Goal: Task Accomplishment & Management: Manage account settings

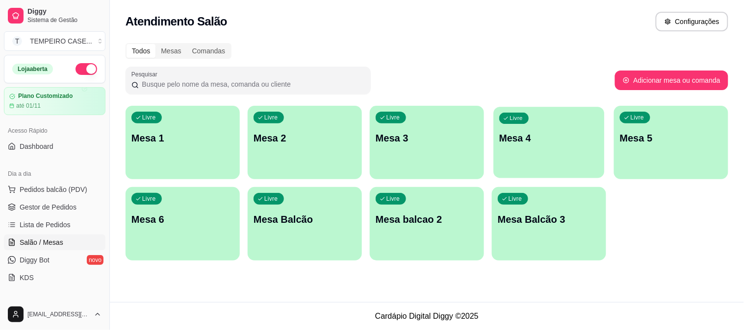
click at [547, 146] on div "Livre Mesa 4" at bounding box center [548, 137] width 111 height 60
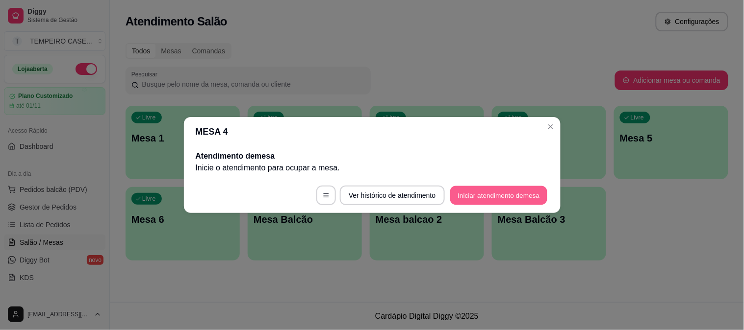
click at [497, 190] on button "Iniciar atendimento de mesa" at bounding box center [498, 195] width 97 height 19
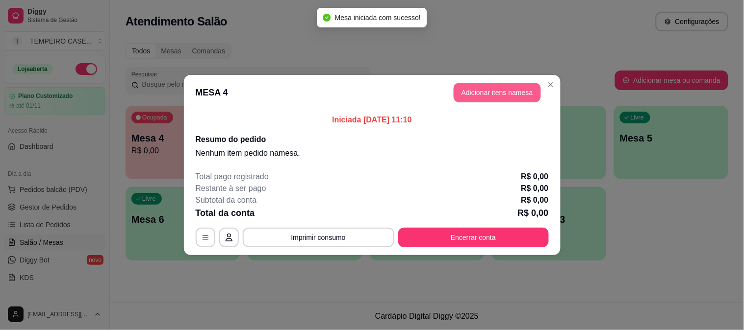
click at [472, 96] on button "Adicionar itens na mesa" at bounding box center [496, 93] width 87 height 20
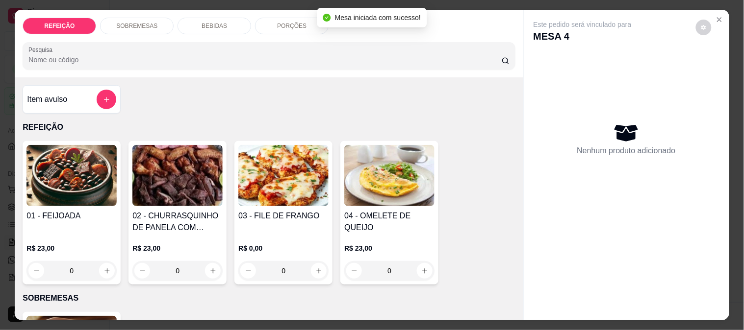
click at [288, 192] on img at bounding box center [283, 175] width 90 height 61
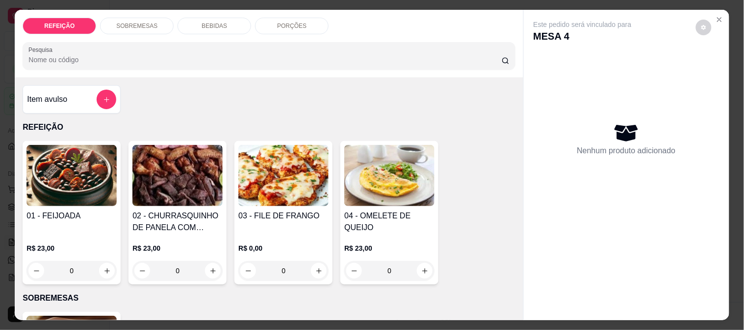
click at [177, 188] on img at bounding box center [177, 175] width 90 height 61
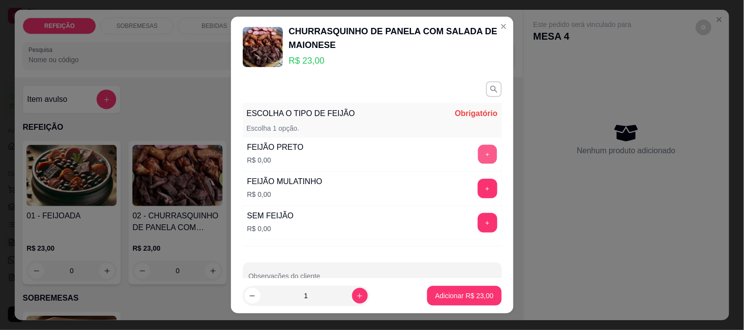
click at [478, 156] on button "+" at bounding box center [487, 154] width 19 height 19
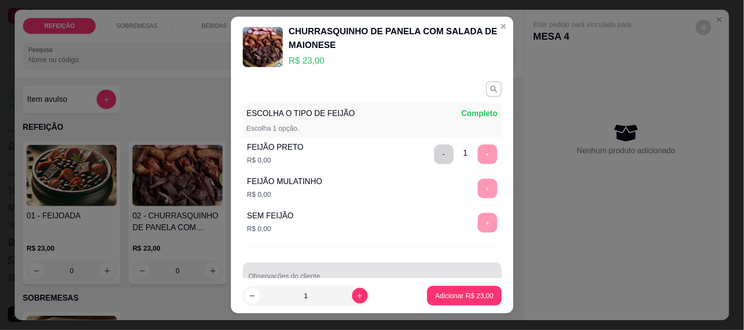
click at [384, 275] on div at bounding box center [372, 277] width 247 height 20
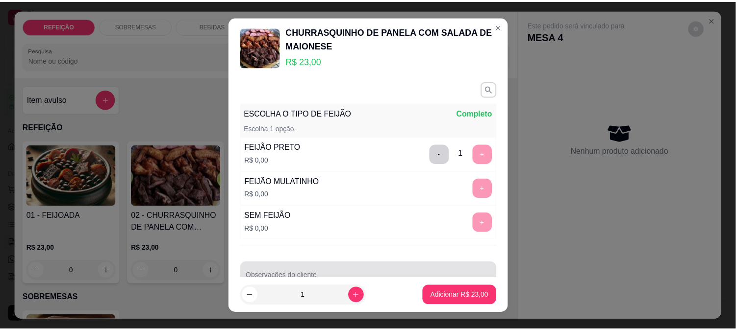
scroll to position [7, 0]
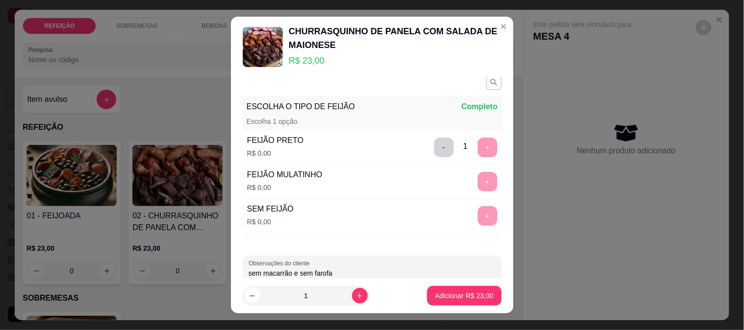
type input "sem macarrão e sem farofa"
click at [479, 293] on p "Adicionar R$ 23,00" at bounding box center [464, 296] width 57 height 9
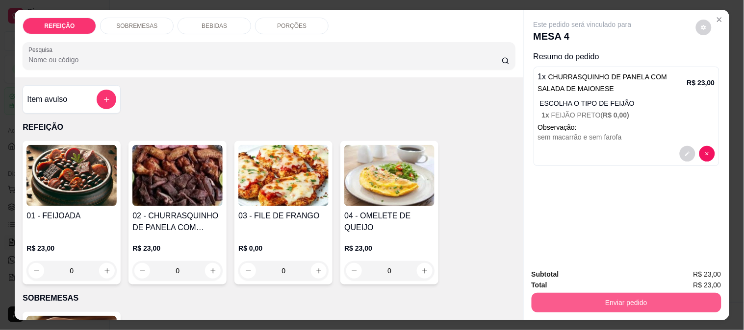
click at [567, 300] on button "Enviar pedido" at bounding box center [626, 303] width 190 height 20
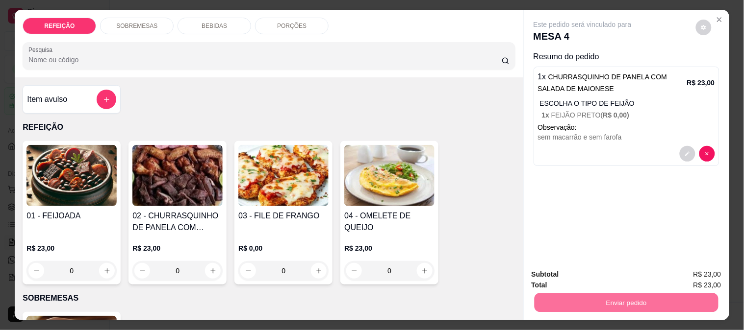
click at [675, 268] on button "Enviar pedido" at bounding box center [695, 275] width 55 height 19
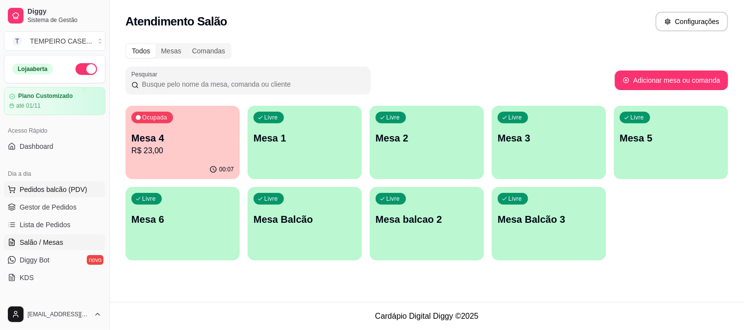
click at [30, 188] on span "Pedidos balcão (PDV)" at bounding box center [54, 190] width 68 height 10
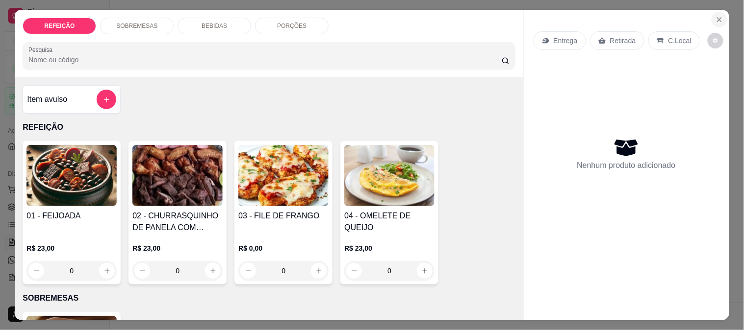
click at [721, 15] on button "Close" at bounding box center [719, 20] width 16 height 16
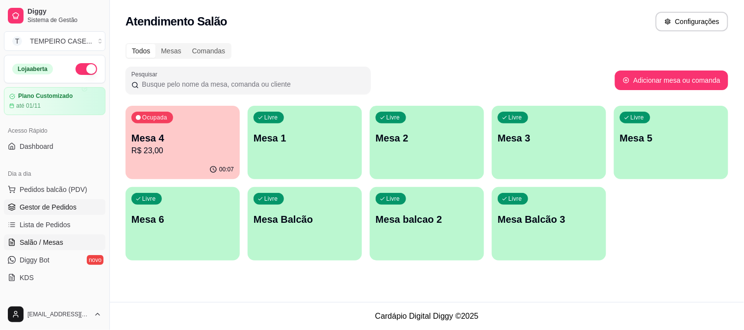
click at [23, 214] on link "Gestor de Pedidos" at bounding box center [54, 208] width 101 height 16
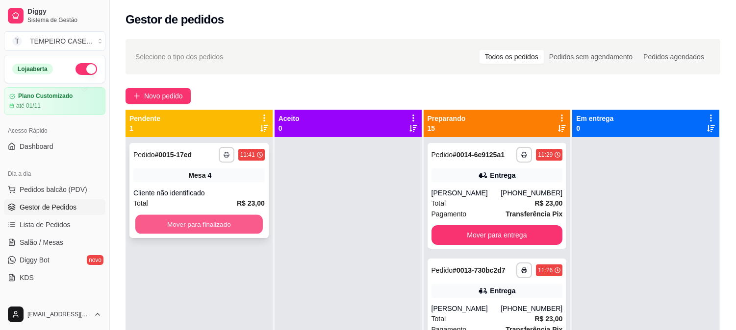
click at [211, 215] on button "Mover para finalizado" at bounding box center [198, 224] width 127 height 19
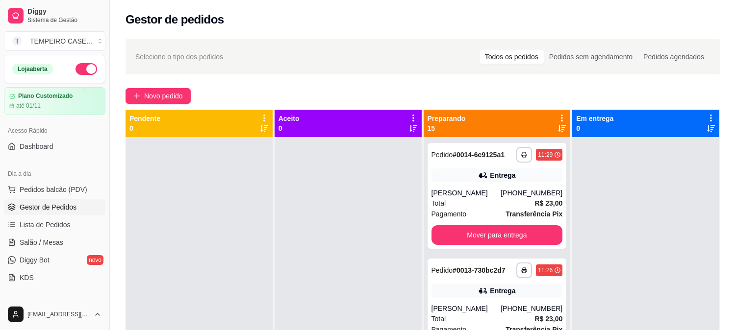
drag, startPoint x: 743, startPoint y: 1, endPoint x: 284, endPoint y: 18, distance: 459.2
click at [284, 15] on div "Gestor de pedidos" at bounding box center [423, 20] width 595 height 16
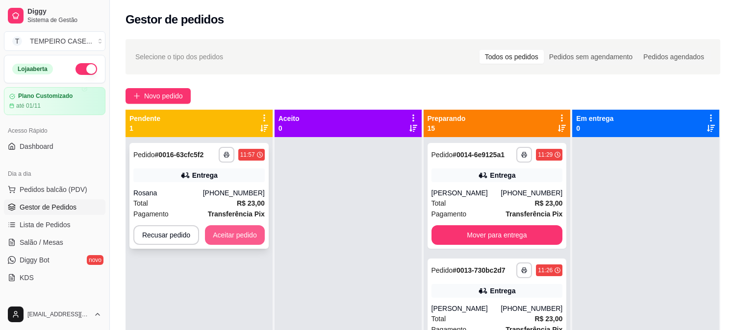
click at [242, 236] on button "Aceitar pedido" at bounding box center [235, 236] width 60 height 20
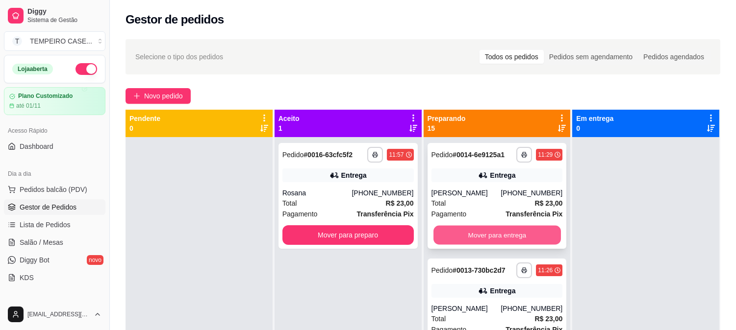
click at [488, 239] on button "Mover para entrega" at bounding box center [496, 235] width 127 height 19
click at [505, 238] on button "Mover para entrega" at bounding box center [496, 236] width 131 height 20
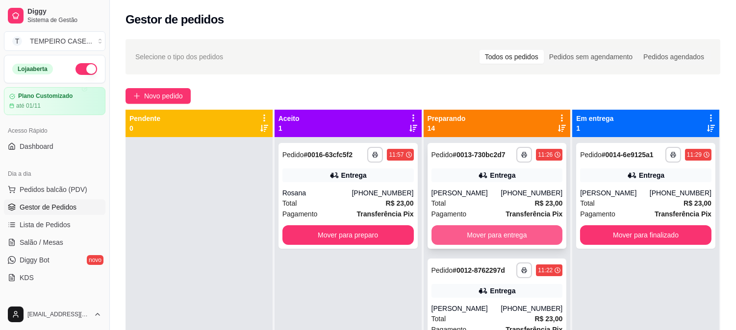
click at [506, 238] on button "Mover para entrega" at bounding box center [496, 236] width 131 height 20
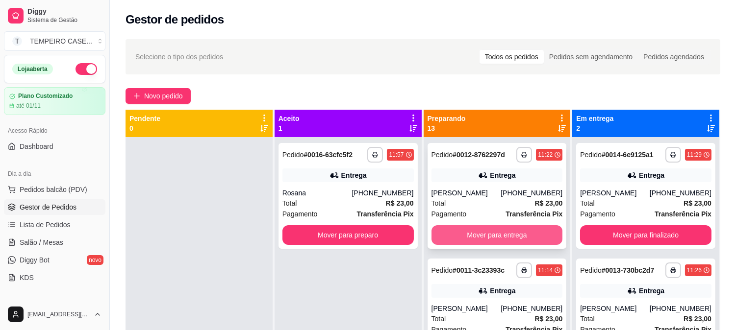
click at [507, 234] on button "Mover para entrega" at bounding box center [496, 236] width 131 height 20
click at [502, 234] on button "Mover para entrega" at bounding box center [496, 235] width 127 height 19
click at [498, 232] on button "Mover para entrega" at bounding box center [496, 236] width 131 height 20
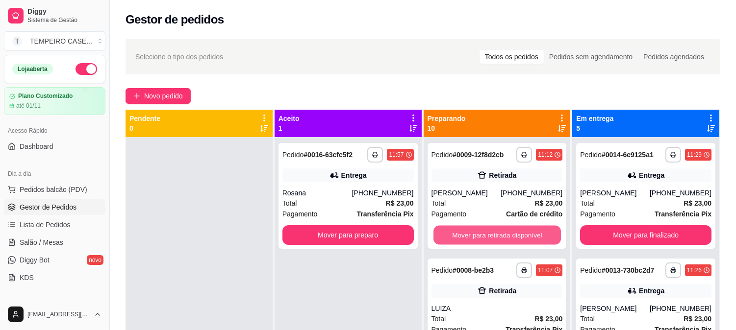
click at [487, 232] on button "Mover para retirada disponível" at bounding box center [496, 235] width 127 height 19
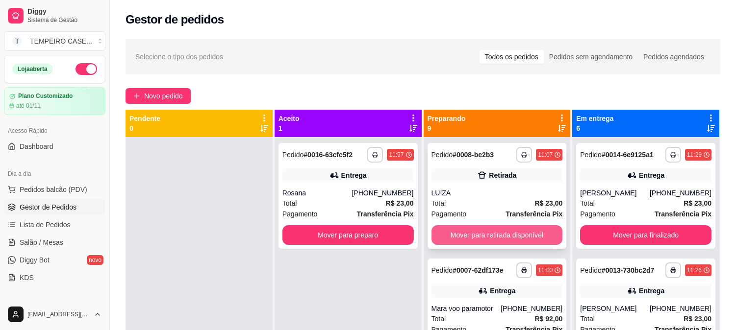
click at [482, 233] on button "Mover para retirada disponível" at bounding box center [496, 236] width 131 height 20
click at [487, 237] on button "Mover para entrega" at bounding box center [496, 236] width 131 height 20
click at [483, 237] on button "Mover para entrega" at bounding box center [496, 235] width 127 height 19
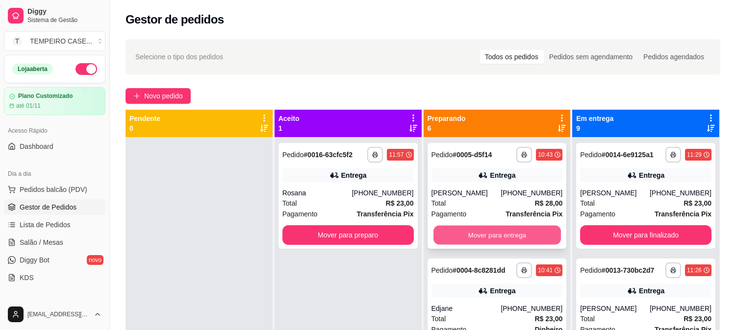
click at [458, 232] on button "Mover para entrega" at bounding box center [496, 235] width 127 height 19
click at [439, 232] on div "Mover para entrega" at bounding box center [496, 236] width 131 height 20
click at [523, 233] on div "Mover para entrega" at bounding box center [496, 236] width 131 height 20
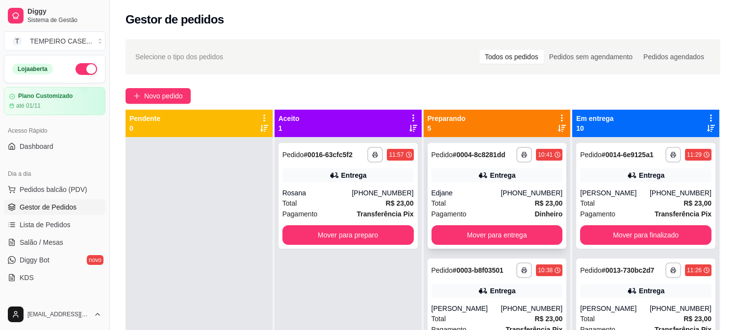
click at [474, 230] on button "Mover para entrega" at bounding box center [496, 236] width 131 height 20
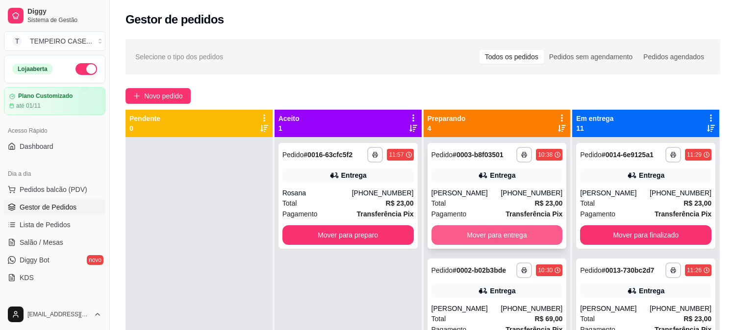
click at [499, 242] on button "Mover para entrega" at bounding box center [496, 236] width 131 height 20
click at [482, 241] on button "Mover para entrega" at bounding box center [496, 236] width 131 height 20
click at [476, 237] on button "Mover para retirada disponível" at bounding box center [496, 235] width 127 height 19
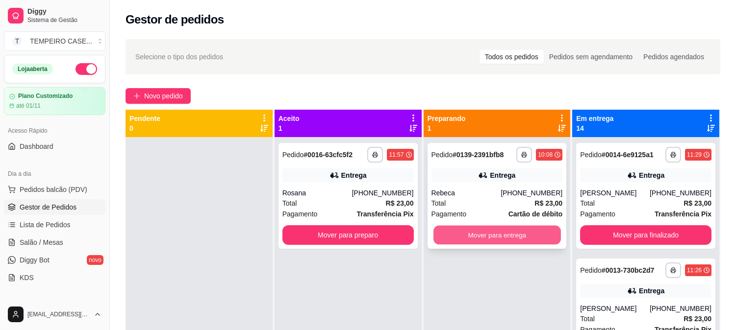
click at [474, 239] on button "Mover para entrega" at bounding box center [496, 235] width 127 height 19
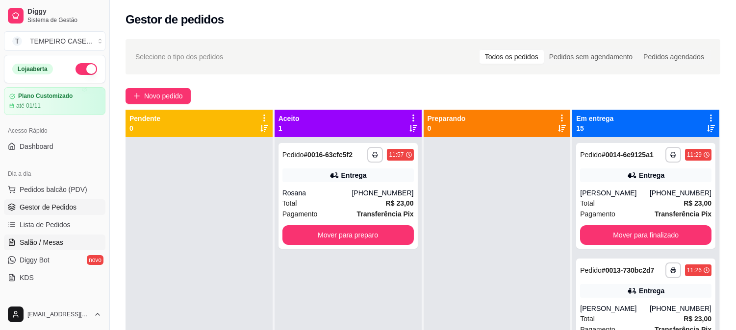
click at [50, 243] on span "Salão / Mesas" at bounding box center [42, 243] width 44 height 10
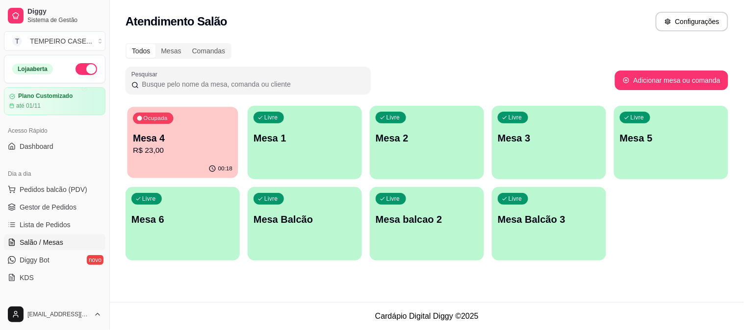
click at [168, 151] on p "R$ 23,00" at bounding box center [183, 150] width 100 height 11
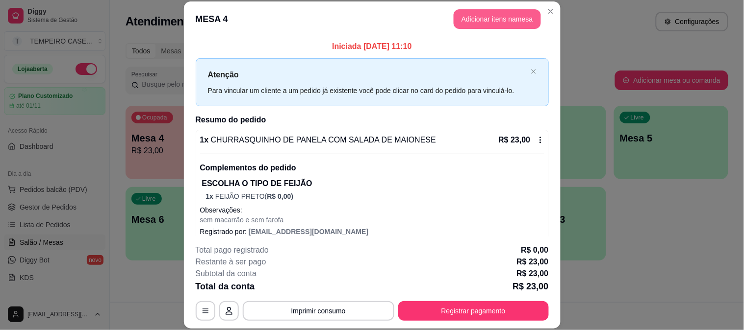
click at [498, 18] on button "Adicionar itens na mesa" at bounding box center [496, 19] width 87 height 20
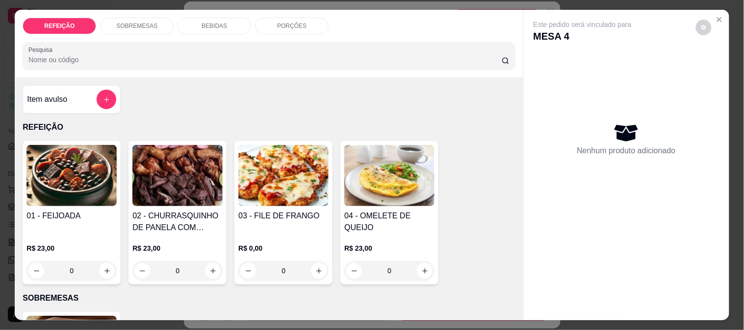
click at [216, 26] on div "BEBIDAS" at bounding box center [214, 26] width 74 height 17
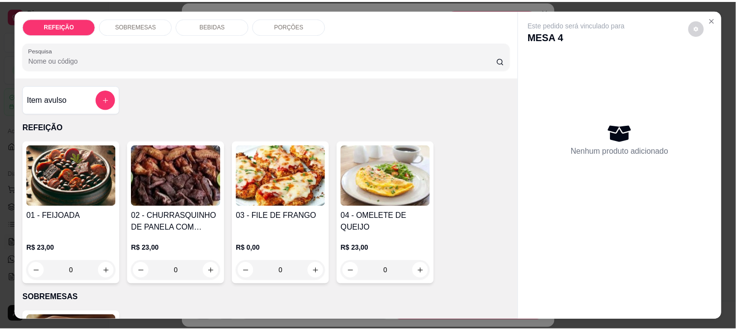
scroll to position [25, 0]
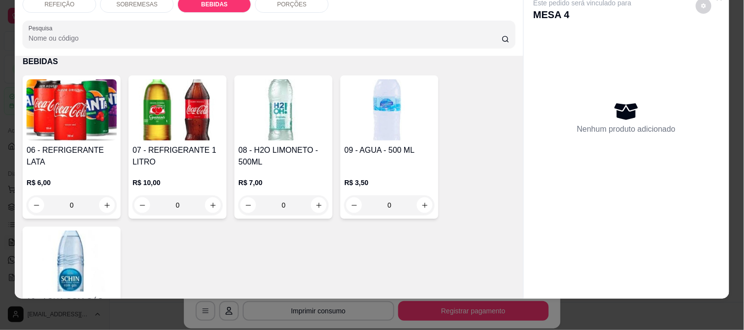
click at [244, 107] on img at bounding box center [283, 109] width 90 height 61
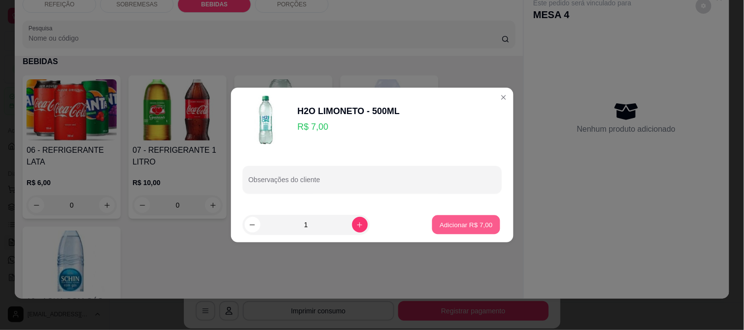
click at [449, 232] on button "Adicionar R$ 7,00" at bounding box center [466, 225] width 68 height 19
type input "1"
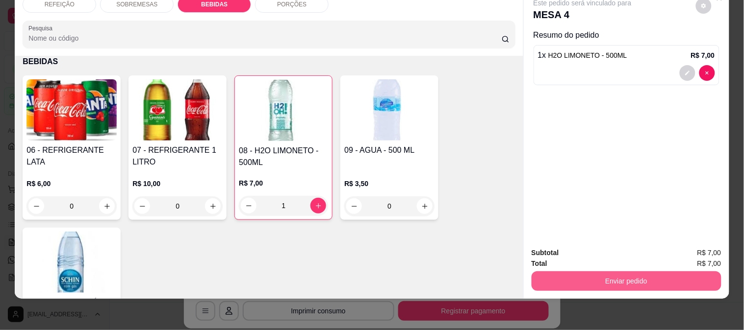
click at [563, 281] on button "Enviar pedido" at bounding box center [626, 282] width 190 height 20
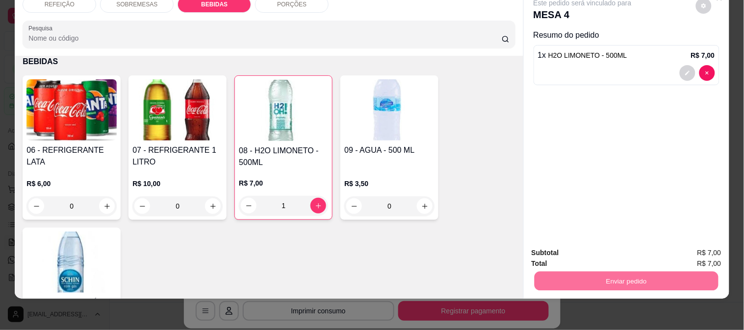
click at [684, 243] on button "Enviar pedido" at bounding box center [695, 249] width 55 height 19
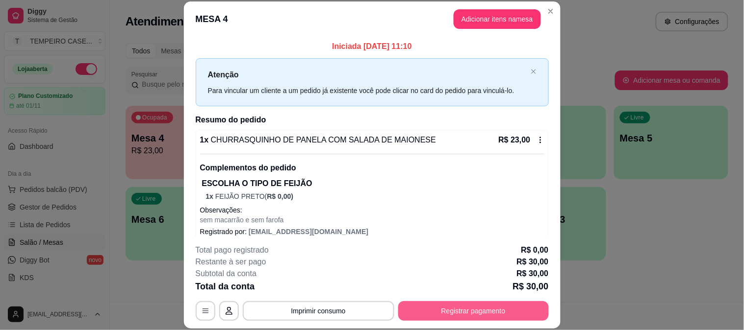
click at [487, 313] on button "Registrar pagamento" at bounding box center [473, 312] width 151 height 20
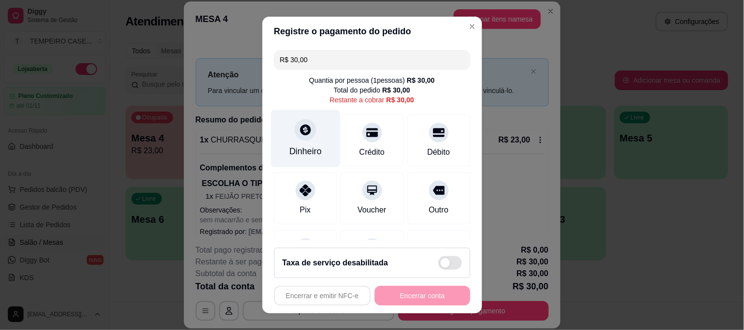
click at [285, 133] on div "Dinheiro" at bounding box center [305, 138] width 69 height 57
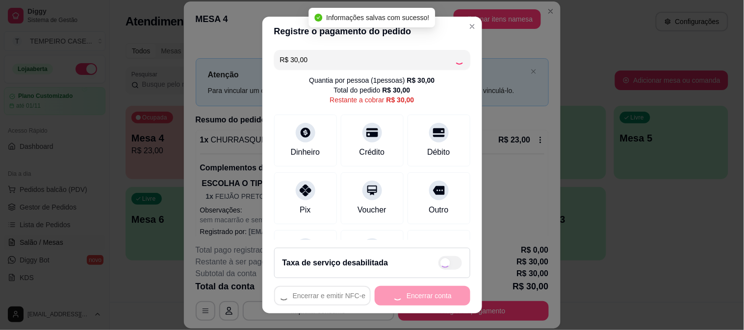
type input "R$ 0,00"
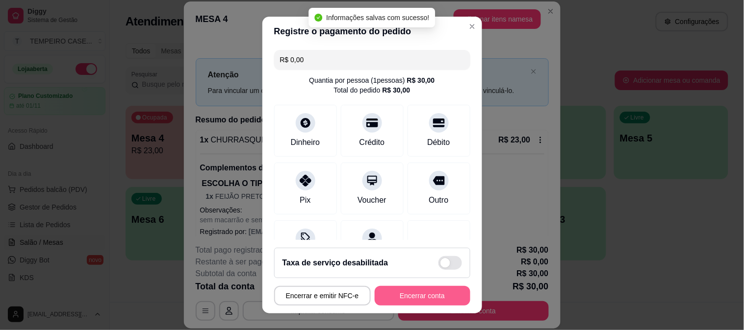
click at [431, 295] on button "Encerrar conta" at bounding box center [423, 296] width 96 height 20
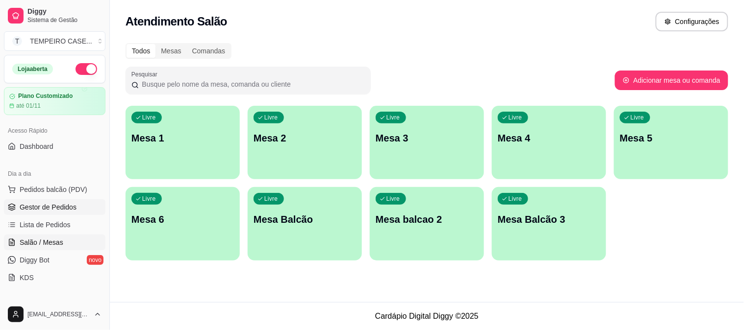
click at [50, 209] on span "Gestor de Pedidos" at bounding box center [48, 207] width 57 height 10
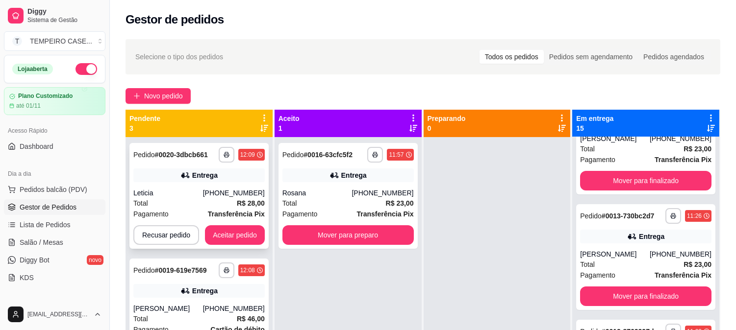
scroll to position [15, 0]
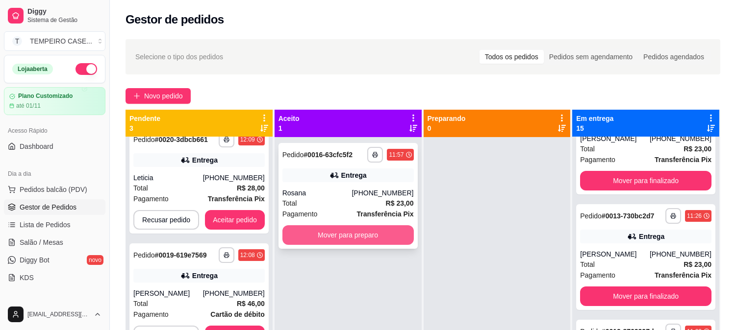
click at [366, 229] on button "Mover para preparo" at bounding box center [347, 236] width 131 height 20
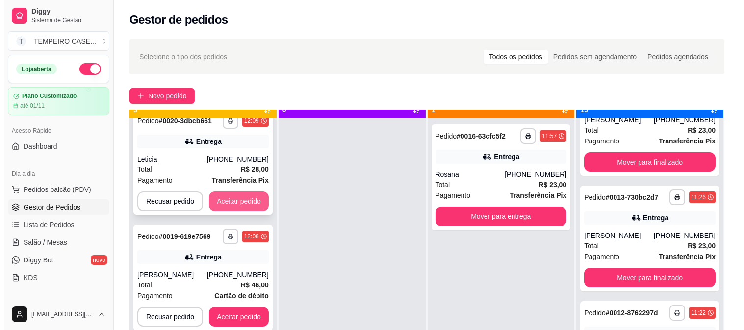
scroll to position [27, 0]
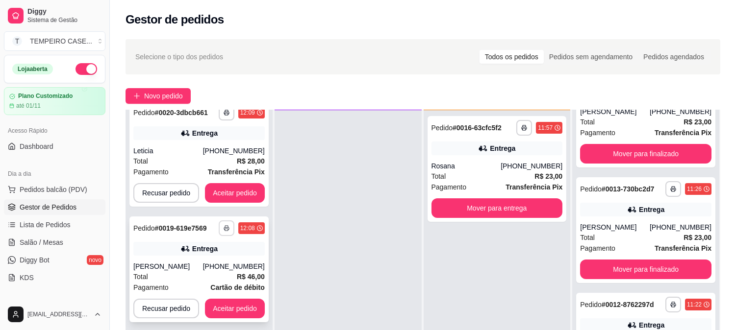
click at [225, 229] on rect "button" at bounding box center [226, 230] width 3 height 2
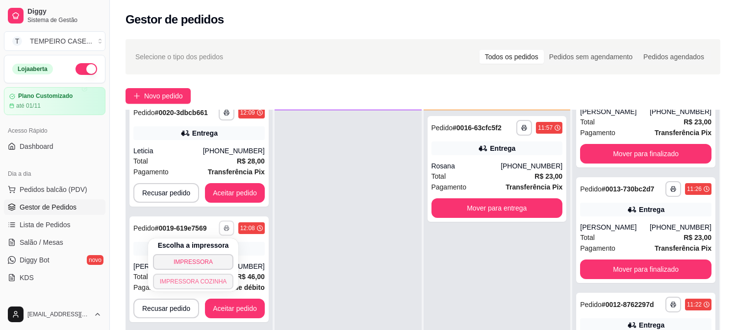
click at [189, 285] on button "IMPRESSORA COZINHA" at bounding box center [193, 282] width 81 height 16
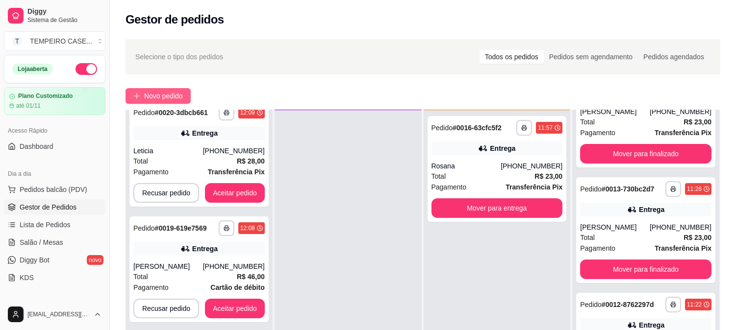
click at [159, 95] on span "Novo pedido" at bounding box center [163, 96] width 39 height 11
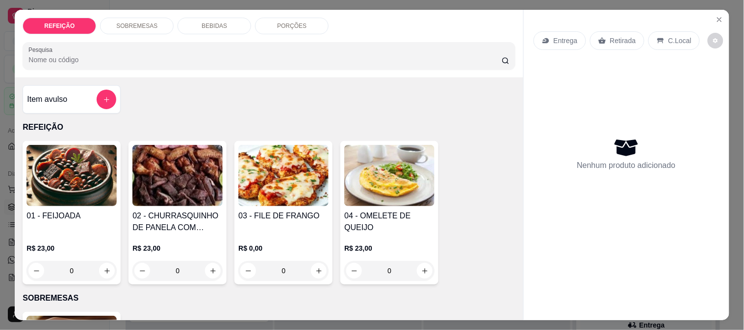
click at [291, 177] on img at bounding box center [283, 175] width 90 height 61
click at [291, 114] on div "APARMEGIANA" at bounding box center [286, 117] width 57 height 12
radio input "true"
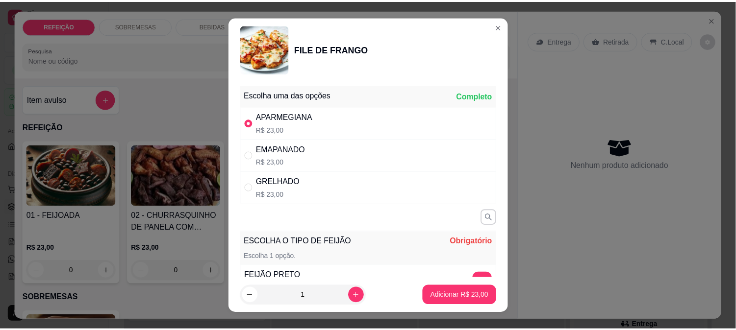
scroll to position [154, 0]
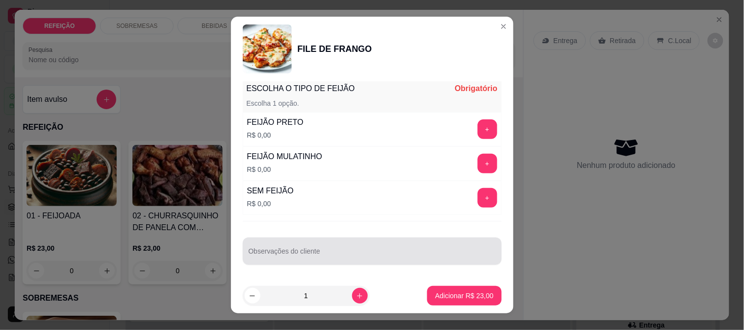
click at [299, 248] on div at bounding box center [372, 252] width 247 height 20
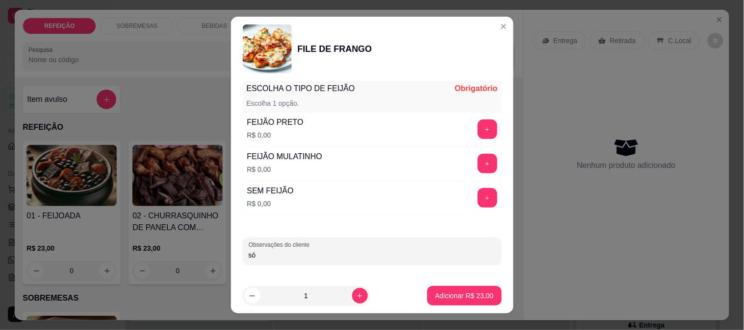
type input "s"
type input "SÓ MACARRÃO"
click at [478, 202] on button "+" at bounding box center [488, 198] width 20 height 20
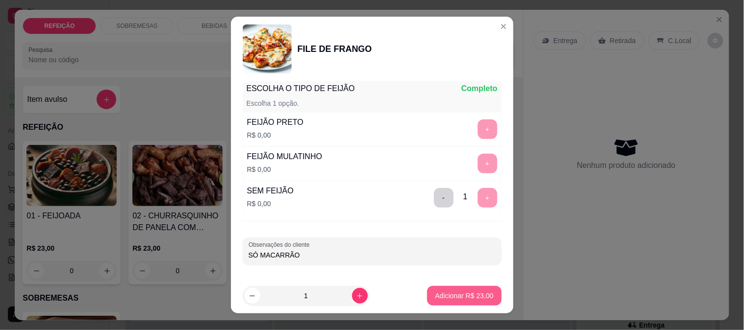
click at [450, 297] on p "Adicionar R$ 23,00" at bounding box center [464, 296] width 58 height 10
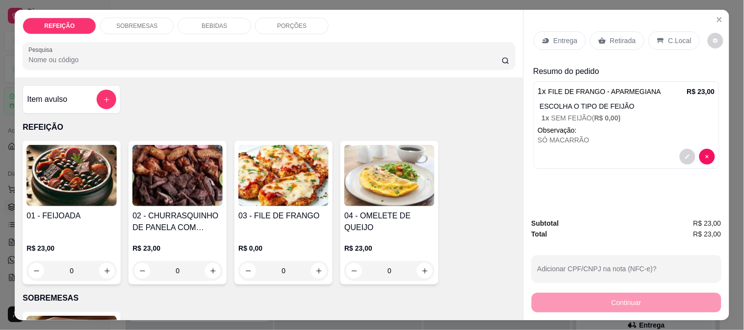
click at [617, 38] on p "Retirada" at bounding box center [623, 41] width 26 height 10
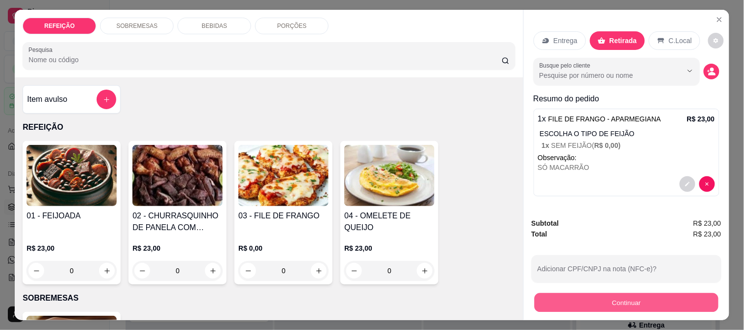
click at [601, 301] on button "Continuar" at bounding box center [626, 302] width 184 height 19
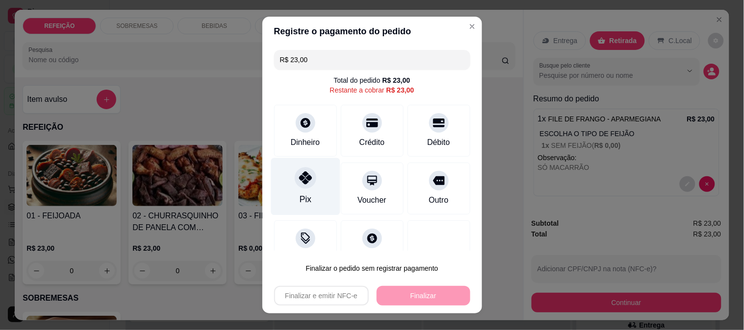
click at [307, 174] on div at bounding box center [306, 178] width 22 height 22
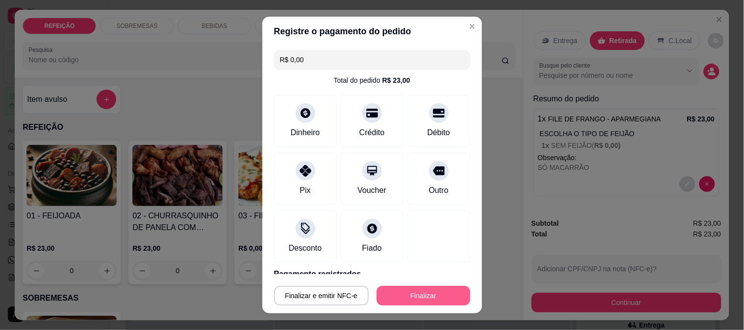
click at [399, 288] on button "Finalizar" at bounding box center [424, 296] width 94 height 20
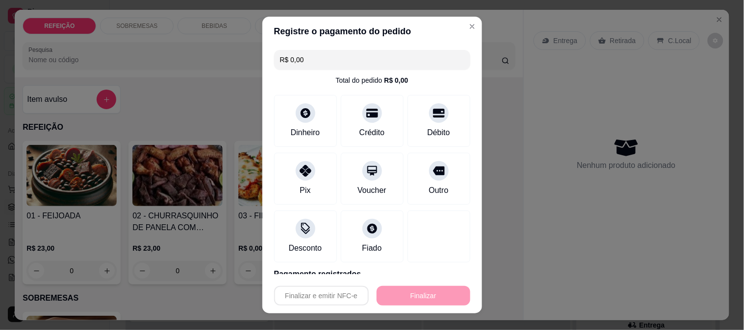
type input "-R$ 23,00"
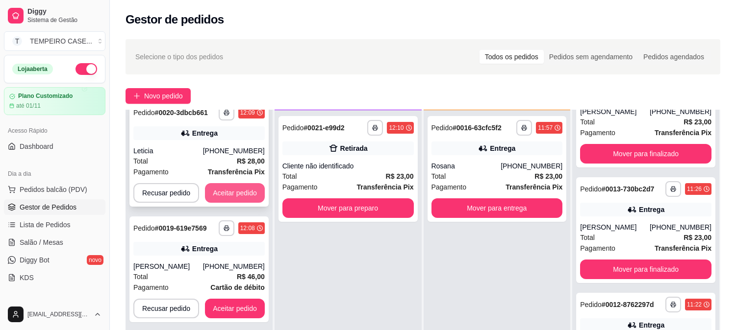
click at [234, 194] on button "Aceitar pedido" at bounding box center [235, 193] width 60 height 20
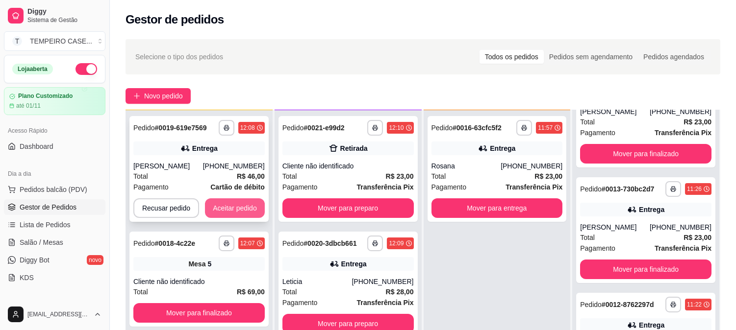
click at [235, 213] on button "Aceitar pedido" at bounding box center [235, 209] width 60 height 20
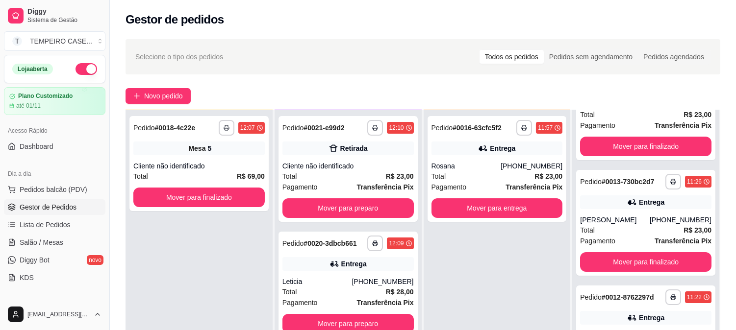
scroll to position [54, 0]
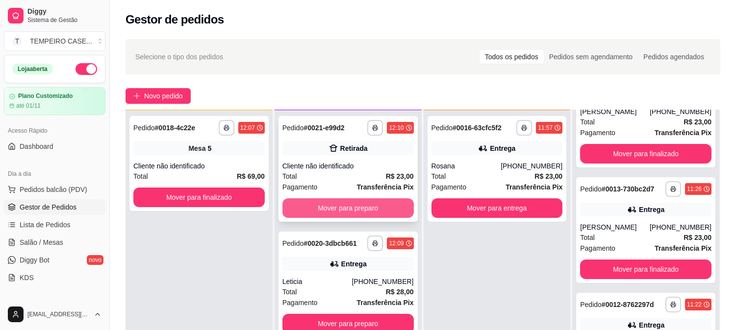
click at [305, 203] on button "Mover para preparo" at bounding box center [347, 209] width 131 height 20
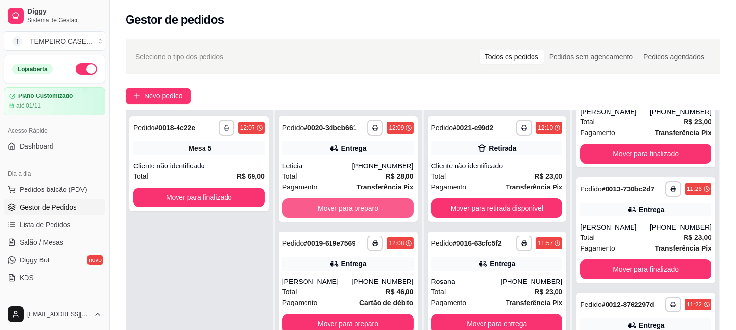
click at [309, 204] on button "Mover para preparo" at bounding box center [347, 209] width 131 height 20
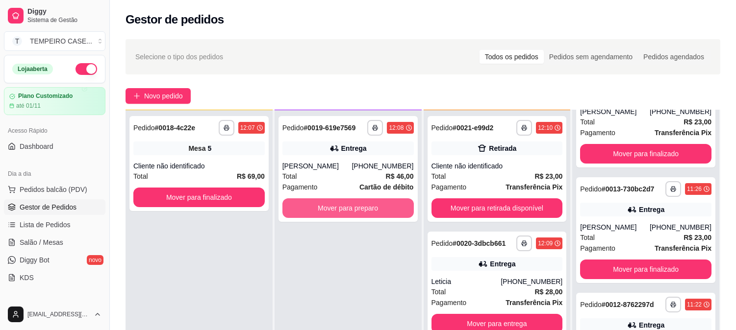
click at [309, 204] on button "Mover para preparo" at bounding box center [347, 209] width 131 height 20
click at [331, 205] on button "Mover para preparo" at bounding box center [347, 209] width 131 height 20
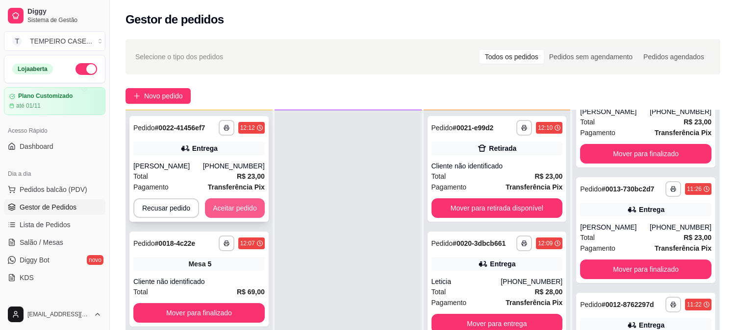
click at [236, 200] on button "Aceitar pedido" at bounding box center [235, 209] width 60 height 20
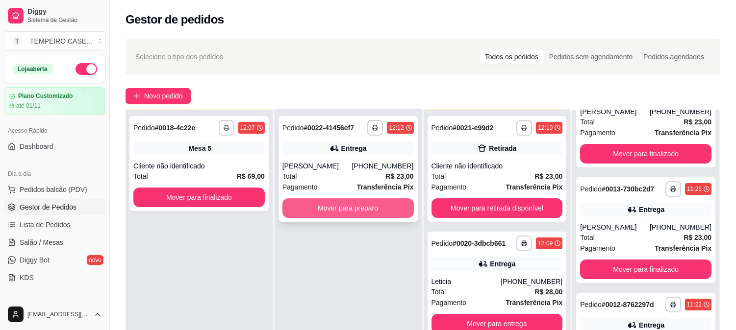
click at [326, 209] on button "Mover para preparo" at bounding box center [347, 209] width 131 height 20
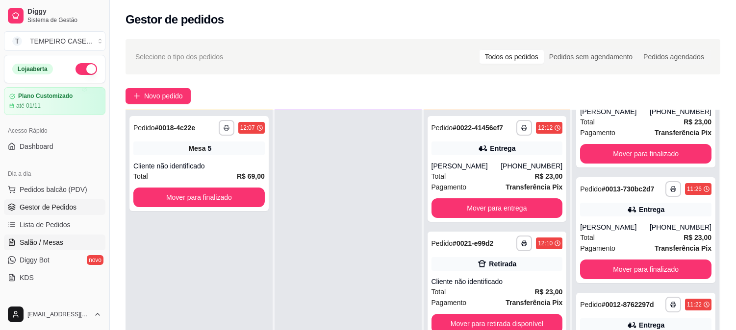
click at [57, 238] on span "Salão / Mesas" at bounding box center [42, 243] width 44 height 10
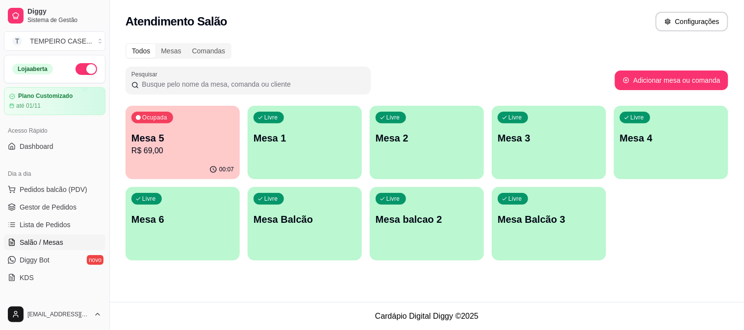
click at [391, 144] on p "Mesa 2" at bounding box center [427, 138] width 102 height 14
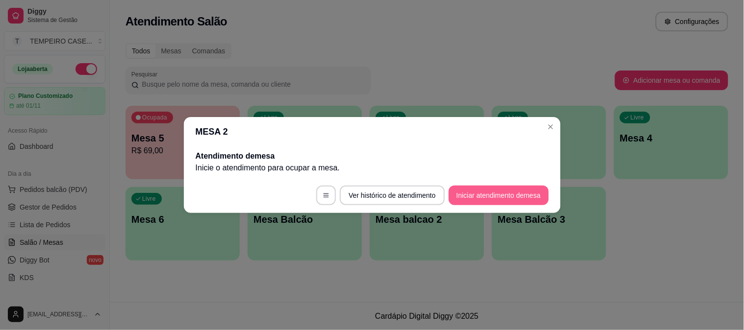
click at [480, 193] on button "Iniciar atendimento de mesa" at bounding box center [499, 196] width 100 height 20
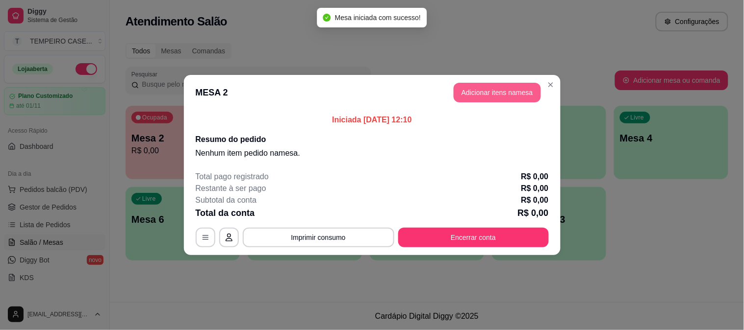
click at [474, 86] on button "Adicionar itens na mesa" at bounding box center [496, 93] width 87 height 20
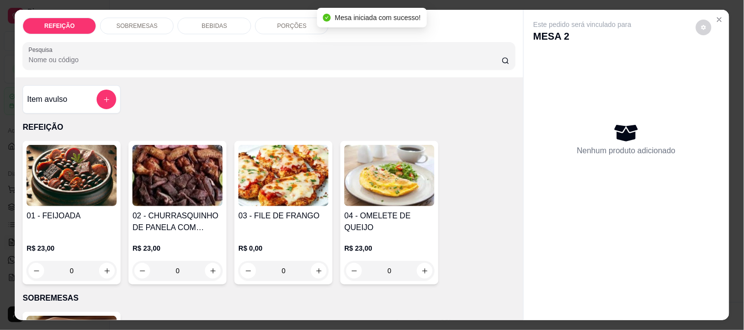
click at [173, 176] on img at bounding box center [177, 175] width 90 height 61
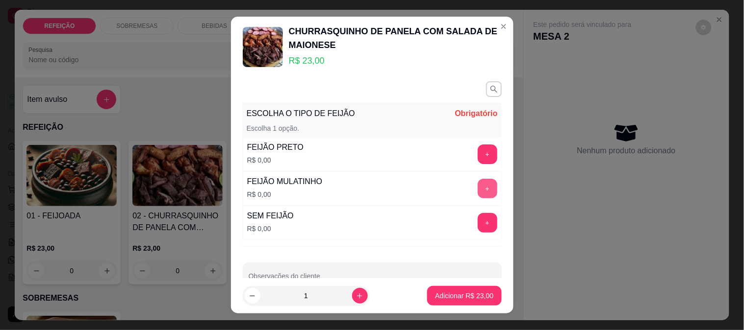
click at [478, 187] on button "+" at bounding box center [488, 189] width 20 height 20
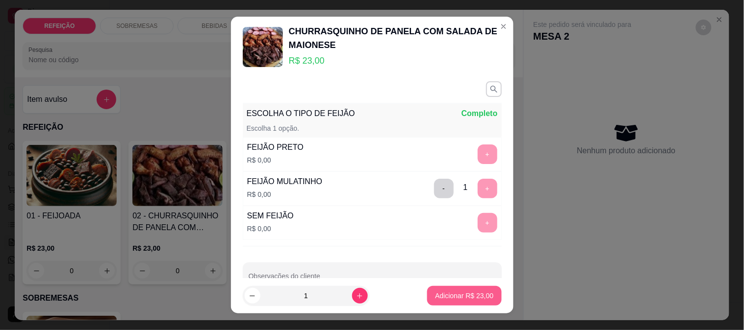
click at [446, 297] on p "Adicionar R$ 23,00" at bounding box center [464, 296] width 58 height 10
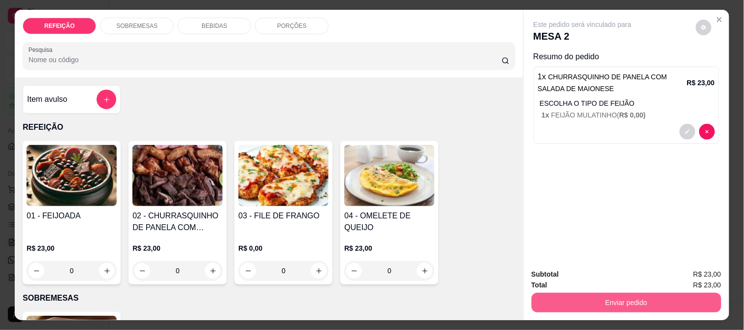
click at [657, 298] on button "Enviar pedido" at bounding box center [626, 303] width 190 height 20
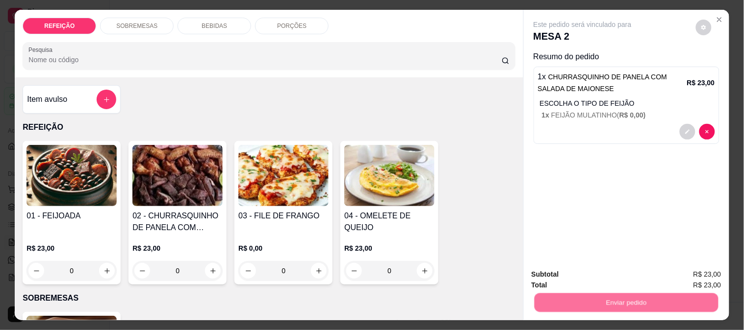
click at [700, 268] on button "Enviar pedido" at bounding box center [695, 275] width 55 height 19
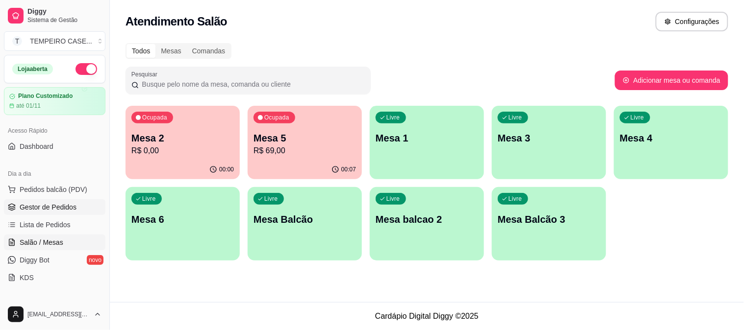
click at [60, 212] on link "Gestor de Pedidos" at bounding box center [54, 208] width 101 height 16
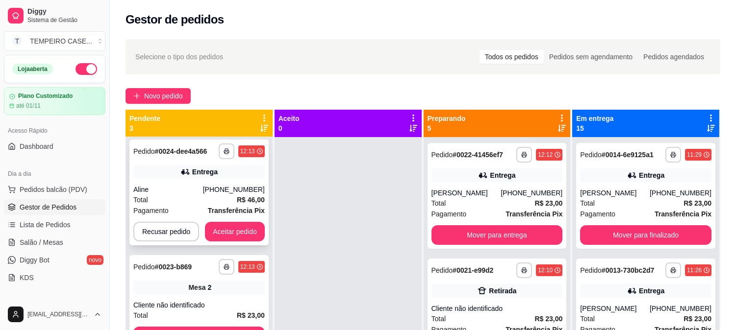
scroll to position [4, 0]
click at [226, 147] on button "button" at bounding box center [226, 150] width 15 height 15
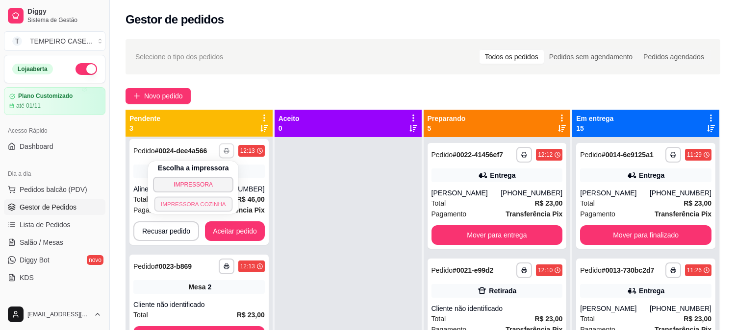
click at [207, 199] on button "IMPRESSORA COZINHA" at bounding box center [193, 204] width 78 height 15
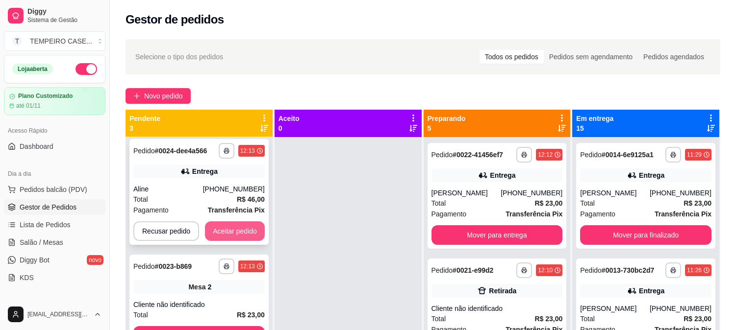
click at [254, 235] on button "Aceitar pedido" at bounding box center [235, 232] width 60 height 20
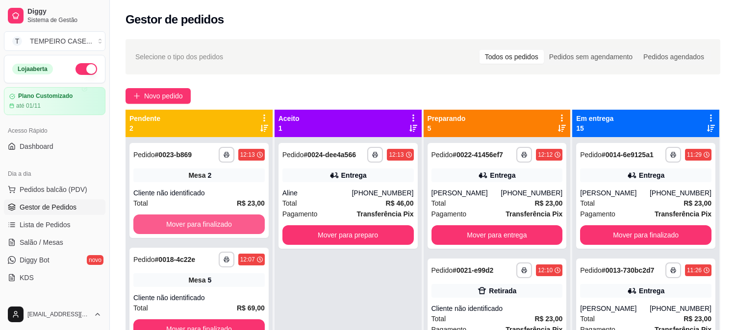
scroll to position [0, 0]
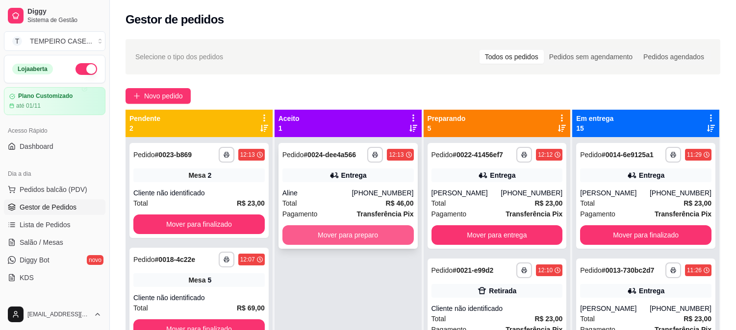
click at [366, 229] on button "Mover para preparo" at bounding box center [347, 236] width 131 height 20
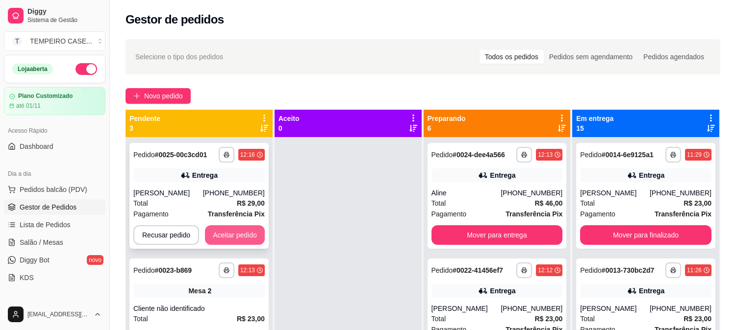
click at [234, 232] on button "Aceitar pedido" at bounding box center [235, 236] width 60 height 20
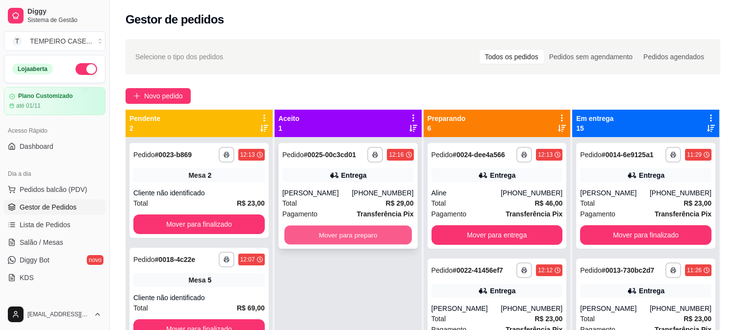
click at [381, 234] on button "Mover para preparo" at bounding box center [347, 235] width 127 height 19
click at [341, 234] on button "Mover para preparo" at bounding box center [347, 236] width 131 height 20
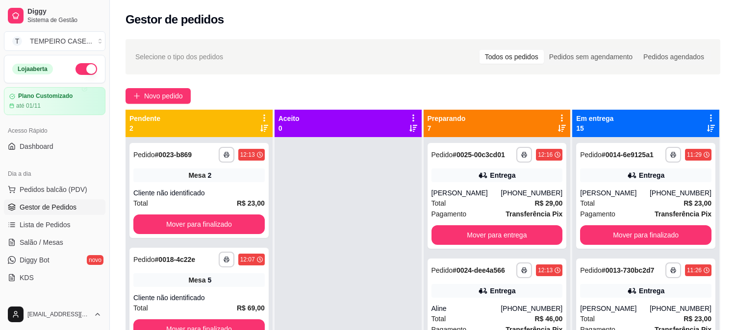
click at [361, 226] on div at bounding box center [348, 302] width 147 height 330
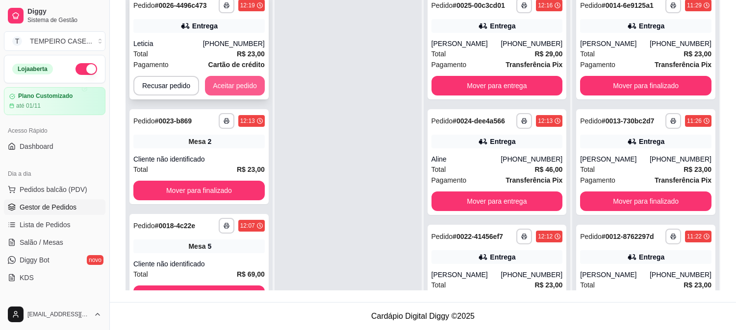
click at [236, 80] on button "Aceitar pedido" at bounding box center [235, 86] width 60 height 20
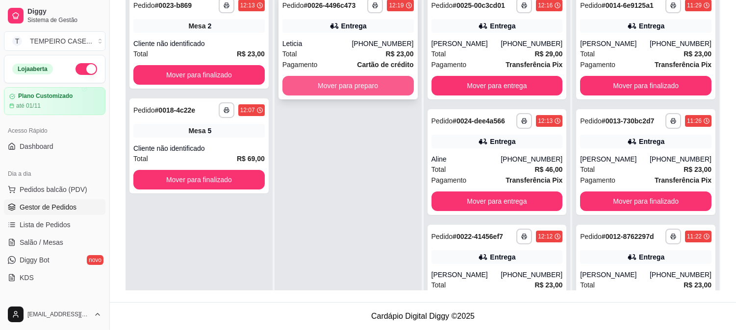
click at [372, 84] on button "Mover para preparo" at bounding box center [347, 86] width 131 height 20
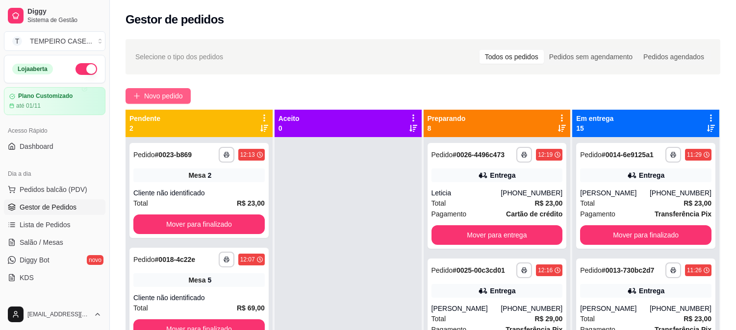
click at [179, 91] on span "Novo pedido" at bounding box center [163, 96] width 39 height 11
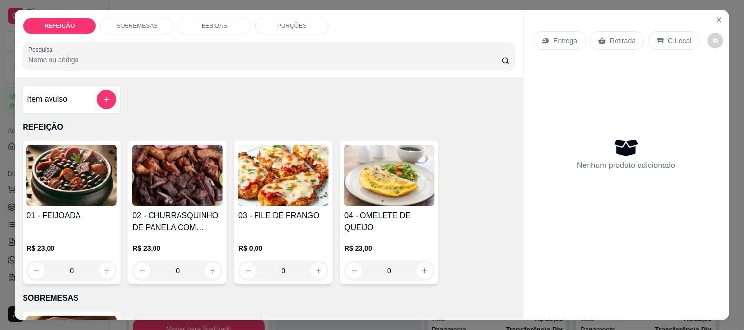
click at [183, 175] on img at bounding box center [177, 175] width 90 height 61
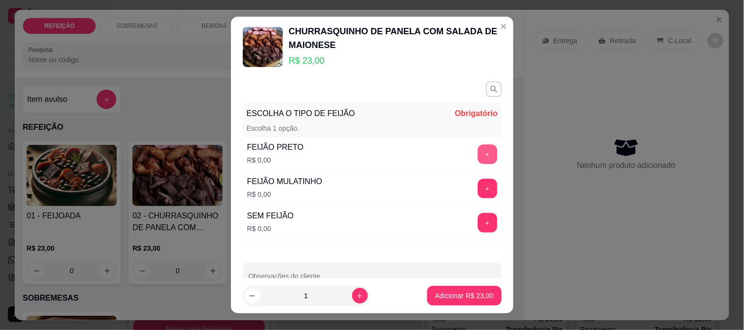
click at [478, 154] on button "+" at bounding box center [488, 155] width 20 height 20
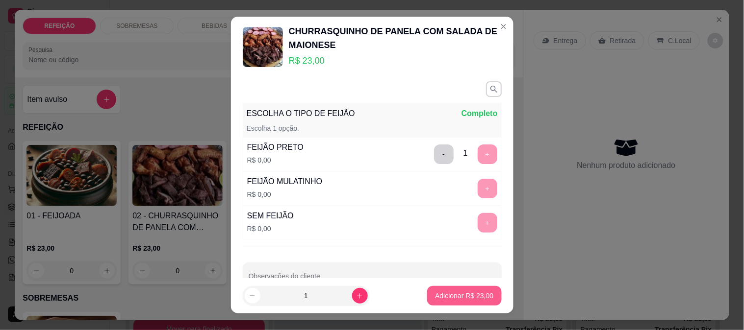
click at [464, 295] on p "Adicionar R$ 23,00" at bounding box center [464, 296] width 58 height 10
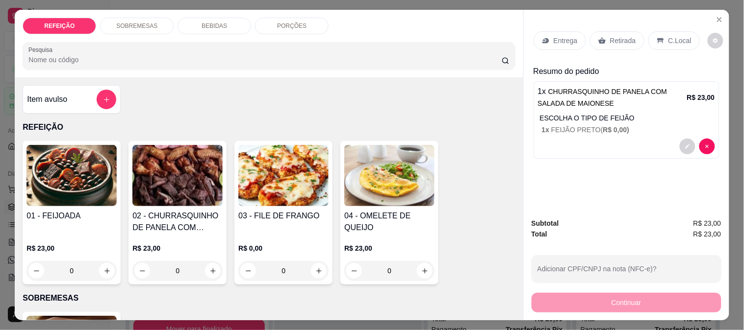
click at [619, 36] on p "Retirada" at bounding box center [623, 41] width 26 height 10
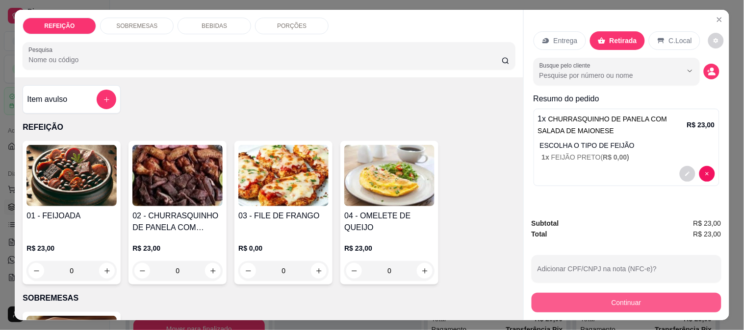
click at [605, 294] on button "Continuar" at bounding box center [626, 303] width 190 height 20
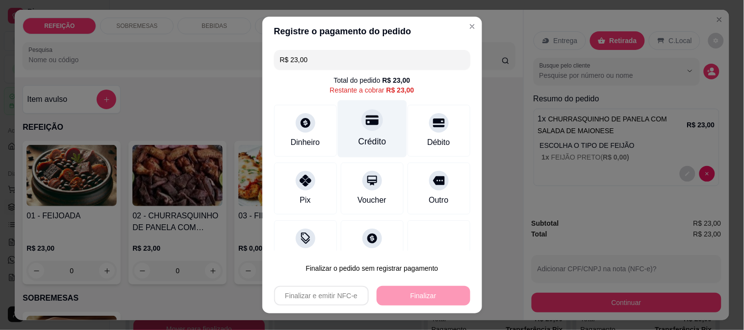
click at [378, 105] on div "Crédito" at bounding box center [371, 128] width 69 height 57
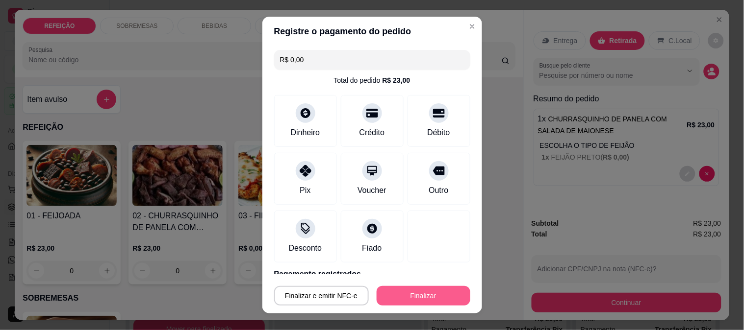
click at [415, 292] on button "Finalizar" at bounding box center [424, 296] width 94 height 20
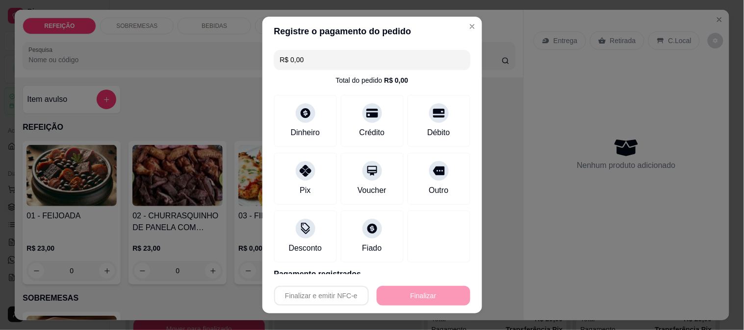
type input "-R$ 23,00"
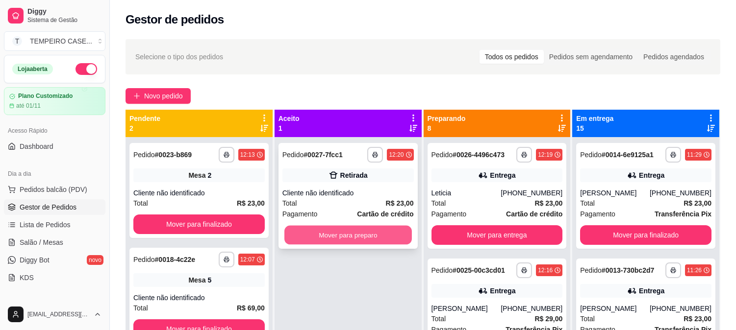
click at [393, 229] on button "Mover para preparo" at bounding box center [347, 235] width 127 height 19
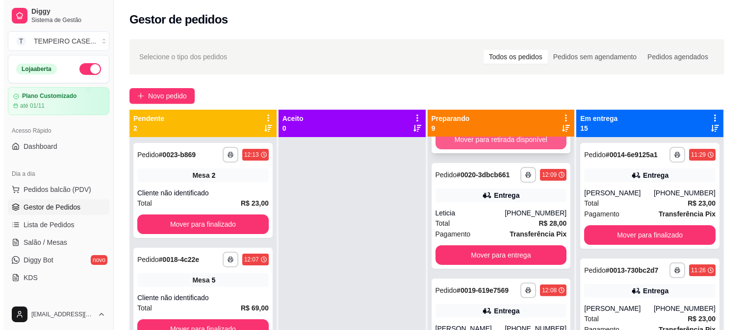
scroll to position [720, 0]
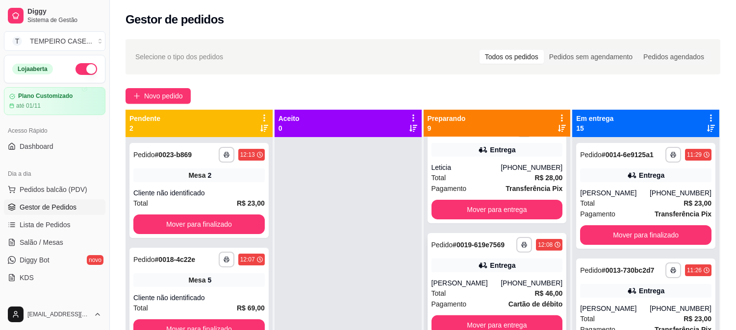
click at [493, 264] on div "Entrega" at bounding box center [502, 266] width 25 height 10
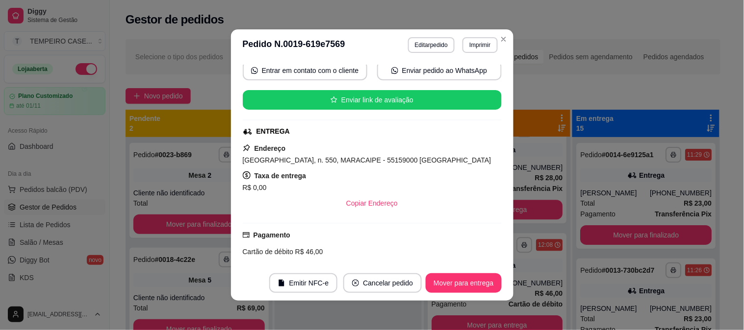
scroll to position [163, 0]
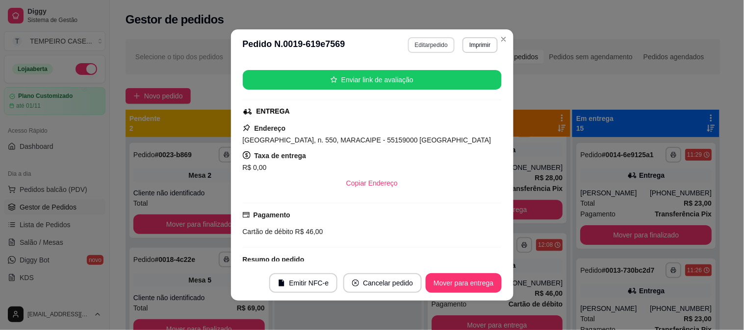
click at [437, 39] on button "Editar pedido" at bounding box center [431, 45] width 47 height 16
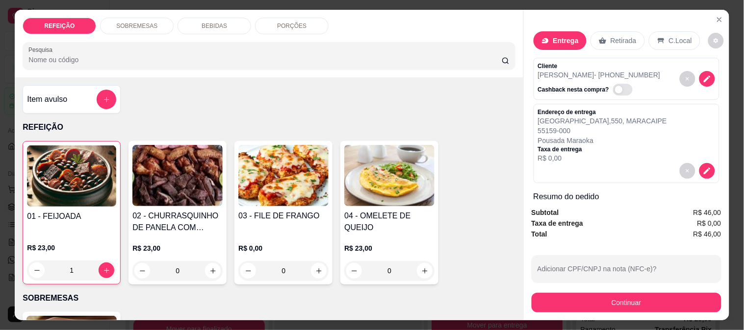
click at [295, 22] on p "PORÇÕES" at bounding box center [291, 26] width 29 height 8
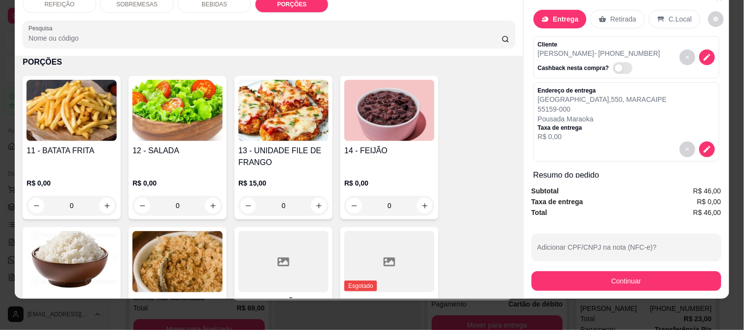
click at [23, 106] on div "11 - BATATA FRITA R$ 0,00 0" at bounding box center [72, 148] width 98 height 144
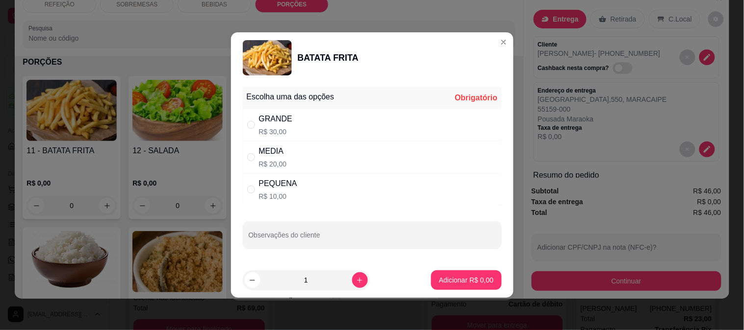
click at [341, 194] on div "PEQUENA R$ 10,00" at bounding box center [372, 190] width 259 height 32
radio input "true"
click at [464, 281] on p "Adicionar R$ 10,00" at bounding box center [464, 281] width 58 height 10
type input "1"
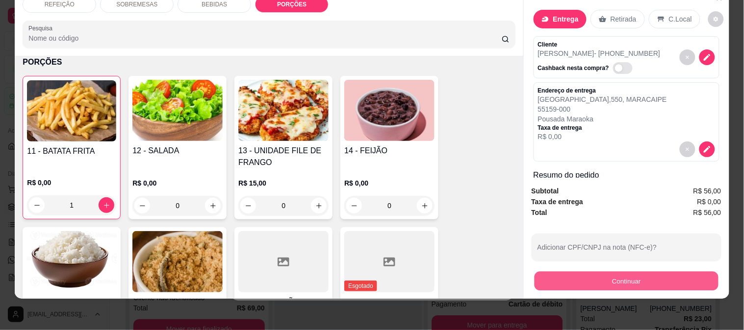
click at [640, 276] on button "Continuar" at bounding box center [626, 281] width 184 height 19
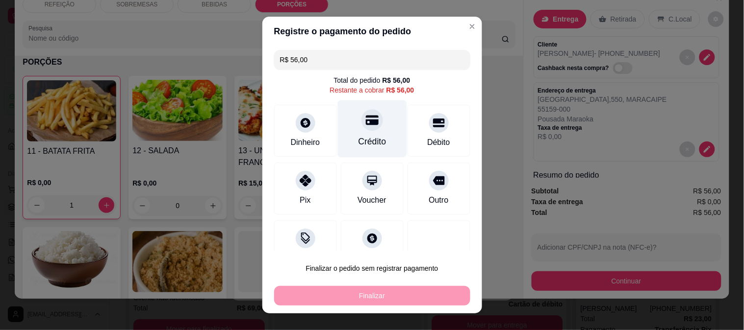
scroll to position [115, 0]
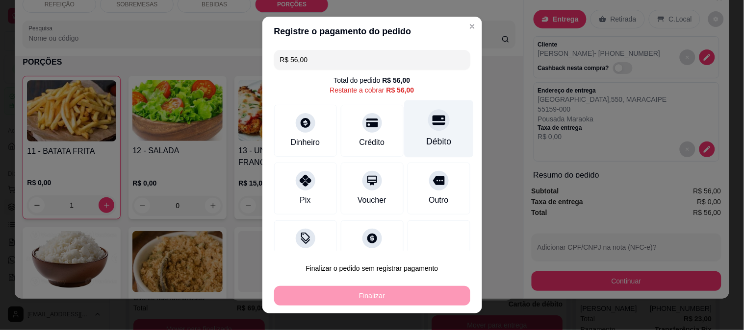
click at [432, 121] on icon at bounding box center [438, 120] width 13 height 13
type input "R$ 0,00"
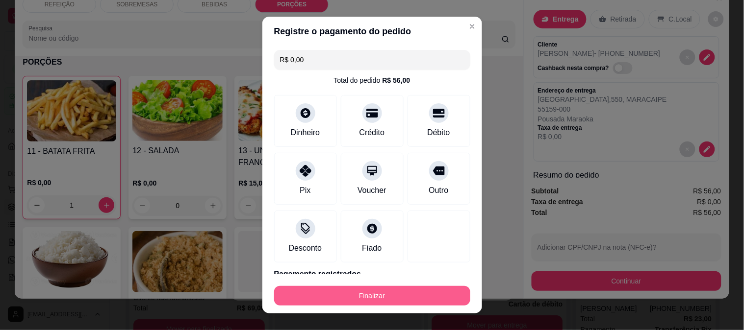
click at [395, 291] on button "Finalizar" at bounding box center [372, 296] width 196 height 20
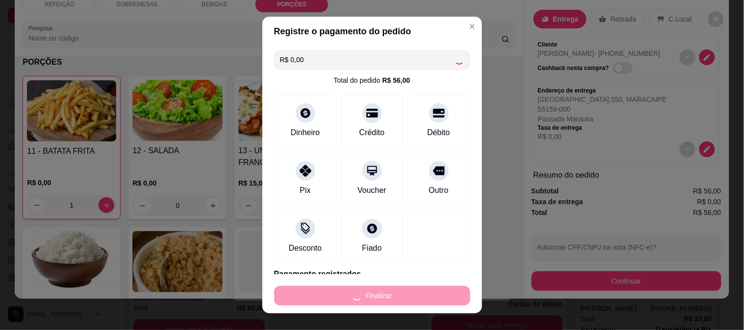
type input "0"
type input "-R$ 56,00"
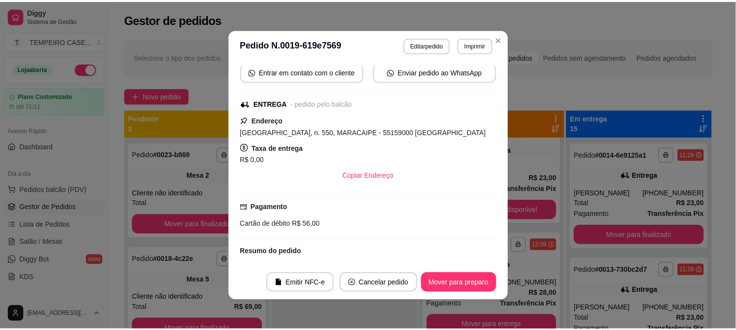
scroll to position [108, 0]
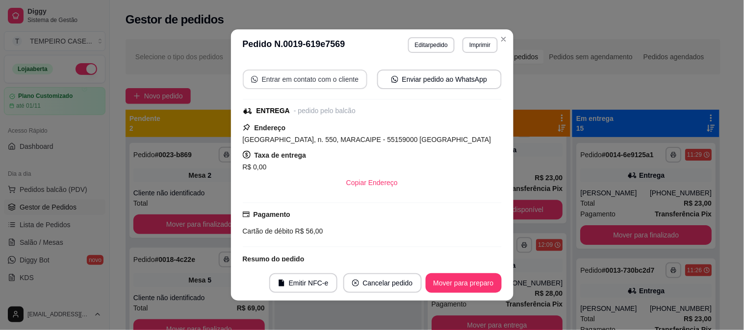
click at [305, 80] on button "Entrar em contato com o cliente" at bounding box center [305, 80] width 125 height 20
click at [417, 80] on button "Enviar pedido ao WhatsApp" at bounding box center [438, 79] width 121 height 19
click at [468, 47] on button "Imprimir" at bounding box center [479, 45] width 35 height 16
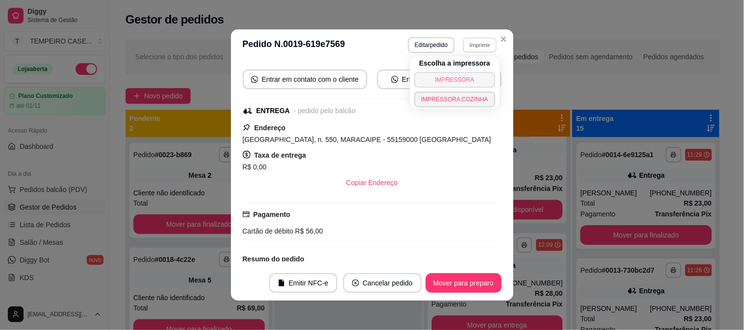
click at [455, 77] on button "IMPRESSORA" at bounding box center [454, 80] width 81 height 16
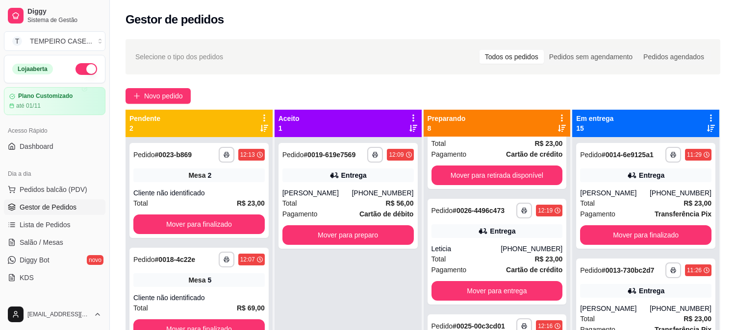
scroll to position [0, 0]
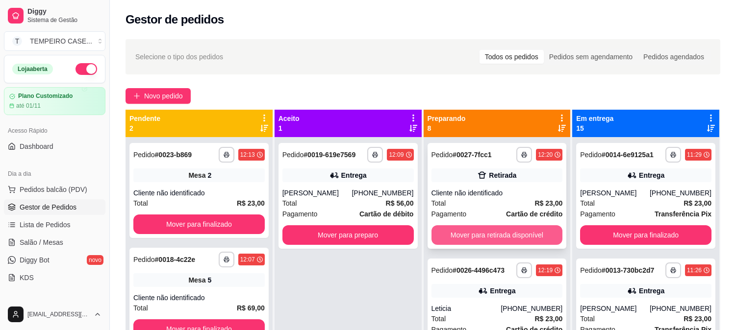
click at [491, 239] on button "Mover para retirada disponível" at bounding box center [496, 236] width 131 height 20
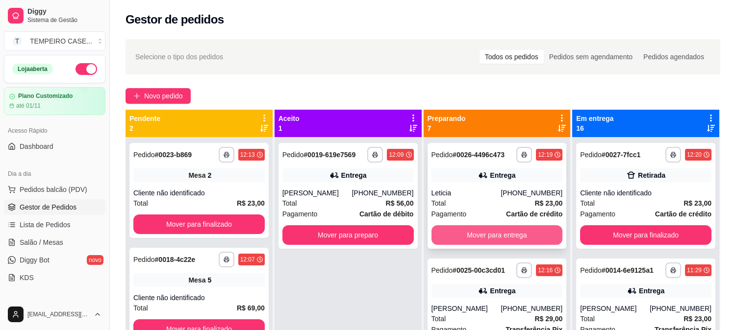
click at [491, 237] on button "Mover para entrega" at bounding box center [496, 236] width 131 height 20
click at [491, 237] on button "Mover para entrega" at bounding box center [496, 235] width 127 height 19
click at [489, 236] on button "Mover para entrega" at bounding box center [496, 235] width 127 height 19
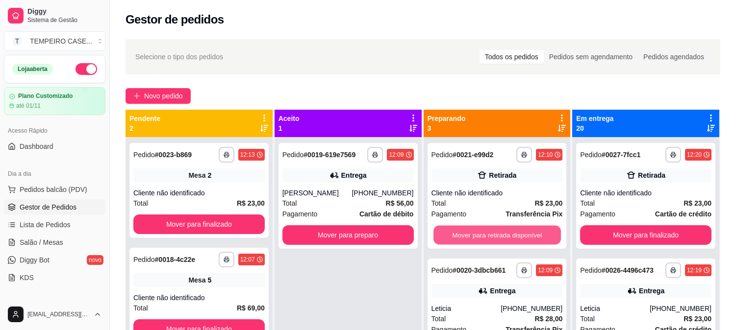
click at [489, 236] on button "Mover para retirada disponível" at bounding box center [496, 235] width 127 height 19
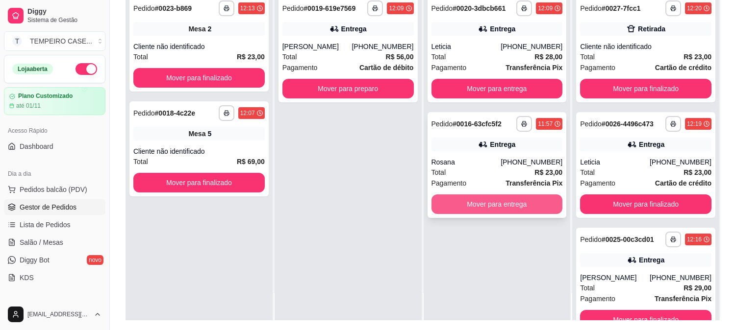
scroll to position [150, 0]
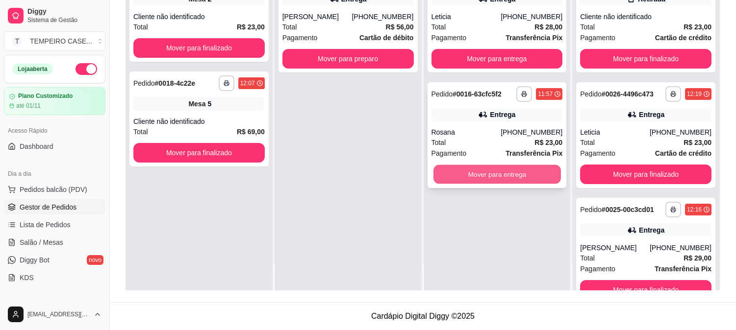
click at [477, 177] on button "Mover para entrega" at bounding box center [496, 174] width 127 height 19
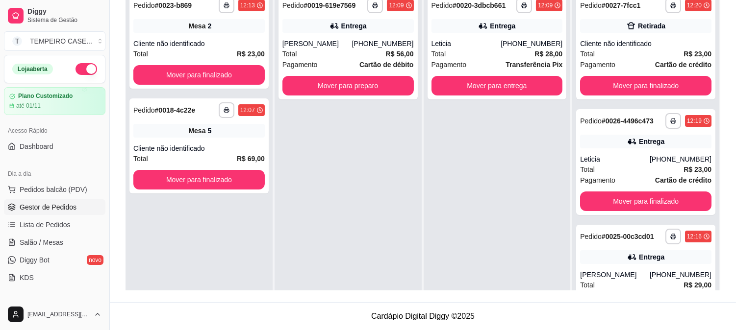
scroll to position [95, 0]
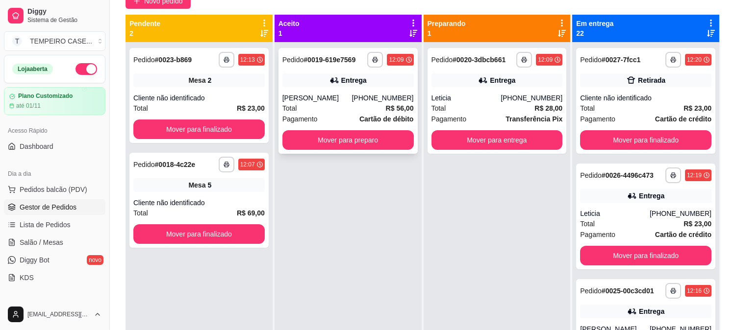
click at [324, 77] on div "Entrega" at bounding box center [347, 81] width 131 height 14
click at [377, 136] on button "Mover para preparo" at bounding box center [347, 140] width 127 height 19
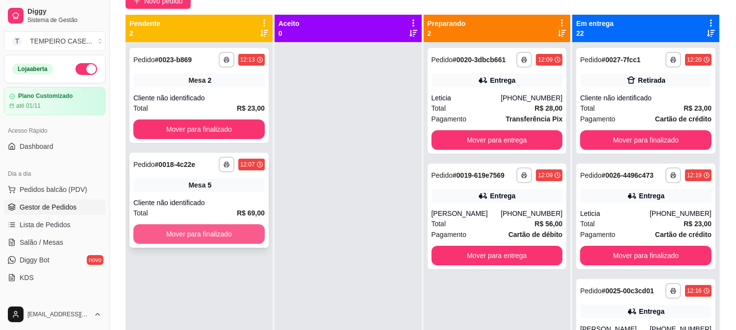
click at [222, 226] on button "Mover para finalizado" at bounding box center [198, 235] width 131 height 20
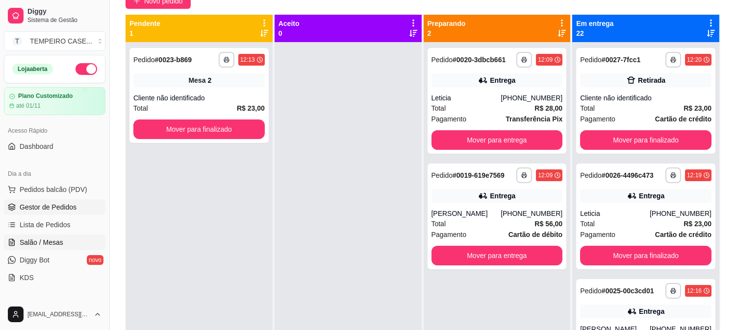
click at [38, 241] on span "Salão / Mesas" at bounding box center [42, 243] width 44 height 10
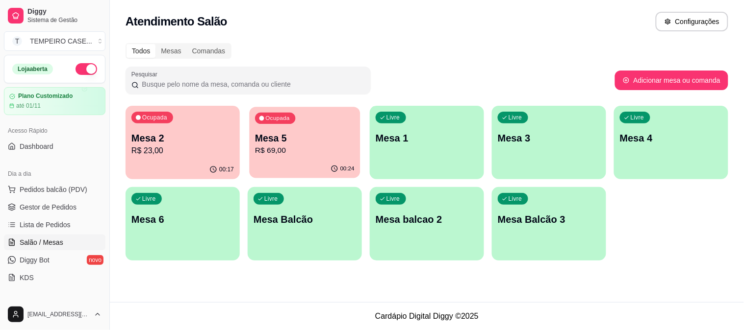
click at [270, 128] on div "Ocupada Mesa 5 R$ 69,00" at bounding box center [304, 133] width 111 height 53
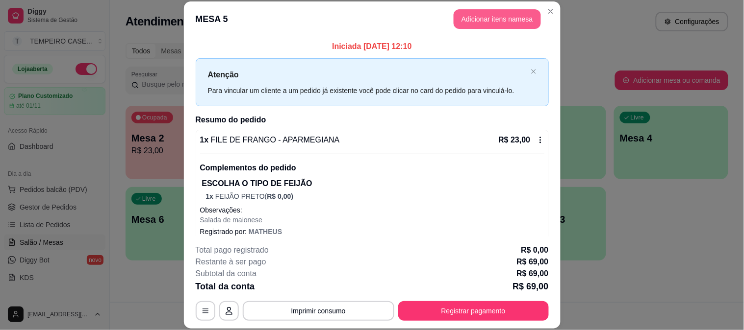
click at [493, 17] on button "Adicionar itens na mesa" at bounding box center [496, 19] width 87 height 20
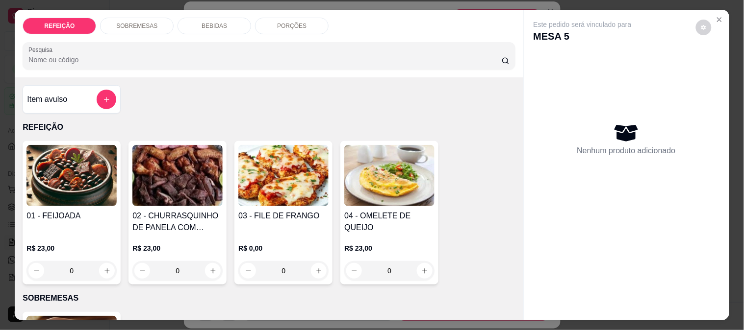
click at [198, 25] on div "BEBIDAS" at bounding box center [214, 26] width 74 height 17
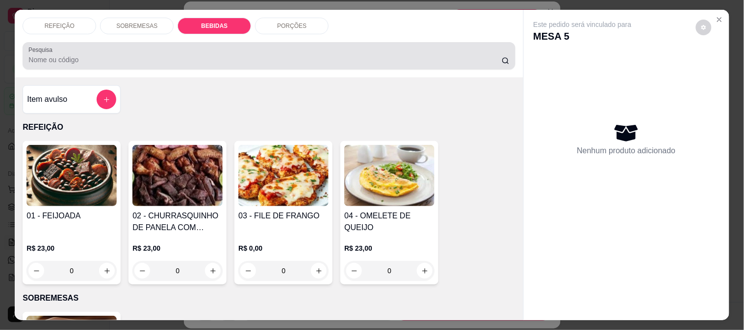
scroll to position [25, 0]
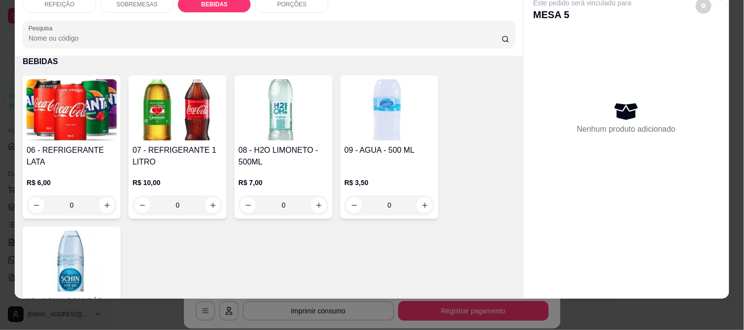
click at [155, 98] on img at bounding box center [177, 109] width 90 height 61
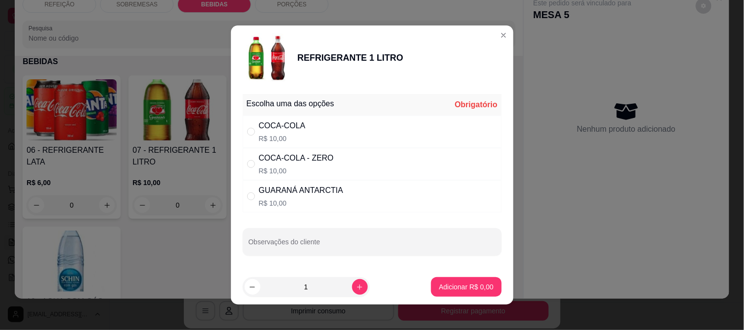
click at [324, 134] on div "COCA-COLA R$ 10,00" at bounding box center [372, 132] width 259 height 32
radio input "true"
click at [450, 278] on button "Adicionar R$ 10,00" at bounding box center [464, 287] width 74 height 20
type input "1"
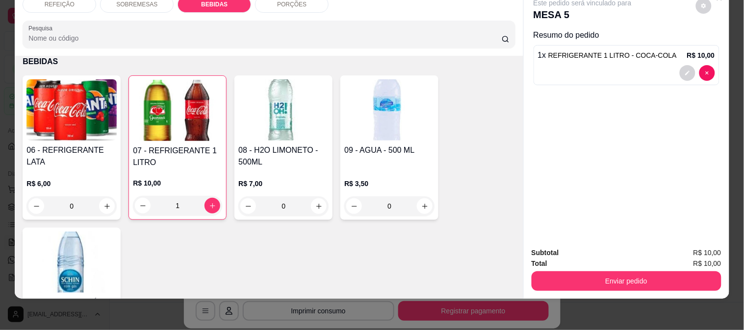
click at [75, 87] on img at bounding box center [71, 109] width 90 height 61
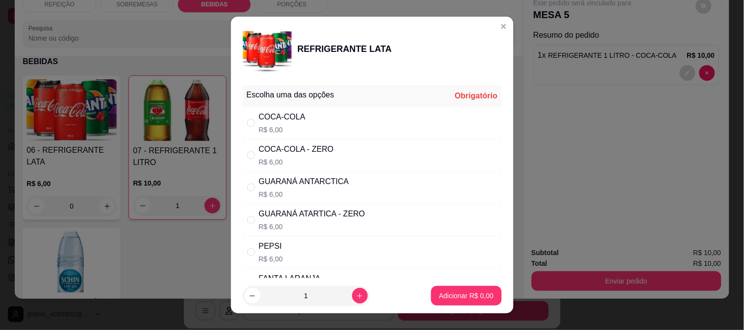
click at [301, 169] on div "COCA-COLA - ZERO R$ 6,00" at bounding box center [372, 155] width 259 height 32
radio input "true"
click at [439, 292] on p "Adicionar R$ 6,00" at bounding box center [466, 296] width 54 height 10
type input "1"
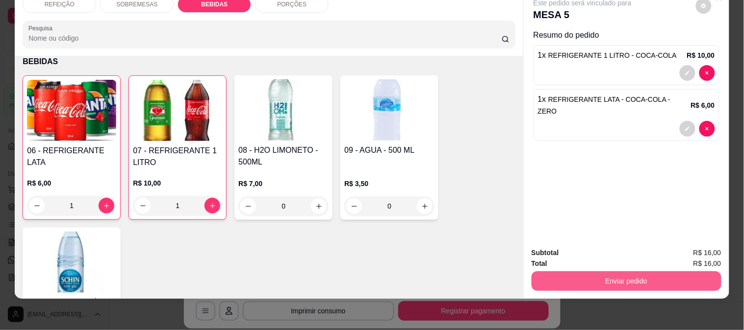
click at [687, 272] on button "Enviar pedido" at bounding box center [626, 282] width 190 height 20
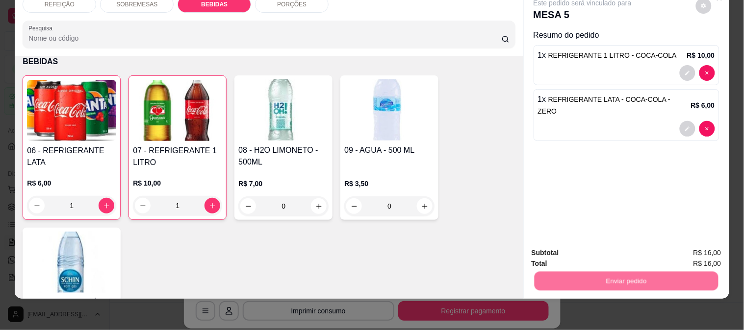
click at [704, 252] on button "Enviar pedido" at bounding box center [695, 249] width 55 height 19
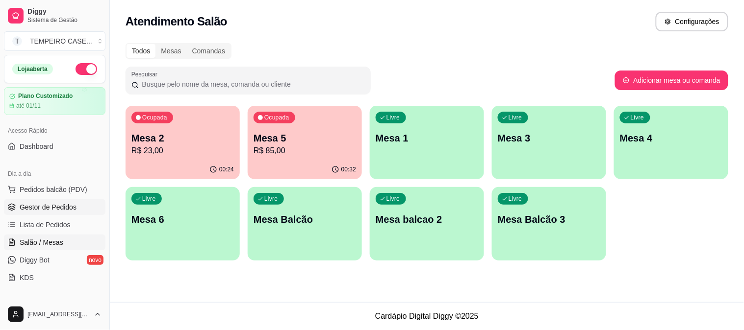
click at [33, 210] on span "Gestor de Pedidos" at bounding box center [48, 207] width 57 height 10
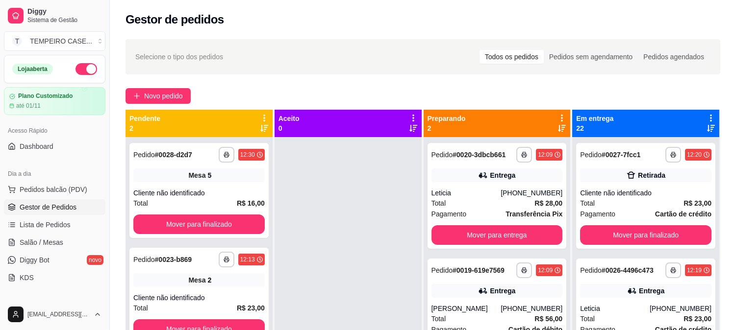
click at [172, 85] on div "**********" at bounding box center [423, 242] width 626 height 419
click at [172, 101] on span "Novo pedido" at bounding box center [163, 96] width 39 height 11
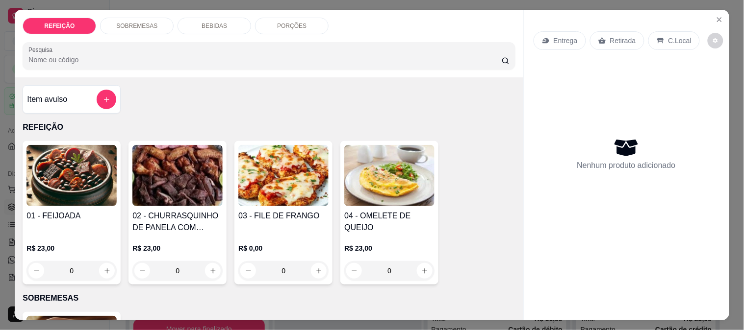
click at [271, 177] on img at bounding box center [283, 175] width 90 height 61
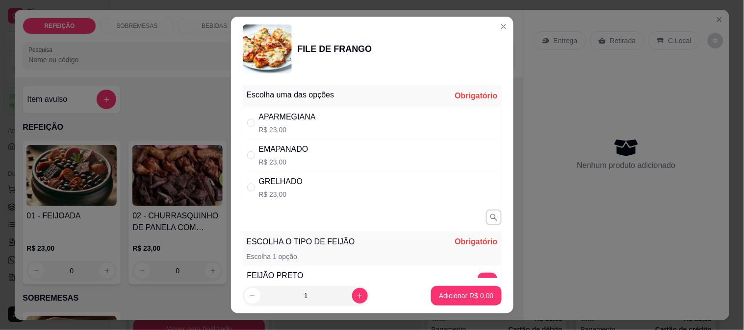
click at [268, 114] on div "APARMEGIANA" at bounding box center [287, 117] width 57 height 12
radio input "true"
click at [267, 59] on img at bounding box center [267, 49] width 49 height 49
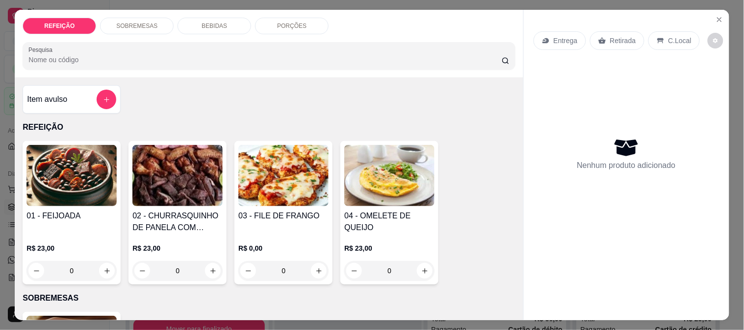
click at [257, 166] on img at bounding box center [283, 175] width 90 height 61
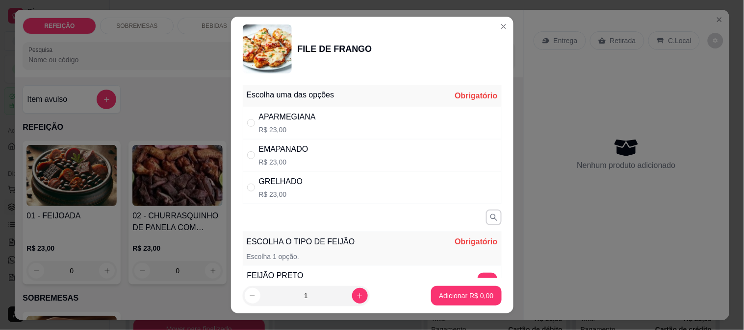
click at [293, 123] on div "APARMEGIANA R$ 23,00" at bounding box center [287, 123] width 57 height 24
radio input "true"
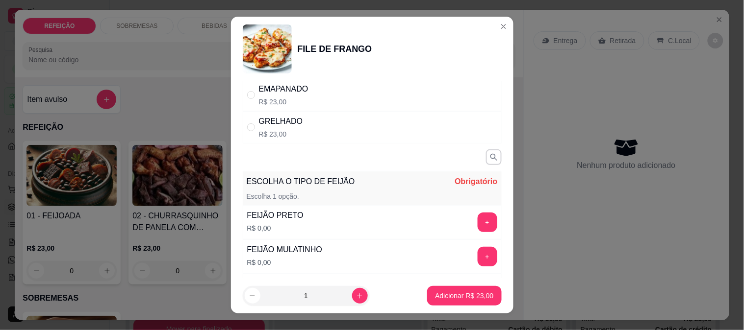
scroll to position [154, 0]
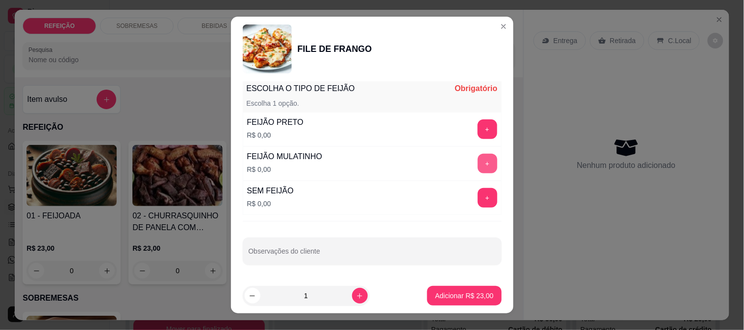
click at [478, 157] on button "+" at bounding box center [488, 164] width 20 height 20
click at [465, 290] on button "Adicionar R$ 23,00" at bounding box center [464, 296] width 74 height 20
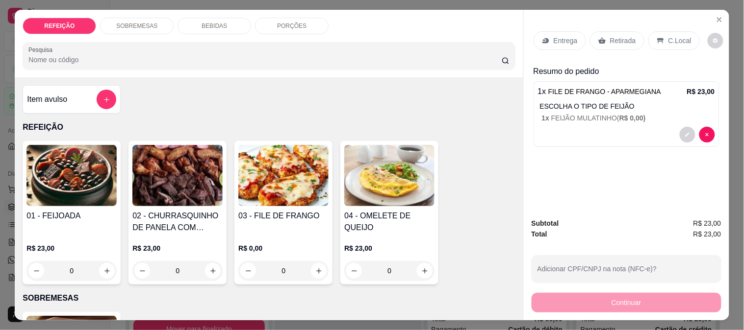
click at [89, 164] on img at bounding box center [71, 175] width 90 height 61
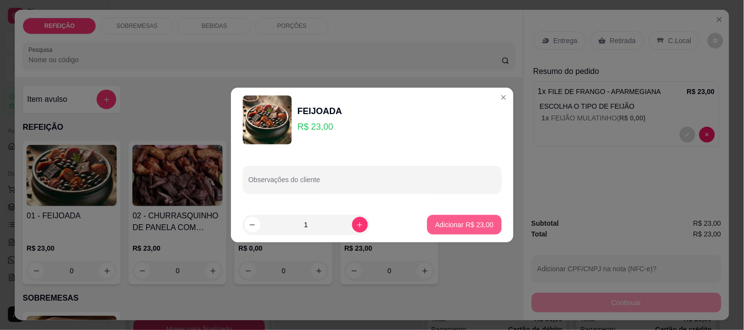
click at [478, 227] on p "Adicionar R$ 23,00" at bounding box center [464, 225] width 58 height 10
type input "1"
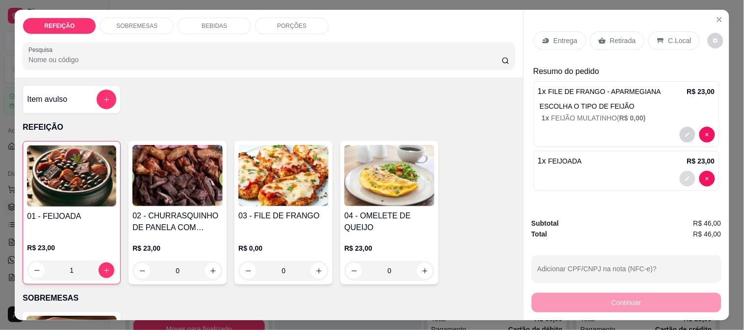
click at [683, 172] on button "decrease-product-quantity" at bounding box center [687, 179] width 16 height 16
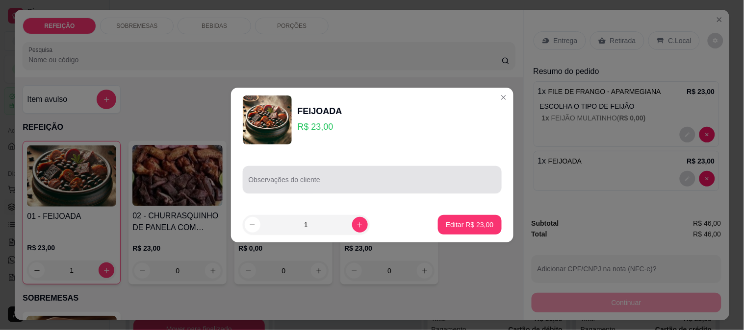
click at [302, 184] on input "Observações do cliente" at bounding box center [372, 184] width 247 height 10
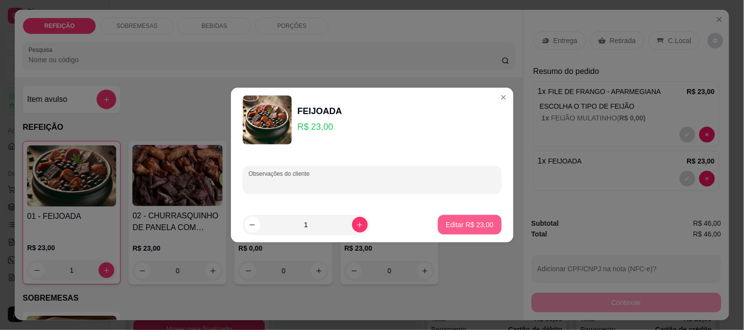
click at [473, 219] on button "Editar R$ 23,00" at bounding box center [469, 225] width 63 height 20
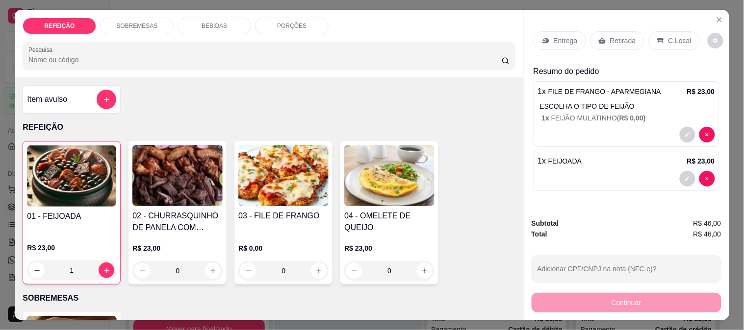
click at [611, 37] on p "Retirada" at bounding box center [623, 41] width 26 height 10
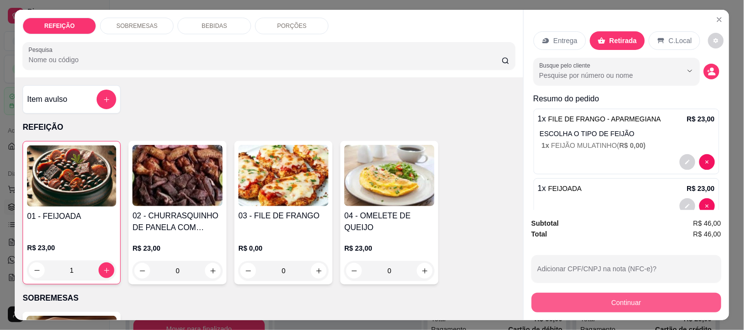
click at [606, 296] on button "Continuar" at bounding box center [626, 303] width 190 height 20
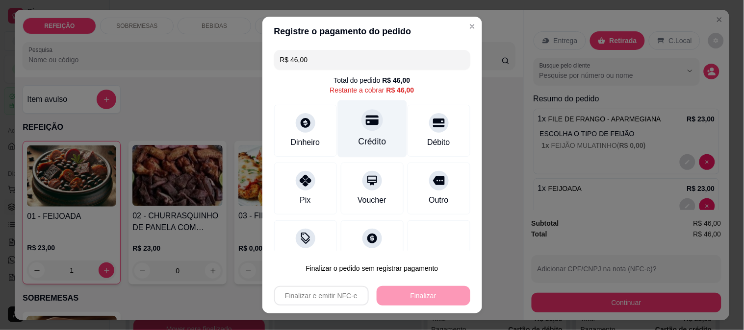
click at [383, 136] on div "Crédito" at bounding box center [371, 128] width 69 height 57
type input "R$ 0,00"
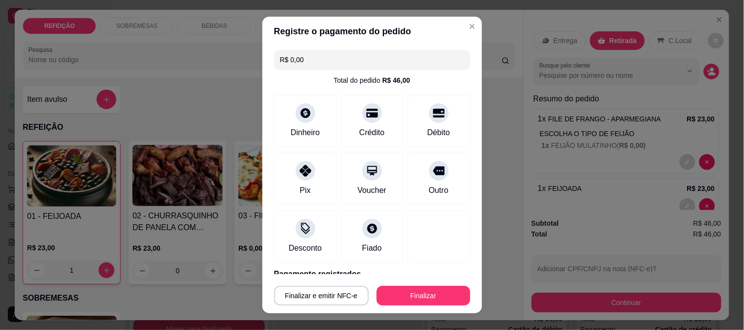
drag, startPoint x: 425, startPoint y: 309, endPoint x: 430, endPoint y: 300, distance: 10.1
click at [425, 308] on footer "Finalizar e emitir NFC-e Finalizar" at bounding box center [372, 294] width 220 height 39
click at [430, 300] on button "Finalizar" at bounding box center [423, 296] width 91 height 19
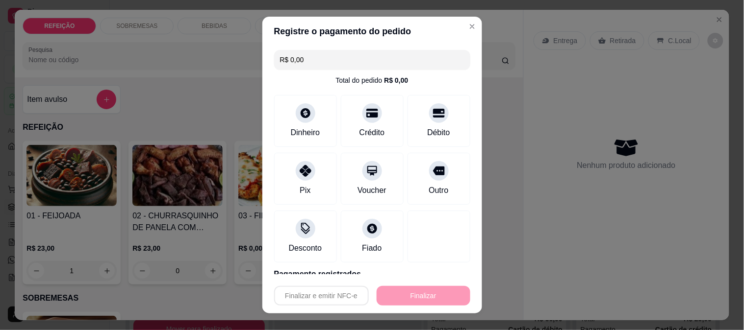
type input "0"
type input "-R$ 46,00"
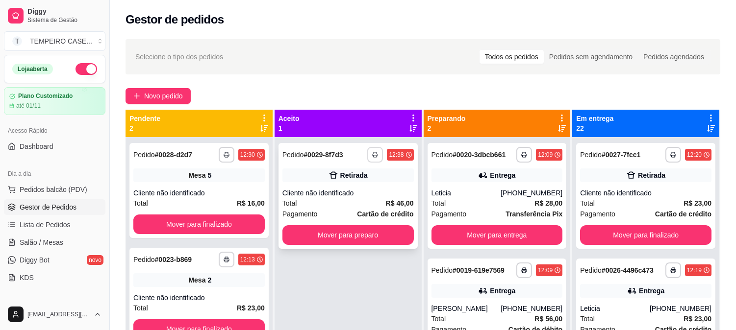
click at [369, 159] on button "button" at bounding box center [375, 155] width 16 height 16
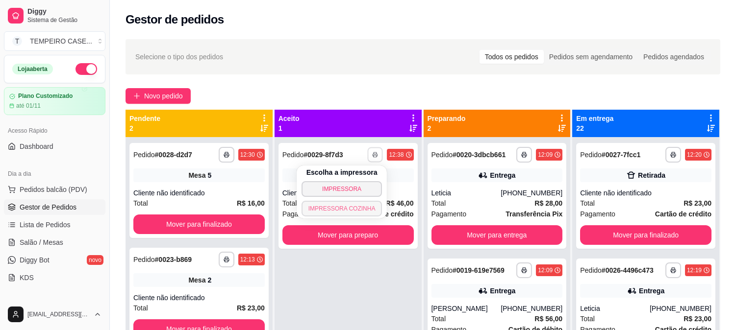
click at [349, 203] on button "IMPRESSORA COZINHA" at bounding box center [342, 209] width 81 height 16
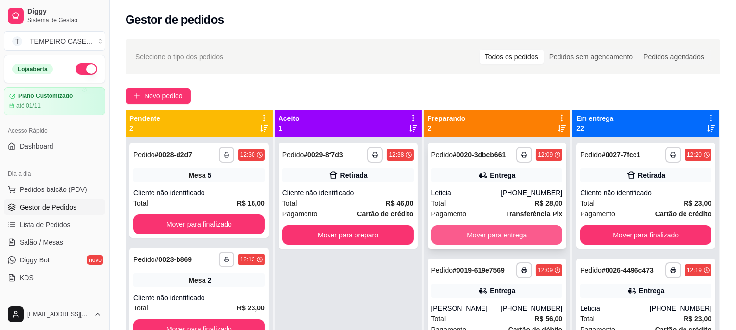
click at [509, 234] on button "Mover para entrega" at bounding box center [496, 236] width 131 height 20
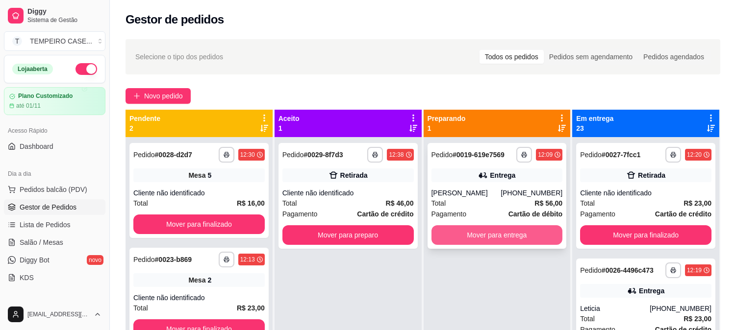
click at [505, 237] on button "Mover para entrega" at bounding box center [496, 236] width 131 height 20
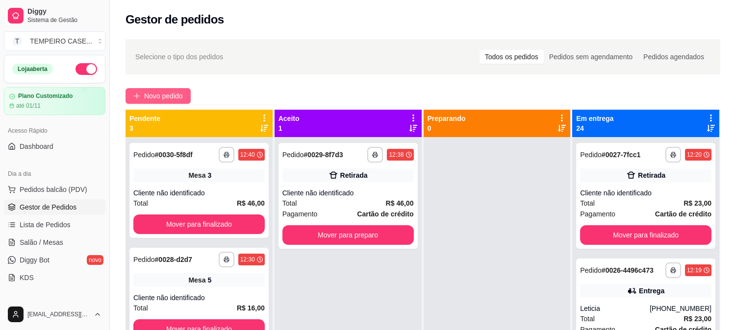
click at [169, 97] on span "Novo pedido" at bounding box center [163, 96] width 39 height 11
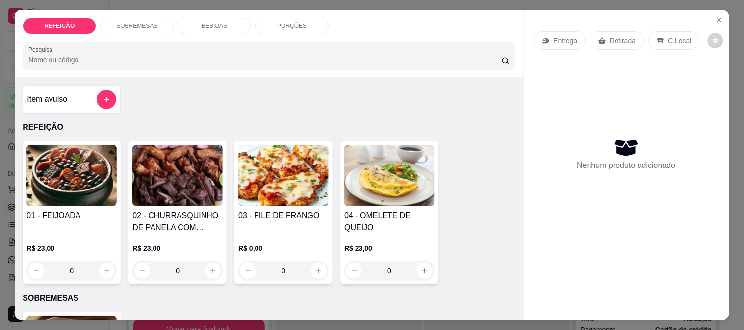
click at [150, 210] on h4 "02 - CHURRASQUINHO DE PANELA COM SALADA DE MAIONESE" at bounding box center [177, 222] width 90 height 24
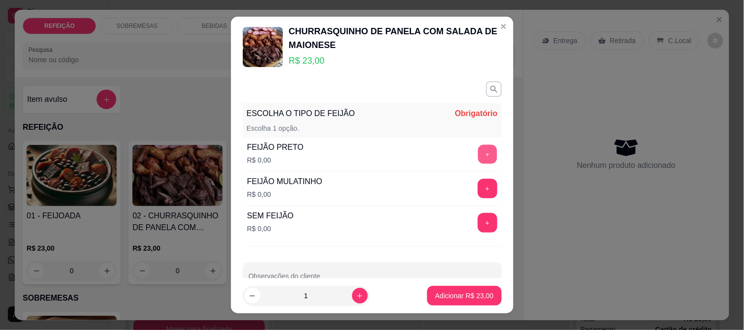
click at [478, 151] on button "+" at bounding box center [487, 154] width 19 height 19
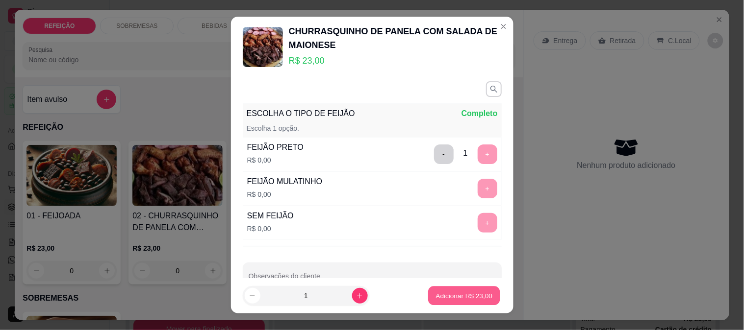
click at [459, 301] on p "Adicionar R$ 23,00" at bounding box center [464, 296] width 57 height 9
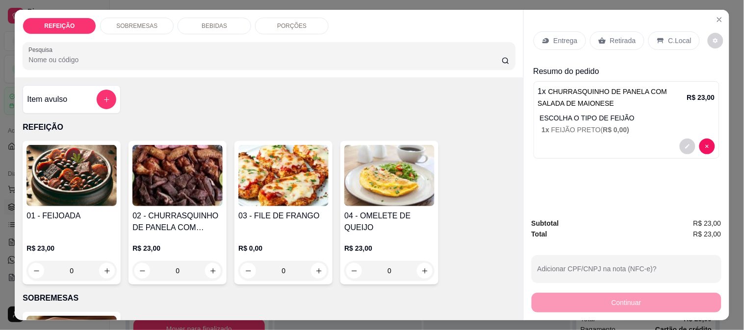
click at [553, 31] on div "Entrega" at bounding box center [559, 40] width 52 height 19
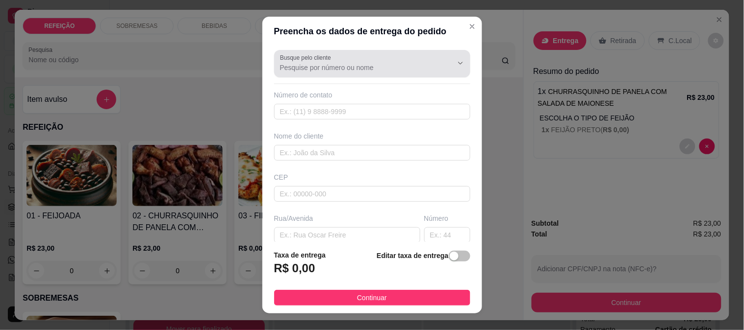
click at [319, 67] on input "Busque pelo cliente" at bounding box center [358, 68] width 157 height 10
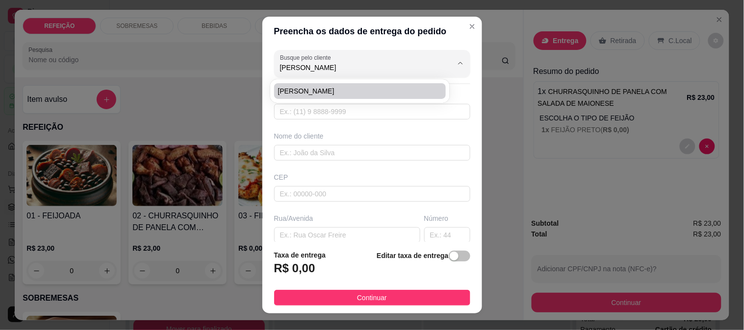
click at [299, 92] on span "[PERSON_NAME]" at bounding box center [355, 91] width 154 height 10
type input "[PERSON_NAME]"
type input "8197149537"
type input "[PERSON_NAME]"
type input "Em frente a pousada flor de Porto"
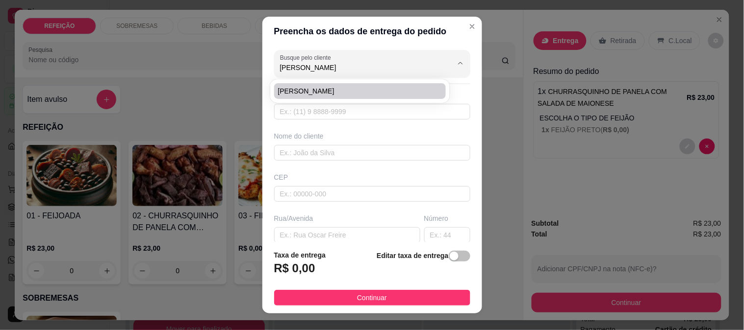
type input "IPOJUCA"
type input "Em frente armazém do beto"
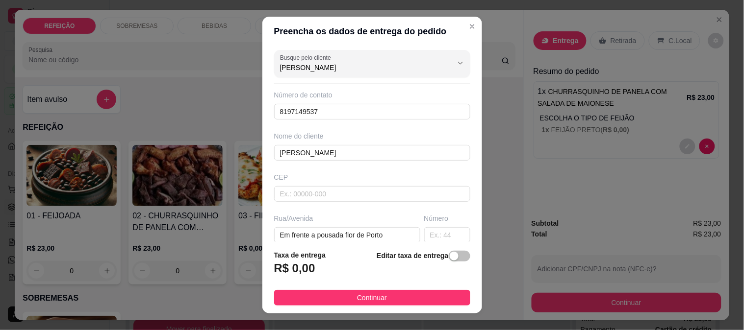
type input "[PERSON_NAME]"
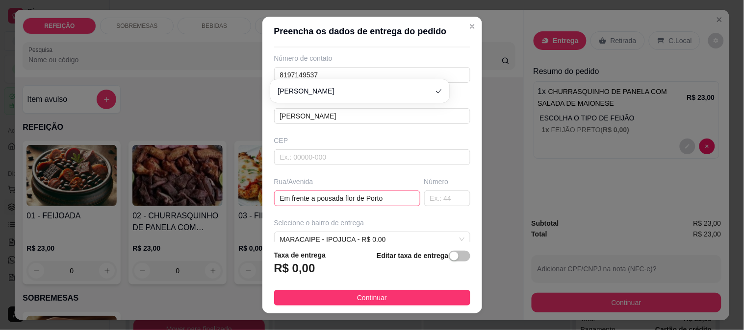
scroll to position [54, 0]
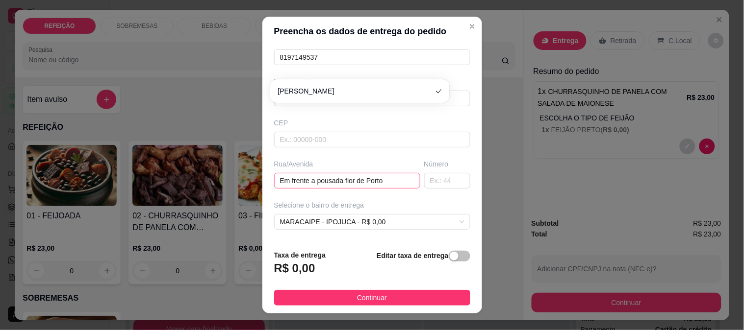
click at [314, 186] on input "Em frente a pousada flor de Porto" at bounding box center [347, 181] width 146 height 16
paste input "Pousada Makai"
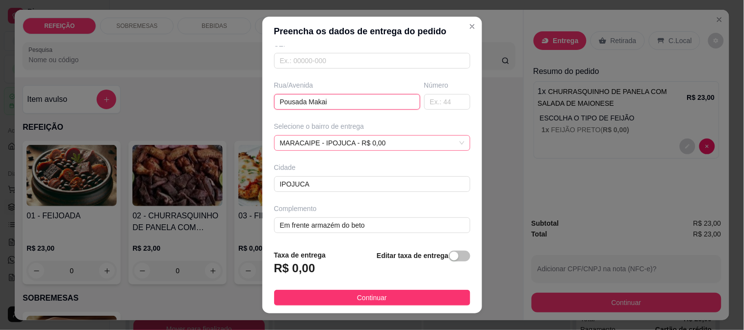
scroll to position [134, 0]
type input "Pousada Makai"
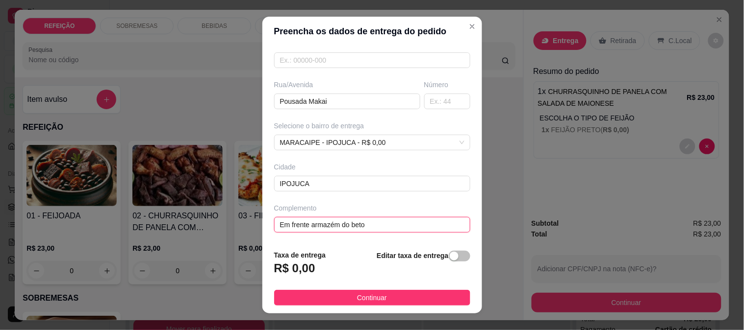
click at [342, 221] on input "Em frente armazém do beto" at bounding box center [372, 225] width 196 height 16
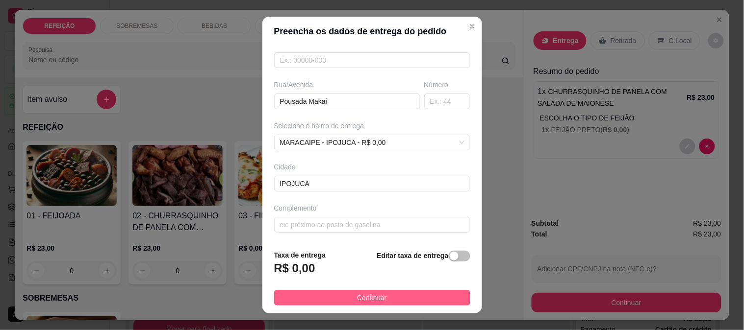
click at [358, 295] on span "Continuar" at bounding box center [372, 298] width 30 height 11
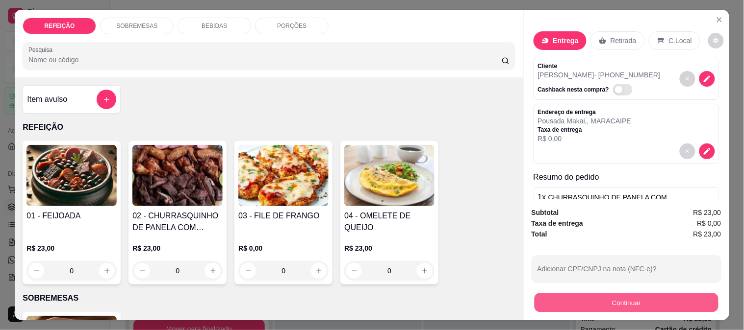
click at [612, 301] on button "Continuar" at bounding box center [626, 302] width 184 height 19
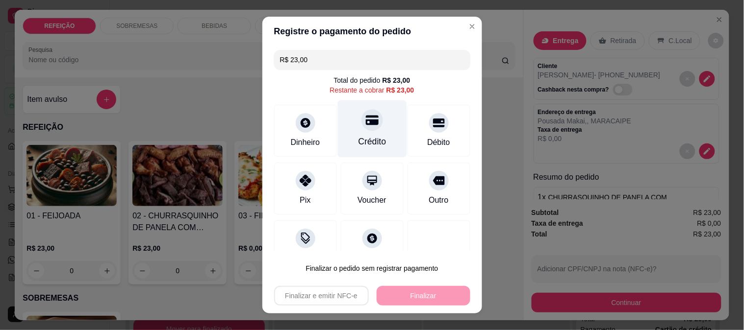
click at [361, 128] on div at bounding box center [372, 120] width 22 height 22
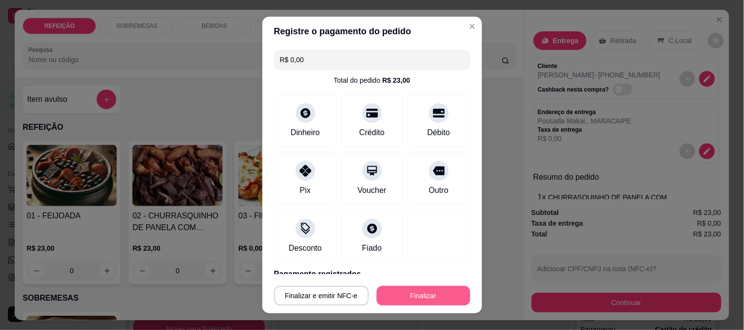
click at [414, 293] on button "Finalizar" at bounding box center [424, 296] width 94 height 20
type input "-R$ 23,00"
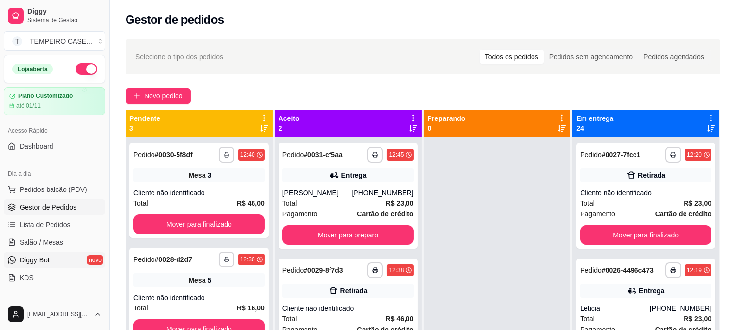
click at [66, 252] on link "Diggy Bot novo" at bounding box center [54, 260] width 101 height 16
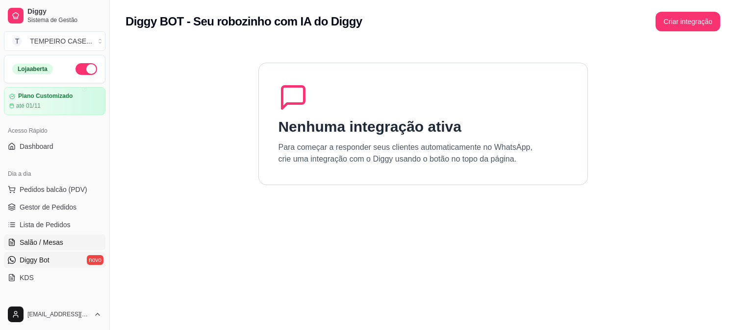
click at [67, 247] on link "Salão / Mesas" at bounding box center [54, 243] width 101 height 16
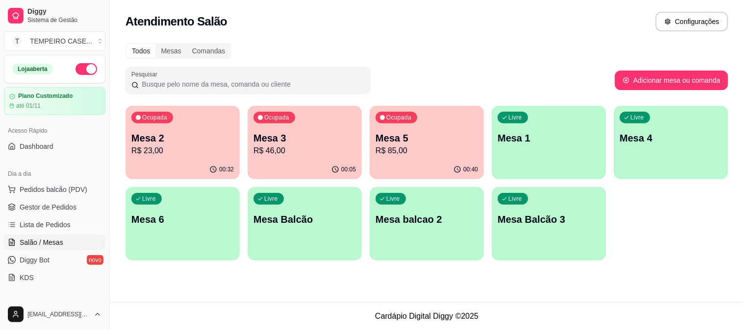
click at [710, 134] on p "Mesa 4" at bounding box center [671, 138] width 102 height 14
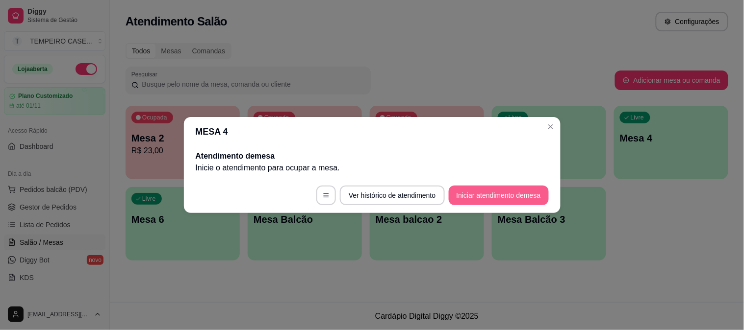
click at [478, 197] on button "Iniciar atendimento de mesa" at bounding box center [499, 196] width 100 height 20
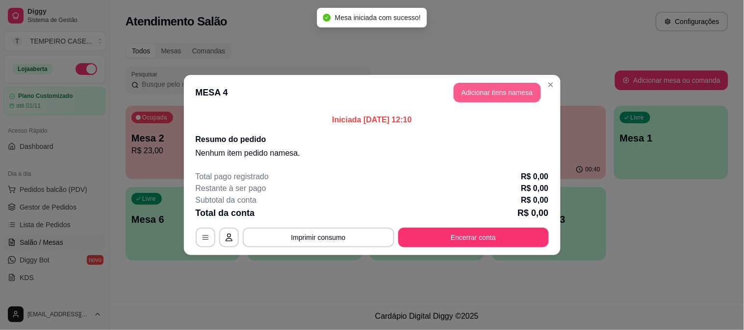
click at [482, 85] on button "Adicionar itens na mesa" at bounding box center [496, 93] width 87 height 20
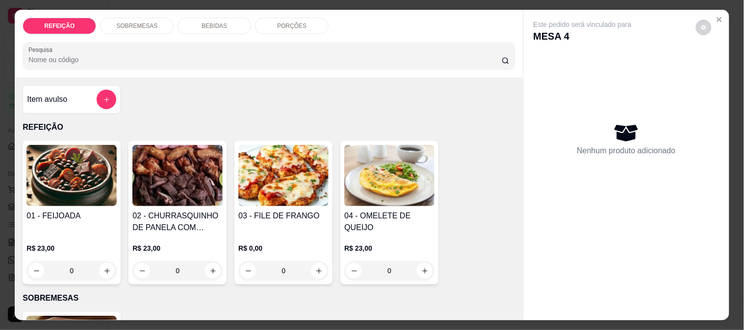
click at [287, 162] on img at bounding box center [283, 175] width 90 height 61
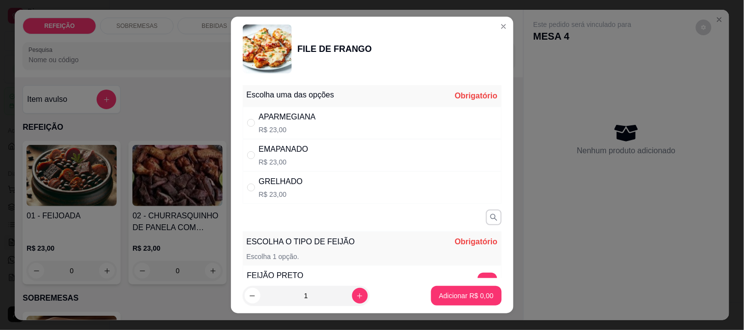
click at [282, 122] on div "APARMEGIANA" at bounding box center [287, 117] width 57 height 12
radio input "true"
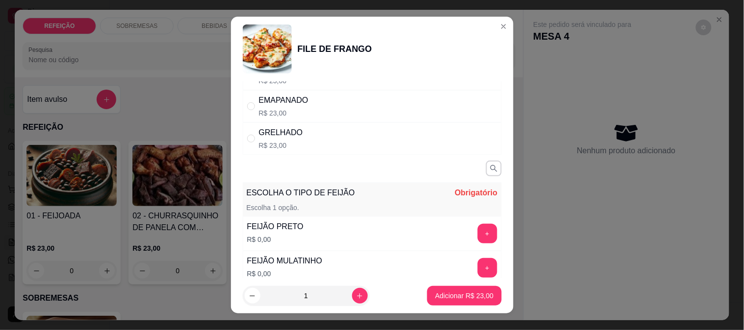
scroll to position [109, 0]
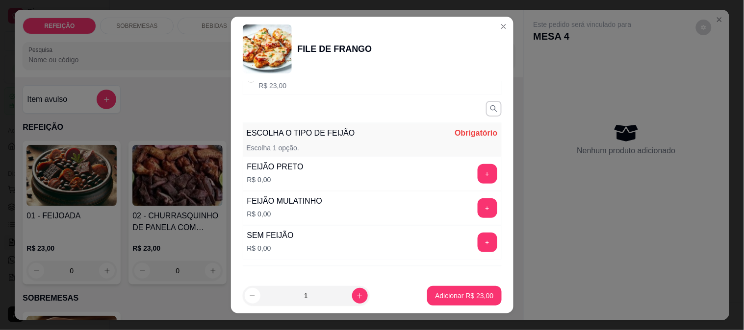
click at [474, 173] on div "+" at bounding box center [487, 174] width 27 height 20
click at [478, 172] on button "+" at bounding box center [488, 174] width 20 height 20
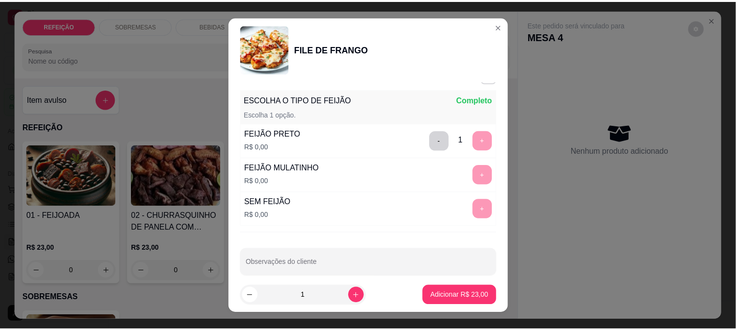
scroll to position [154, 0]
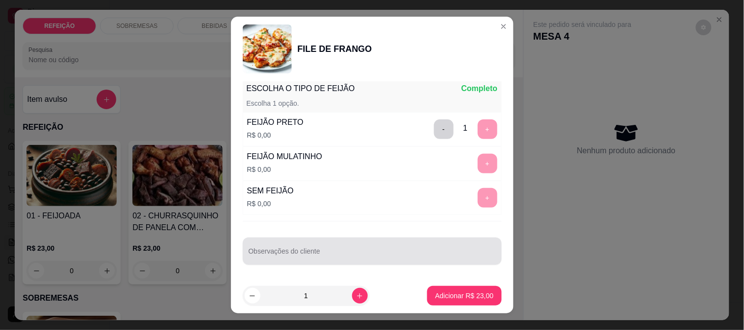
click at [342, 240] on div "Observações do cliente" at bounding box center [372, 251] width 259 height 27
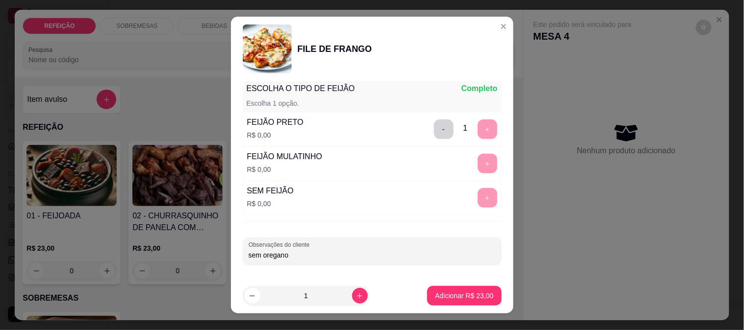
type input "sem oregano"
click at [451, 290] on button "Adicionar R$ 23,00" at bounding box center [464, 296] width 74 height 20
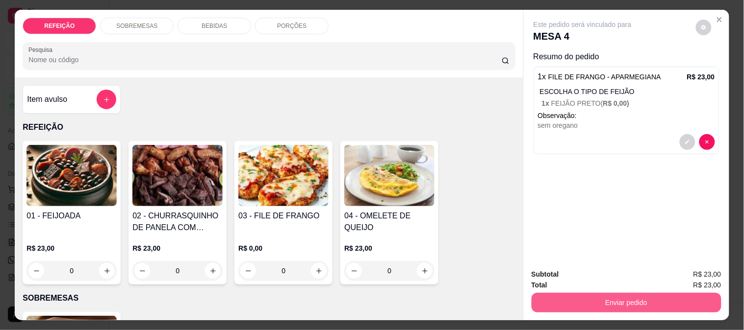
click at [601, 293] on button "Enviar pedido" at bounding box center [626, 303] width 190 height 20
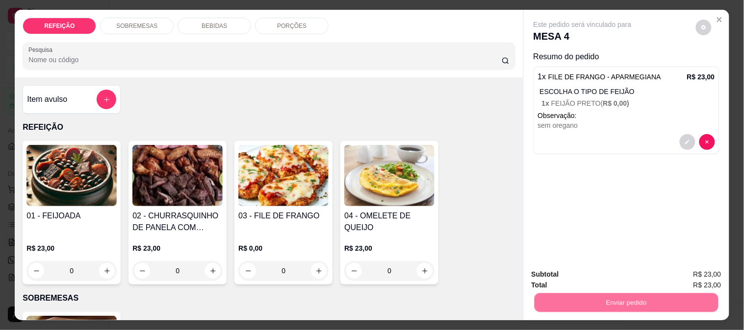
click at [691, 271] on button "Enviar pedido" at bounding box center [696, 275] width 54 height 18
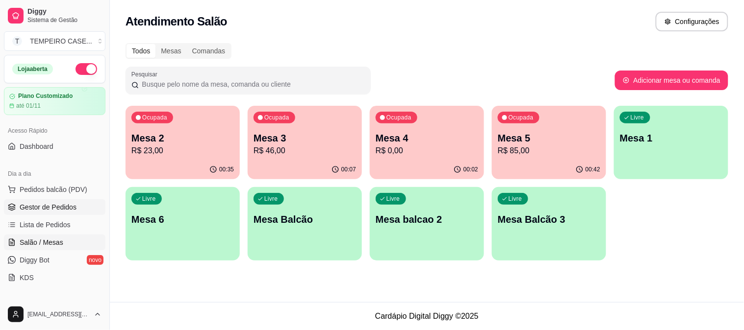
drag, startPoint x: 28, startPoint y: 206, endPoint x: 54, endPoint y: 199, distance: 26.9
click at [29, 206] on span "Gestor de Pedidos" at bounding box center [48, 207] width 57 height 10
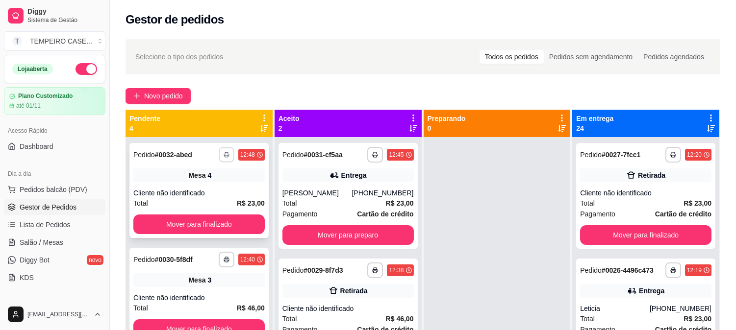
click at [221, 153] on button "button" at bounding box center [226, 154] width 15 height 15
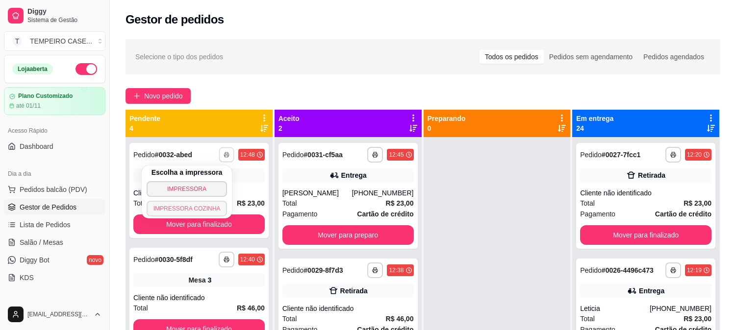
click at [193, 205] on button "IMPRESSORA COZINHA" at bounding box center [187, 209] width 81 height 16
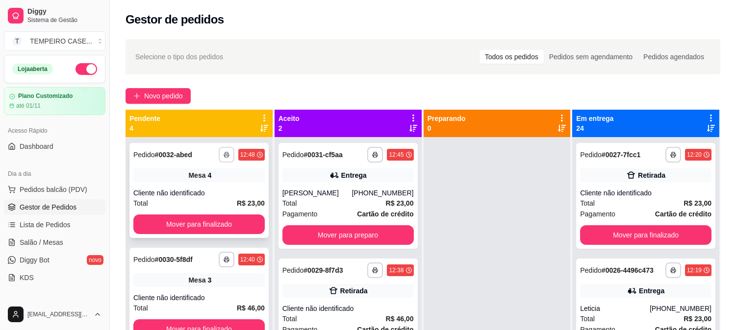
click at [219, 159] on button "button" at bounding box center [227, 155] width 16 height 16
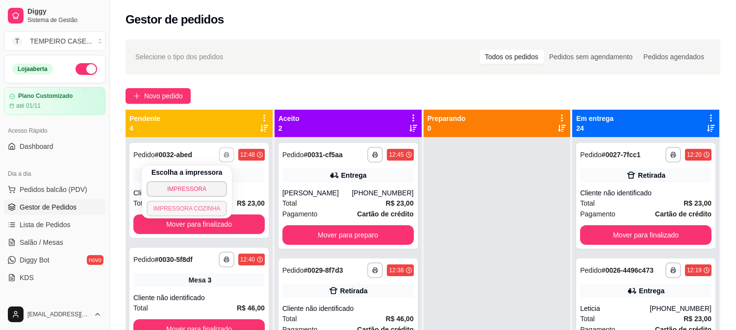
click at [200, 210] on button "IMPRESSORA COZINHA" at bounding box center [187, 209] width 81 height 16
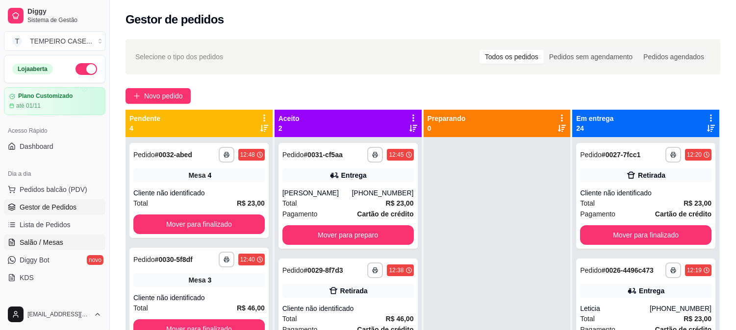
click at [56, 246] on span "Salão / Mesas" at bounding box center [42, 243] width 44 height 10
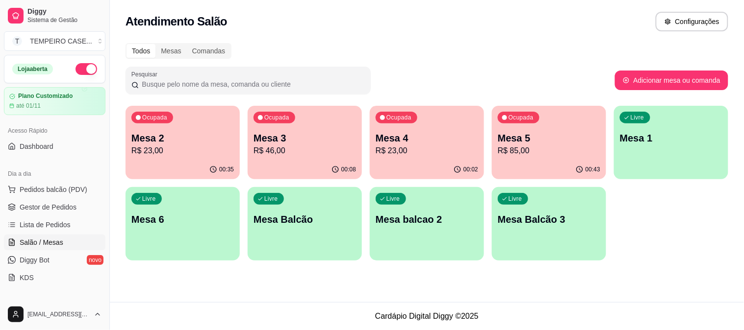
click at [535, 134] on p "Mesa 5" at bounding box center [549, 138] width 102 height 14
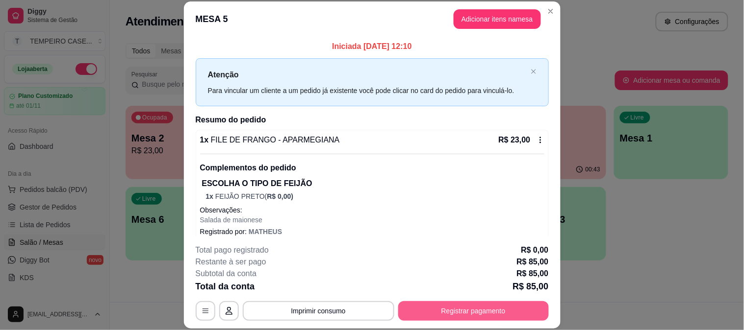
click at [465, 312] on button "Registrar pagamento" at bounding box center [473, 312] width 151 height 20
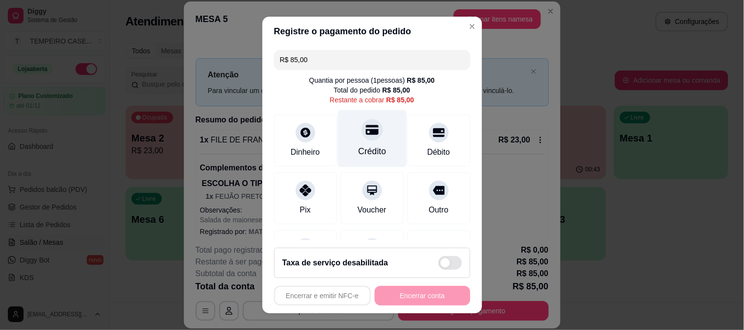
click at [373, 138] on div "Crédito" at bounding box center [371, 138] width 69 height 57
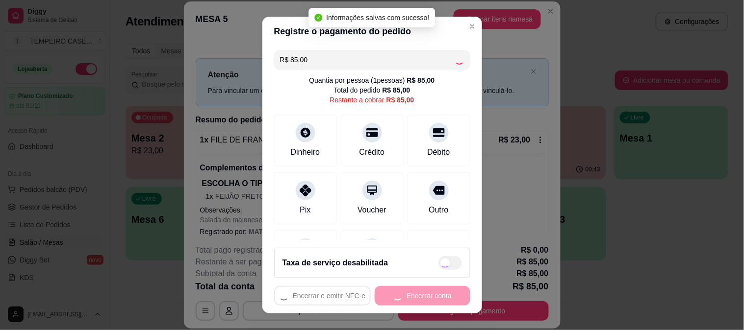
type input "R$ 0,00"
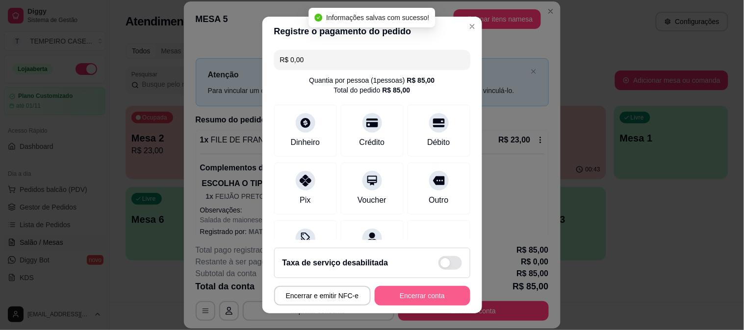
click at [422, 302] on button "Encerrar conta" at bounding box center [423, 296] width 96 height 20
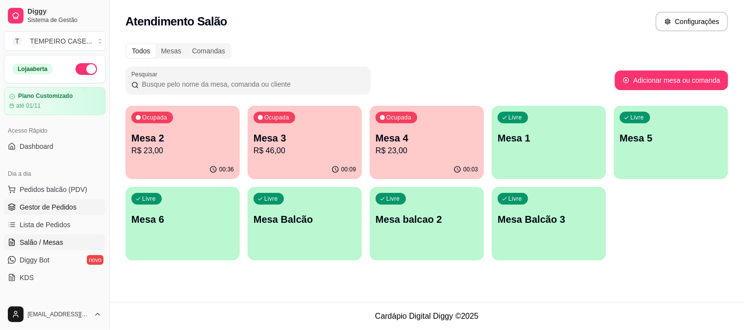
click at [31, 211] on span "Gestor de Pedidos" at bounding box center [48, 207] width 57 height 10
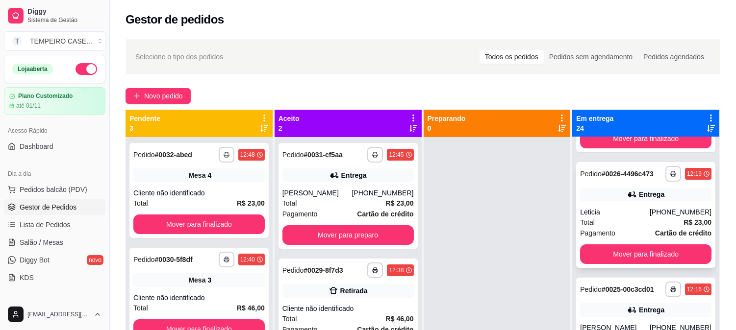
scroll to position [109, 0]
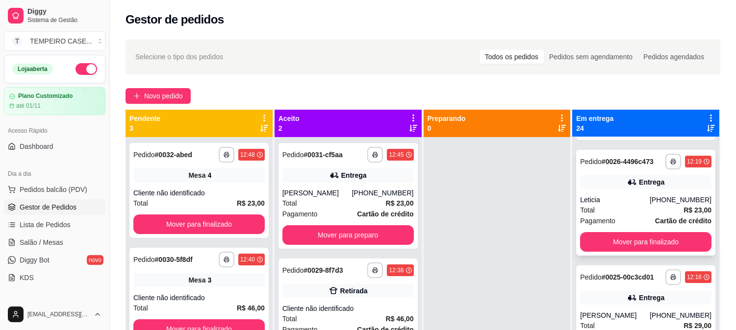
click at [620, 202] on div "Leticia" at bounding box center [615, 200] width 70 height 10
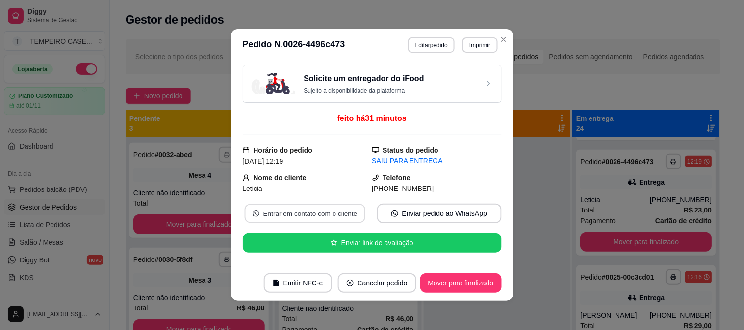
click at [303, 212] on button "Entrar em contato com o cliente" at bounding box center [304, 213] width 121 height 19
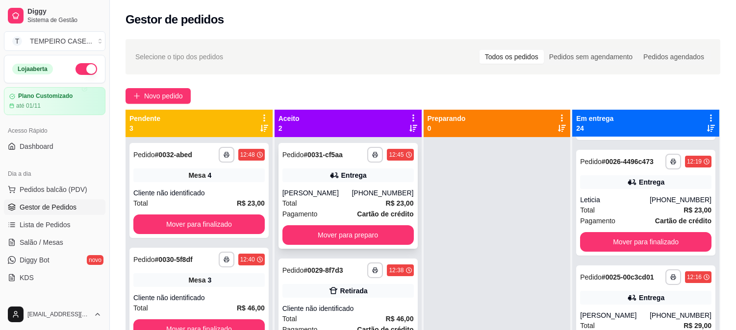
scroll to position [27, 0]
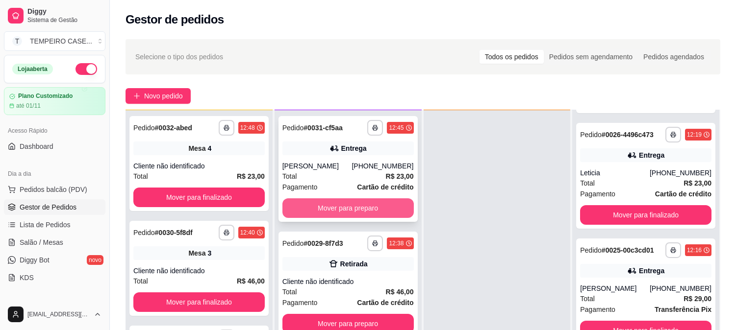
click at [349, 206] on button "Mover para preparo" at bounding box center [347, 209] width 131 height 20
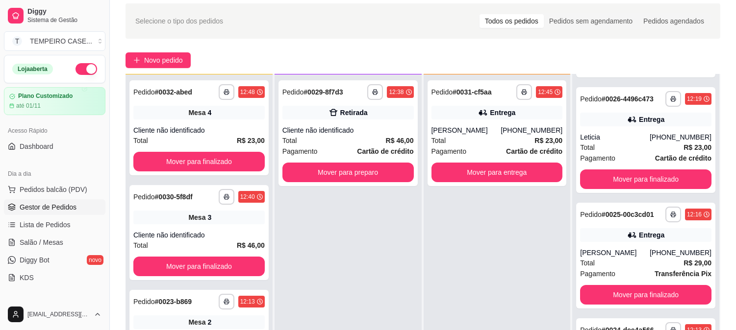
scroll to position [54, 0]
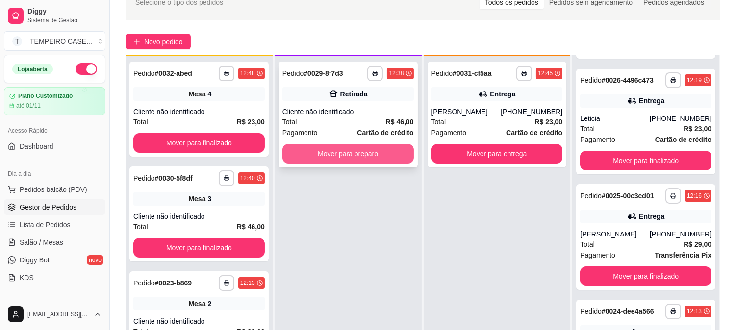
click at [335, 157] on button "Mover para preparo" at bounding box center [347, 154] width 131 height 20
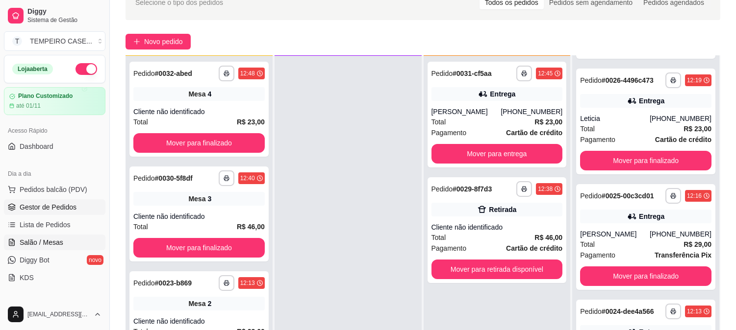
click at [38, 242] on span "Salão / Mesas" at bounding box center [42, 243] width 44 height 10
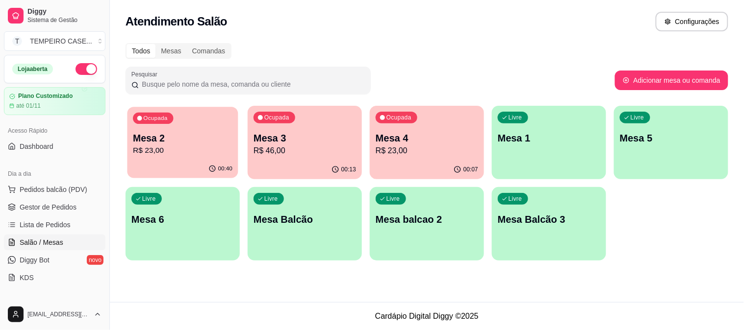
click at [179, 169] on div "00:40" at bounding box center [182, 169] width 111 height 19
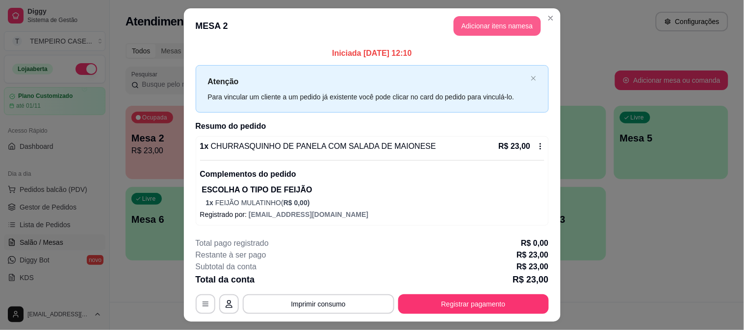
click at [482, 28] on button "Adicionar itens na mesa" at bounding box center [496, 26] width 87 height 20
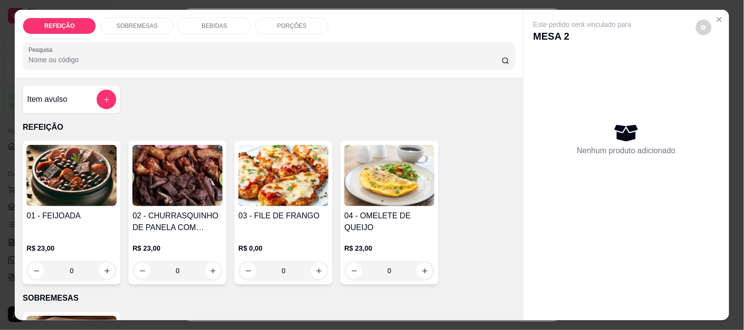
click at [219, 23] on p "BEBIDAS" at bounding box center [213, 26] width 25 height 8
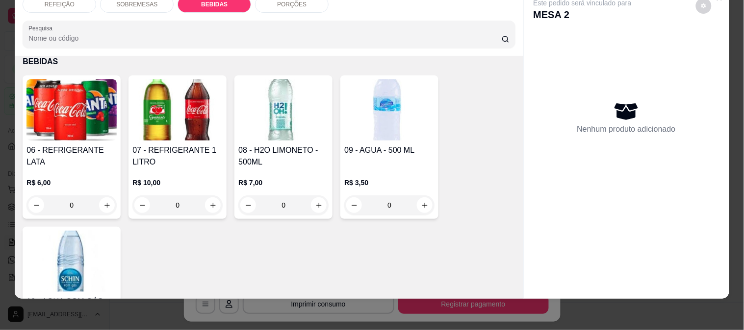
click at [101, 107] on img at bounding box center [71, 109] width 90 height 61
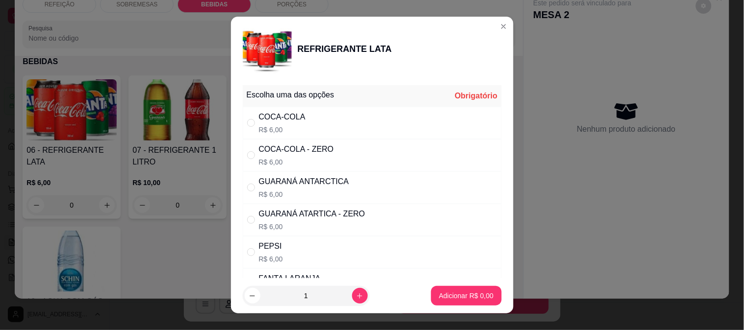
click at [313, 150] on div "COCA-COLA - ZERO" at bounding box center [296, 150] width 75 height 12
radio input "true"
click at [463, 302] on button "Adicionar R$ 6,00" at bounding box center [466, 296] width 68 height 19
type input "1"
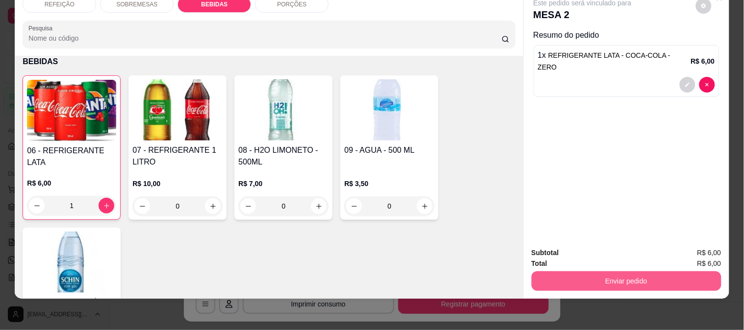
click at [636, 272] on button "Enviar pedido" at bounding box center [626, 282] width 190 height 20
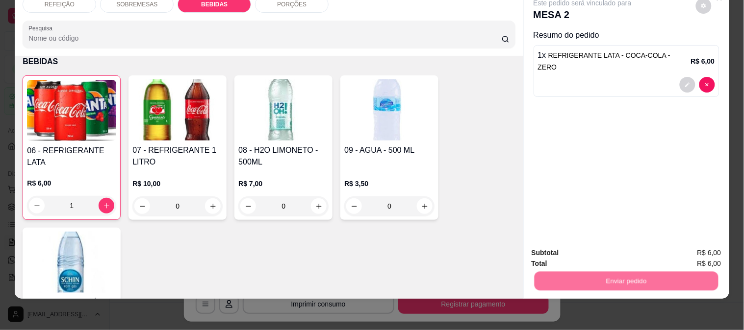
click at [697, 252] on button "Enviar pedido" at bounding box center [695, 249] width 55 height 19
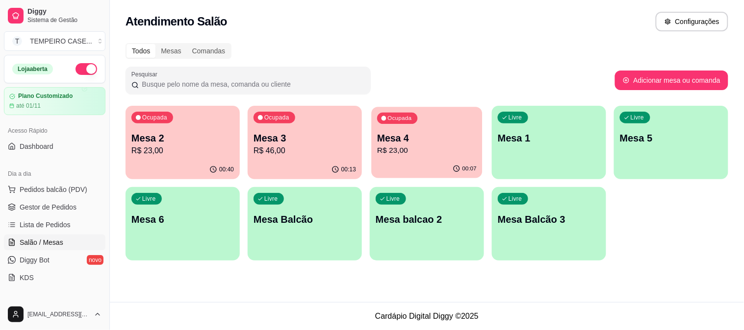
click at [402, 158] on div "Ocupada Mesa 4 R$ 23,00" at bounding box center [426, 133] width 111 height 53
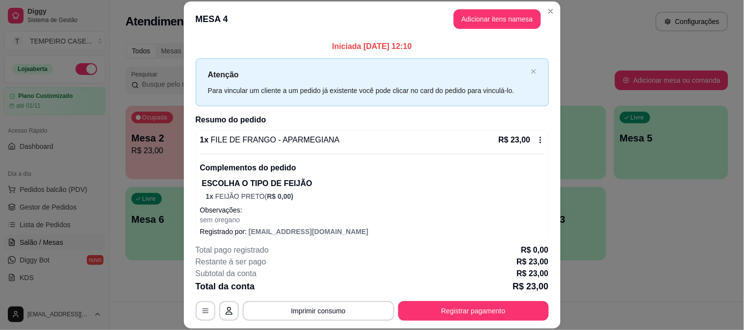
click at [539, 138] on icon at bounding box center [539, 140] width 1 height 6
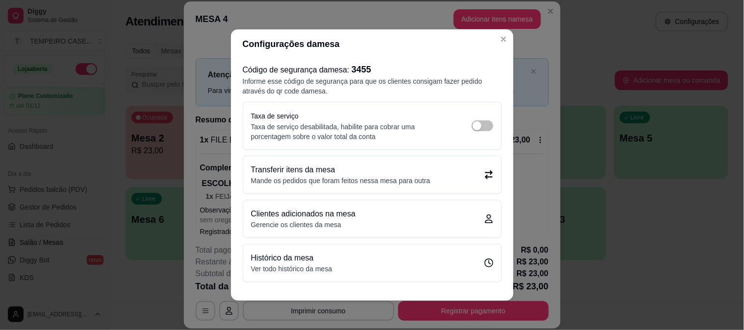
click at [429, 171] on div "Transferir itens da mesa Mande os pedidos que foram feitos nessa mesa para outra" at bounding box center [372, 175] width 242 height 22
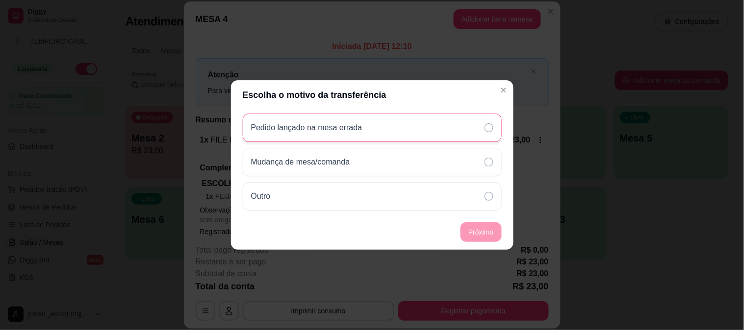
click at [363, 136] on div "Pedido lançado na mesa errada" at bounding box center [372, 128] width 259 height 28
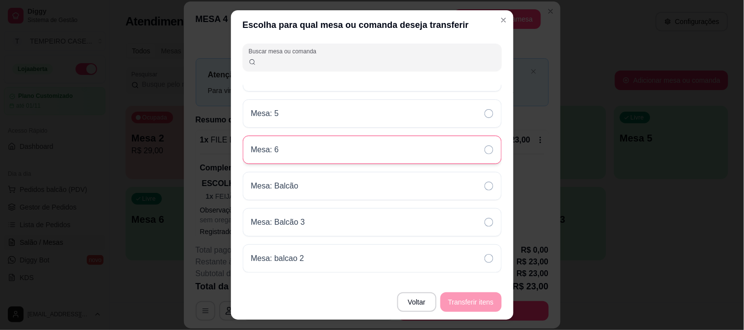
scroll to position [0, 0]
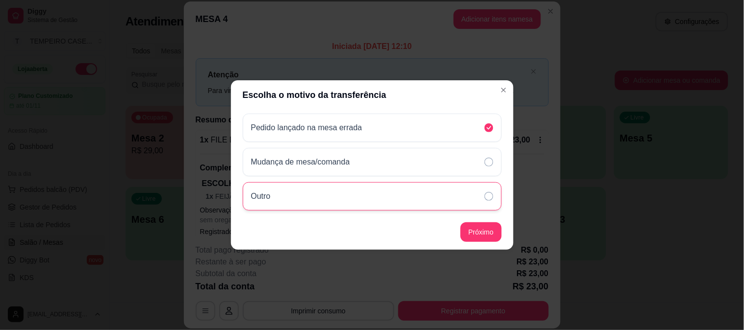
click at [488, 201] on icon at bounding box center [488, 196] width 9 height 9
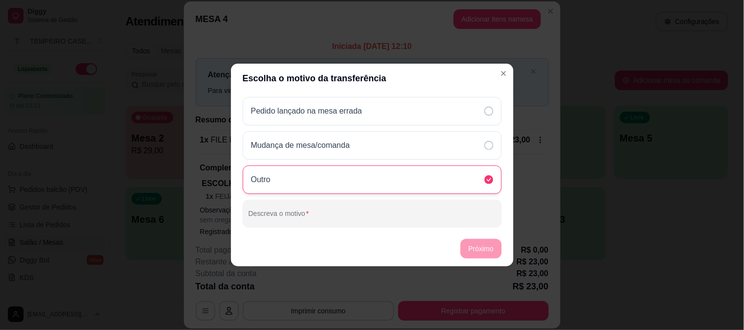
click at [512, 66] on header "Escolha o motivo da transferência" at bounding box center [372, 78] width 282 height 29
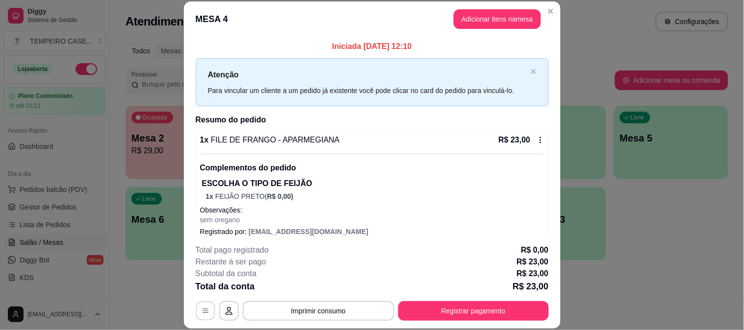
click at [210, 313] on button "button" at bounding box center [205, 311] width 19 height 19
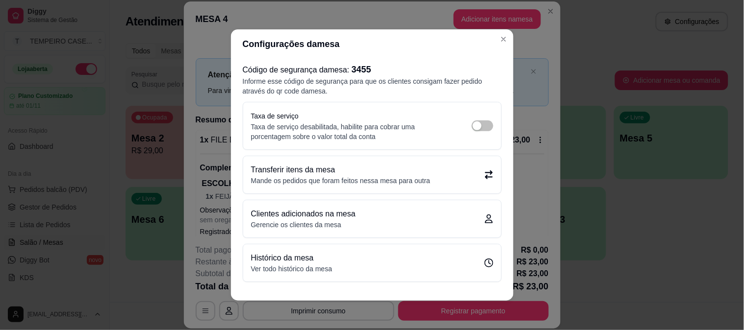
click at [469, 171] on div "Transferir itens da mesa Mande os pedidos que foram feitos nessa mesa para outra" at bounding box center [372, 175] width 242 height 22
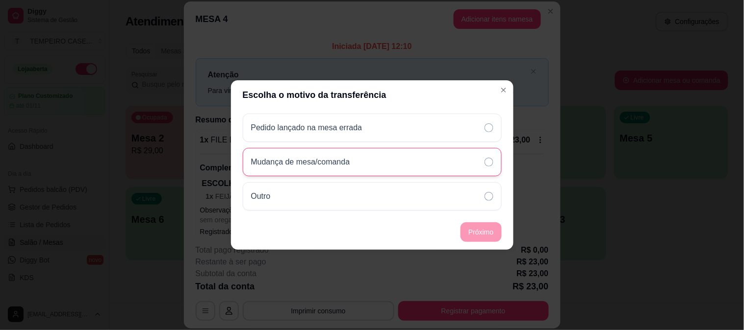
click at [468, 170] on div "Mudança de mesa/comanda" at bounding box center [372, 162] width 259 height 28
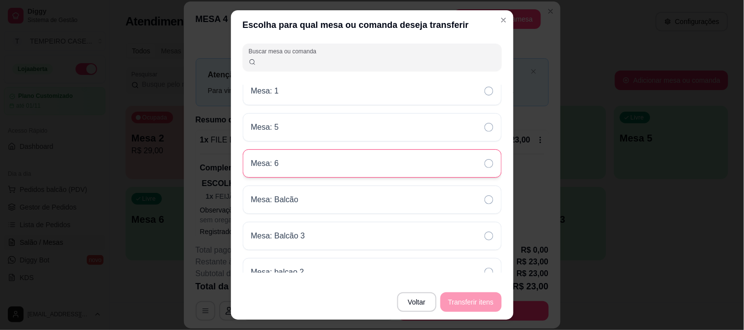
scroll to position [22, 0]
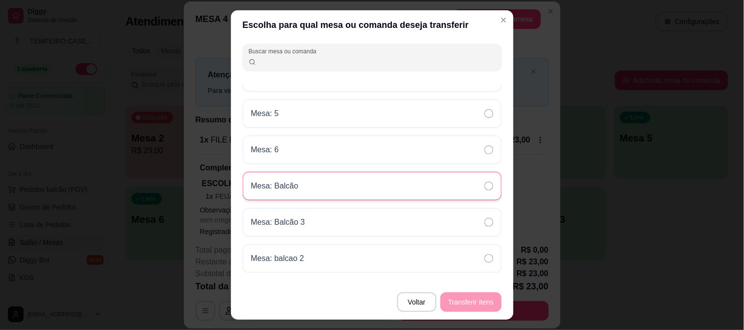
click at [484, 188] on icon at bounding box center [488, 186] width 9 height 9
click at [476, 296] on button "Transferir itens" at bounding box center [470, 303] width 61 height 20
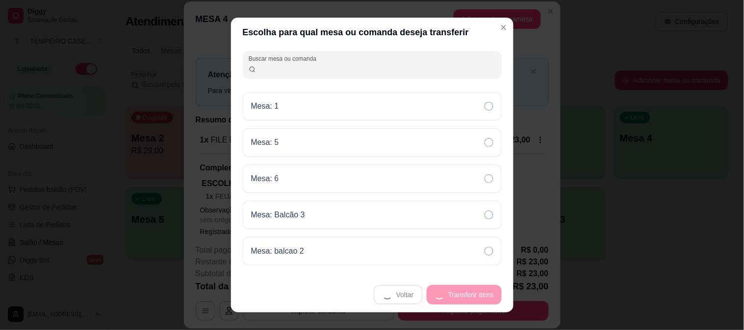
scroll to position [0, 0]
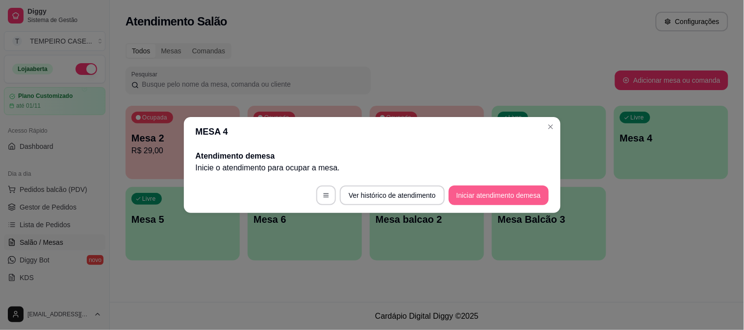
click at [498, 194] on button "Iniciar atendimento de mesa" at bounding box center [499, 196] width 100 height 20
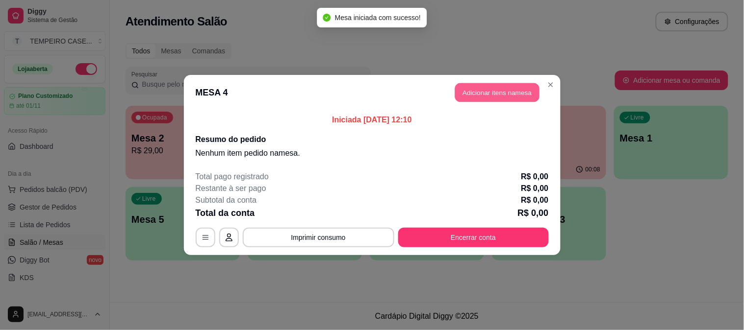
click at [498, 95] on button "Adicionar itens na mesa" at bounding box center [497, 92] width 84 height 19
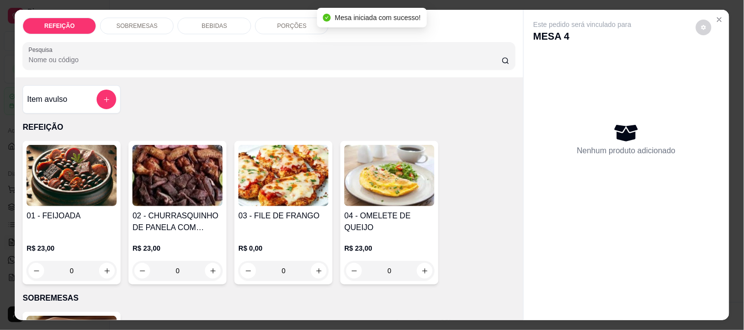
click at [270, 191] on img at bounding box center [283, 175] width 90 height 61
click at [320, 131] on div "APARMEGIANA R$ 23,00" at bounding box center [372, 123] width 259 height 32
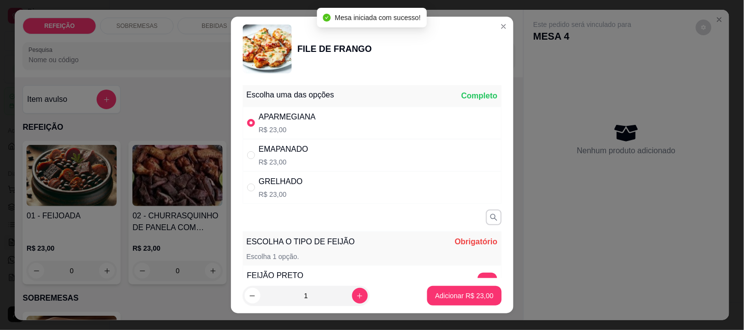
click at [318, 150] on div "EMAPANADO R$ 23,00" at bounding box center [372, 155] width 259 height 32
radio input "false"
radio input "true"
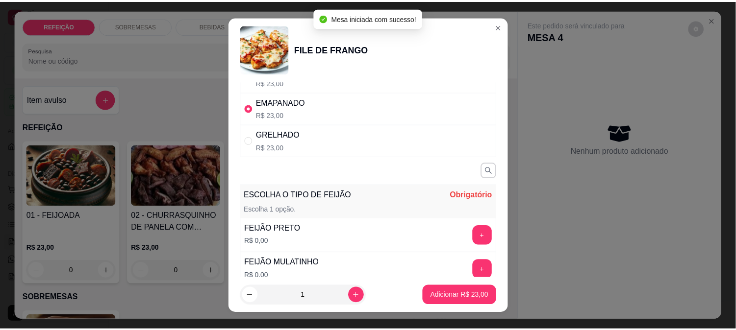
scroll to position [109, 0]
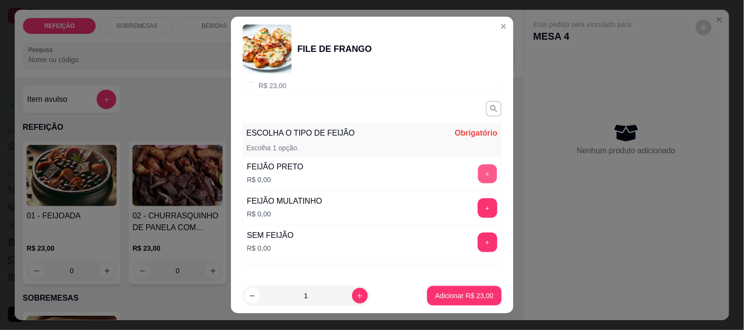
click at [478, 172] on button "+" at bounding box center [487, 173] width 19 height 19
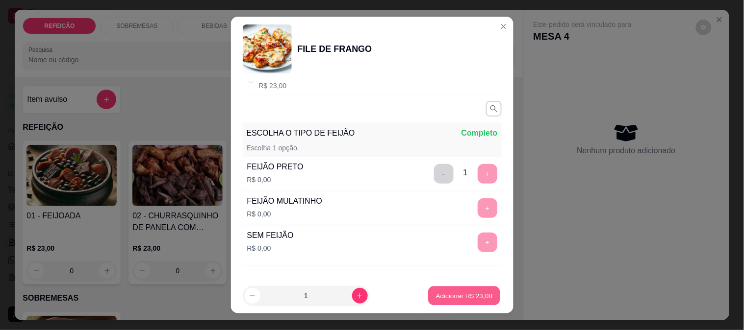
click at [457, 290] on button "Adicionar R$ 23,00" at bounding box center [464, 296] width 72 height 19
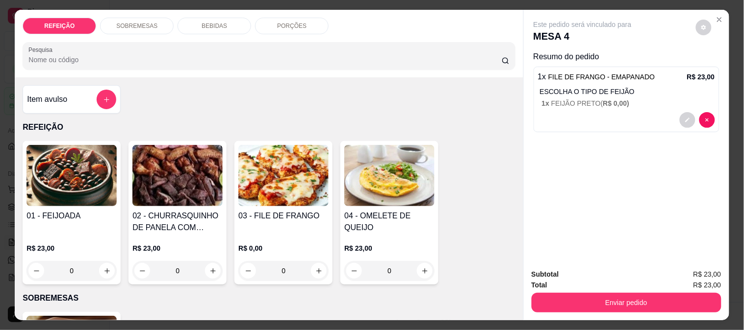
click at [213, 200] on img at bounding box center [177, 175] width 90 height 61
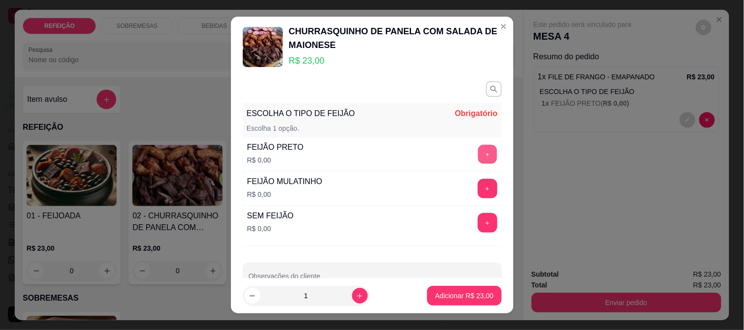
click at [478, 158] on button "+" at bounding box center [487, 154] width 19 height 19
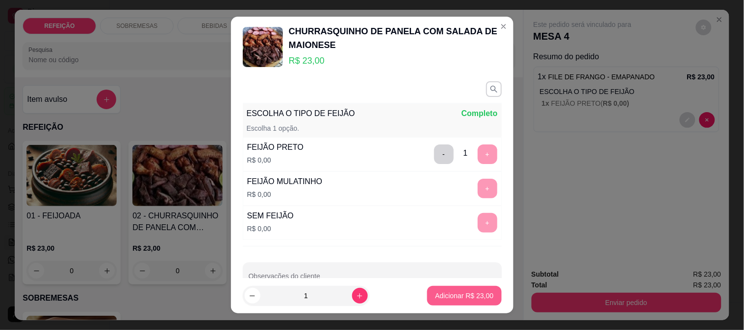
click at [457, 292] on p "Adicionar R$ 23,00" at bounding box center [464, 296] width 58 height 10
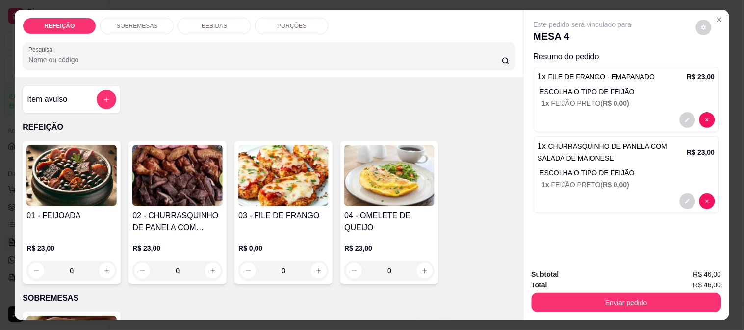
click at [557, 291] on div "Enviar pedido" at bounding box center [626, 302] width 190 height 22
click at [641, 293] on button "Enviar pedido" at bounding box center [626, 303] width 190 height 20
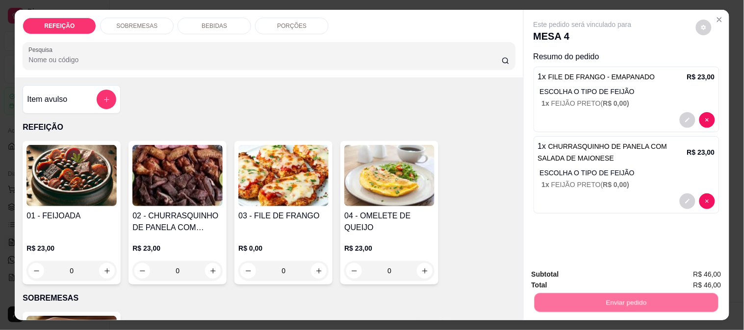
click at [675, 269] on button "Enviar pedido" at bounding box center [695, 275] width 55 height 19
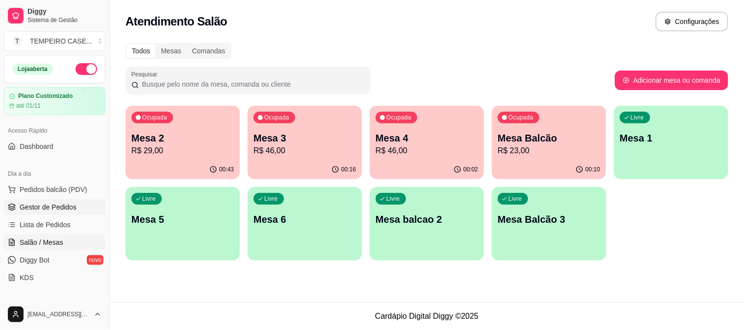
click at [42, 200] on link "Gestor de Pedidos" at bounding box center [54, 208] width 101 height 16
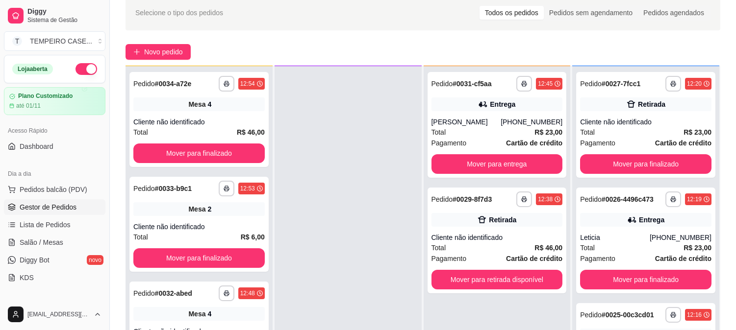
scroll to position [109, 0]
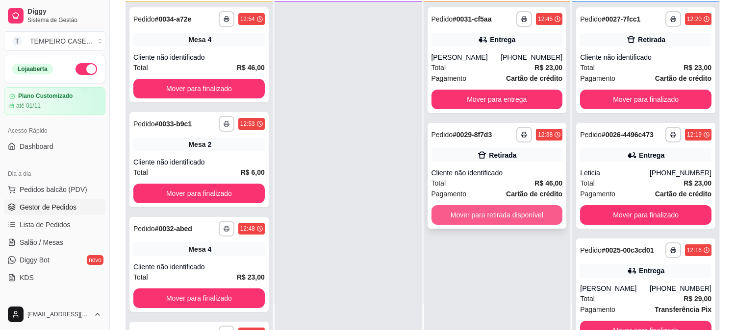
click at [499, 210] on button "Mover para retirada disponível" at bounding box center [496, 215] width 131 height 20
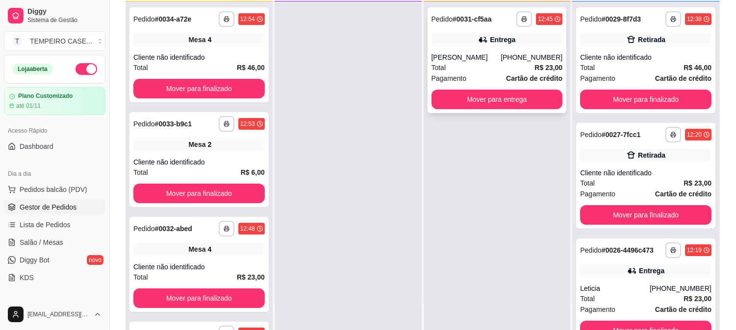
click at [457, 110] on div "**********" at bounding box center [497, 60] width 139 height 106
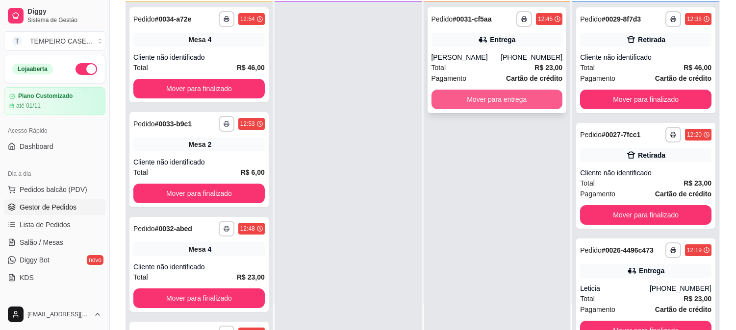
click at [529, 90] on button "Mover para entrega" at bounding box center [496, 100] width 131 height 20
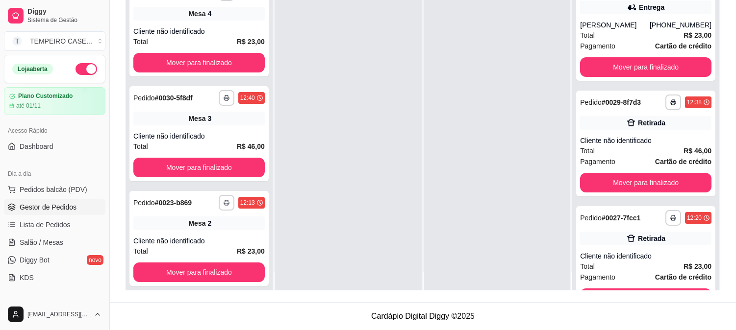
scroll to position [27, 0]
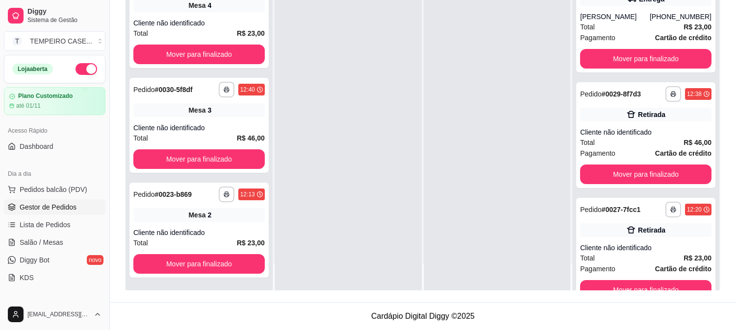
click at [353, 133] on div at bounding box center [348, 126] width 147 height 330
click at [26, 238] on span "Salão / Mesas" at bounding box center [42, 243] width 44 height 10
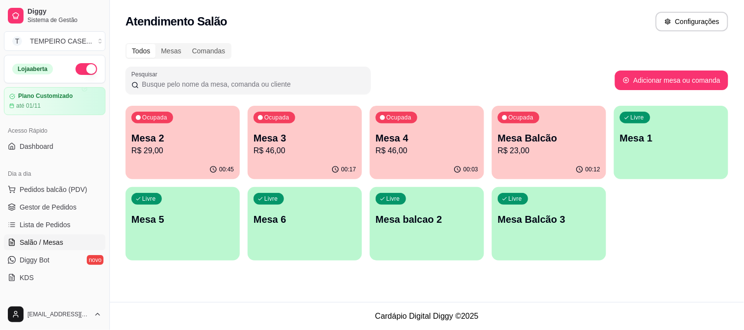
click at [170, 135] on p "Mesa 2" at bounding box center [182, 138] width 102 height 14
click at [530, 128] on div "Ocupada Mesa Balcão R$ 23,00" at bounding box center [549, 133] width 114 height 54
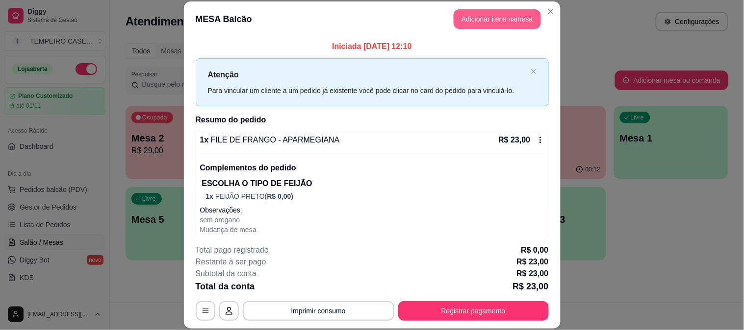
click at [478, 17] on button "Adicionar itens na mesa" at bounding box center [496, 19] width 87 height 20
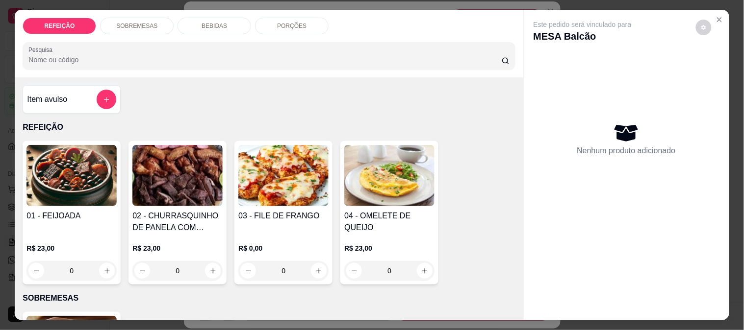
click at [141, 22] on p "SOBREMESAS" at bounding box center [136, 26] width 41 height 8
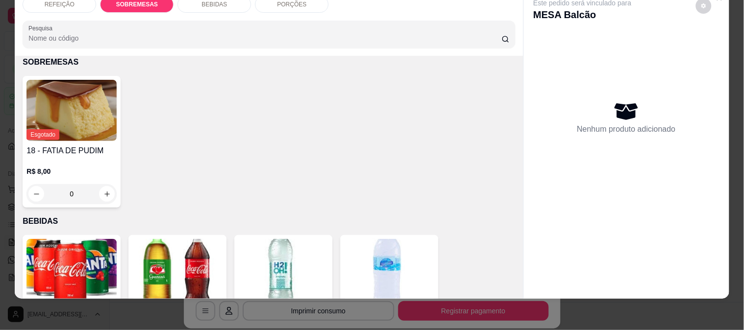
click at [223, 1] on div "BEBIDAS" at bounding box center [214, 4] width 74 height 17
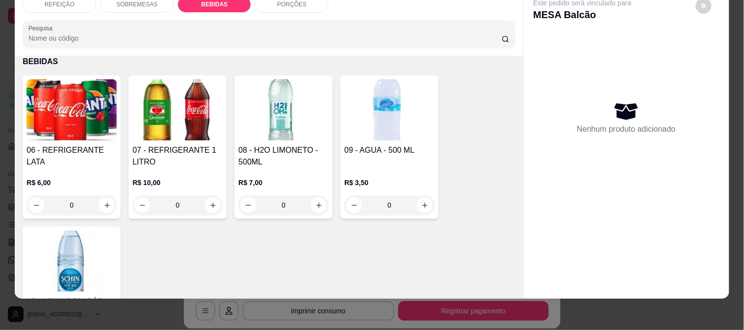
click at [99, 111] on img at bounding box center [71, 109] width 90 height 61
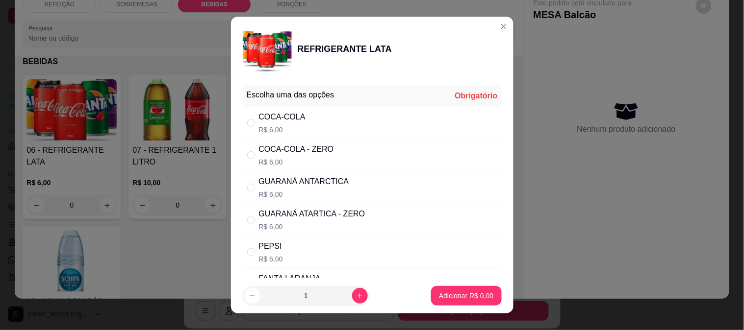
click at [287, 122] on div "COCA-COLA" at bounding box center [282, 117] width 47 height 12
radio input "true"
click at [469, 286] on footer "1 Adicionar R$ 6,00" at bounding box center [372, 295] width 282 height 35
click at [469, 292] on p "Adicionar R$ 6,00" at bounding box center [466, 296] width 53 height 9
type input "1"
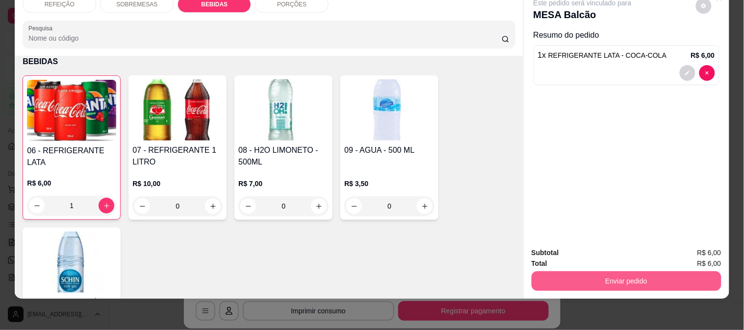
click at [608, 278] on button "Enviar pedido" at bounding box center [626, 282] width 190 height 20
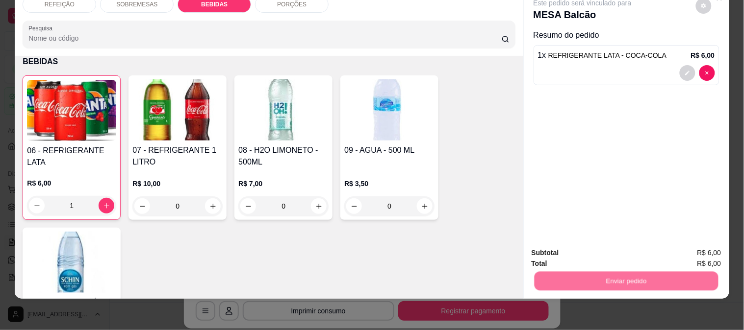
click at [688, 246] on button "Enviar pedido" at bounding box center [695, 249] width 55 height 19
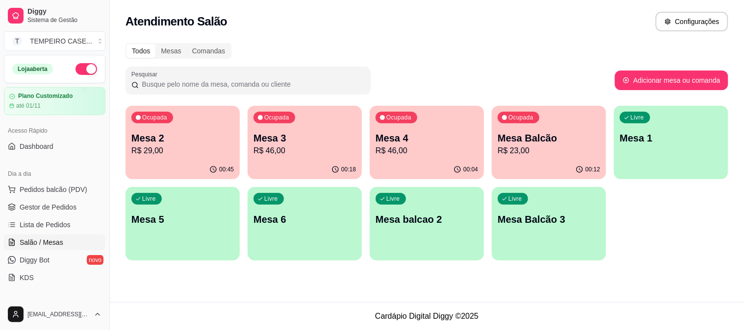
click at [293, 153] on p "R$ 46,00" at bounding box center [304, 151] width 102 height 12
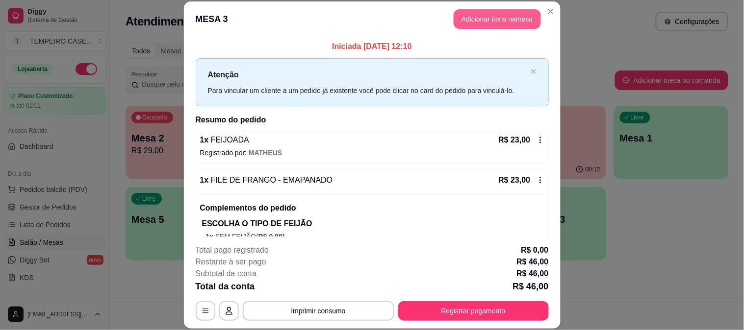
click at [482, 23] on button "Adicionar itens na mesa" at bounding box center [496, 19] width 87 height 20
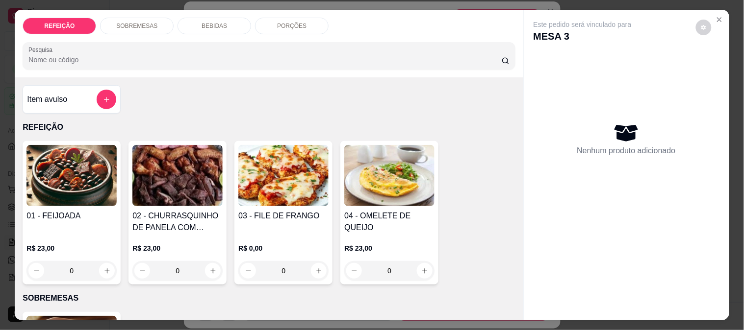
click at [218, 12] on div "REFEIÇÃO SOBREMESAS BEBIDAS PORÇÕES Pesquisa" at bounding box center [269, 44] width 508 height 68
click at [219, 18] on div "BEBIDAS" at bounding box center [214, 26] width 74 height 17
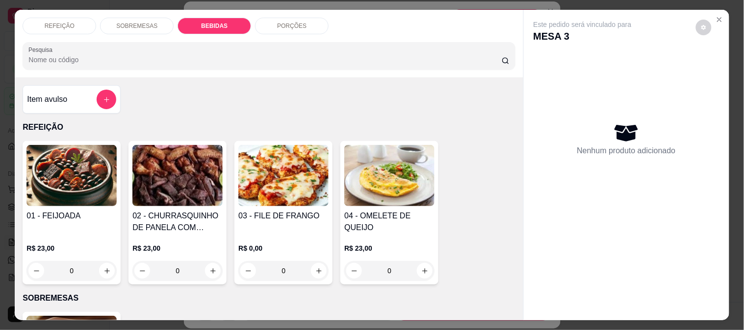
scroll to position [25, 0]
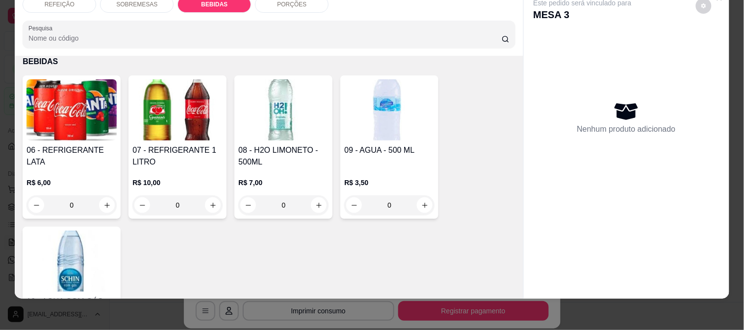
click at [169, 100] on img at bounding box center [177, 109] width 90 height 61
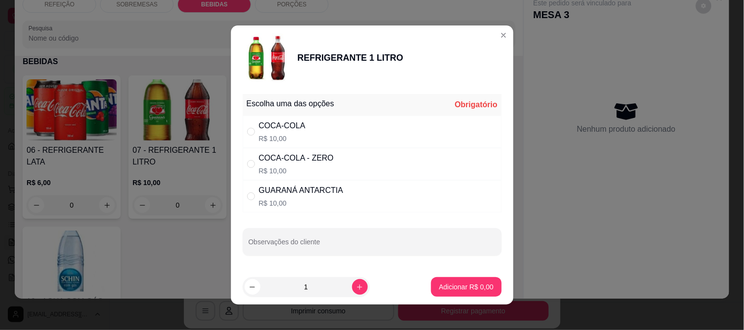
click at [321, 136] on div "COCA-COLA R$ 10,00" at bounding box center [372, 132] width 259 height 32
radio input "true"
click at [455, 286] on p "Adicionar R$ 10,00" at bounding box center [464, 287] width 58 height 10
type input "1"
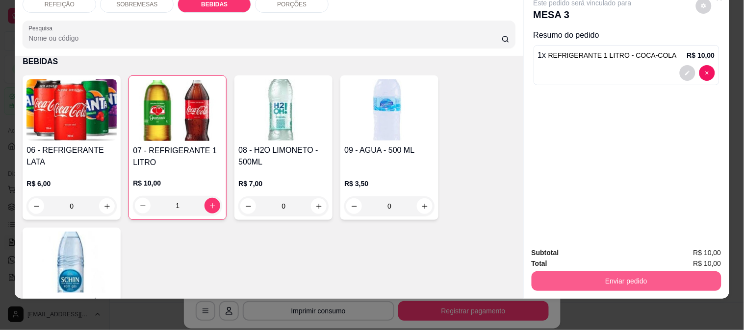
click at [570, 275] on button "Enviar pedido" at bounding box center [626, 282] width 190 height 20
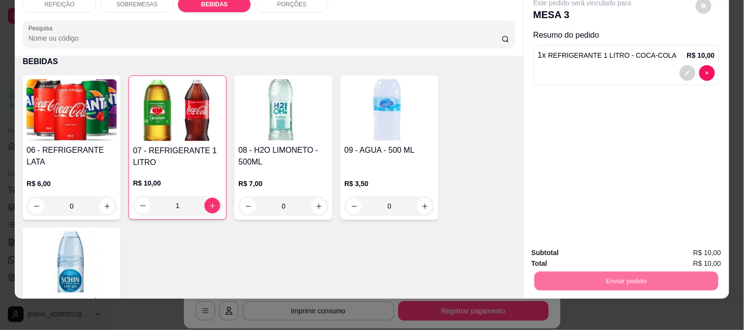
click at [698, 248] on button "Enviar pedido" at bounding box center [695, 249] width 55 height 19
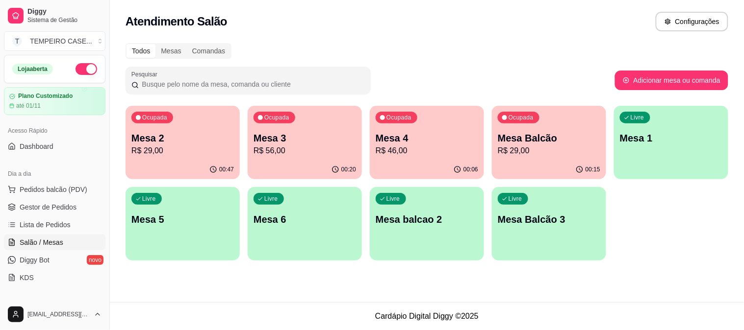
click at [434, 130] on div "Ocupada Mesa 4 R$ 46,00" at bounding box center [427, 133] width 114 height 54
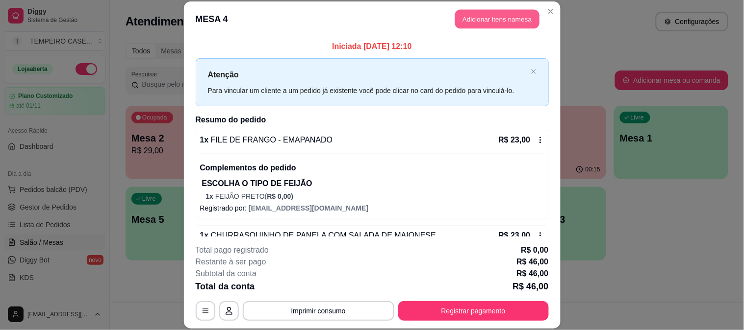
click at [478, 16] on button "Adicionar itens na mesa" at bounding box center [497, 19] width 84 height 19
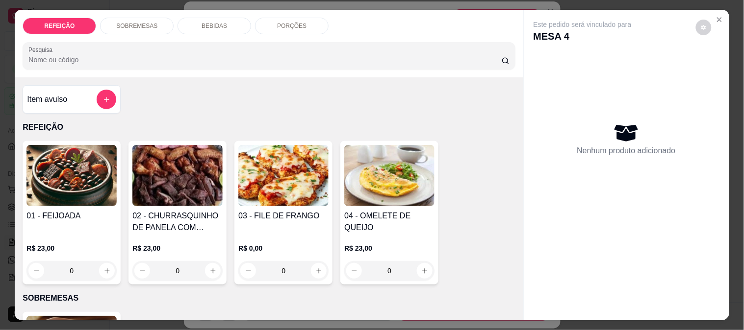
click at [206, 18] on div "BEBIDAS" at bounding box center [214, 26] width 74 height 17
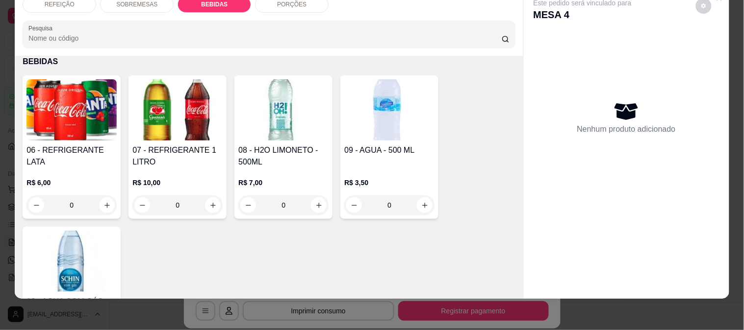
click at [95, 127] on img at bounding box center [71, 109] width 90 height 61
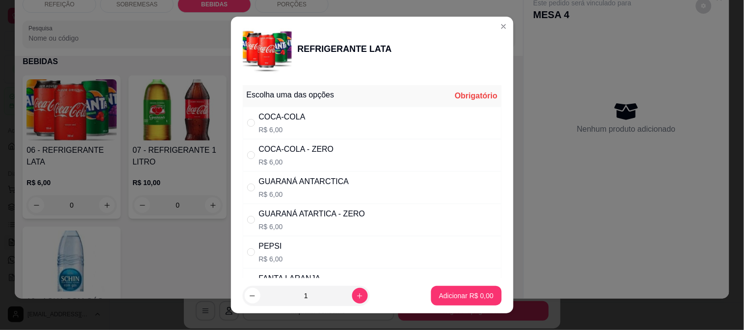
click at [329, 150] on div "COCA-COLA - ZERO R$ 6,00" at bounding box center [372, 155] width 259 height 32
radio input "true"
click at [356, 296] on icon "increase-product-quantity" at bounding box center [359, 296] width 7 height 7
type input "2"
click at [463, 302] on button "Adicionar R$ 12,00" at bounding box center [464, 296] width 74 height 20
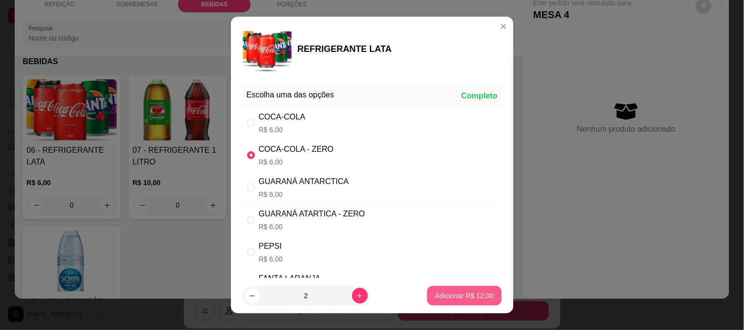
type input "2"
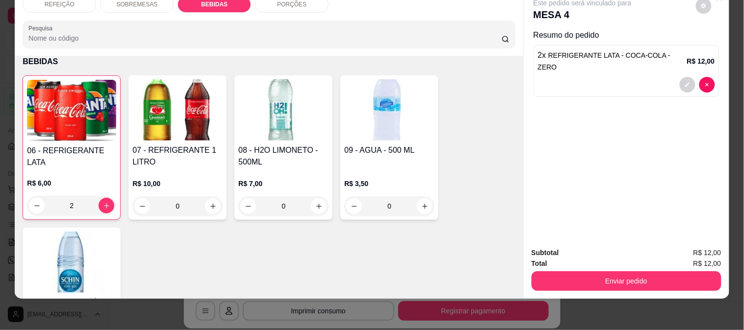
click at [621, 276] on button "Enviar pedido" at bounding box center [626, 282] width 190 height 20
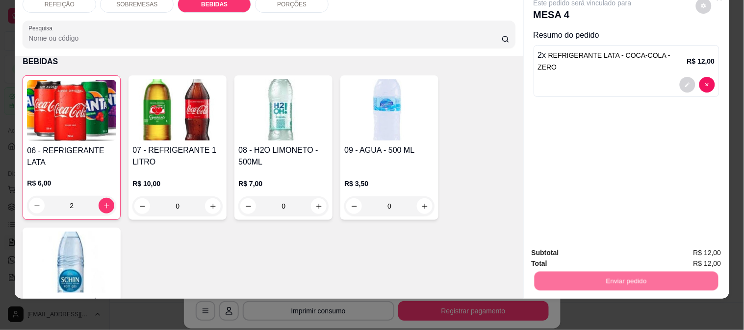
click at [721, 255] on button "Enviar pedido" at bounding box center [695, 249] width 55 height 19
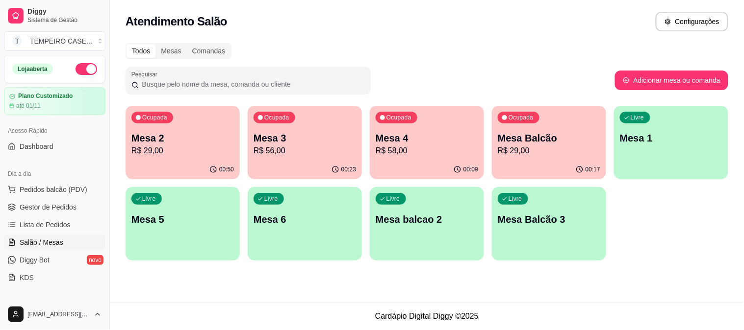
click at [450, 163] on div "00:09" at bounding box center [427, 169] width 114 height 19
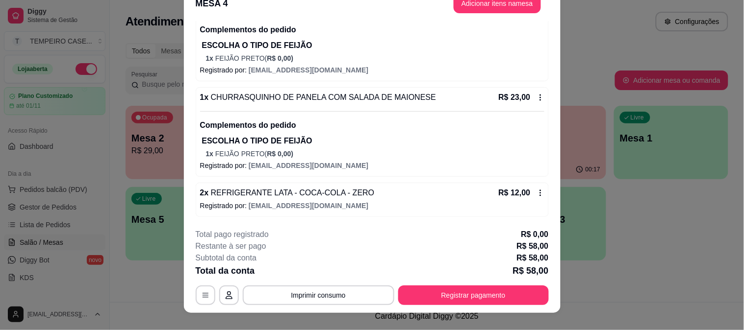
scroll to position [30, 0]
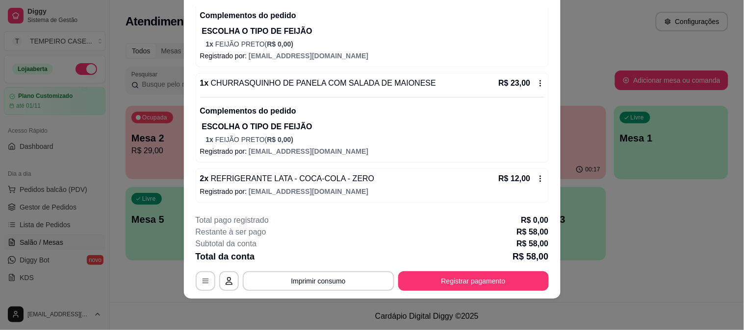
click at [536, 177] on icon at bounding box center [540, 179] width 8 height 8
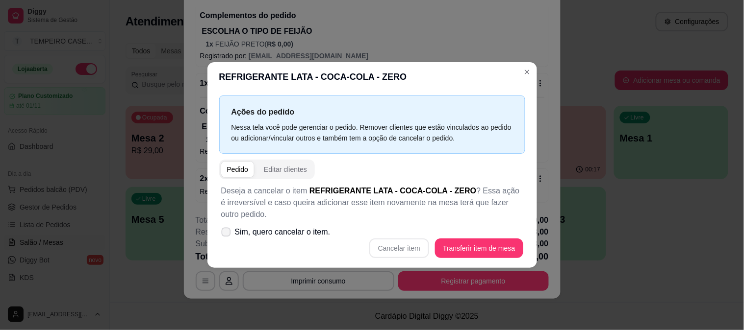
click at [245, 234] on span "Sim, quero cancelar o item." at bounding box center [283, 232] width 96 height 12
click at [227, 234] on input "Sim, quero cancelar o item." at bounding box center [224, 237] width 6 height 6
checkbox input "true"
click at [399, 243] on button "Cancelar item" at bounding box center [399, 248] width 58 height 19
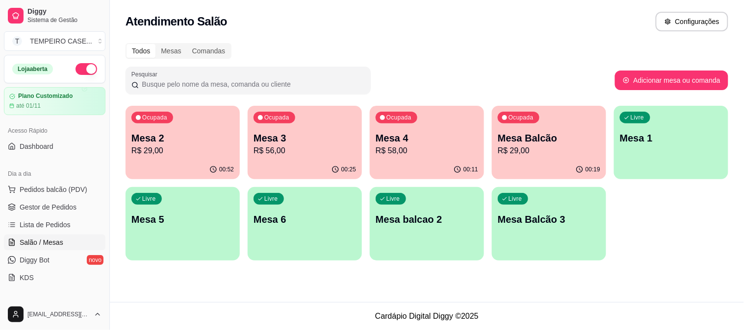
click at [422, 244] on div "Livre Mesa balcao 2" at bounding box center [427, 218] width 114 height 62
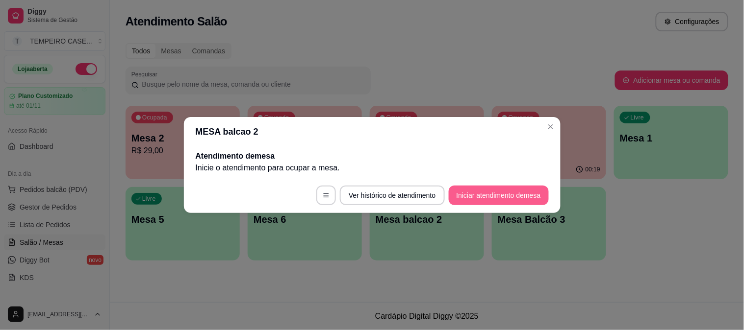
click at [501, 195] on button "Iniciar atendimento de mesa" at bounding box center [499, 196] width 100 height 20
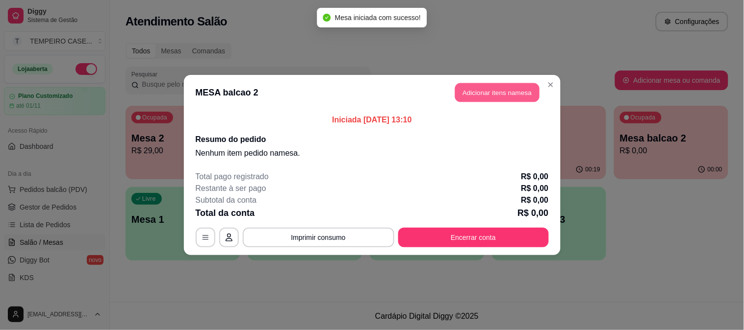
click at [474, 95] on button "Adicionar itens na mesa" at bounding box center [497, 92] width 84 height 19
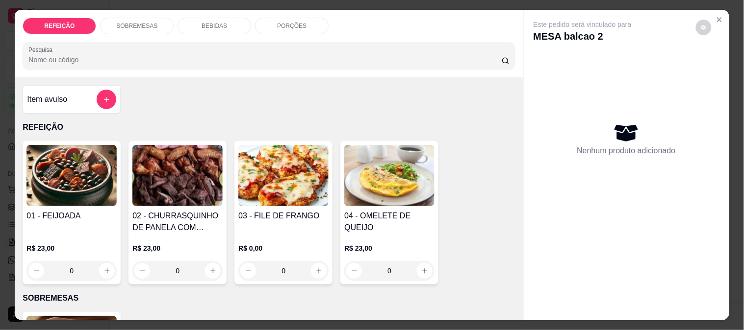
click at [87, 168] on img at bounding box center [71, 175] width 90 height 61
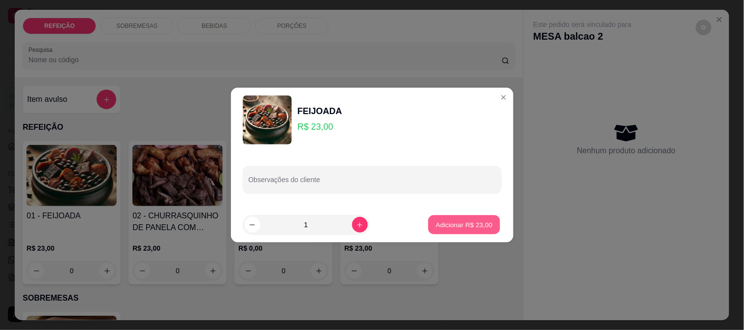
click at [474, 223] on p "Adicionar R$ 23,00" at bounding box center [464, 224] width 57 height 9
type input "1"
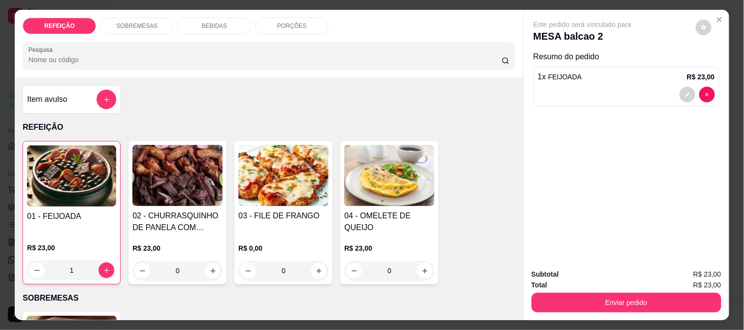
click at [611, 300] on button "Enviar pedido" at bounding box center [626, 303] width 190 height 20
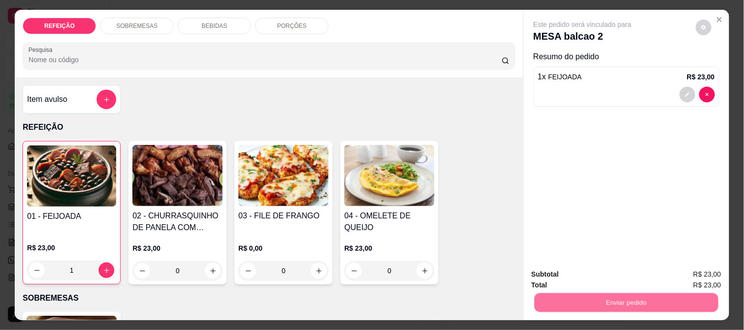
click at [690, 273] on button "Enviar pedido" at bounding box center [695, 275] width 55 height 19
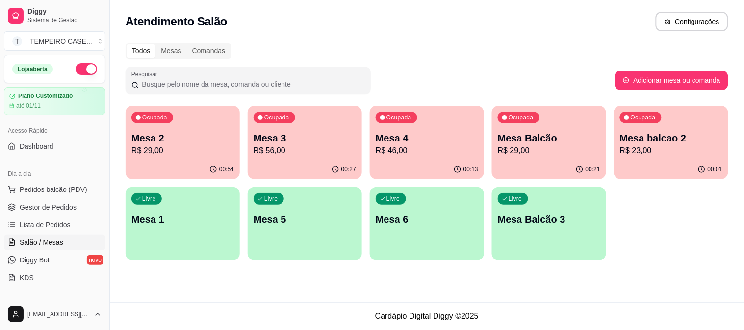
click at [202, 129] on div "Ocupada Mesa 2 R$ 29,00" at bounding box center [183, 133] width 114 height 54
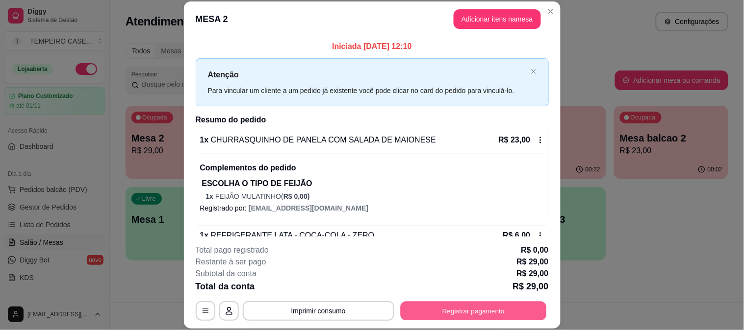
click at [476, 311] on button "Registrar pagamento" at bounding box center [473, 311] width 146 height 19
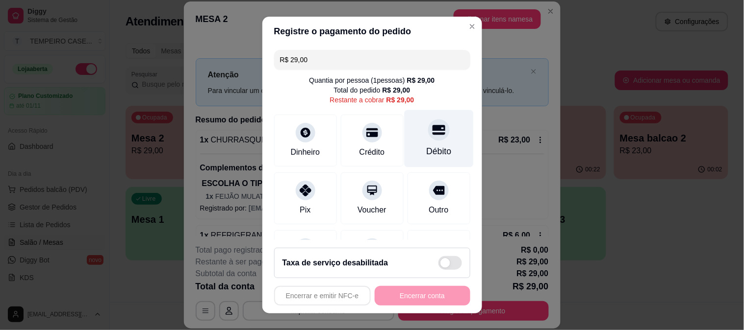
click at [443, 143] on div "Débito" at bounding box center [438, 138] width 69 height 57
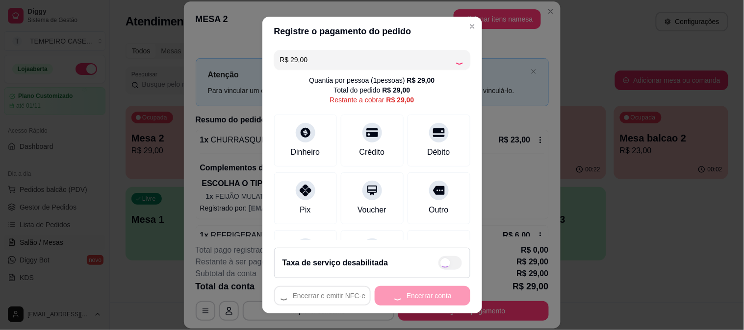
type input "R$ 0,00"
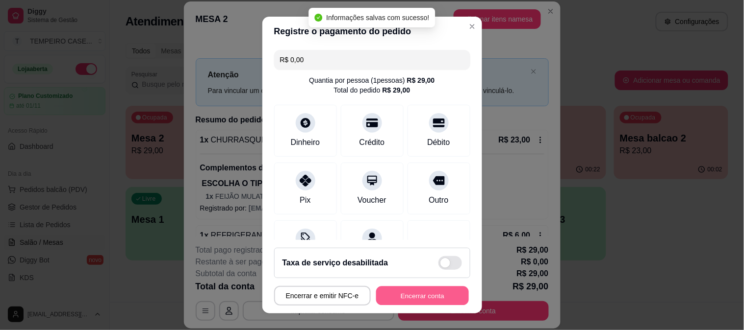
click at [414, 297] on button "Encerrar conta" at bounding box center [422, 296] width 93 height 19
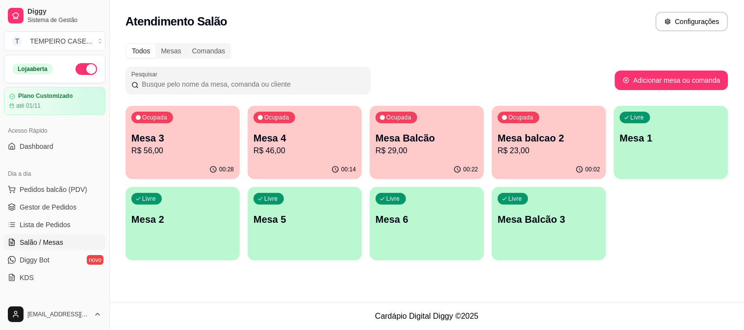
click at [173, 146] on p "R$ 56,00" at bounding box center [182, 151] width 102 height 12
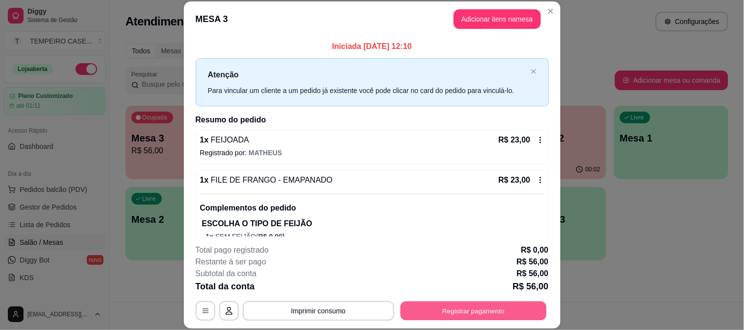
click at [450, 304] on button "Registrar pagamento" at bounding box center [473, 311] width 146 height 19
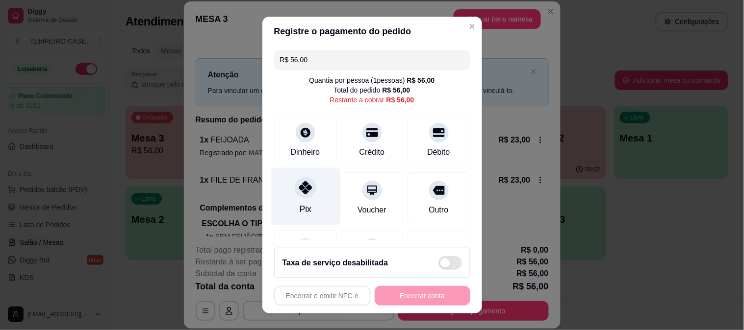
click at [311, 191] on div "Pix" at bounding box center [305, 196] width 69 height 57
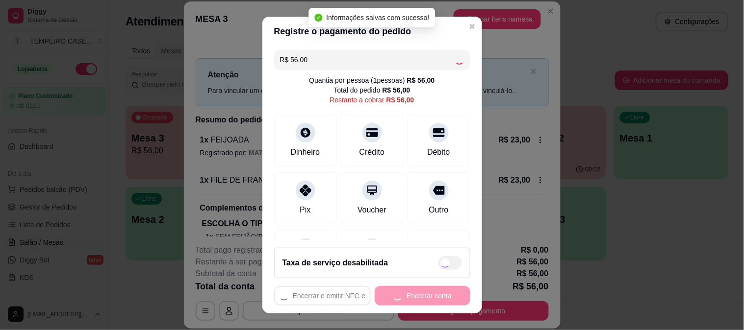
type input "R$ 0,00"
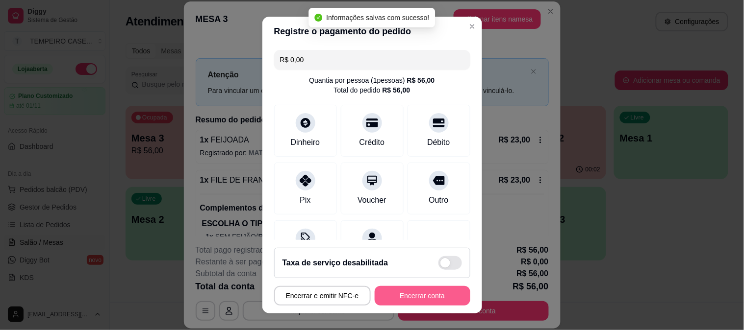
click at [419, 293] on button "Encerrar conta" at bounding box center [423, 296] width 96 height 20
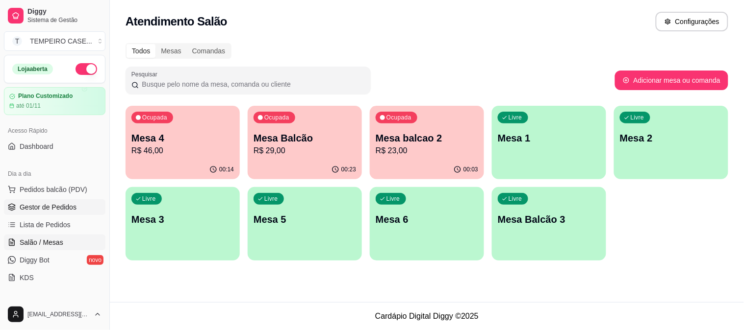
click at [51, 206] on span "Gestor de Pedidos" at bounding box center [48, 207] width 57 height 10
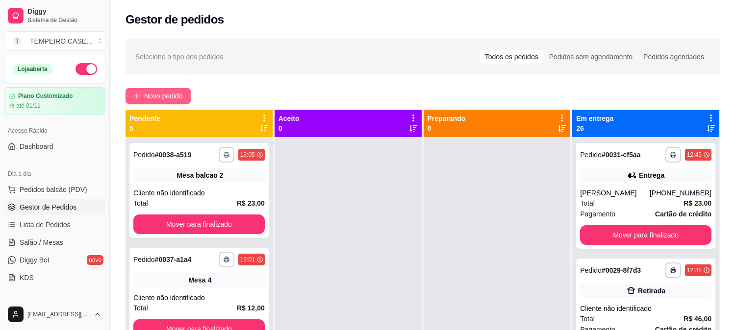
click at [159, 95] on span "Novo pedido" at bounding box center [163, 96] width 39 height 11
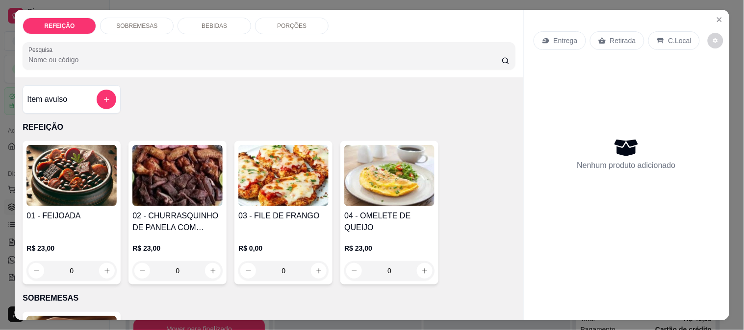
click at [173, 188] on img at bounding box center [177, 175] width 90 height 61
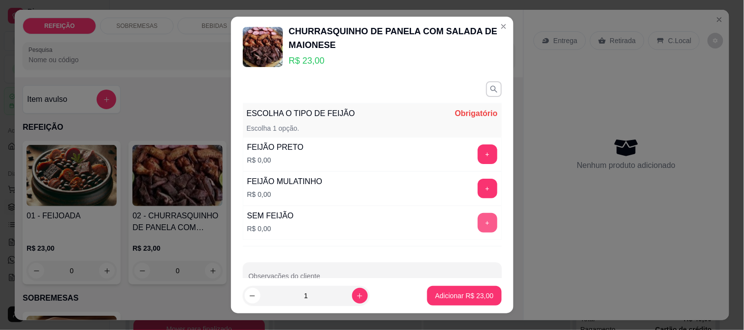
click at [478, 227] on button "+" at bounding box center [488, 223] width 20 height 20
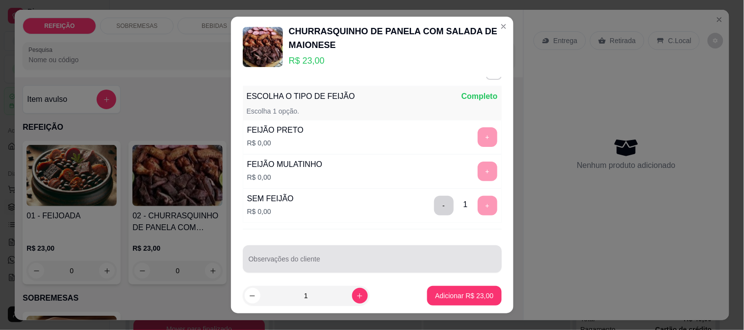
scroll to position [25, 0]
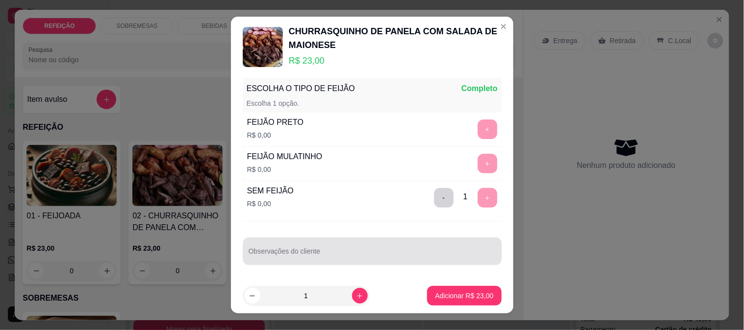
click at [343, 247] on div at bounding box center [372, 252] width 247 height 20
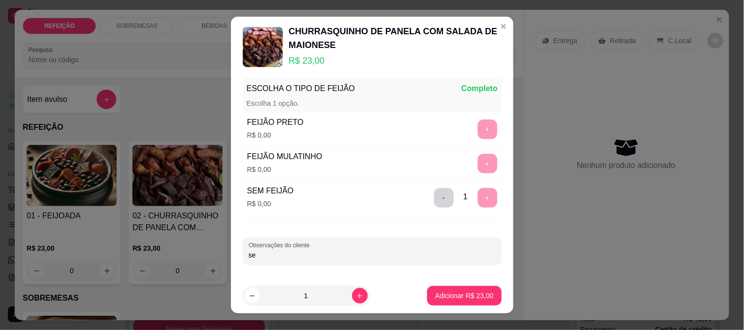
type input "s"
type input "SEM TOSCANA"
click at [436, 292] on p "Adicionar R$ 23,00" at bounding box center [464, 296] width 57 height 9
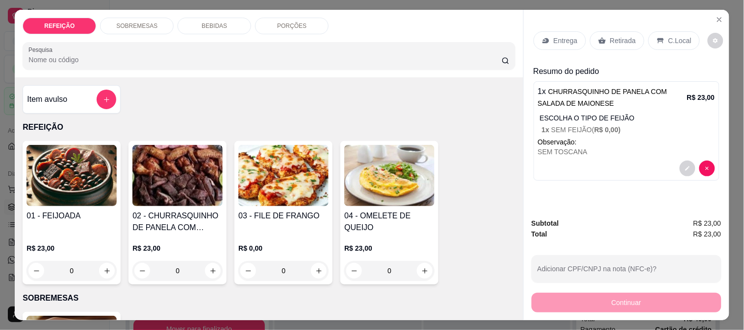
click at [561, 36] on p "Entrega" at bounding box center [565, 41] width 24 height 10
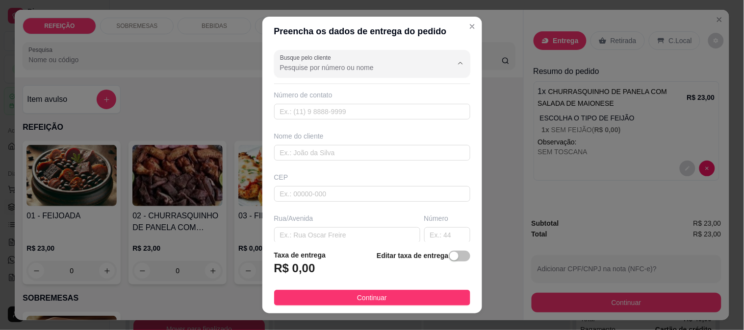
click at [401, 65] on input "Busque pelo cliente" at bounding box center [358, 68] width 157 height 10
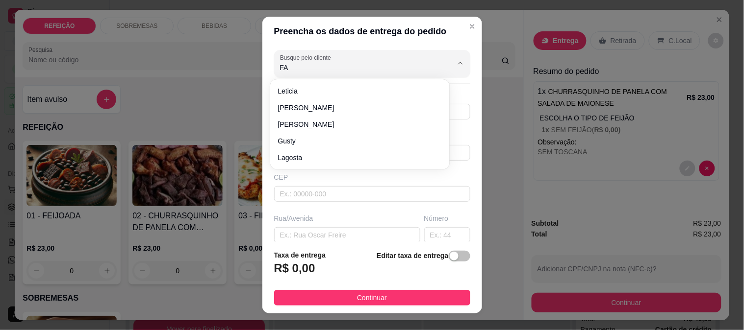
click at [401, 65] on input "FA" at bounding box center [358, 68] width 157 height 10
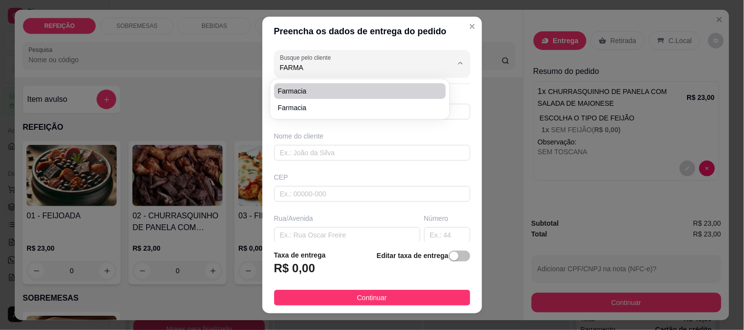
click at [312, 91] on span "farmacia" at bounding box center [355, 91] width 154 height 10
type input "farmacia"
type input "8192799650"
type input "farmacia"
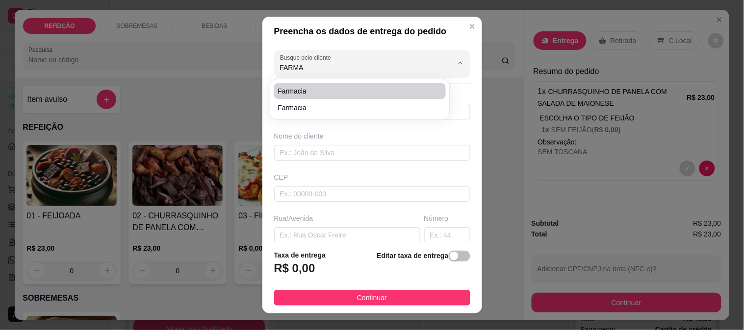
type input "IPOJUCA"
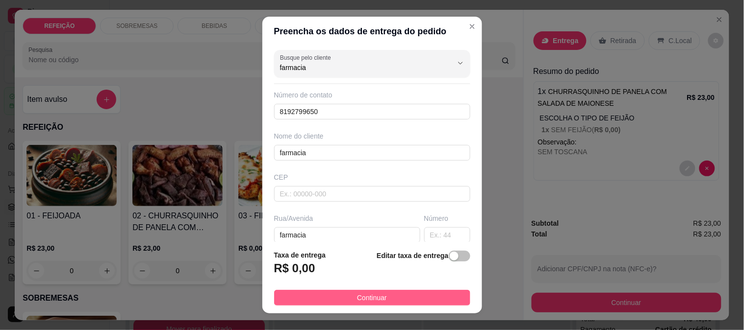
type input "farmacia"
click at [357, 297] on span "Continuar" at bounding box center [372, 298] width 30 height 11
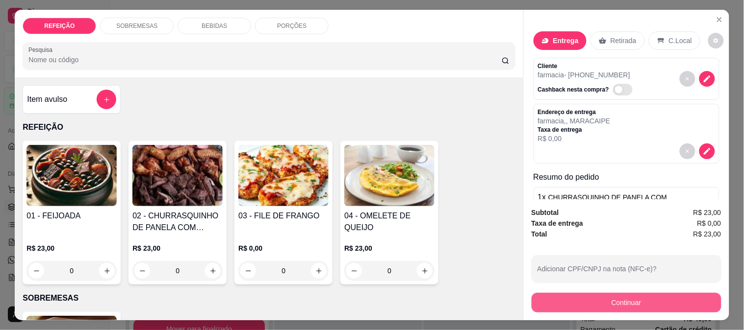
click at [654, 296] on button "Continuar" at bounding box center [626, 303] width 190 height 20
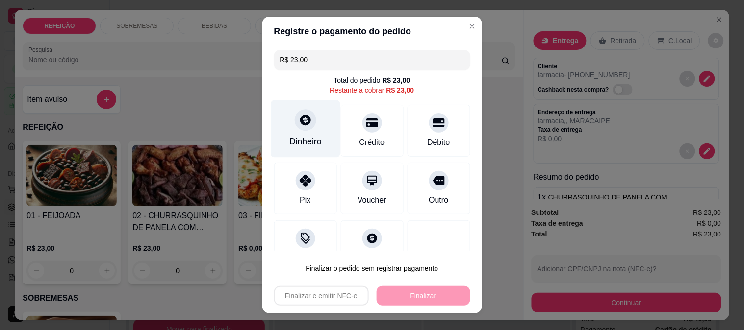
click at [295, 118] on div at bounding box center [306, 120] width 22 height 22
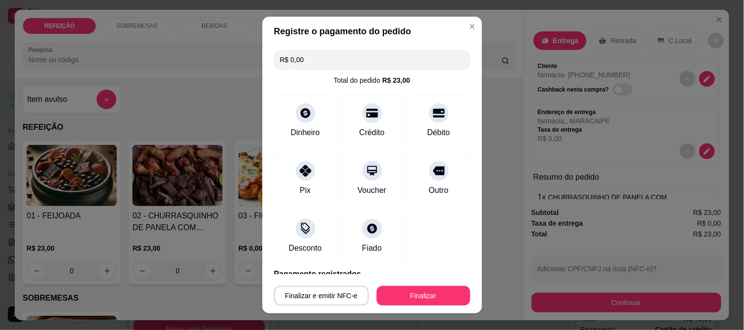
click at [394, 300] on button "Finalizar" at bounding box center [424, 296] width 94 height 20
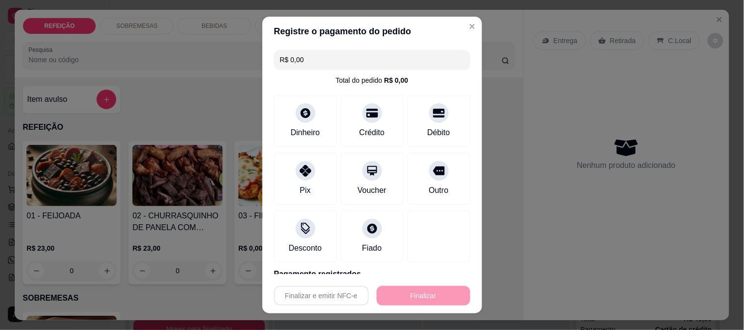
type input "-R$ 23,00"
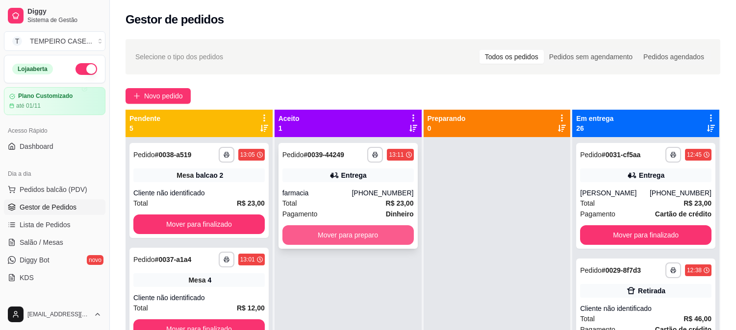
click at [355, 233] on button "Mover para preparo" at bounding box center [347, 236] width 131 height 20
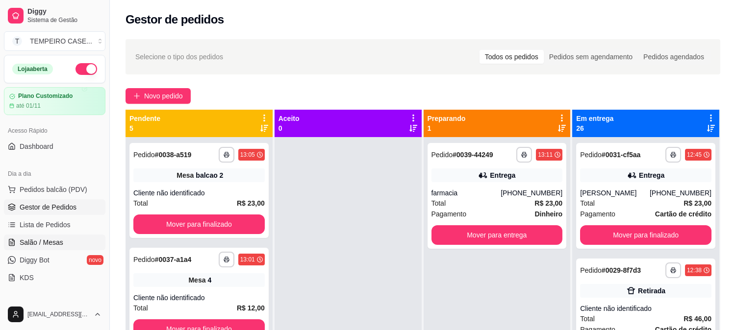
click at [37, 242] on span "Salão / Mesas" at bounding box center [42, 243] width 44 height 10
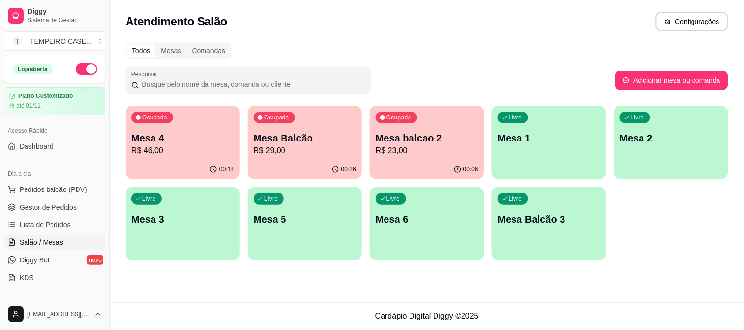
click at [310, 229] on div "Livre Mesa 5" at bounding box center [305, 218] width 114 height 62
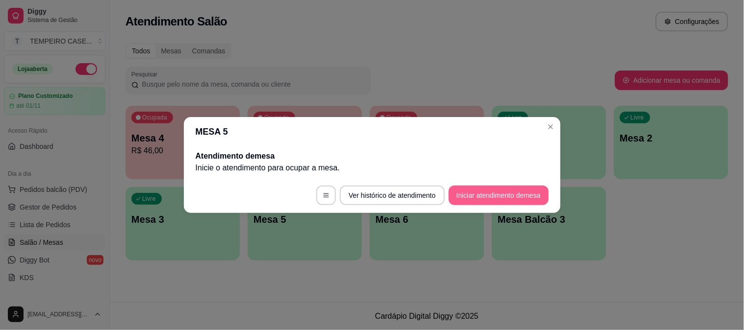
click at [498, 191] on button "Iniciar atendimento de mesa" at bounding box center [499, 196] width 100 height 20
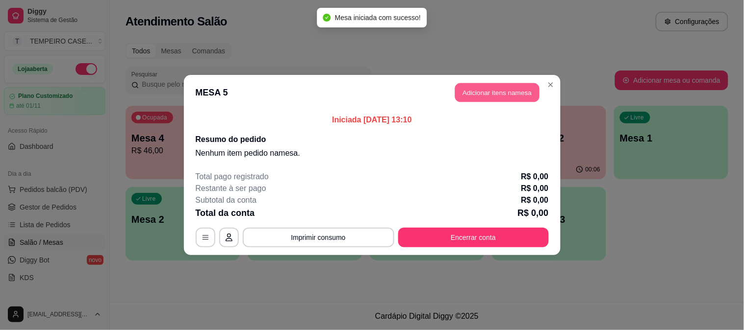
click at [474, 84] on button "Adicionar itens na mesa" at bounding box center [497, 92] width 84 height 19
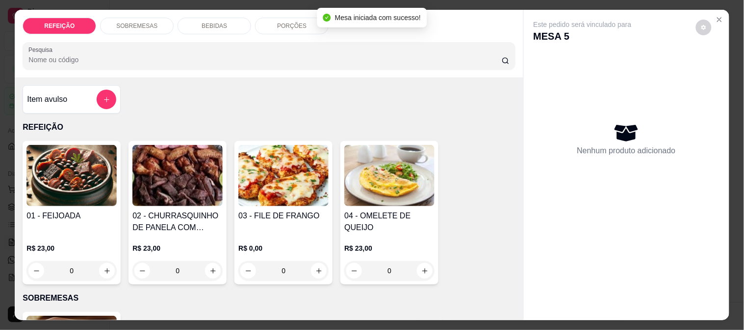
click at [292, 173] on img at bounding box center [283, 175] width 90 height 61
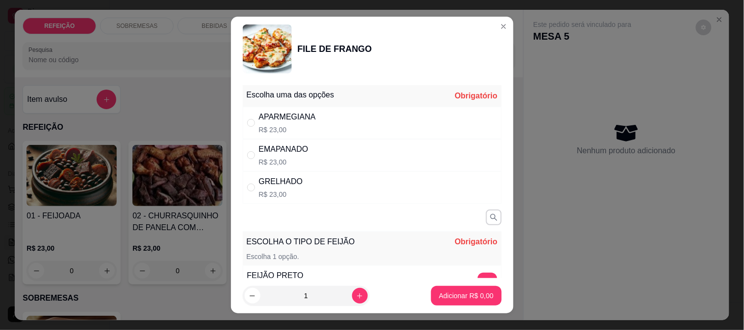
click at [314, 116] on div "APARMEGIANA R$ 23,00" at bounding box center [372, 123] width 259 height 32
radio input "true"
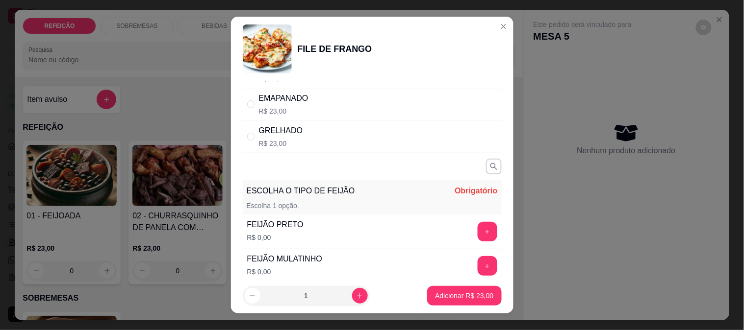
scroll to position [154, 0]
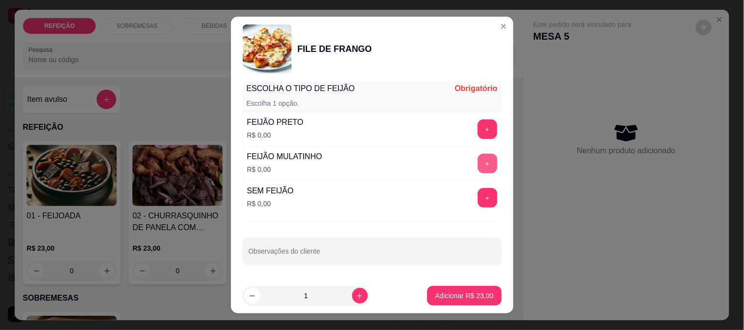
click at [478, 164] on button "+" at bounding box center [488, 164] width 20 height 20
click at [454, 284] on footer "1 Adicionar R$ 23,00" at bounding box center [372, 295] width 282 height 35
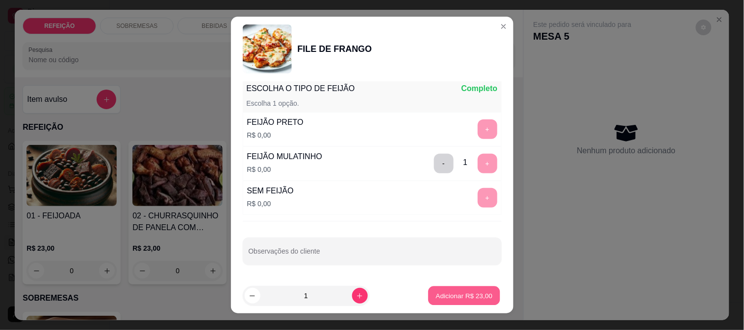
click at [456, 288] on button "Adicionar R$ 23,00" at bounding box center [464, 296] width 72 height 19
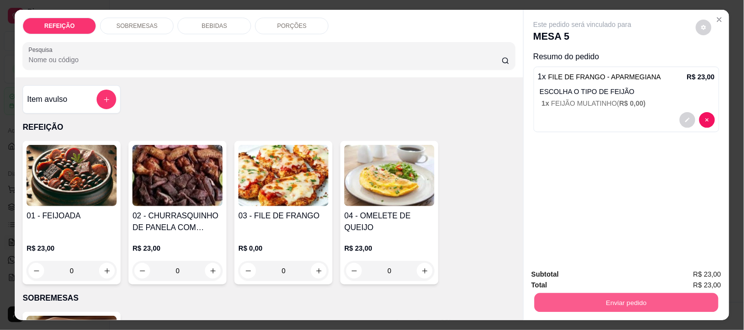
click at [624, 296] on button "Enviar pedido" at bounding box center [626, 302] width 184 height 19
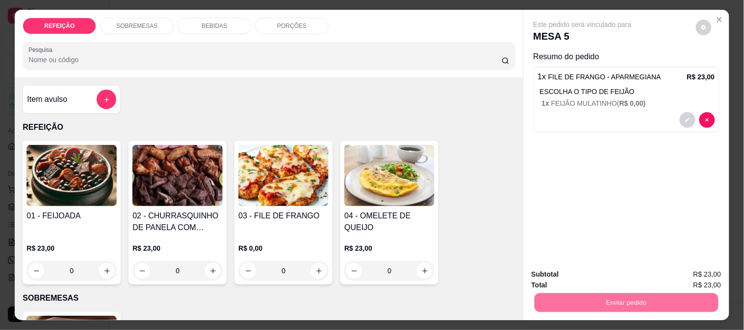
click at [693, 272] on button "Enviar pedido" at bounding box center [695, 275] width 55 height 19
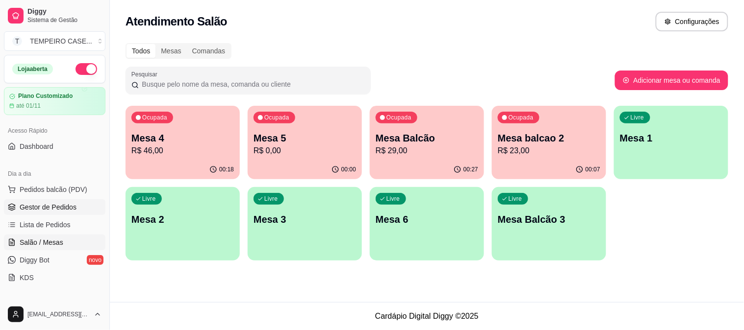
click at [37, 207] on span "Gestor de Pedidos" at bounding box center [48, 207] width 57 height 10
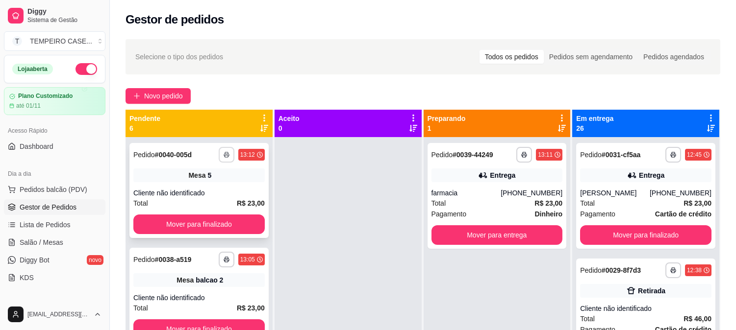
click at [219, 150] on button "button" at bounding box center [227, 155] width 16 height 16
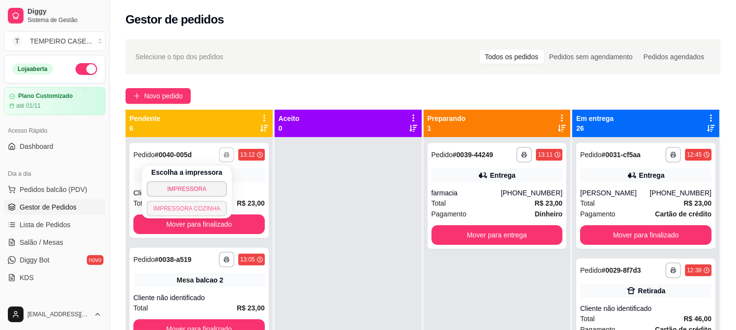
click at [191, 208] on button "IMPRESSORA COZINHA" at bounding box center [187, 209] width 81 height 16
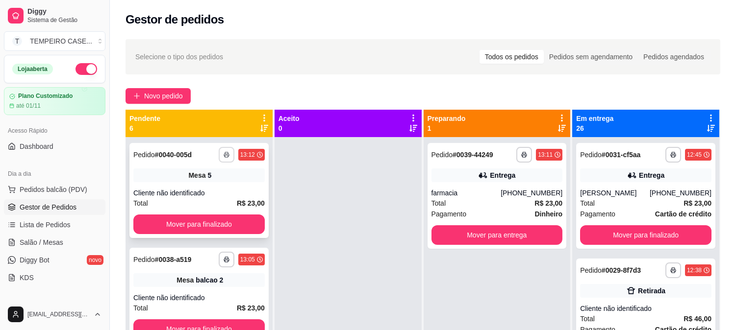
click at [225, 152] on polyline "button" at bounding box center [226, 153] width 3 height 2
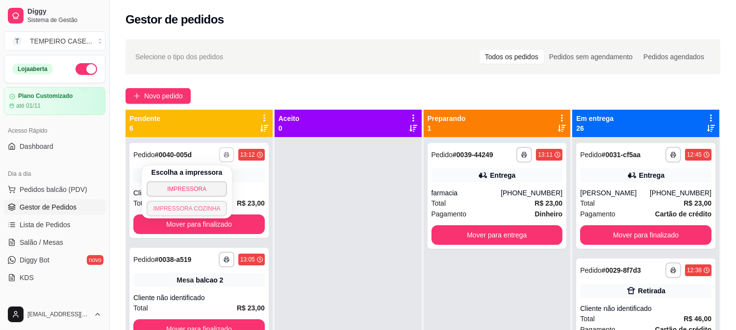
click at [207, 204] on button "IMPRESSORA COZINHA" at bounding box center [187, 209] width 81 height 16
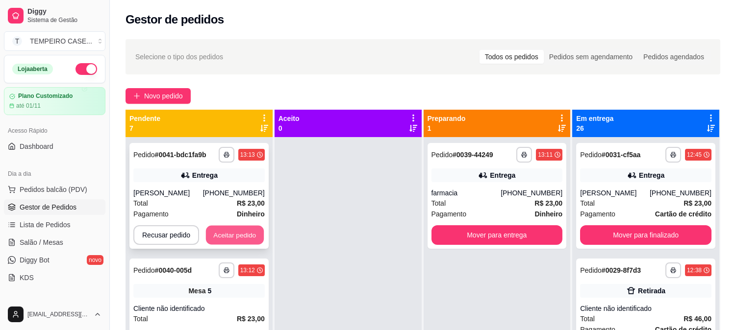
click at [236, 230] on button "Aceitar pedido" at bounding box center [235, 235] width 58 height 19
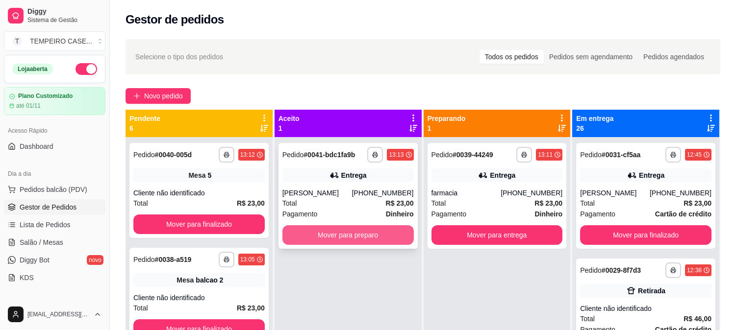
click at [352, 238] on button "Mover para preparo" at bounding box center [347, 236] width 131 height 20
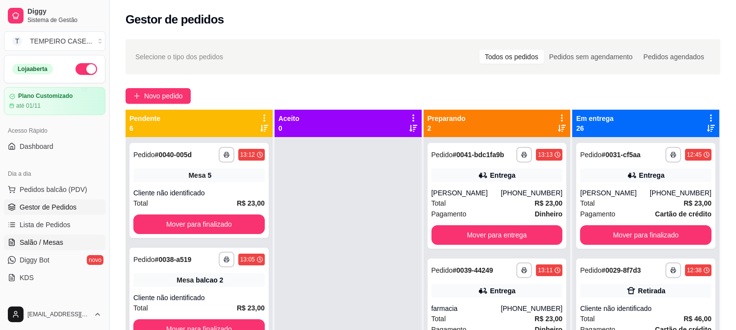
click at [49, 242] on span "Salão / Mesas" at bounding box center [42, 243] width 44 height 10
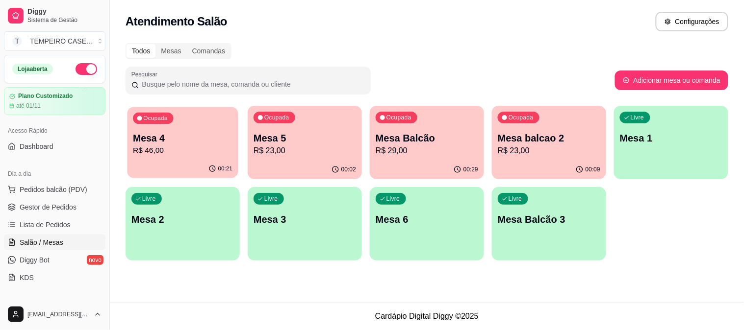
click at [193, 146] on p "R$ 46,00" at bounding box center [183, 150] width 100 height 11
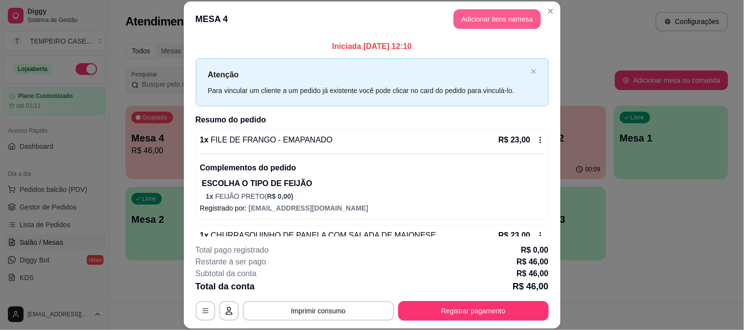
click at [482, 16] on button "Adicionar itens na mesa" at bounding box center [496, 19] width 87 height 20
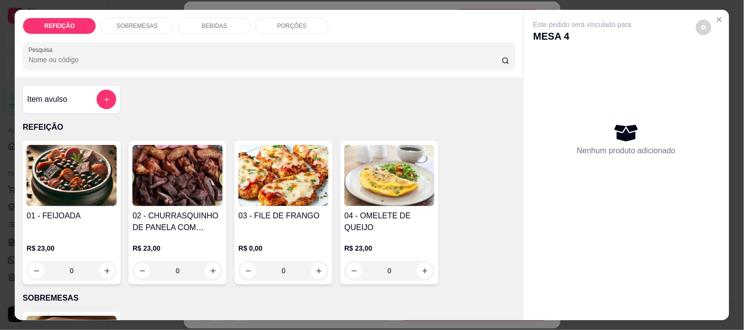
click at [221, 22] on p "BEBIDAS" at bounding box center [213, 26] width 25 height 8
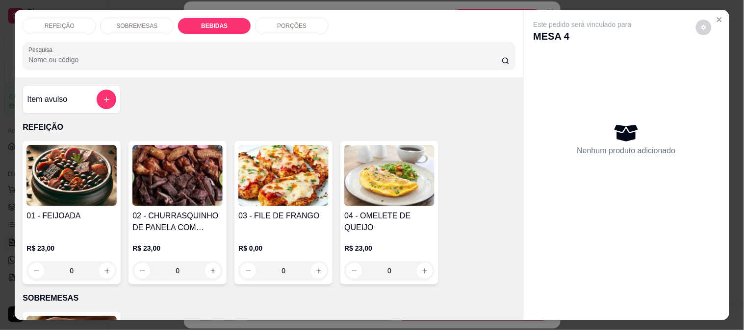
scroll to position [25, 0]
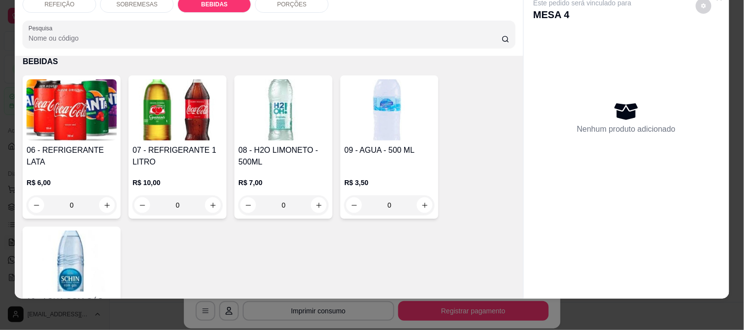
click at [100, 130] on img at bounding box center [71, 109] width 90 height 61
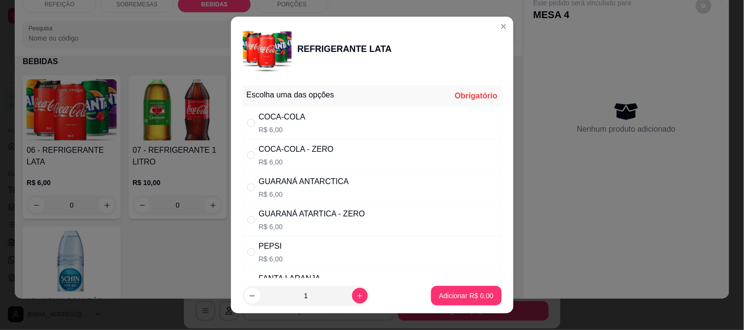
click at [297, 150] on div "COCA-COLA - ZERO" at bounding box center [296, 150] width 75 height 12
radio input "true"
click at [440, 292] on p "Adicionar R$ 6,00" at bounding box center [466, 296] width 53 height 9
type input "1"
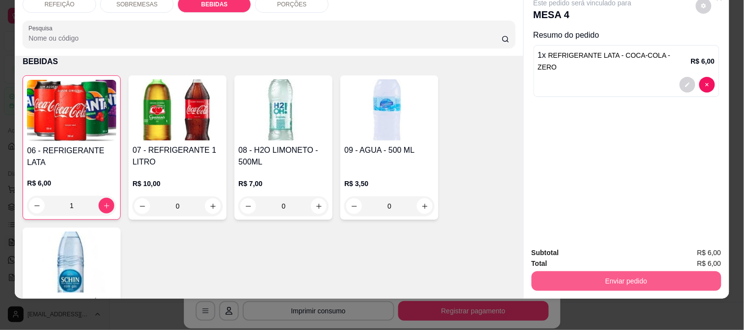
click at [611, 272] on button "Enviar pedido" at bounding box center [626, 282] width 190 height 20
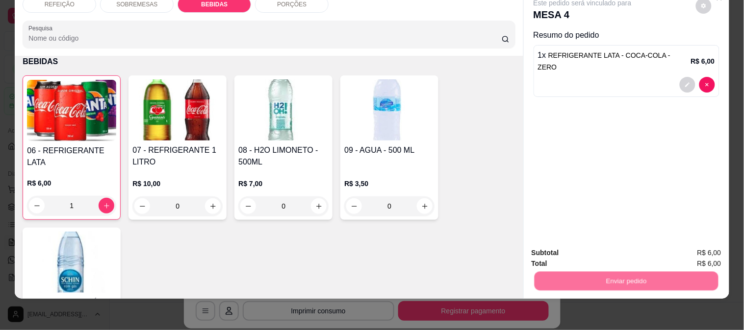
click at [681, 246] on button "Enviar pedido" at bounding box center [696, 249] width 54 height 18
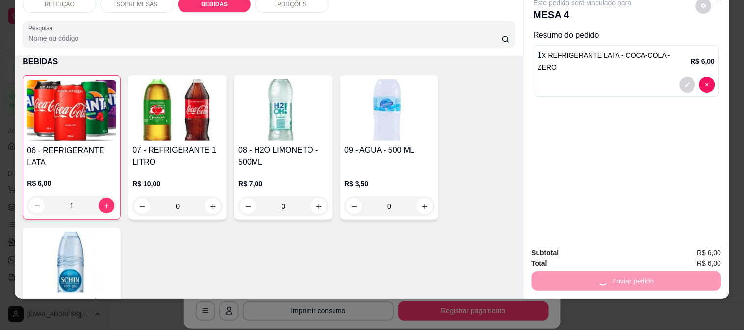
click at [652, 293] on div "REFEIÇÃO SOBREMESAS BEBIDAS PORÇÕES Pesquisa Item avulso REFEIÇÃO 01 - FEIJOADA…" at bounding box center [372, 165] width 744 height 330
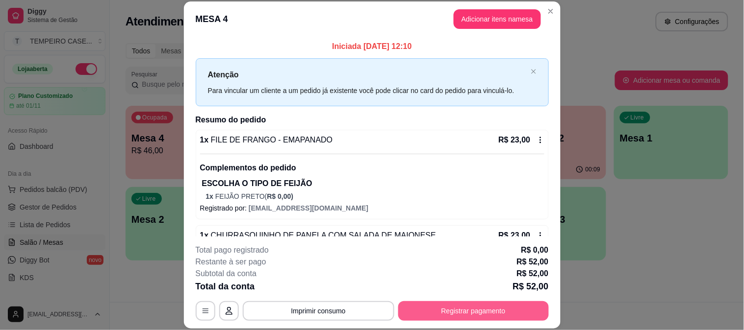
click at [463, 309] on button "Registrar pagamento" at bounding box center [473, 312] width 151 height 20
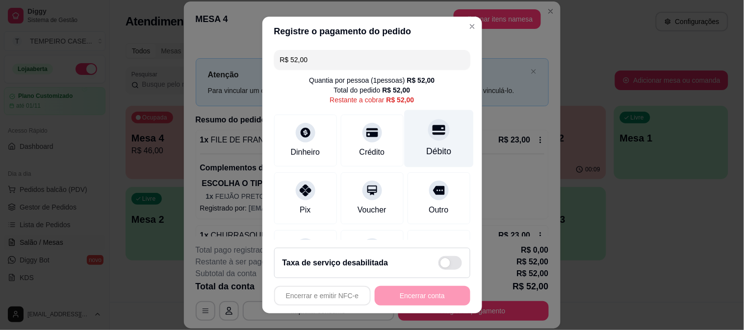
click at [430, 143] on div "Débito" at bounding box center [438, 138] width 69 height 57
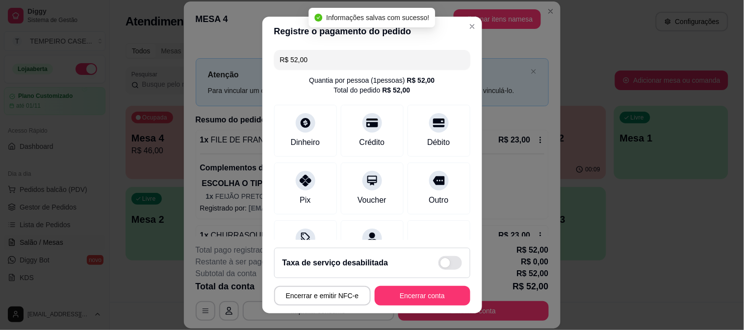
type input "R$ 0,00"
click at [417, 288] on button "Encerrar conta" at bounding box center [423, 296] width 96 height 20
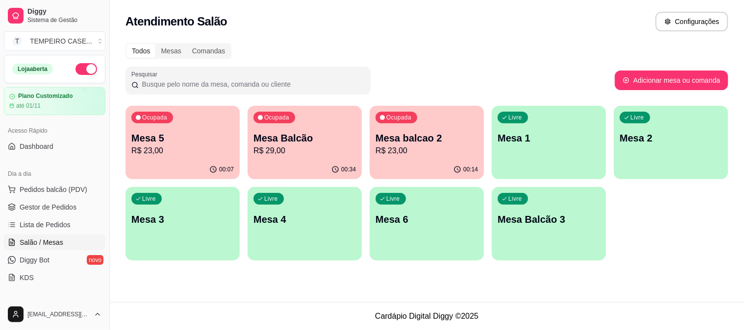
click at [317, 125] on div "Ocupada Mesa Balcão R$ 29,00" at bounding box center [305, 133] width 114 height 54
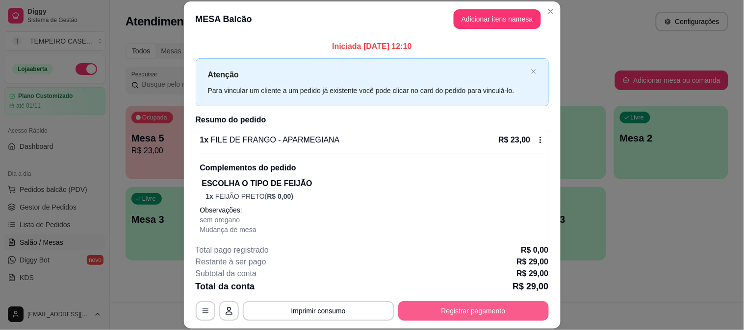
click at [461, 312] on button "Registrar pagamento" at bounding box center [473, 312] width 151 height 20
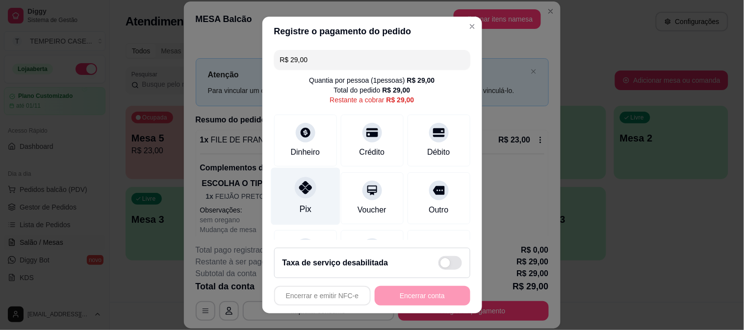
click at [296, 182] on div at bounding box center [306, 188] width 22 height 22
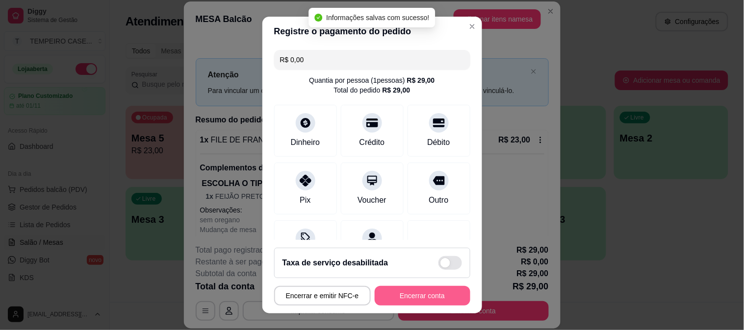
type input "R$ 0,00"
click at [399, 293] on button "Encerrar conta" at bounding box center [423, 296] width 96 height 20
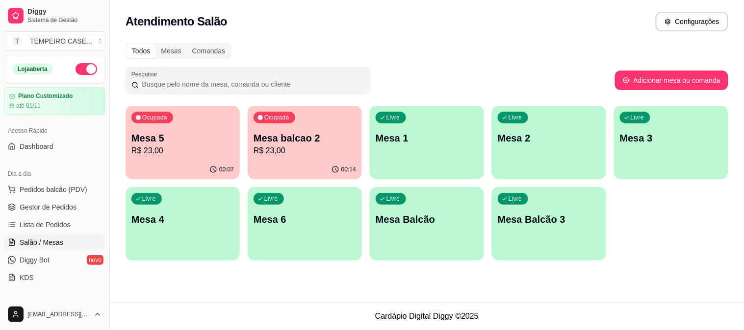
click at [288, 135] on p "Mesa balcao 2" at bounding box center [304, 138] width 102 height 14
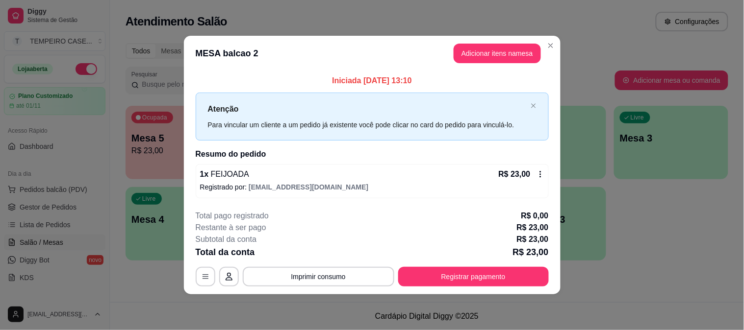
click at [498, 45] on button "Adicionar itens na mesa" at bounding box center [496, 54] width 87 height 20
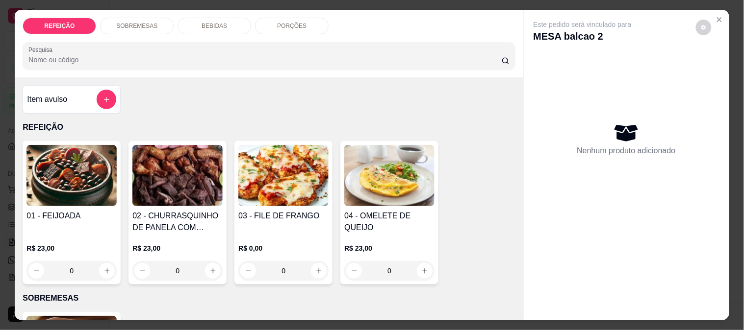
click at [198, 18] on div "BEBIDAS" at bounding box center [214, 26] width 74 height 17
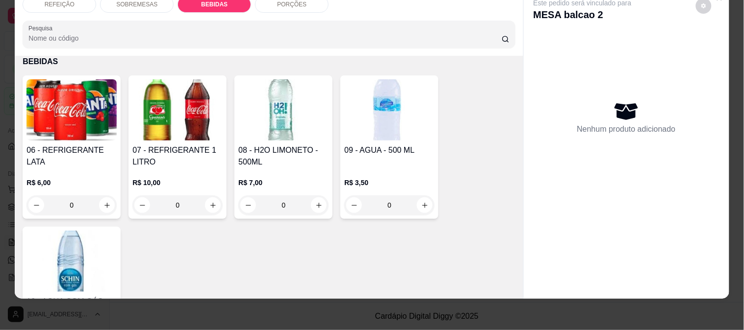
click at [104, 96] on img at bounding box center [71, 109] width 90 height 61
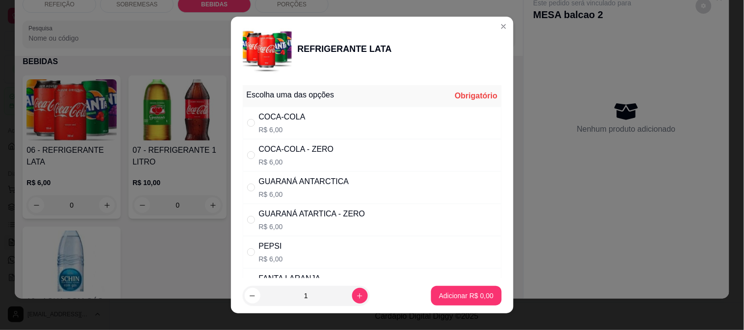
click at [325, 152] on div "COCA-COLA - ZERO" at bounding box center [296, 150] width 75 height 12
radio input "true"
click at [468, 292] on p "Adicionar R$ 6,00" at bounding box center [466, 296] width 54 height 10
type input "1"
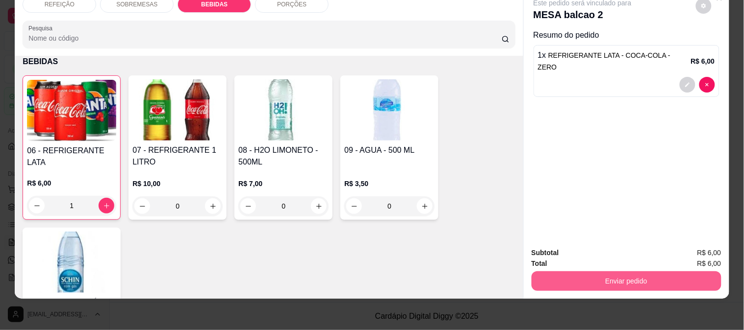
click at [665, 277] on button "Enviar pedido" at bounding box center [626, 282] width 190 height 20
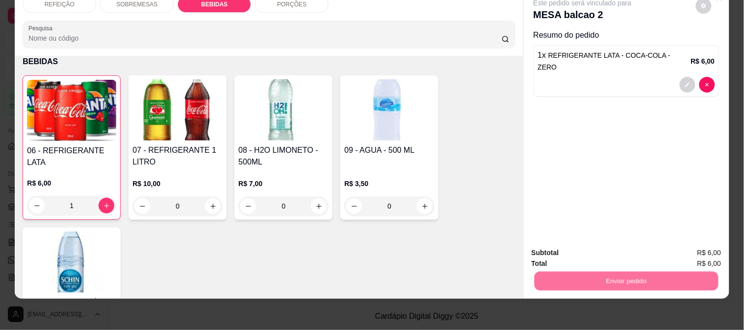
click at [692, 240] on button "Enviar pedido" at bounding box center [695, 249] width 55 height 19
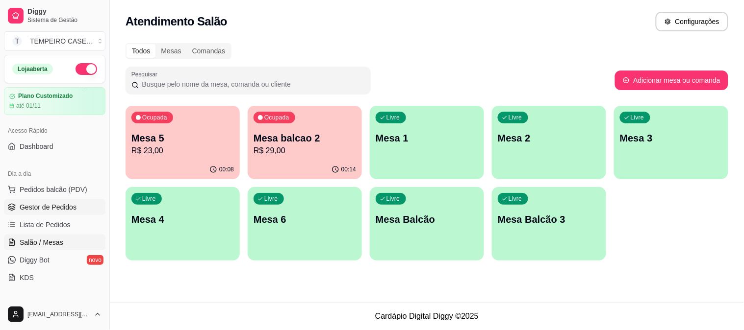
click at [39, 205] on span "Gestor de Pedidos" at bounding box center [48, 207] width 57 height 10
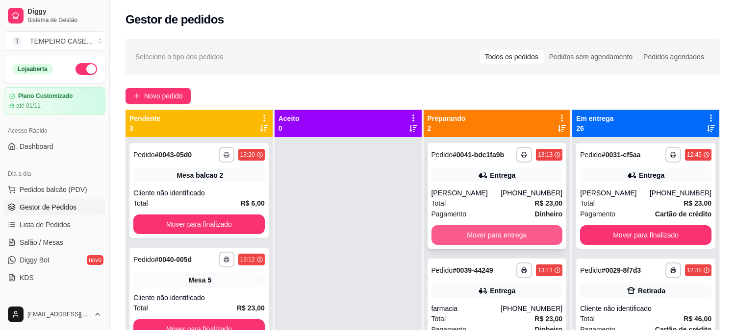
click at [474, 238] on button "Mover para entrega" at bounding box center [496, 236] width 131 height 20
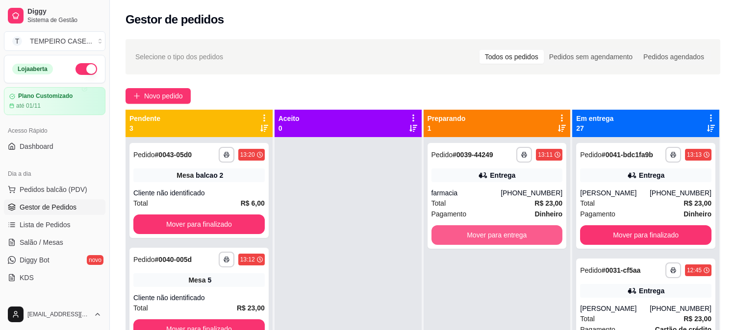
click at [476, 238] on button "Mover para entrega" at bounding box center [496, 236] width 131 height 20
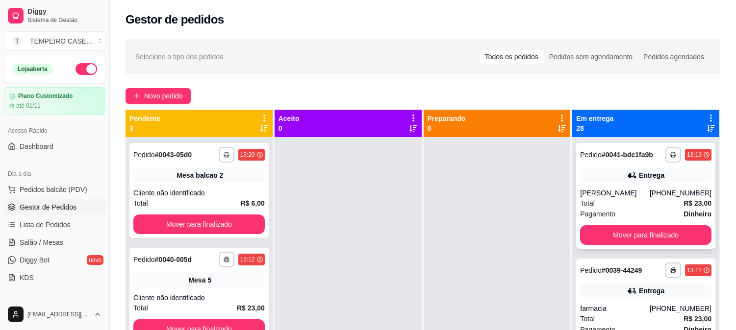
click at [631, 196] on div "[PERSON_NAME]" at bounding box center [615, 193] width 70 height 10
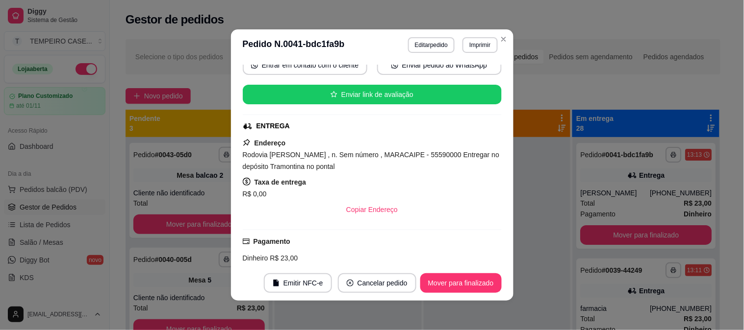
scroll to position [332, 0]
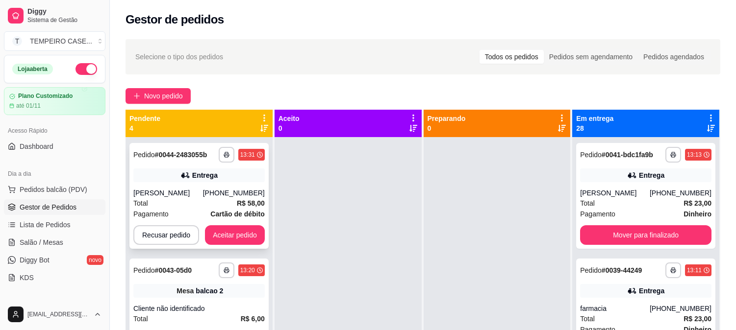
click at [197, 189] on div "[PERSON_NAME]" at bounding box center [168, 193] width 70 height 10
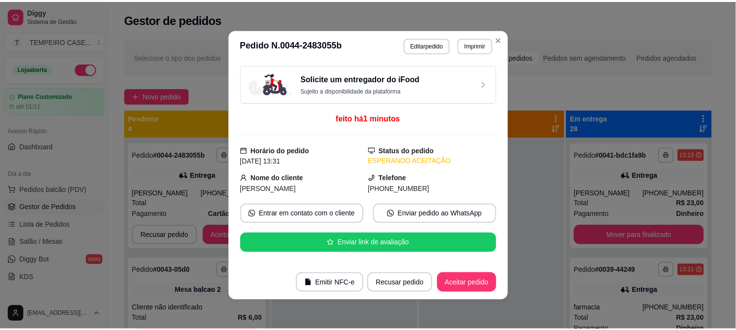
scroll to position [359, 0]
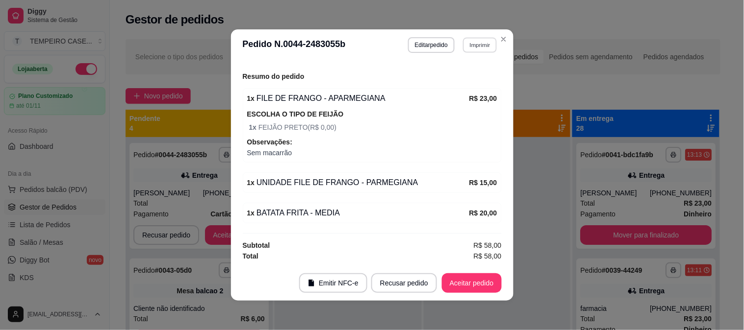
click at [473, 48] on button "Imprimir" at bounding box center [480, 44] width 34 height 15
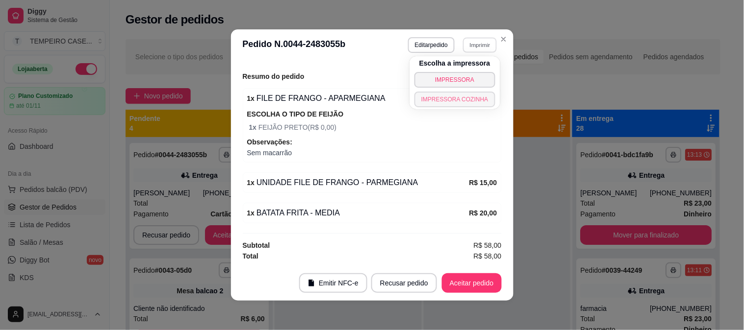
click at [439, 99] on button "IMPRESSORA COZINHA" at bounding box center [454, 100] width 81 height 16
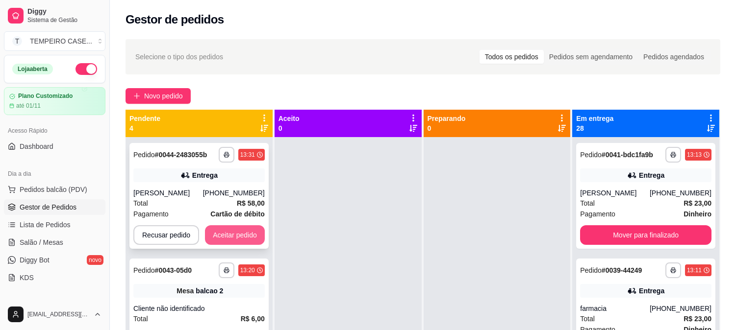
click at [233, 242] on button "Aceitar pedido" at bounding box center [235, 236] width 60 height 20
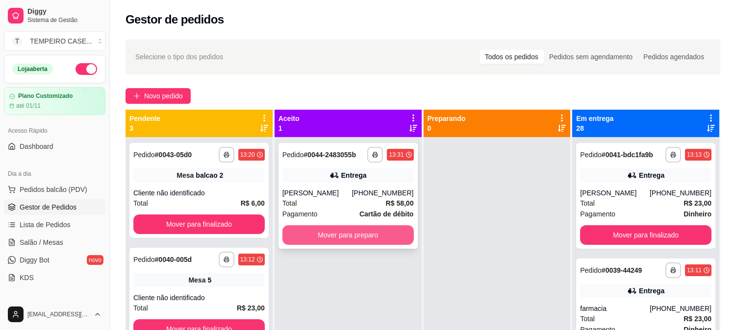
click at [350, 229] on button "Mover para preparo" at bounding box center [347, 236] width 131 height 20
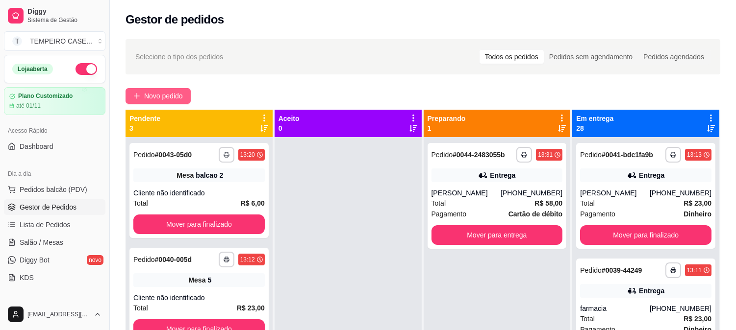
click at [167, 96] on span "Novo pedido" at bounding box center [163, 96] width 39 height 11
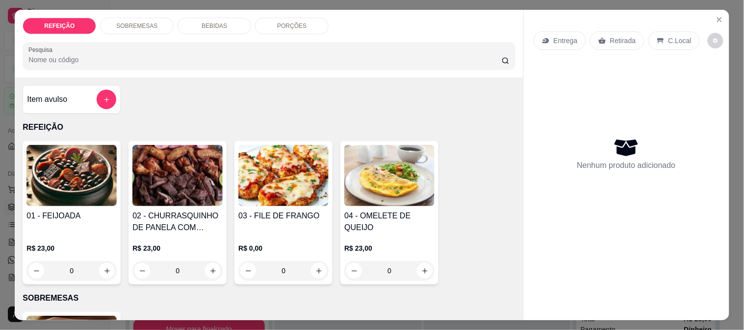
click at [66, 182] on img at bounding box center [71, 175] width 90 height 61
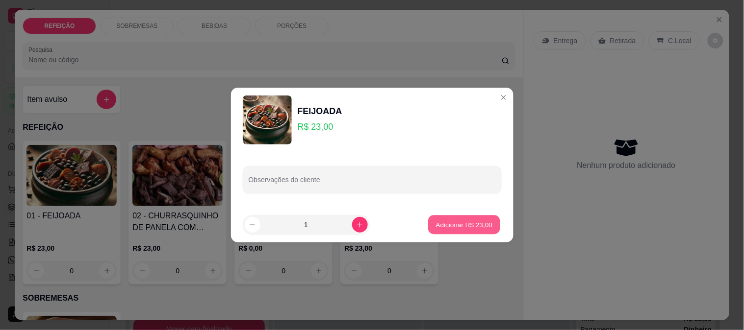
click at [452, 226] on p "Adicionar R$ 23,00" at bounding box center [464, 224] width 57 height 9
type input "1"
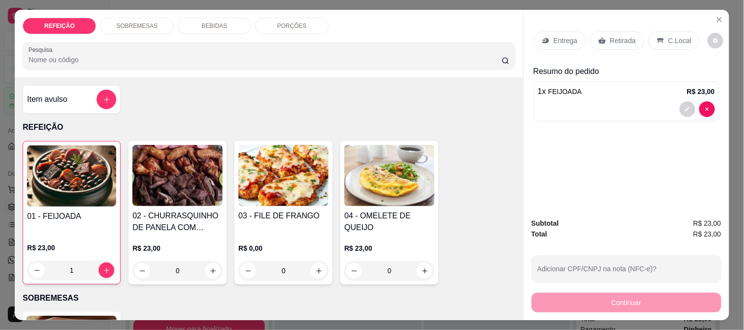
click at [555, 38] on p "Entrega" at bounding box center [565, 41] width 24 height 10
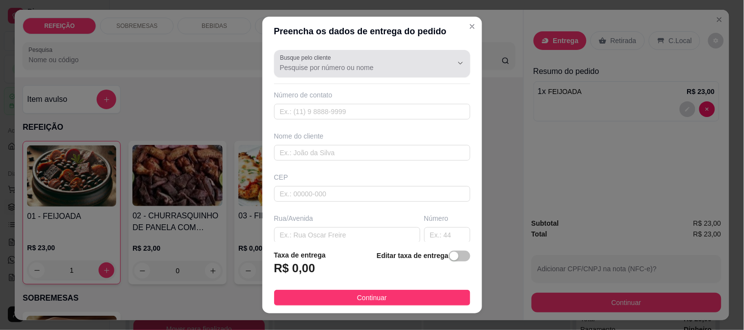
click at [372, 57] on div at bounding box center [372, 64] width 184 height 20
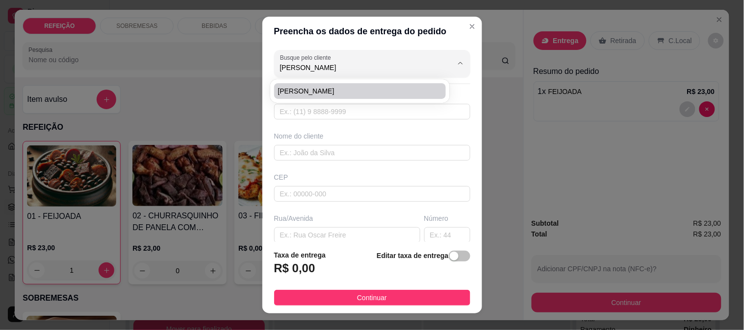
click at [337, 90] on span "[PERSON_NAME]" at bounding box center [355, 91] width 154 height 10
type input "[PERSON_NAME]"
type input "6195095656"
type input "[PERSON_NAME]"
type input "RUA 5"
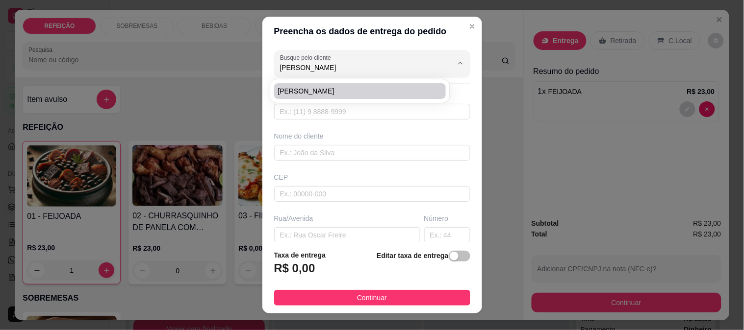
type input "IPOJUCA"
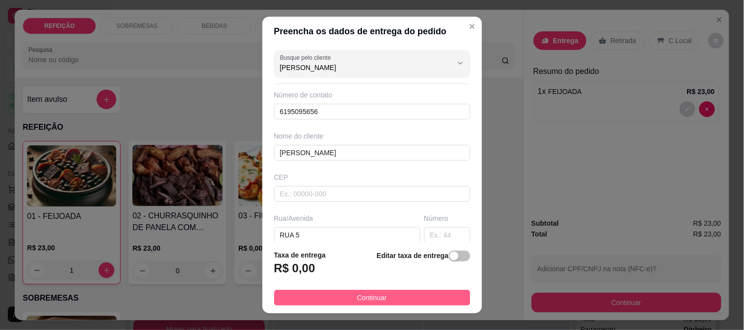
click at [369, 296] on span "Continuar" at bounding box center [372, 298] width 30 height 11
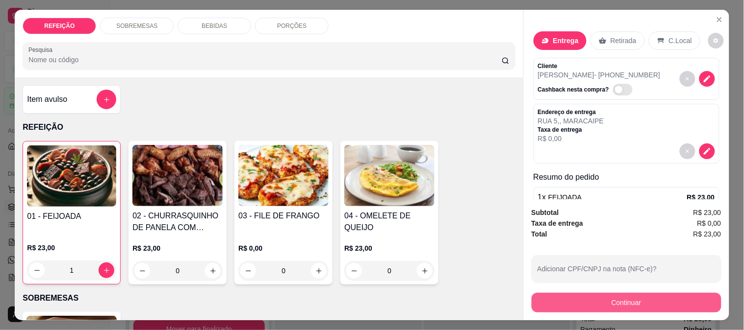
click at [581, 297] on button "Continuar" at bounding box center [626, 303] width 190 height 20
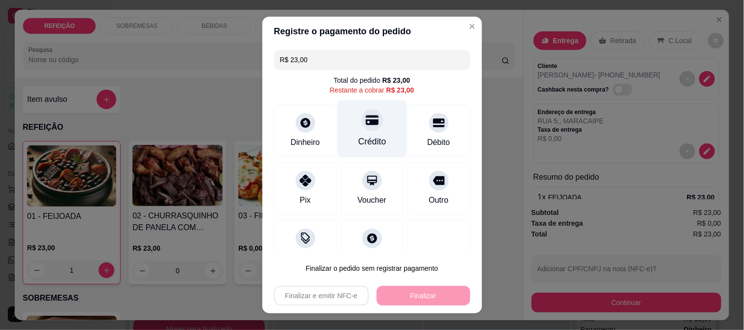
click at [348, 120] on div "Crédito" at bounding box center [371, 128] width 69 height 57
type input "R$ 0,00"
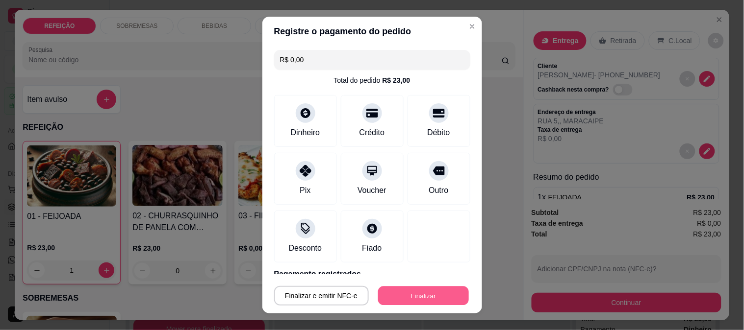
click at [423, 305] on button "Finalizar" at bounding box center [423, 296] width 91 height 19
type input "0"
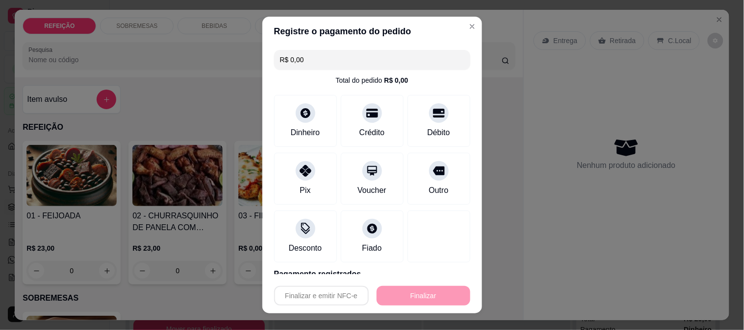
type input "-R$ 23,00"
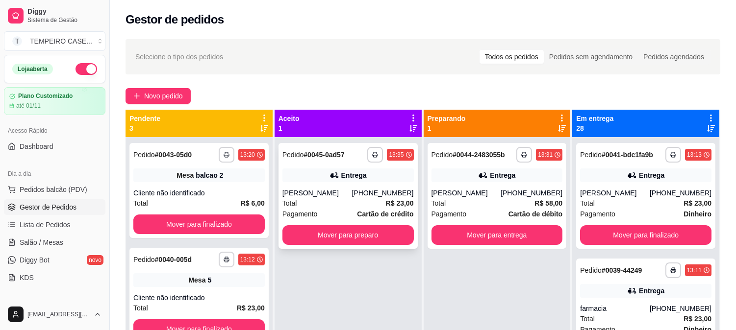
click at [334, 241] on button "Mover para preparo" at bounding box center [347, 236] width 131 height 20
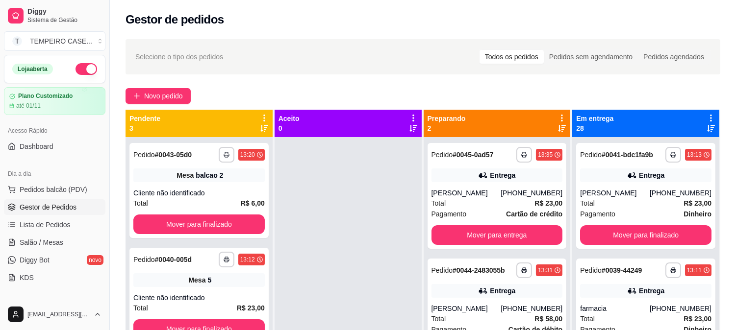
click at [334, 240] on div at bounding box center [348, 302] width 147 height 330
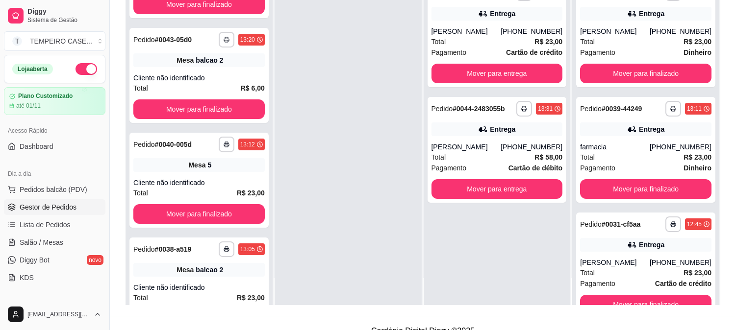
scroll to position [150, 0]
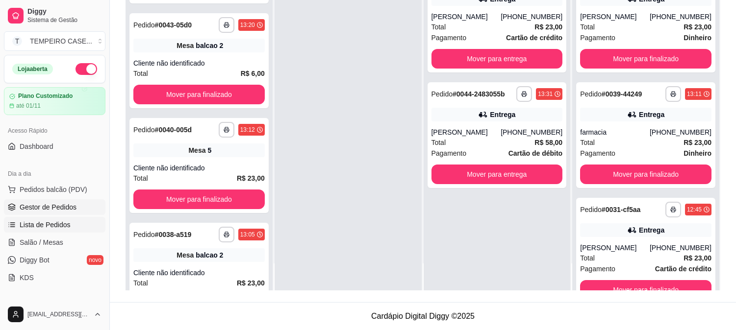
click at [30, 223] on span "Lista de Pedidos" at bounding box center [45, 225] width 51 height 10
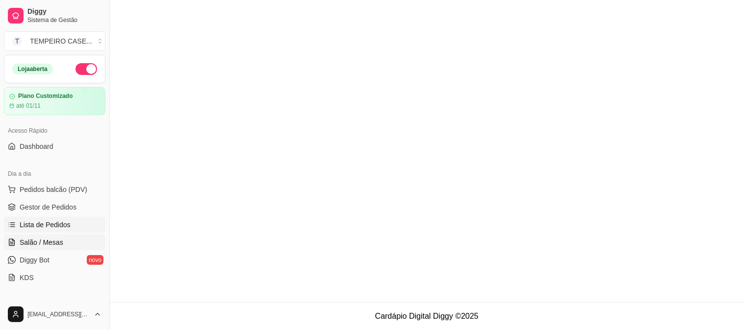
click at [33, 241] on span "Salão / Mesas" at bounding box center [42, 243] width 44 height 10
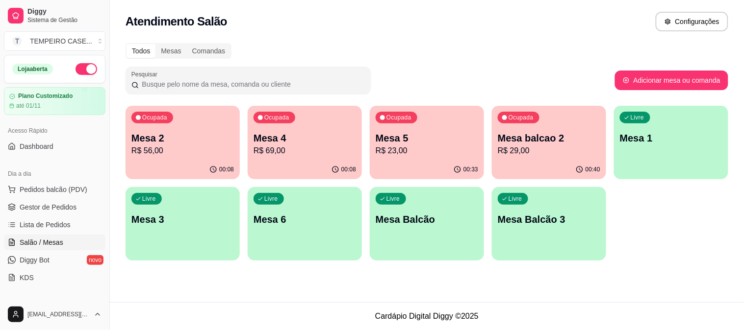
click at [557, 140] on p "Mesa balcao 2" at bounding box center [549, 138] width 102 height 14
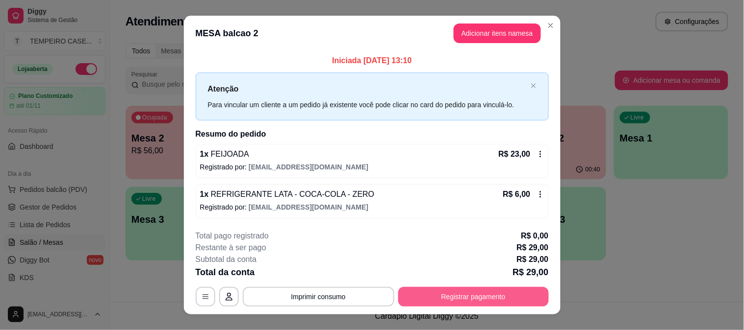
click at [445, 294] on button "Registrar pagamento" at bounding box center [473, 297] width 151 height 20
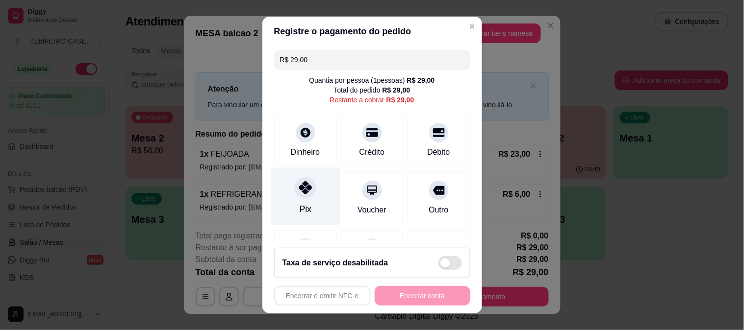
click at [291, 203] on div "Pix" at bounding box center [305, 196] width 69 height 57
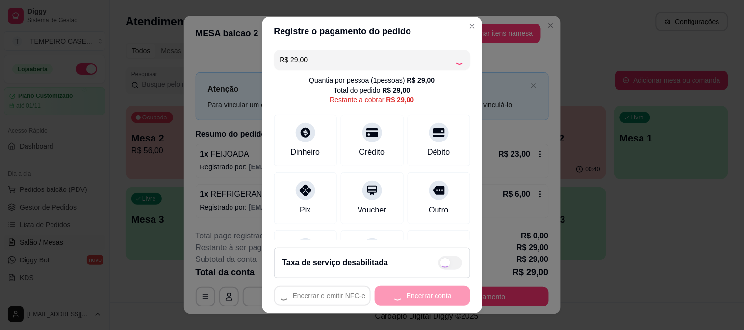
type input "R$ 0,00"
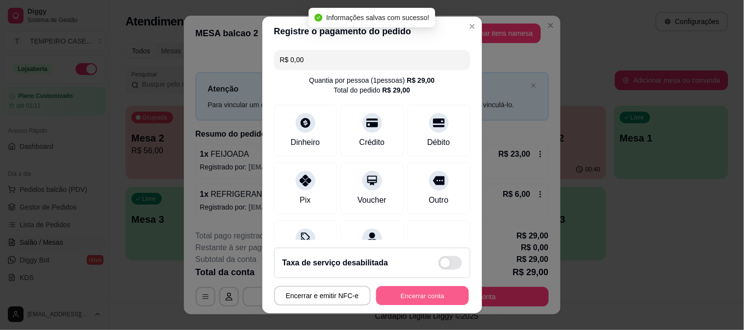
click at [405, 294] on button "Encerrar conta" at bounding box center [422, 296] width 93 height 19
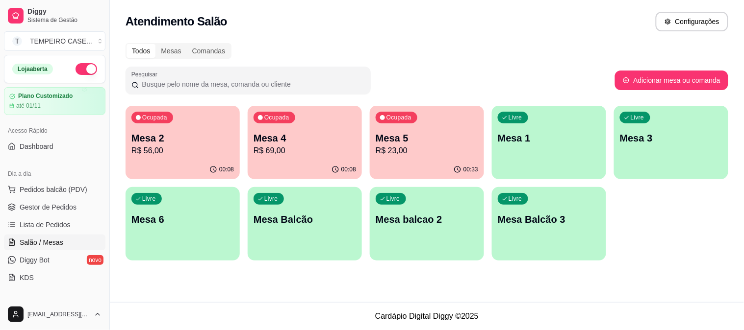
click at [301, 158] on div "Ocupada Mesa 4 R$ 69,00" at bounding box center [305, 133] width 114 height 54
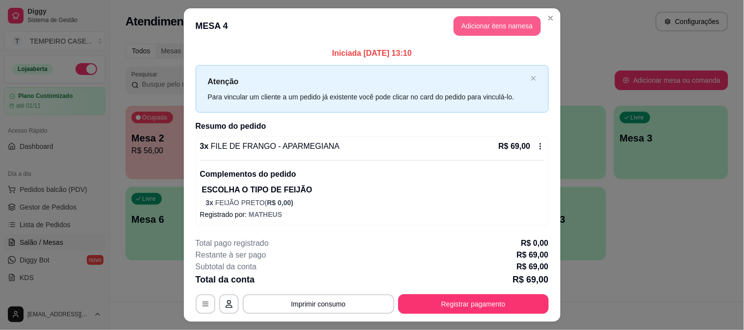
click at [500, 25] on button "Adicionar itens na mesa" at bounding box center [496, 26] width 87 height 20
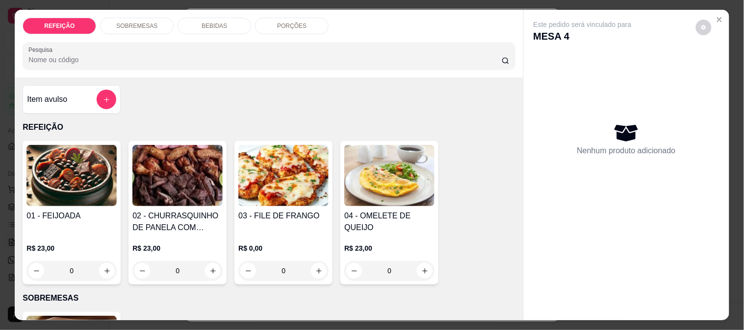
click at [193, 26] on div "BEBIDAS" at bounding box center [214, 26] width 74 height 17
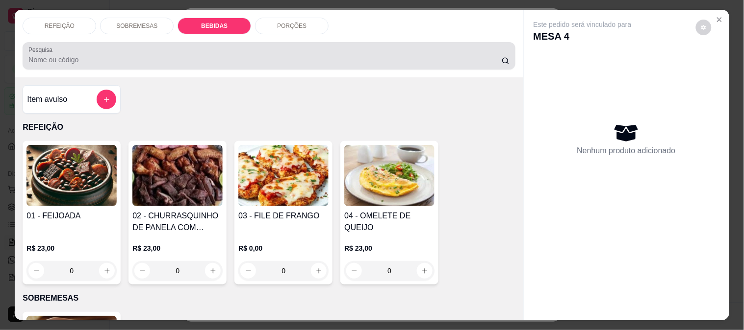
scroll to position [25, 0]
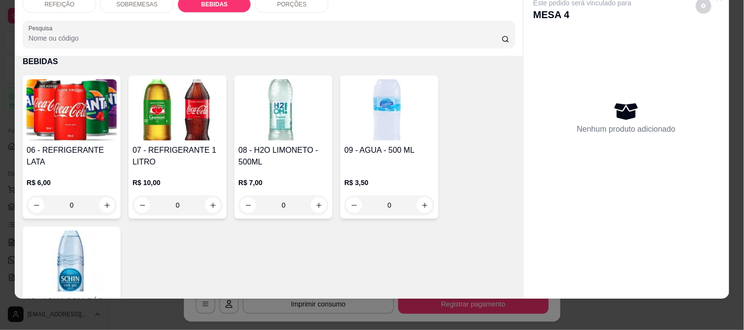
click at [144, 87] on img at bounding box center [177, 109] width 90 height 61
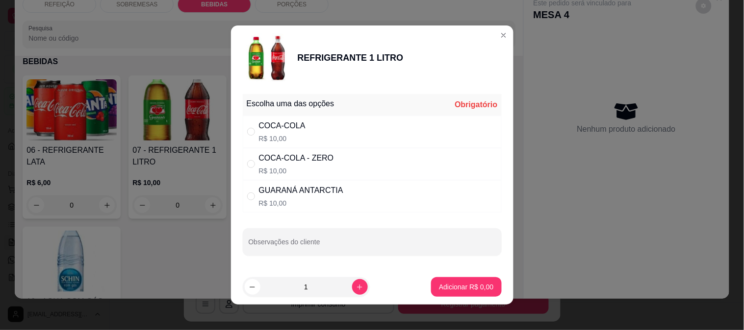
click at [316, 131] on div "COCA-COLA R$ 10,00" at bounding box center [372, 132] width 259 height 32
radio input "true"
click at [471, 290] on p "Adicionar R$ 10,00" at bounding box center [464, 287] width 58 height 10
type input "1"
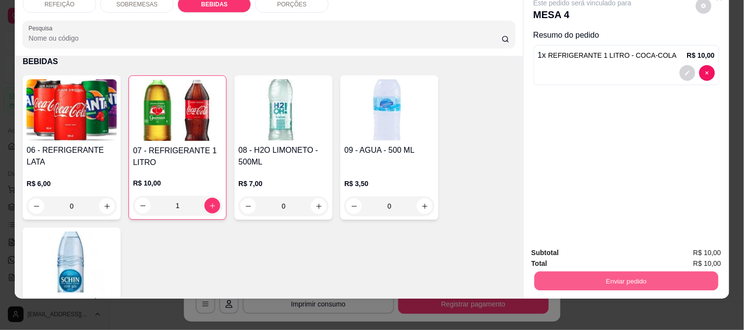
click at [584, 276] on button "Enviar pedido" at bounding box center [626, 281] width 184 height 19
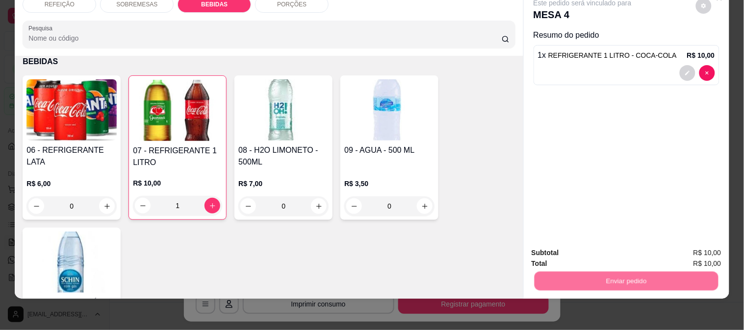
click at [685, 241] on button "Enviar pedido" at bounding box center [695, 249] width 55 height 19
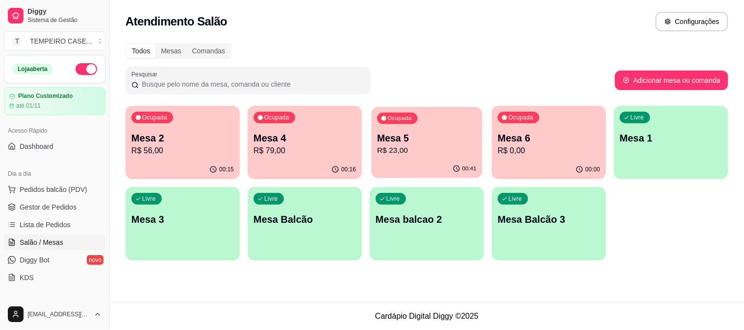
click at [429, 140] on p "Mesa 5" at bounding box center [427, 138] width 100 height 13
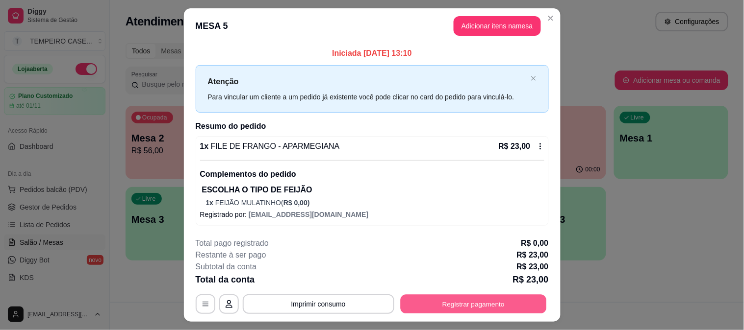
click at [482, 303] on button "Registrar pagamento" at bounding box center [473, 304] width 146 height 19
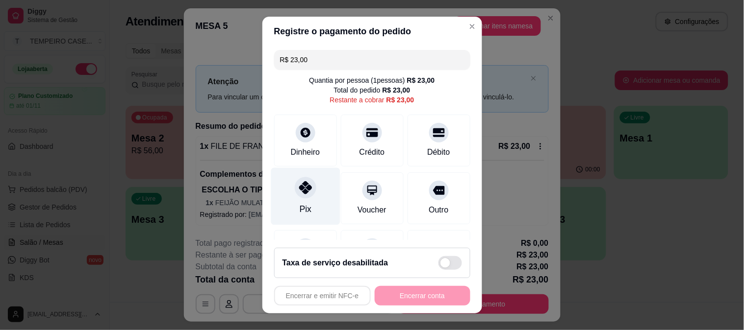
click at [304, 192] on icon at bounding box center [305, 187] width 13 height 13
type input "R$ 0,00"
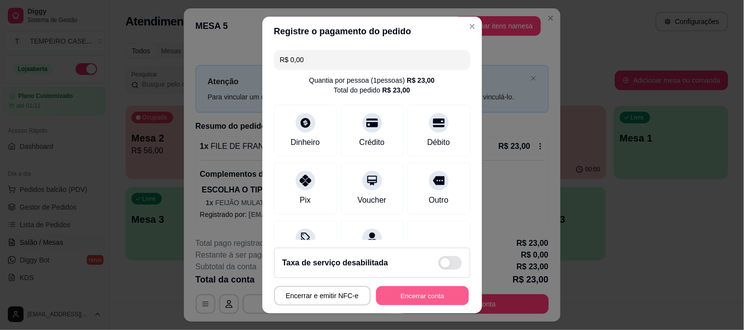
click at [436, 298] on button "Encerrar conta" at bounding box center [422, 296] width 93 height 19
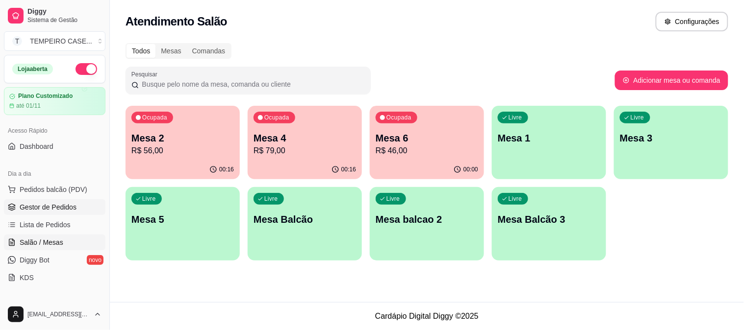
click at [37, 204] on span "Gestor de Pedidos" at bounding box center [48, 207] width 57 height 10
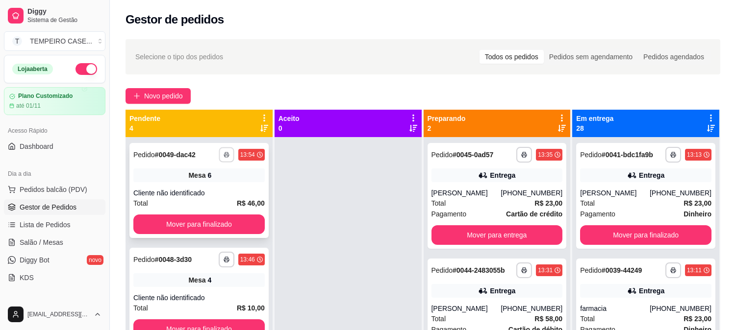
click at [225, 155] on rect "button" at bounding box center [226, 156] width 3 height 2
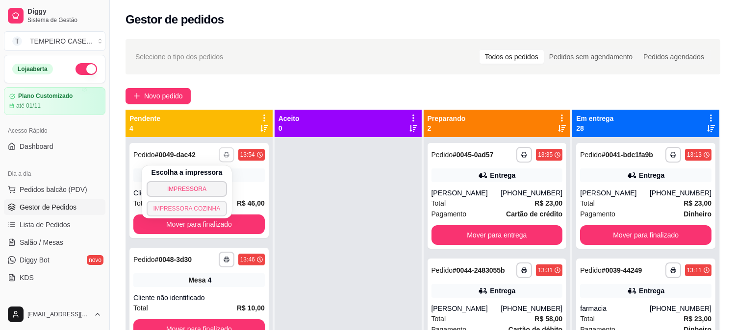
click at [210, 211] on button "IMPRESSORA COZINHA" at bounding box center [187, 209] width 81 height 16
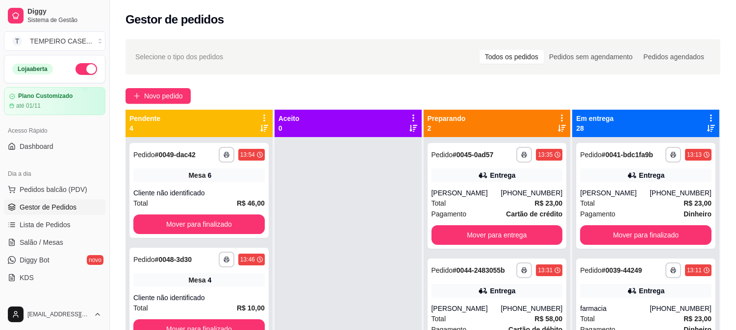
click at [210, 209] on div "**********" at bounding box center [198, 190] width 139 height 95
click at [152, 91] on span "Novo pedido" at bounding box center [163, 96] width 39 height 11
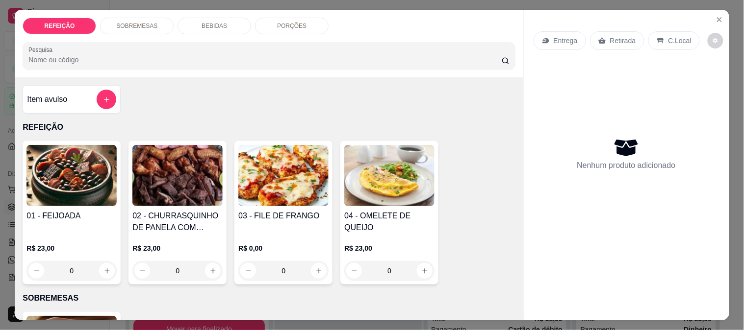
click at [281, 167] on img at bounding box center [283, 175] width 90 height 61
click at [161, 174] on img at bounding box center [177, 175] width 90 height 61
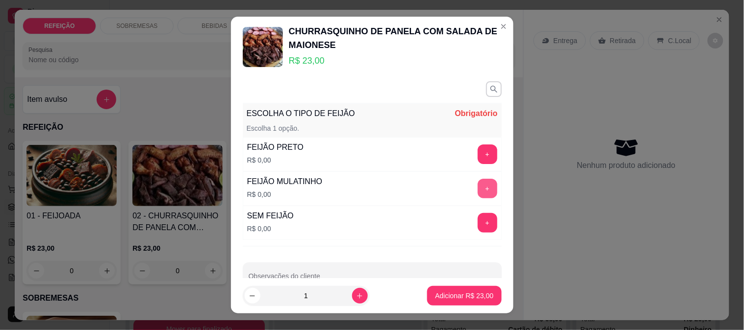
click at [478, 193] on button "+" at bounding box center [488, 189] width 20 height 20
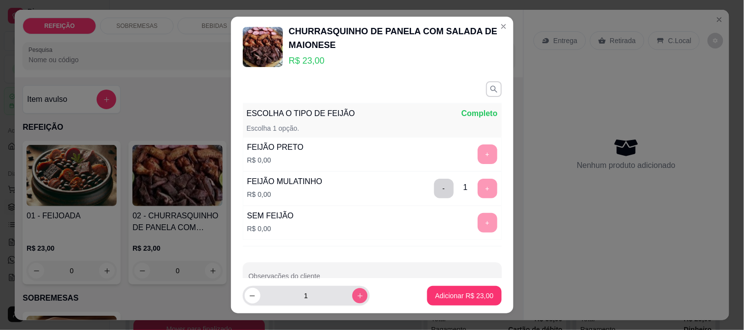
click at [356, 293] on icon "increase-product-quantity" at bounding box center [359, 296] width 7 height 7
type input "2"
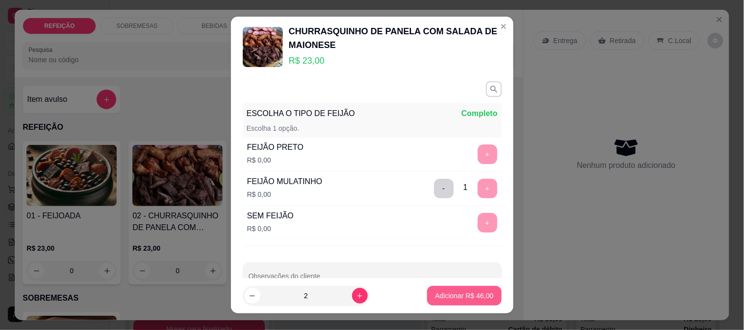
click at [461, 291] on button "Adicionar R$ 46,00" at bounding box center [464, 296] width 74 height 20
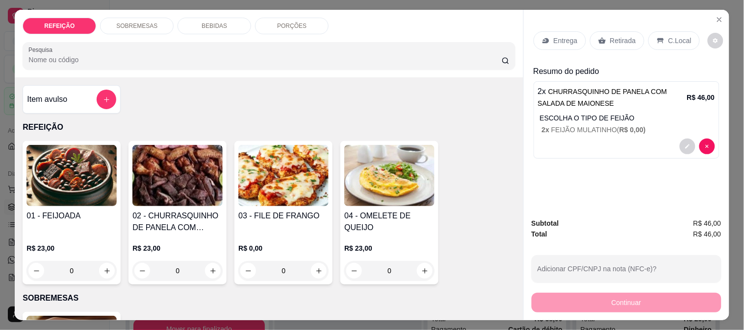
click at [282, 183] on img at bounding box center [283, 175] width 90 height 61
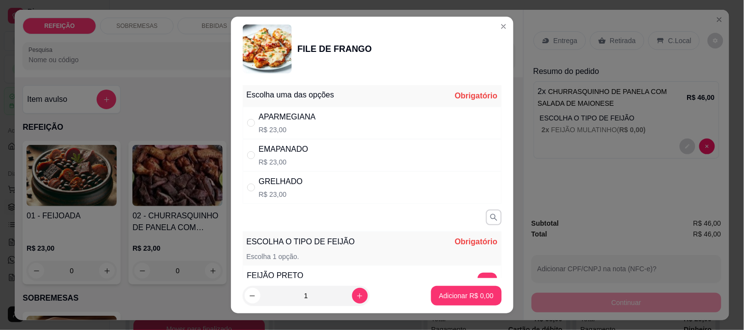
click at [330, 187] on div "GRELHADO R$ 23,00" at bounding box center [372, 188] width 259 height 32
radio input "true"
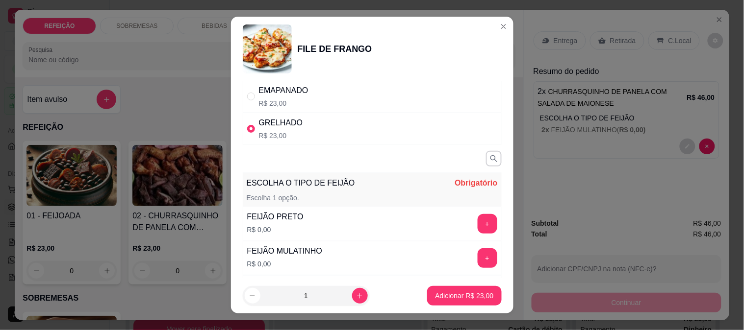
scroll to position [109, 0]
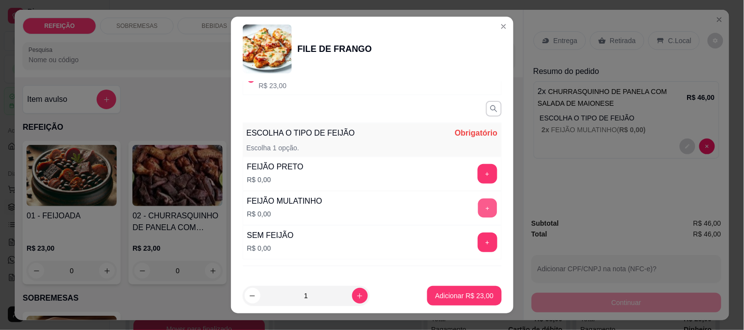
click at [478, 215] on button "+" at bounding box center [487, 208] width 19 height 19
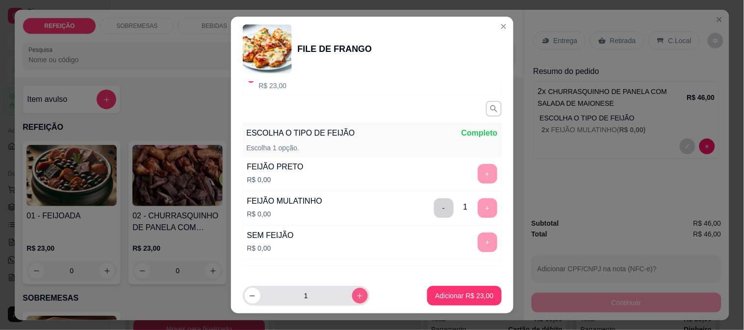
click at [356, 293] on icon "increase-product-quantity" at bounding box center [359, 296] width 7 height 7
type input "2"
drag, startPoint x: 432, startPoint y: 281, endPoint x: 435, endPoint y: 286, distance: 6.0
click at [432, 281] on footer "2 Adicionar R$ 46,00" at bounding box center [372, 295] width 282 height 35
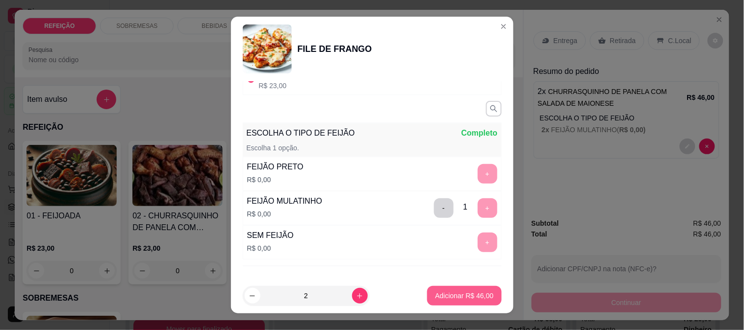
click at [441, 290] on button "Adicionar R$ 46,00" at bounding box center [464, 296] width 74 height 20
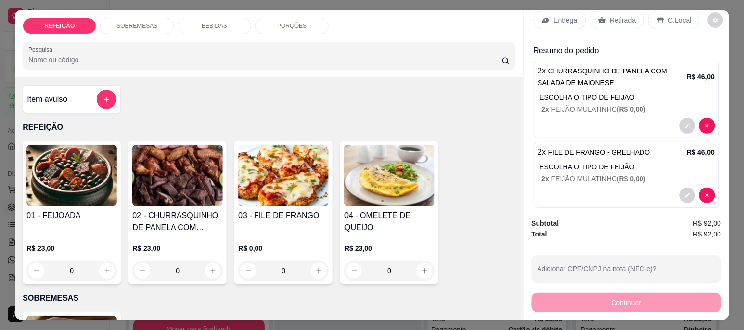
scroll to position [32, 0]
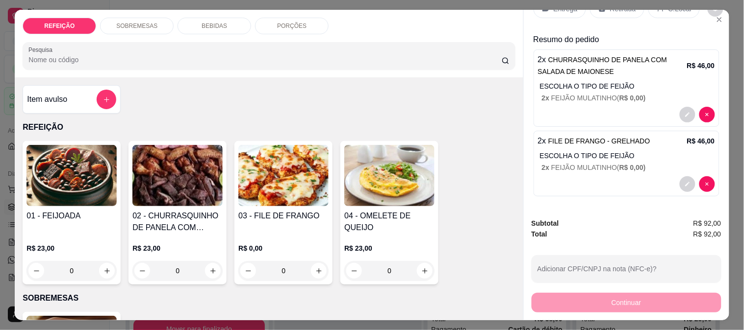
click at [679, 176] on button "decrease-product-quantity" at bounding box center [687, 184] width 16 height 16
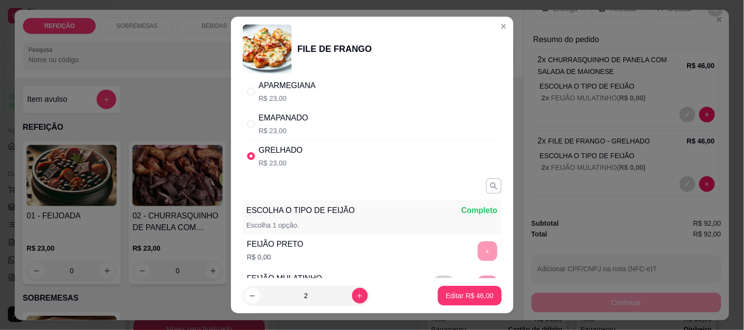
scroll to position [54, 0]
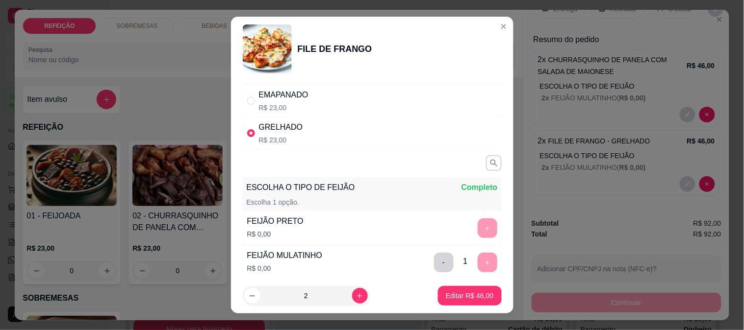
click at [245, 301] on button "decrease-product-quantity" at bounding box center [253, 296] width 16 height 16
type input "1"
click at [464, 294] on p "Editar R$ 23,00" at bounding box center [470, 296] width 48 height 10
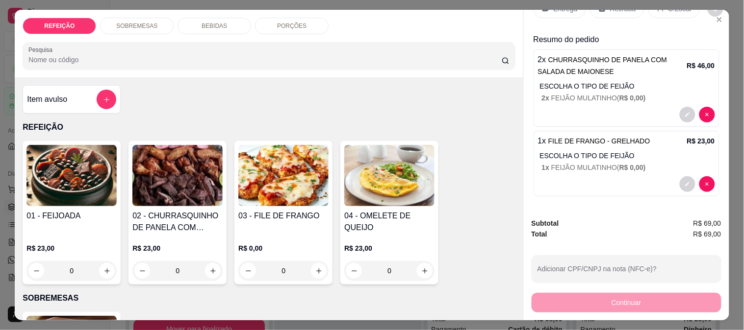
click at [307, 173] on img at bounding box center [283, 175] width 90 height 61
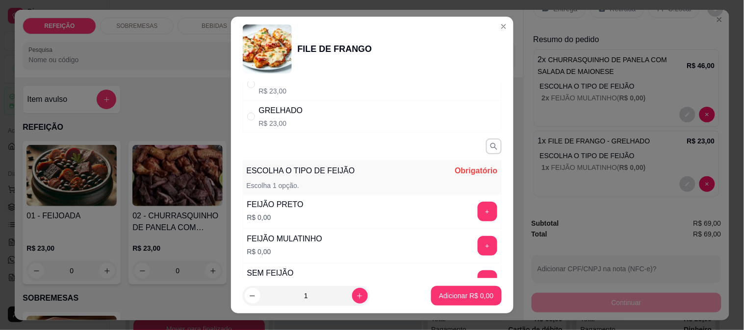
scroll to position [0, 0]
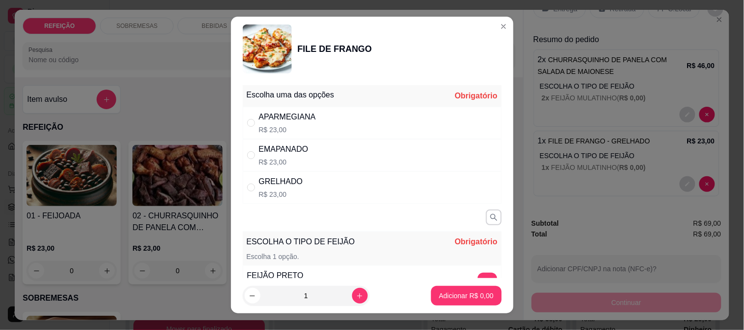
click at [283, 176] on div "GRELHADO" at bounding box center [281, 182] width 44 height 12
radio input "true"
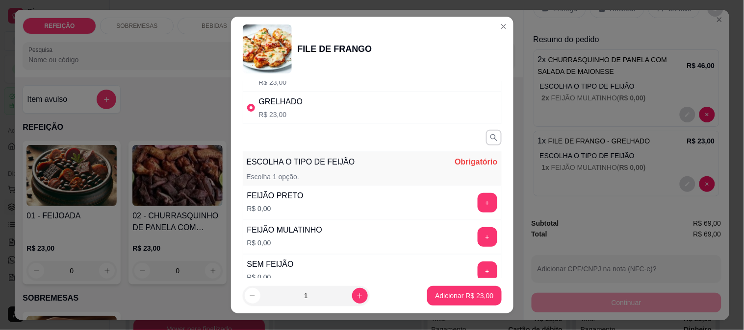
scroll to position [154, 0]
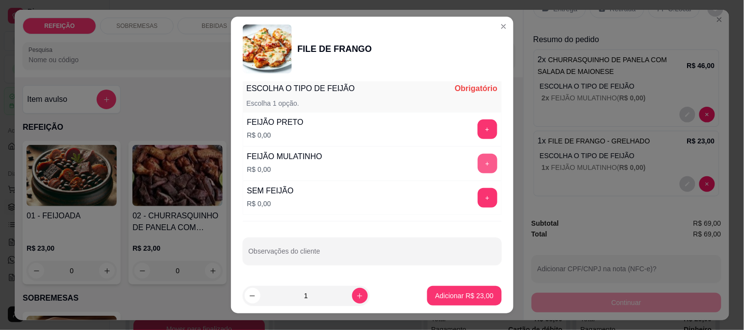
click at [478, 172] on button "+" at bounding box center [488, 164] width 20 height 20
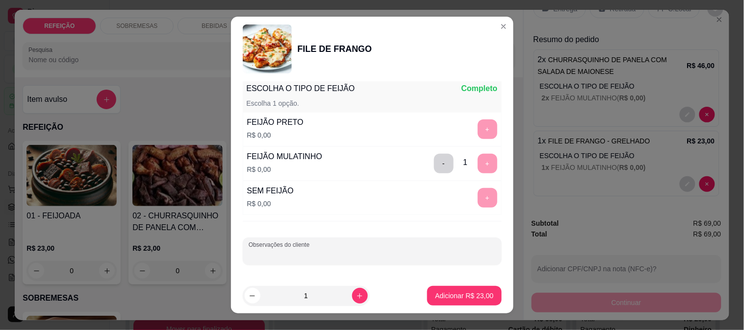
click at [384, 259] on input "Observações do cliente" at bounding box center [372, 256] width 247 height 10
type input "sem macarrão"
click at [478, 288] on button "Adicionar R$ 23,00" at bounding box center [464, 296] width 74 height 20
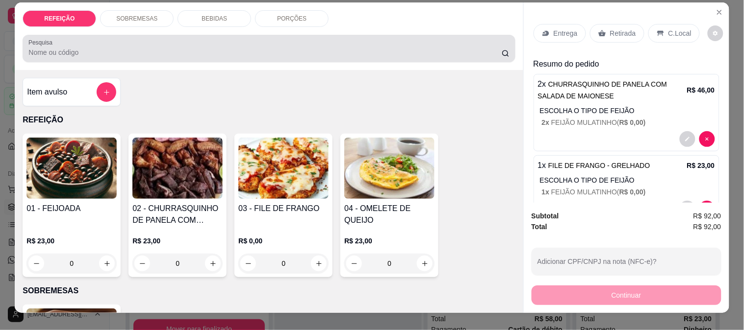
scroll to position [0, 0]
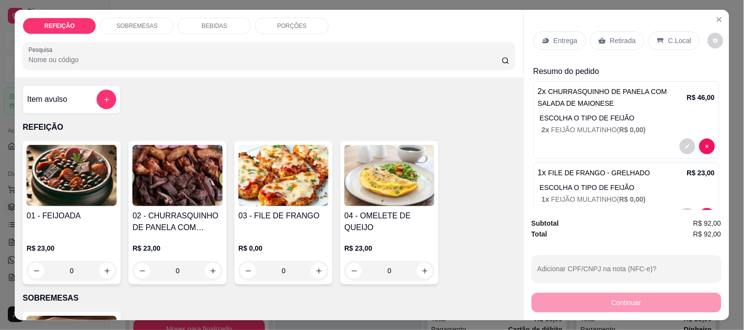
click at [204, 22] on p "BEBIDAS" at bounding box center [213, 26] width 25 height 8
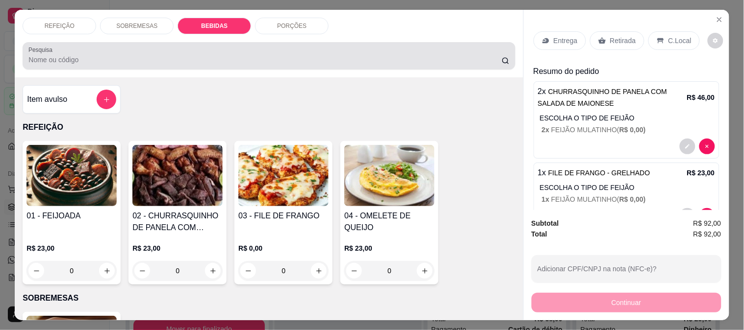
scroll to position [25, 0]
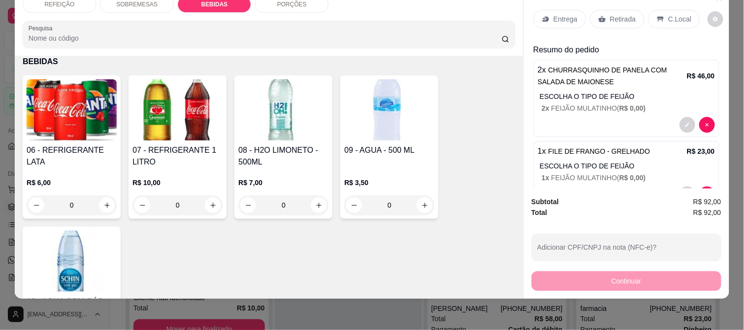
click at [175, 130] on img at bounding box center [177, 109] width 90 height 61
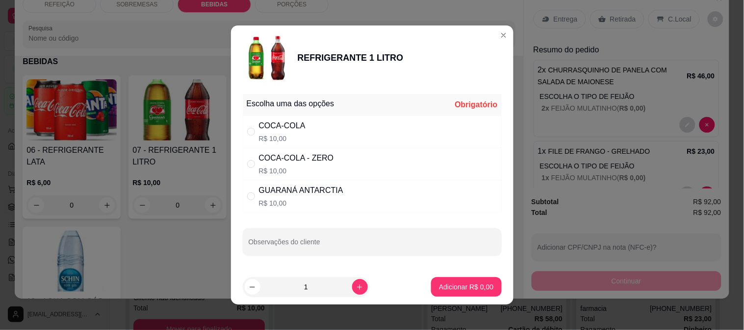
click at [327, 163] on div "COCA-COLA - ZERO R$ 10,00" at bounding box center [372, 164] width 259 height 32
radio input "true"
click at [454, 282] on p "Adicionar R$ 10,00" at bounding box center [464, 287] width 58 height 10
type input "1"
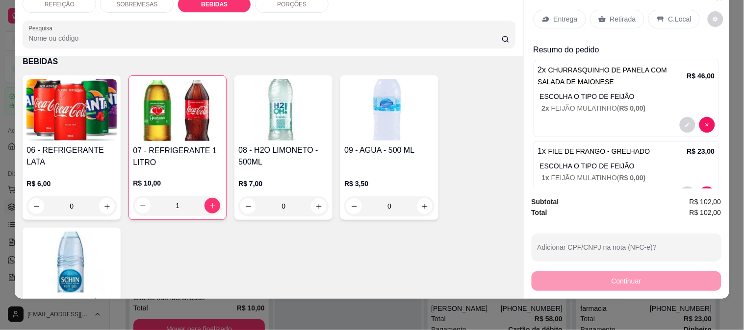
scroll to position [0, 0]
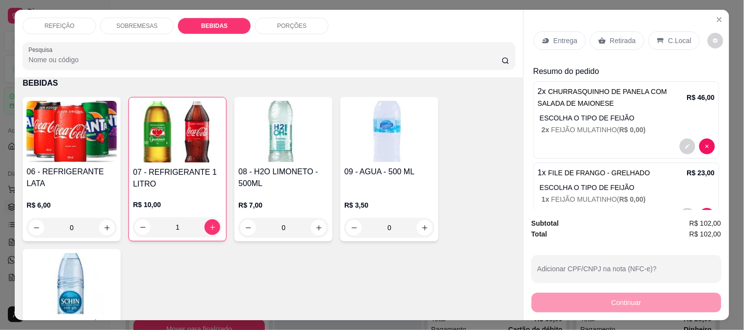
click at [617, 25] on div "Entrega Retirada C.Local" at bounding box center [626, 41] width 186 height 34
click at [617, 36] on p "Retirada" at bounding box center [623, 41] width 26 height 10
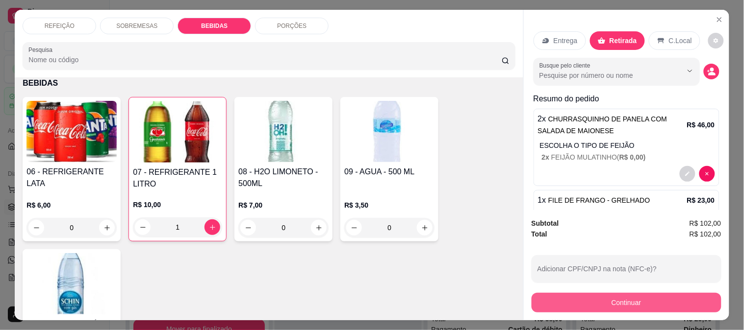
click at [603, 297] on button "Continuar" at bounding box center [626, 303] width 190 height 20
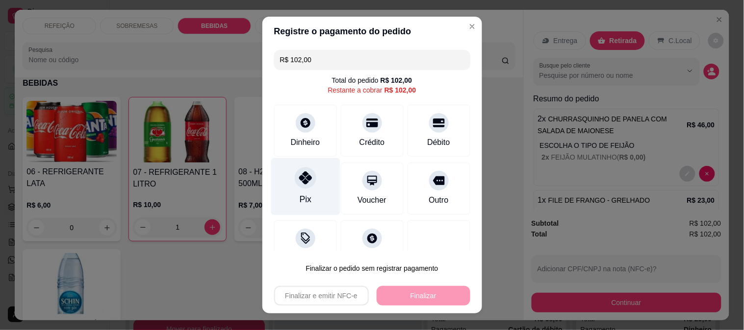
click at [283, 175] on div "Pix" at bounding box center [305, 186] width 69 height 57
type input "R$ 0,00"
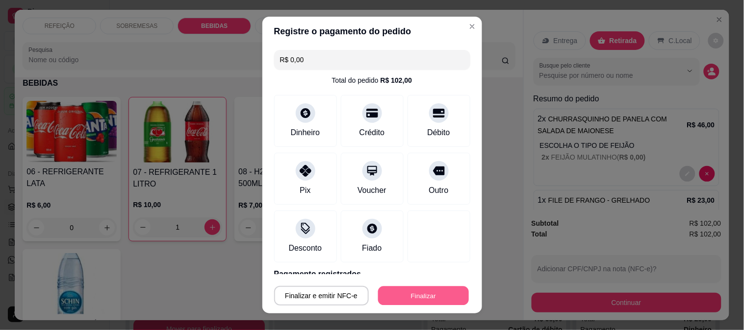
click at [400, 298] on button "Finalizar" at bounding box center [423, 296] width 91 height 19
type input "0"
type input "-R$ 102,00"
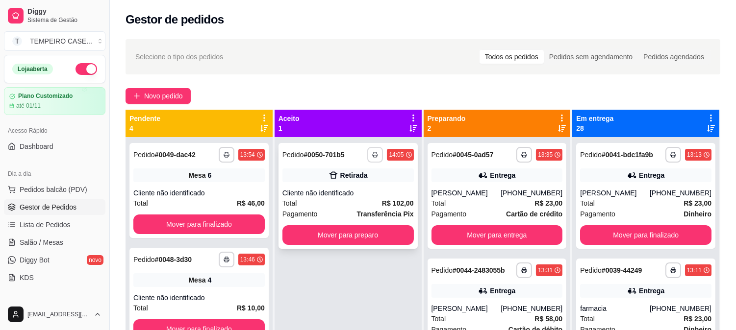
click at [368, 155] on button "button" at bounding box center [375, 155] width 16 height 16
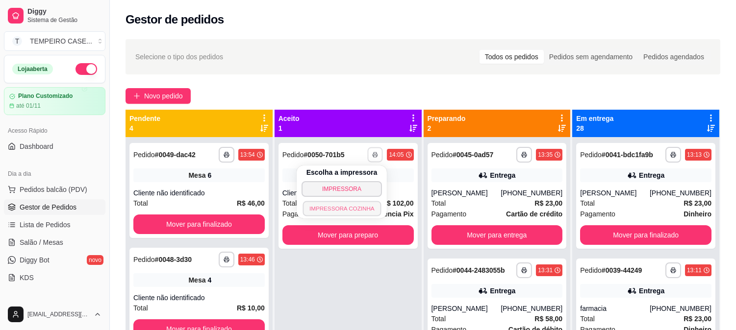
click at [321, 207] on button "IMPRESSORA COZINHA" at bounding box center [341, 208] width 78 height 15
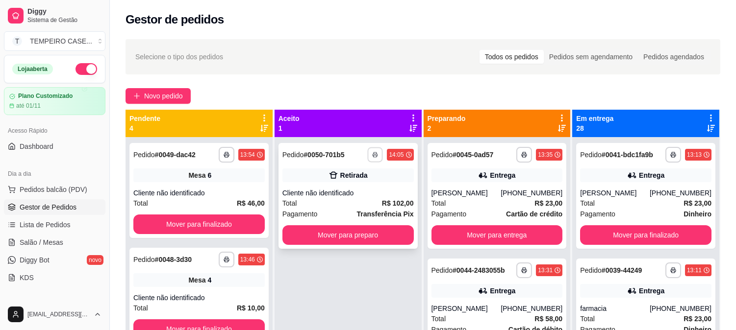
click at [372, 158] on button "button" at bounding box center [375, 154] width 15 height 15
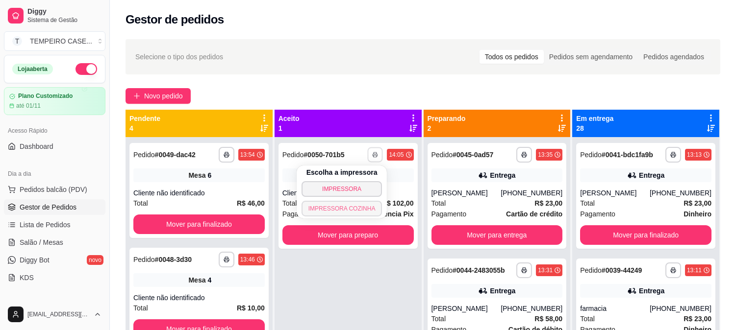
click at [346, 210] on button "IMPRESSORA COZINHA" at bounding box center [342, 209] width 81 height 16
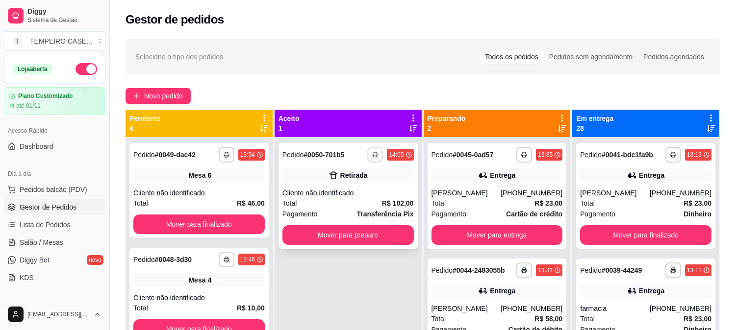
click at [377, 153] on button "button" at bounding box center [375, 154] width 15 height 15
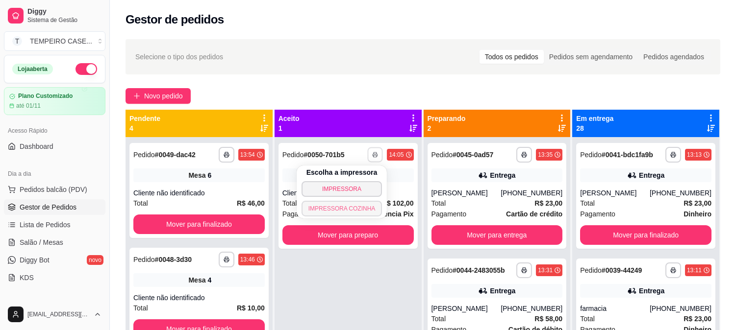
click at [355, 211] on button "IMPRESSORA COZINHA" at bounding box center [342, 209] width 81 height 16
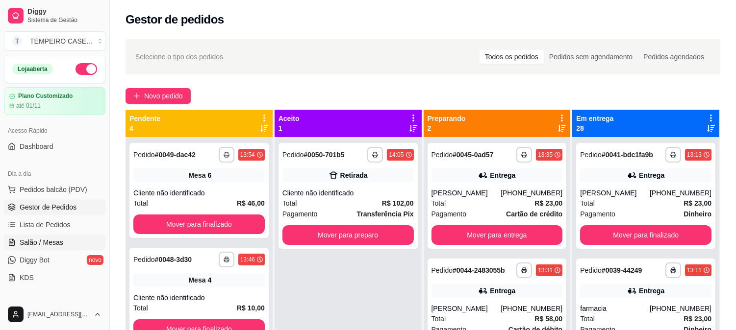
click at [47, 242] on span "Salão / Mesas" at bounding box center [42, 243] width 44 height 10
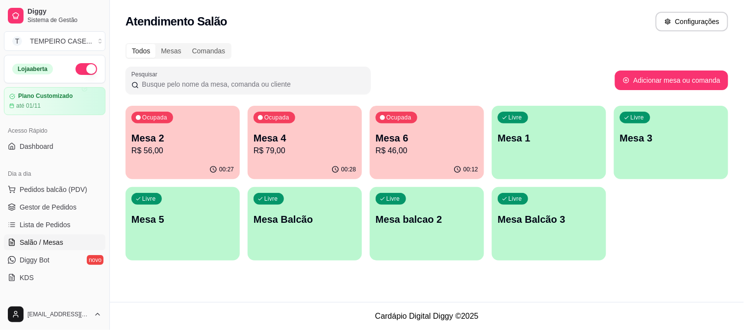
click at [531, 155] on div "Livre Mesa 1" at bounding box center [549, 137] width 114 height 62
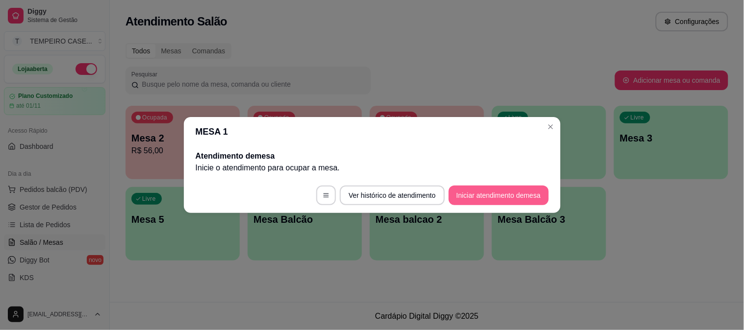
click at [476, 187] on button "Iniciar atendimento de mesa" at bounding box center [499, 196] width 100 height 20
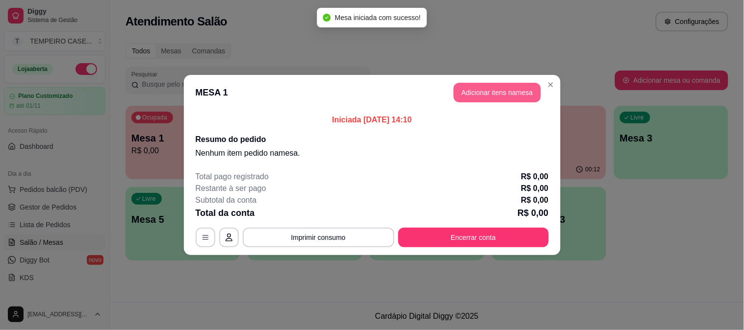
click at [470, 97] on button "Adicionar itens na mesa" at bounding box center [496, 93] width 87 height 20
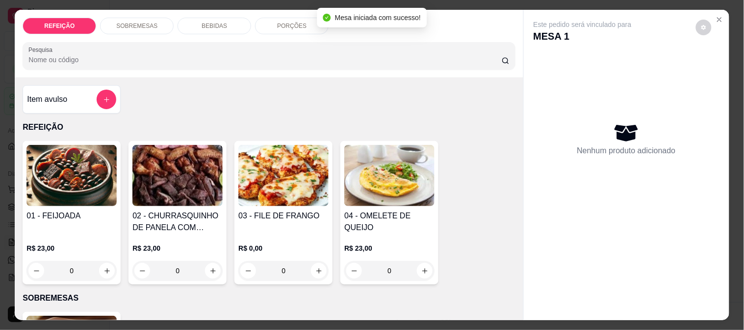
click at [69, 170] on img at bounding box center [71, 175] width 90 height 61
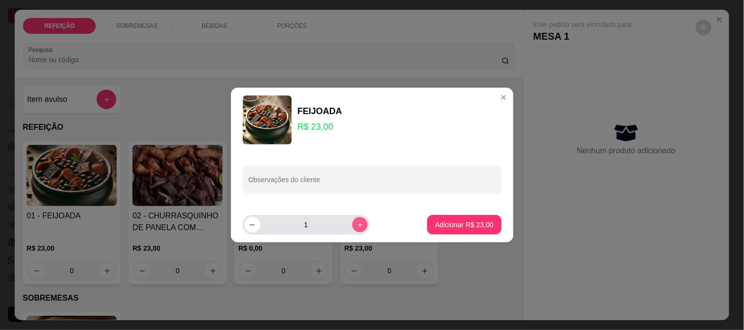
click at [356, 226] on icon "increase-product-quantity" at bounding box center [359, 225] width 7 height 7
type input "2"
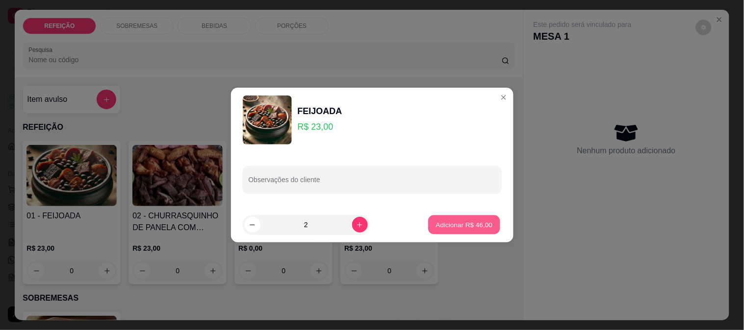
click at [440, 221] on p "Adicionar R$ 46,00" at bounding box center [464, 224] width 57 height 9
type input "2"
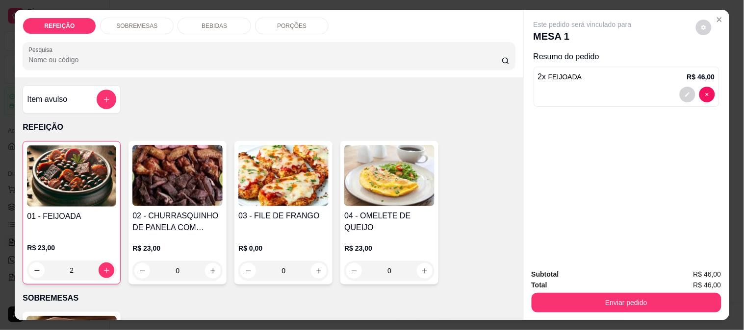
click at [276, 192] on img at bounding box center [283, 175] width 90 height 61
click at [336, 130] on div "APARMEGIANA R$ 23,00" at bounding box center [371, 123] width 259 height 32
radio input "true"
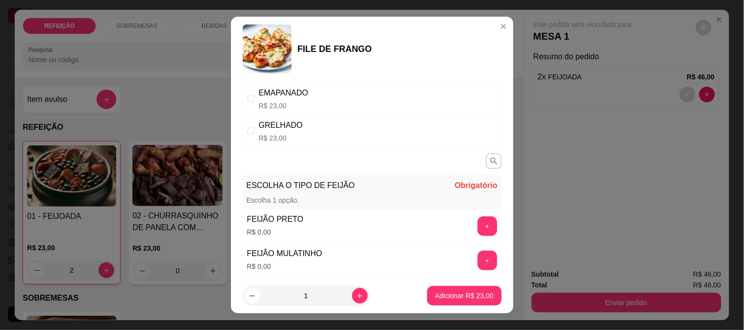
scroll to position [109, 0]
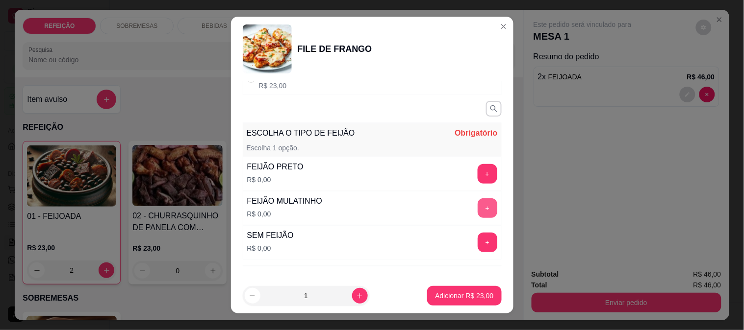
click at [478, 203] on button "+" at bounding box center [488, 209] width 20 height 20
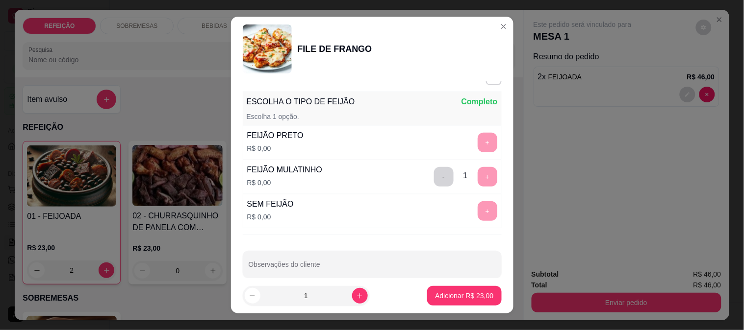
scroll to position [154, 0]
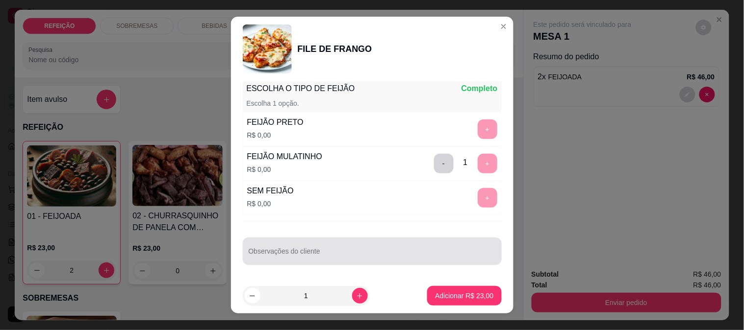
click at [362, 248] on div at bounding box center [372, 252] width 247 height 20
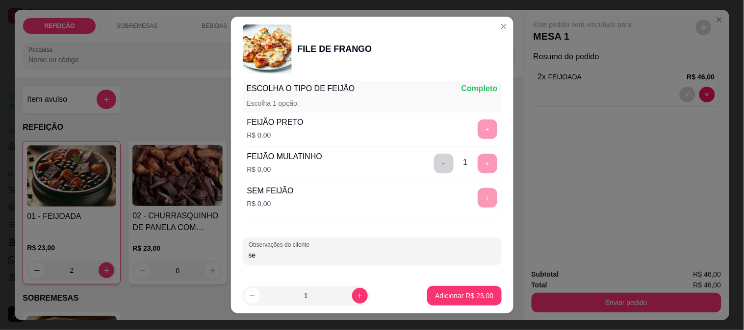
type input "s"
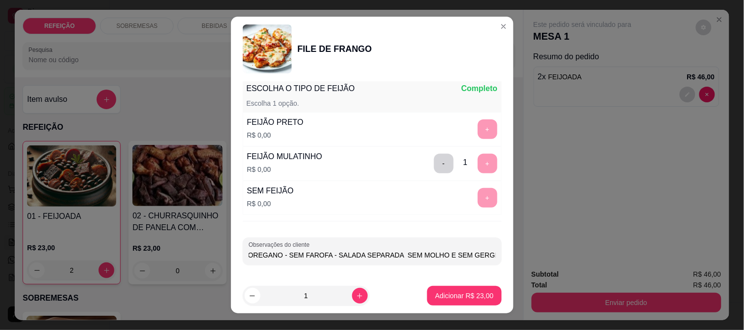
scroll to position [0, 23]
type input "SEM OREGANO - SEM FAROFA - SALADA SEPARADA SEM MOLHO E SEM GERGILIN"
click at [459, 295] on p "Adicionar R$ 23,00" at bounding box center [464, 296] width 58 height 10
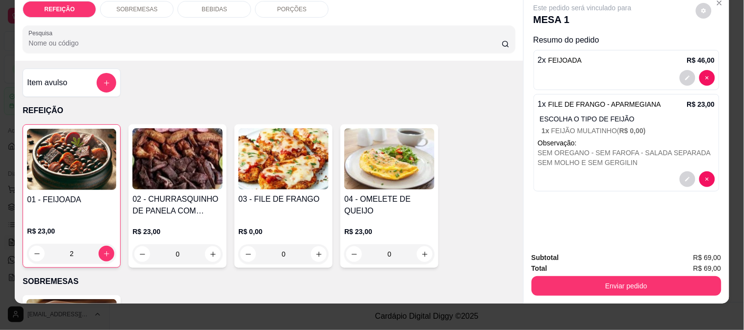
scroll to position [25, 0]
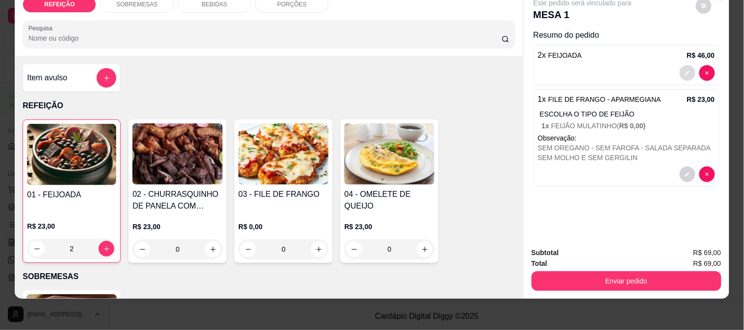
click at [684, 70] on icon "decrease-product-quantity" at bounding box center [687, 73] width 6 height 6
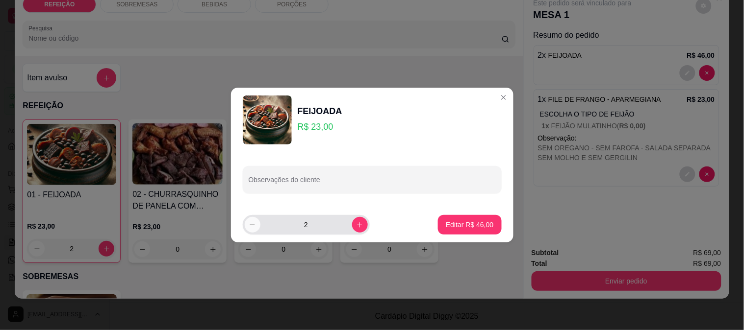
click at [248, 225] on button "decrease-product-quantity" at bounding box center [253, 225] width 16 height 16
type input "1"
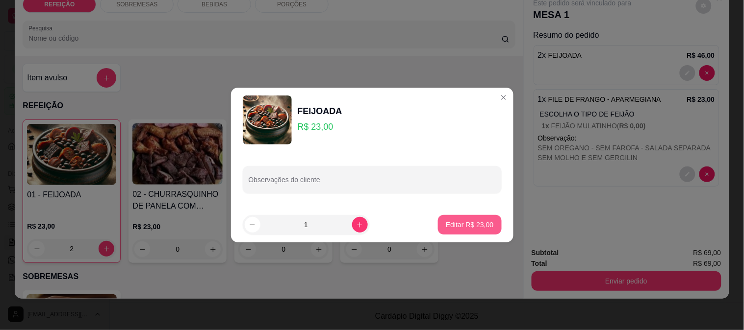
click at [448, 224] on p "Editar R$ 23,00" at bounding box center [470, 225] width 48 height 10
type input "1"
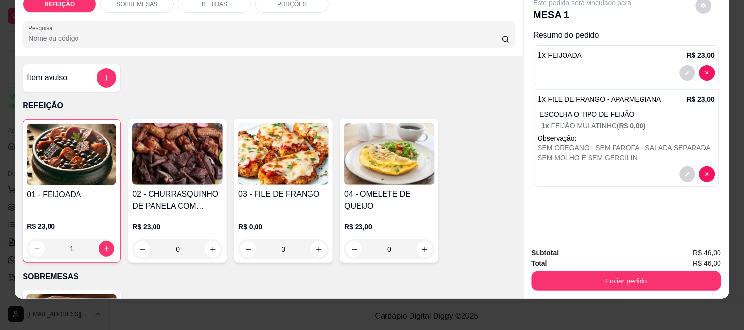
click at [78, 170] on img at bounding box center [71, 154] width 89 height 61
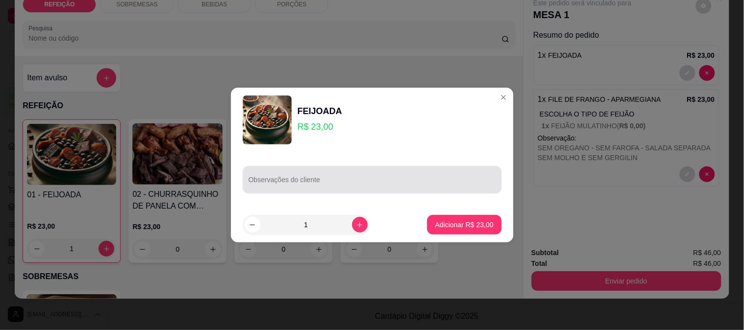
click at [282, 179] on div "Observações do cliente" at bounding box center [372, 179] width 259 height 27
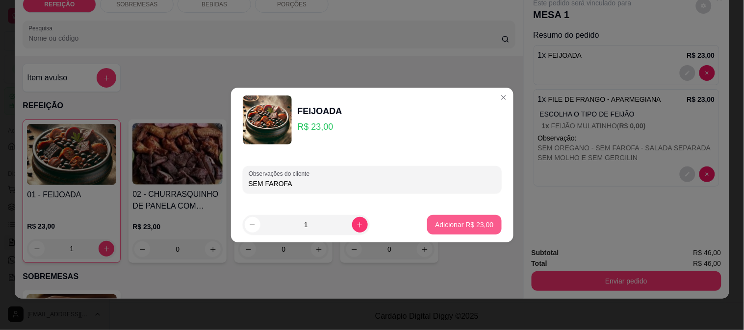
type input "SEM FAROFA"
click at [483, 225] on p "Adicionar R$ 23,00" at bounding box center [464, 225] width 58 height 10
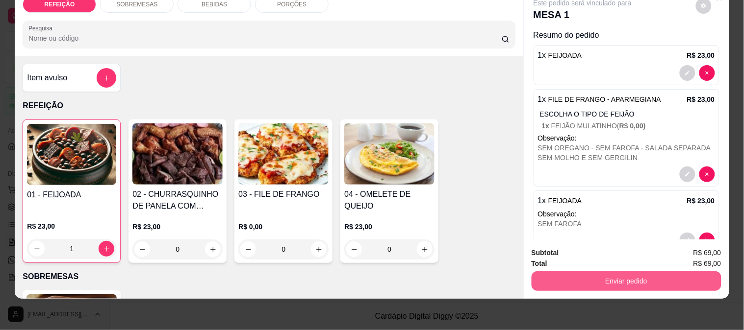
click at [600, 280] on button "Enviar pedido" at bounding box center [626, 282] width 190 height 20
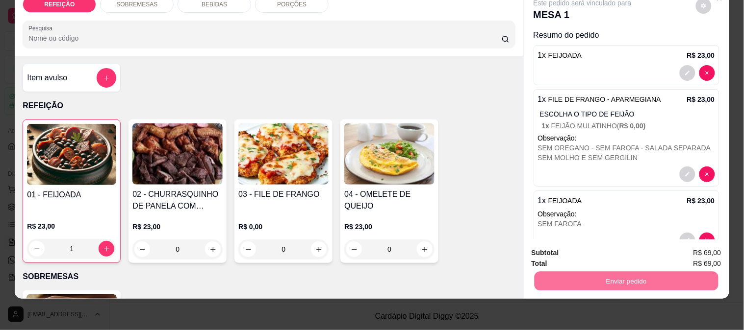
click at [687, 242] on button "Enviar pedido" at bounding box center [695, 249] width 55 height 19
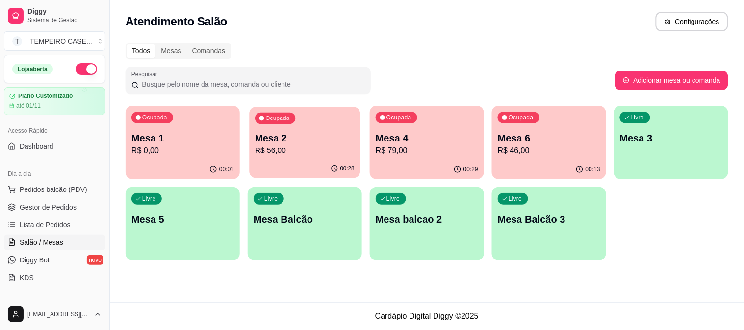
click at [326, 141] on p "Mesa 2" at bounding box center [305, 138] width 100 height 13
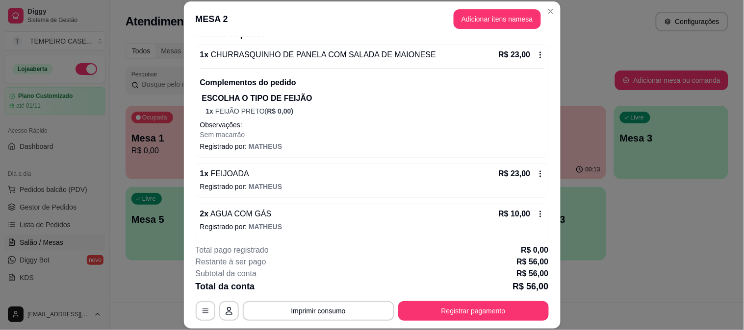
scroll to position [90, 0]
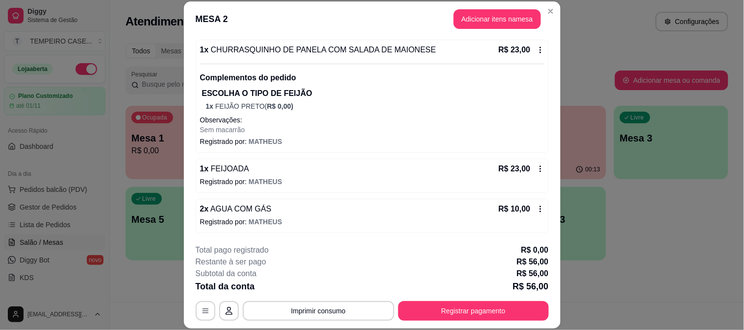
click at [408, 149] on div "1 x CHURRASQUINHO DE PANELA COM SALADA DE MAIONESE R$ 23,00 Complementos do ped…" at bounding box center [372, 96] width 353 height 113
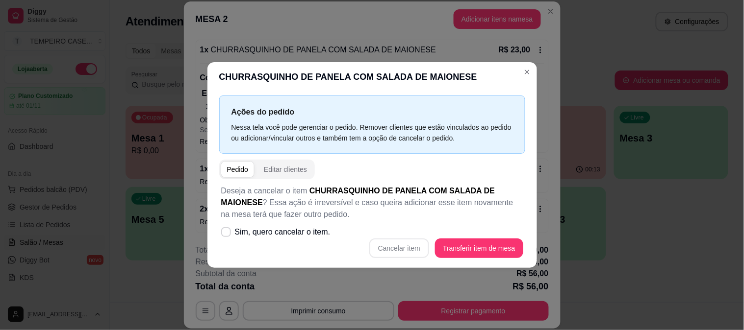
click at [415, 150] on div "Ações do pedido Nessa tela você pode gerenciar o pedido. Remover clientes que e…" at bounding box center [372, 125] width 306 height 58
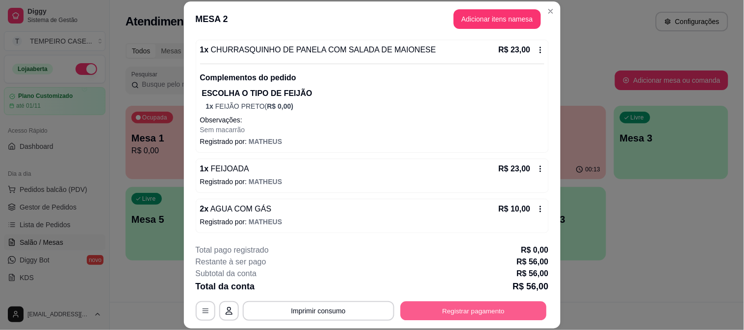
click at [451, 307] on button "Registrar pagamento" at bounding box center [473, 311] width 146 height 19
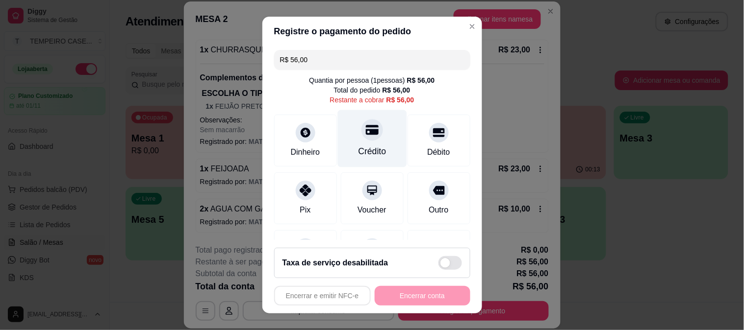
click at [354, 143] on div "Crédito" at bounding box center [371, 138] width 69 height 57
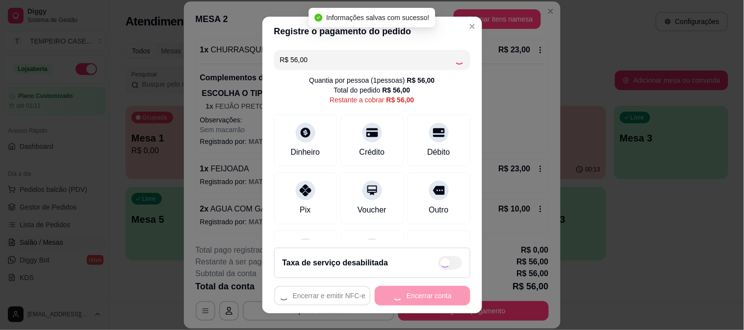
type input "R$ 0,00"
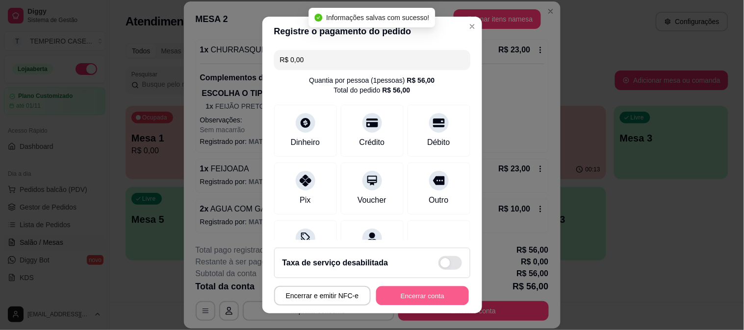
click at [414, 296] on button "Encerrar conta" at bounding box center [422, 296] width 93 height 19
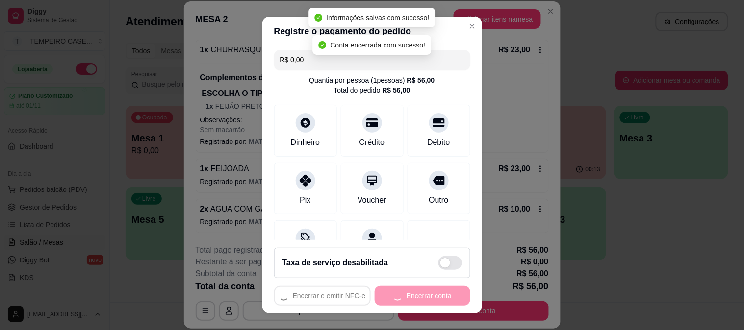
scroll to position [0, 0]
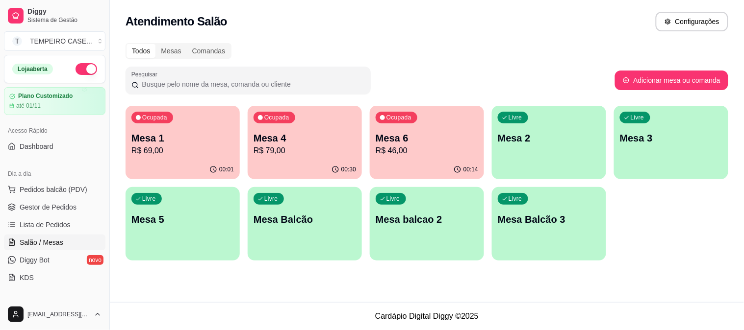
click at [461, 154] on p "R$ 46,00" at bounding box center [427, 151] width 102 height 12
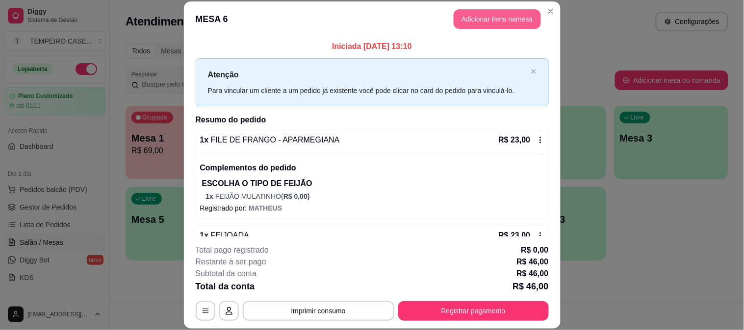
click at [503, 15] on button "Adicionar itens na mesa" at bounding box center [496, 19] width 87 height 20
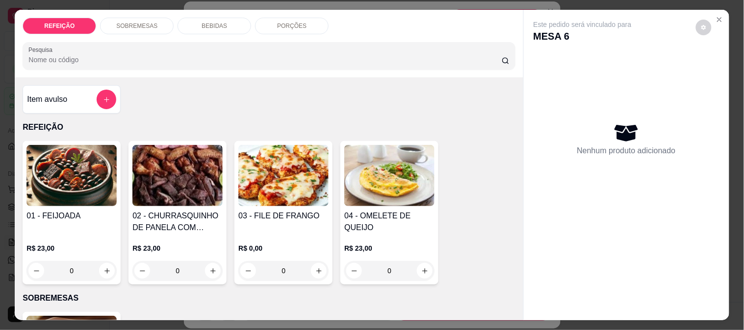
click at [233, 24] on div "BEBIDAS" at bounding box center [214, 26] width 74 height 17
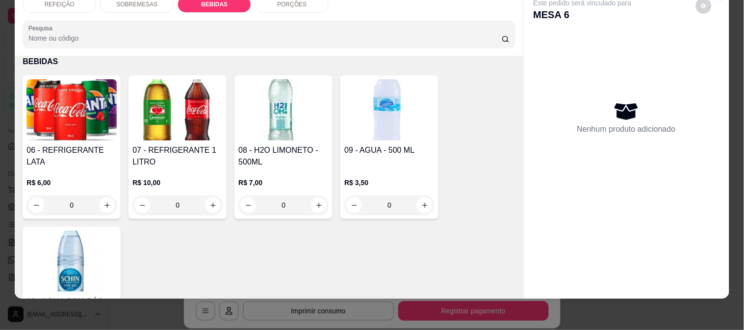
click at [198, 98] on img at bounding box center [177, 109] width 90 height 61
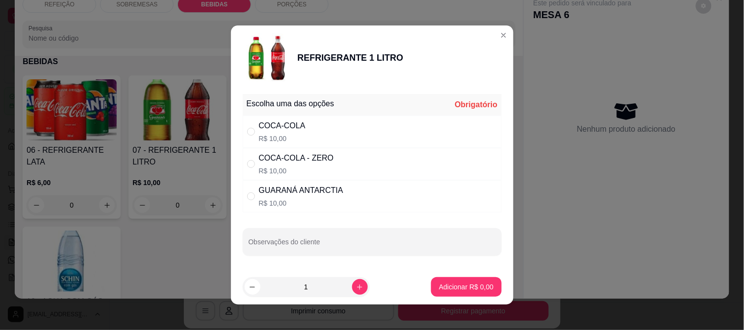
drag, startPoint x: 340, startPoint y: 169, endPoint x: 391, endPoint y: 223, distance: 74.2
click at [341, 168] on div "COCA-COLA - ZERO R$ 10,00" at bounding box center [372, 164] width 259 height 32
radio input "true"
click at [443, 282] on p "Adicionar R$ 10,00" at bounding box center [464, 287] width 58 height 10
type input "1"
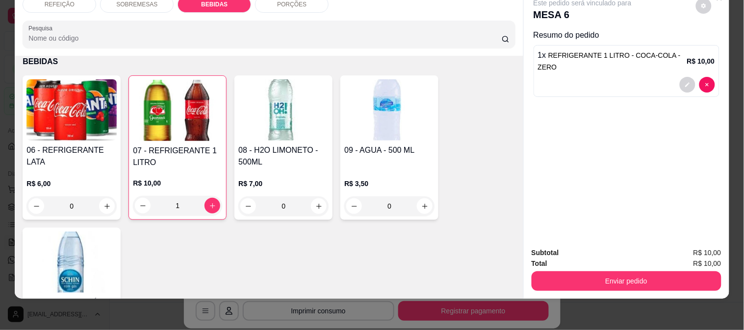
click at [603, 272] on button "Enviar pedido" at bounding box center [626, 282] width 190 height 20
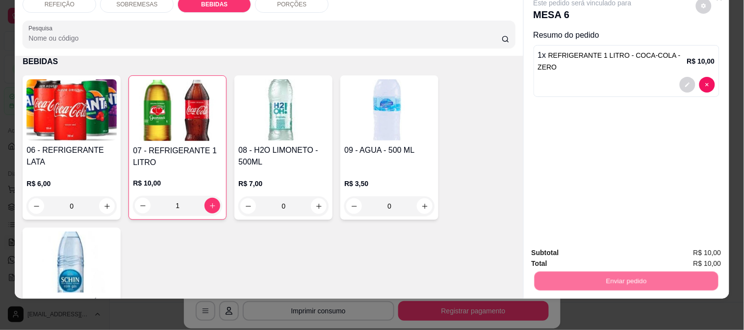
click at [691, 241] on button "Enviar pedido" at bounding box center [695, 249] width 55 height 19
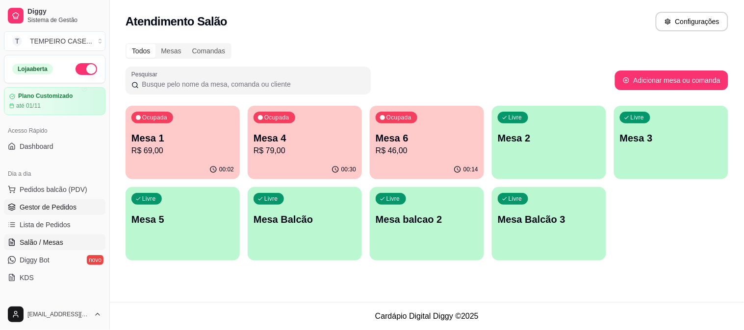
click at [33, 206] on span "Gestor de Pedidos" at bounding box center [48, 207] width 57 height 10
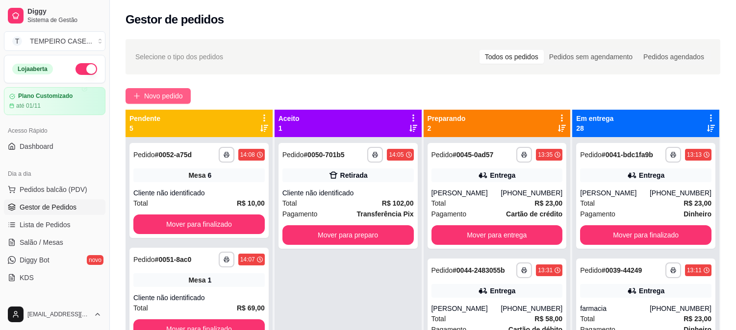
click at [153, 88] on button "Novo pedido" at bounding box center [158, 96] width 65 height 16
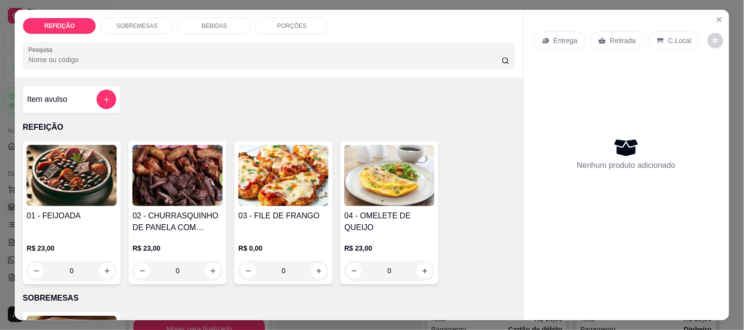
click at [278, 171] on img at bounding box center [283, 175] width 90 height 61
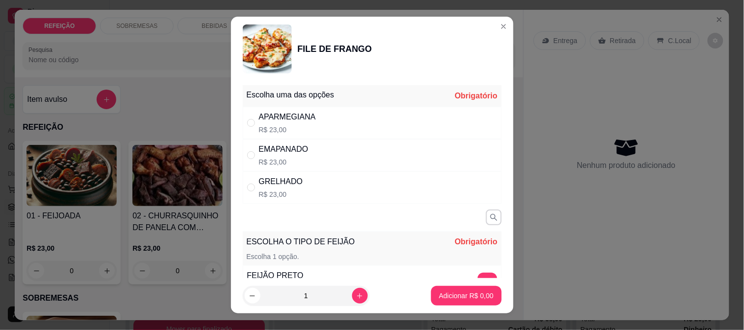
click at [334, 107] on div "APARMEGIANA R$ 23,00" at bounding box center [372, 123] width 259 height 32
radio input "true"
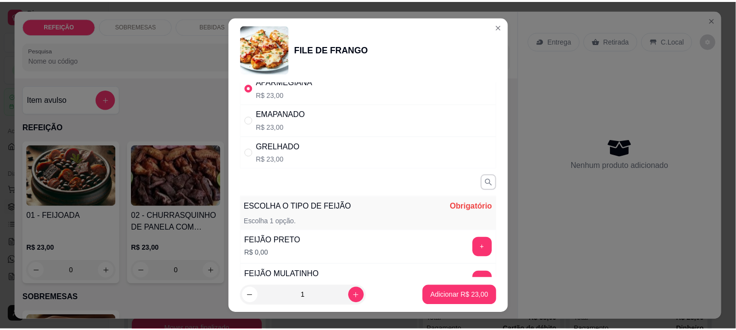
scroll to position [54, 0]
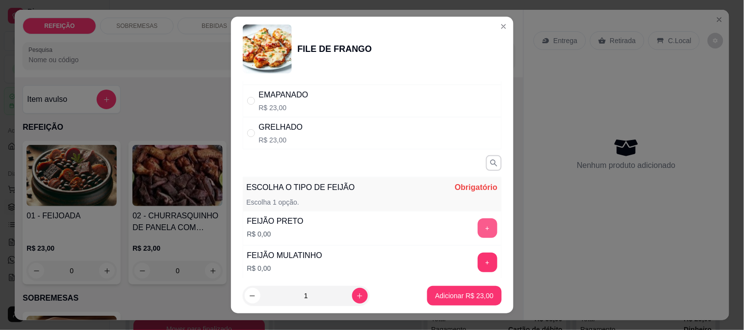
click at [478, 228] on button "+" at bounding box center [488, 229] width 20 height 20
click at [452, 307] on footer "1 Adicionar R$ 23,00" at bounding box center [372, 295] width 282 height 35
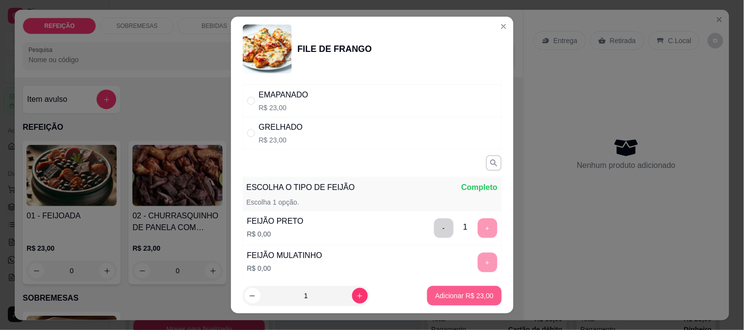
click at [453, 296] on p "Adicionar R$ 23,00" at bounding box center [464, 296] width 58 height 10
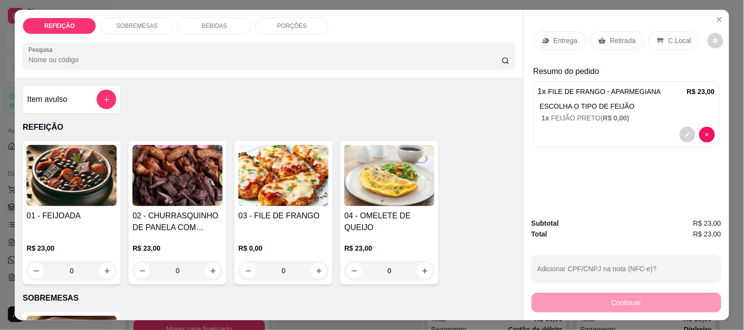
click at [604, 35] on div "Retirada" at bounding box center [617, 40] width 54 height 19
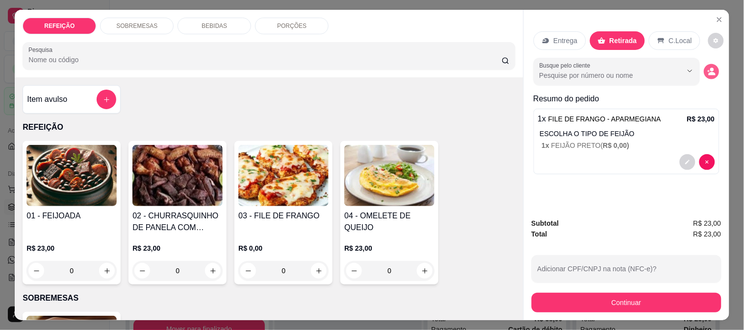
click at [709, 68] on icon "decrease-product-quantity" at bounding box center [711, 72] width 8 height 8
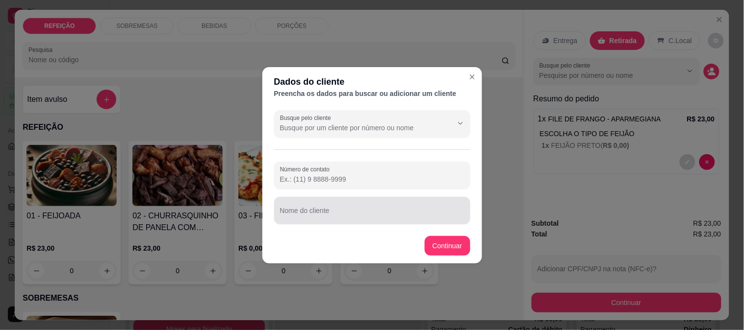
click at [345, 213] on input "Nome do cliente" at bounding box center [372, 215] width 184 height 10
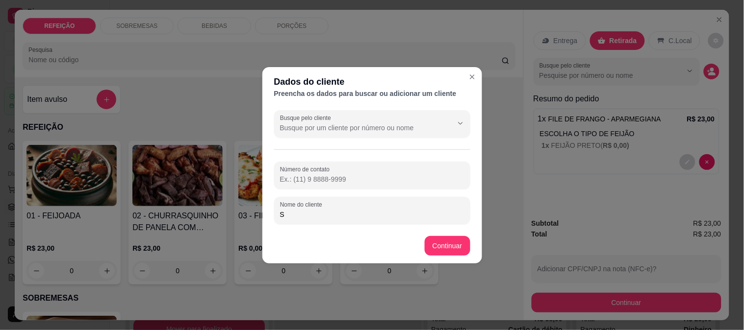
type input "S"
type input "LOJA CELULAR"
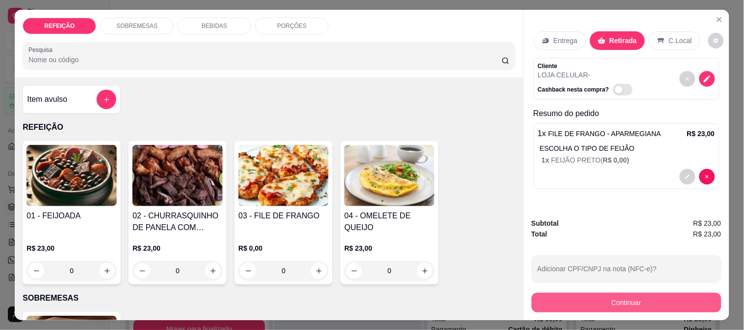
click at [577, 298] on button "Continuar" at bounding box center [626, 303] width 190 height 20
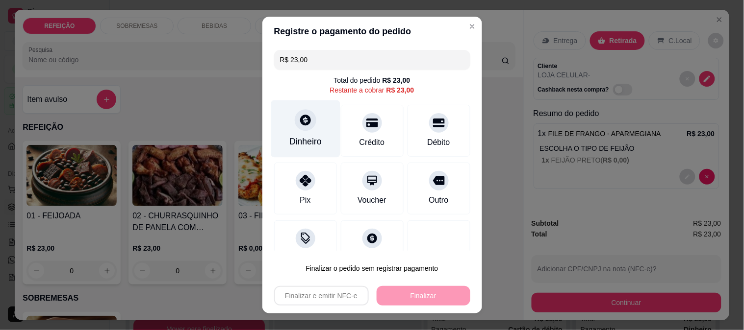
click at [301, 139] on div "Dinheiro" at bounding box center [305, 141] width 32 height 13
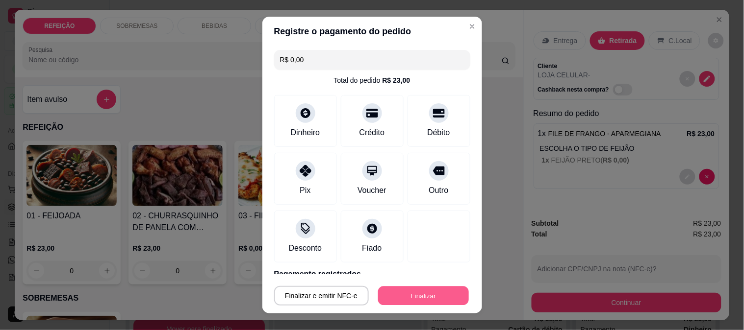
click at [406, 295] on button "Finalizar" at bounding box center [423, 296] width 91 height 19
type input "-R$ 23,00"
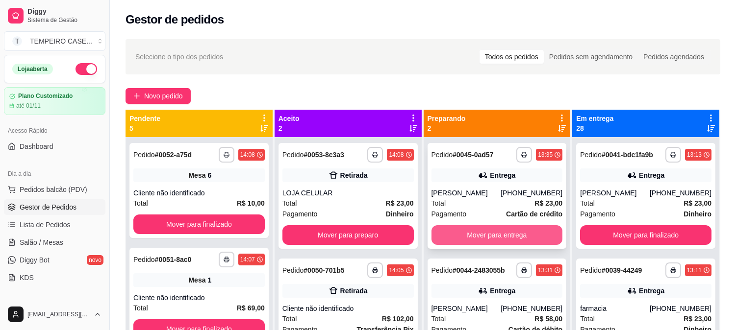
click at [448, 224] on div "**********" at bounding box center [497, 196] width 139 height 106
click at [545, 231] on button "Mover para entrega" at bounding box center [496, 236] width 131 height 20
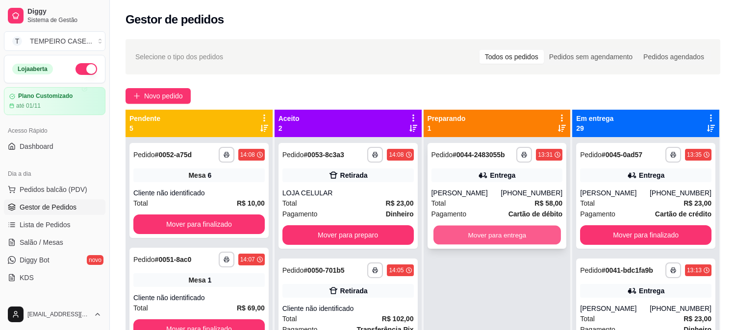
click at [533, 231] on button "Mover para entrega" at bounding box center [496, 235] width 127 height 19
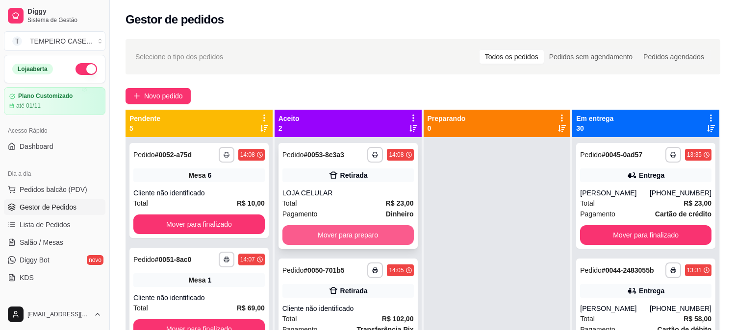
click at [353, 235] on button "Mover para preparo" at bounding box center [347, 236] width 131 height 20
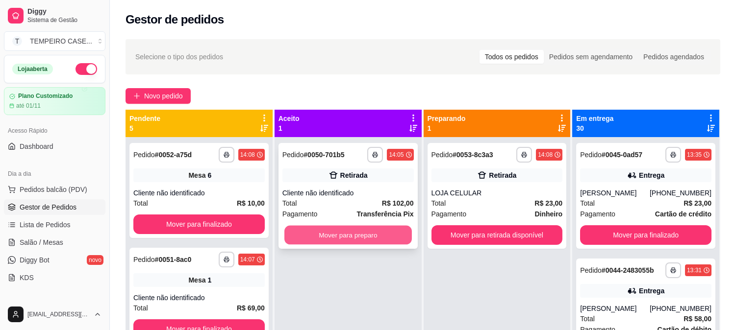
click at [354, 236] on button "Mover para preparo" at bounding box center [347, 235] width 127 height 19
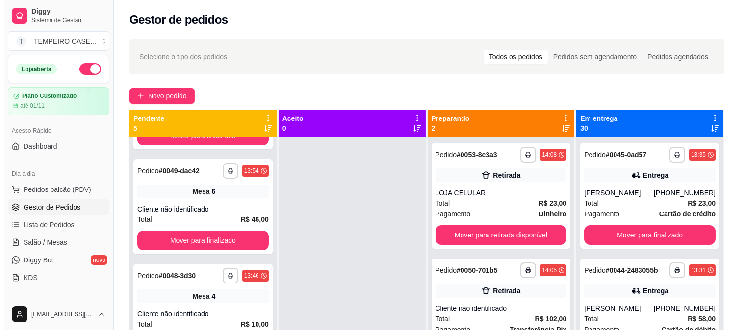
scroll to position [203, 0]
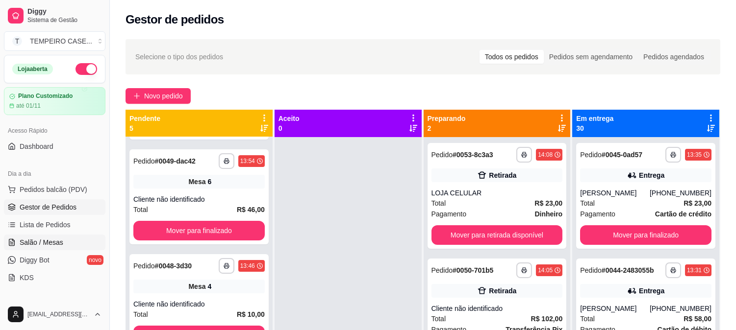
click at [30, 245] on span "Salão / Mesas" at bounding box center [42, 243] width 44 height 10
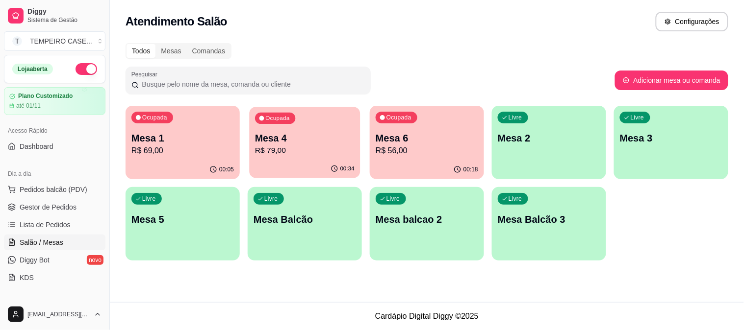
click at [309, 148] on p "R$ 79,00" at bounding box center [305, 150] width 100 height 11
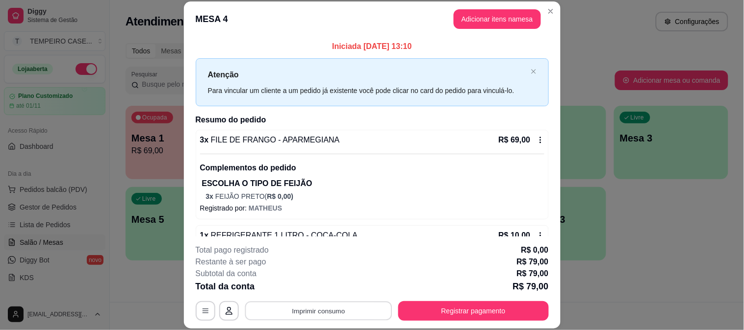
click at [326, 315] on button "Imprimir consumo" at bounding box center [318, 311] width 147 height 19
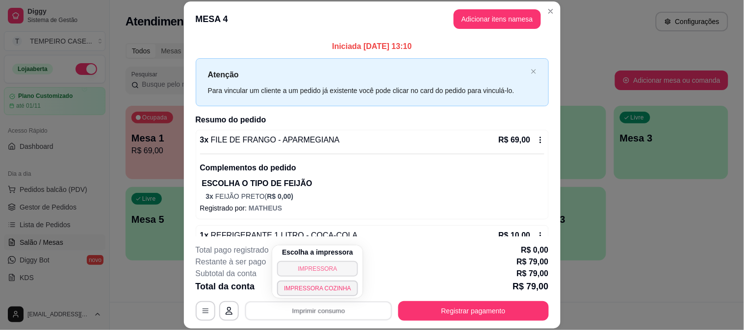
click at [322, 267] on button "IMPRESSORA" at bounding box center [317, 269] width 81 height 16
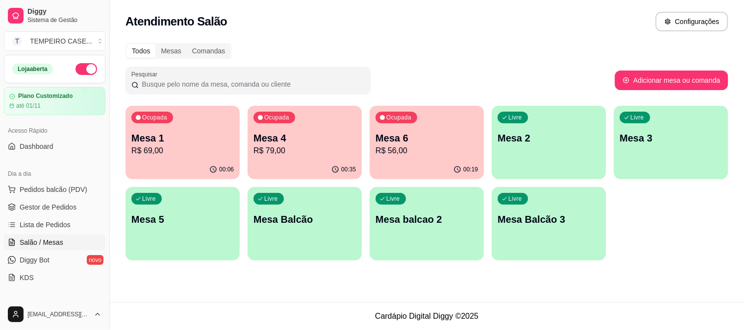
click at [84, 75] on button "button" at bounding box center [86, 69] width 22 height 12
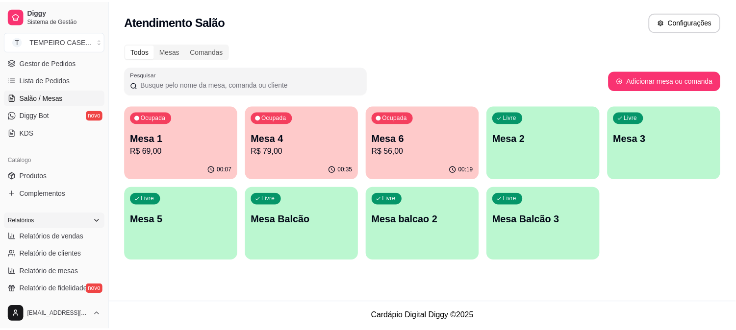
scroll to position [163, 0]
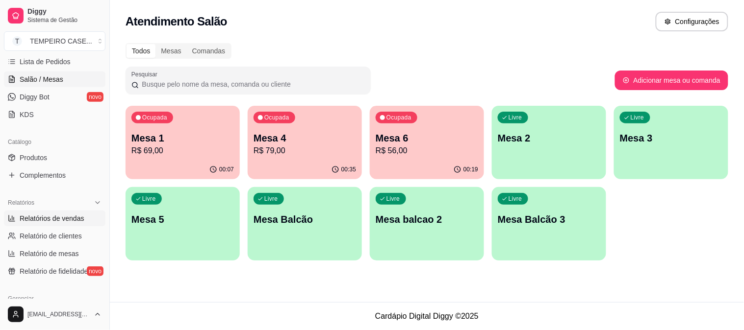
click at [58, 218] on span "Relatórios de vendas" at bounding box center [52, 219] width 65 height 10
select select "ALL"
select select "0"
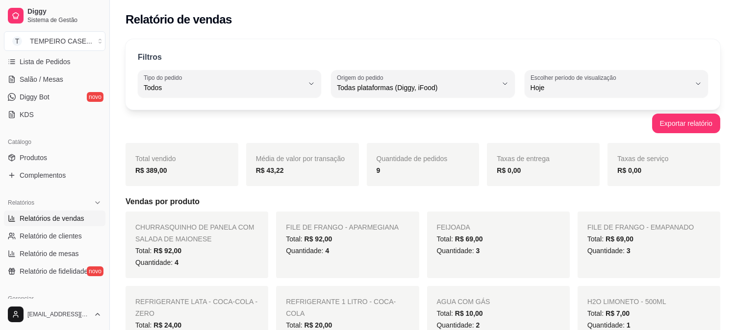
scroll to position [54, 0]
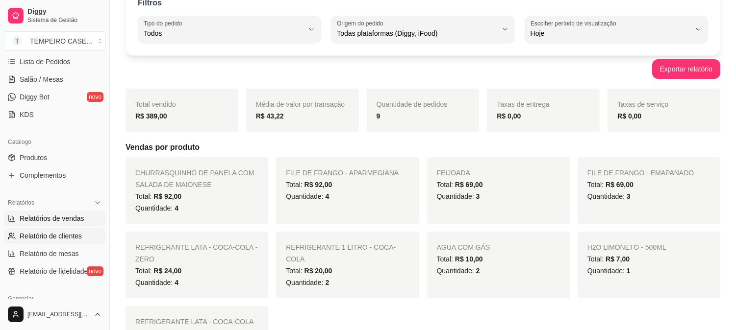
click at [44, 233] on span "Relatório de clientes" at bounding box center [51, 236] width 62 height 10
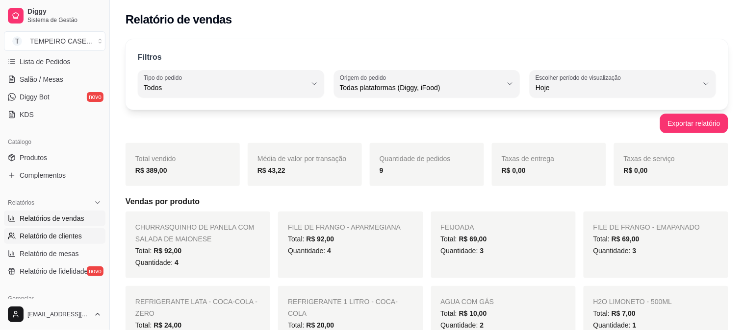
select select "30"
select select "HIGHEST_TOTAL_SPENT_WITH_ORDERS"
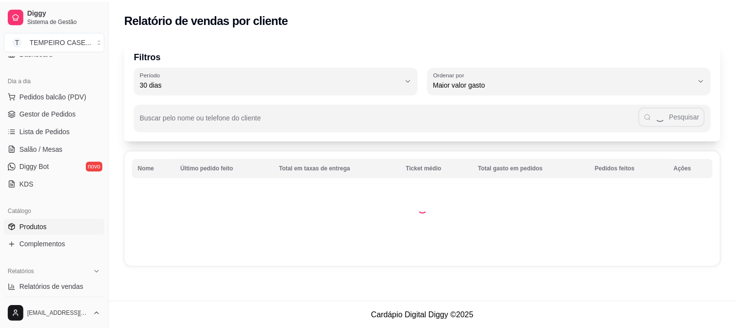
scroll to position [54, 0]
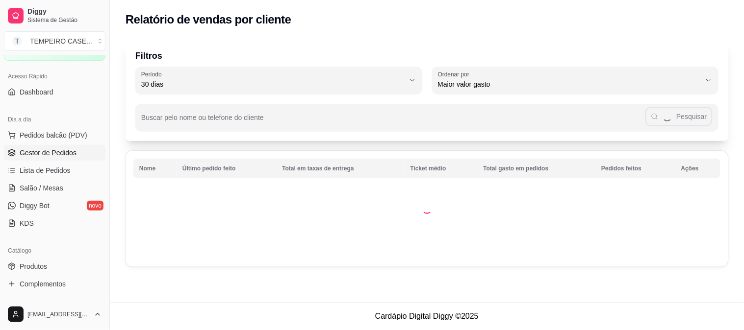
click at [62, 156] on span "Gestor de Pedidos" at bounding box center [48, 153] width 57 height 10
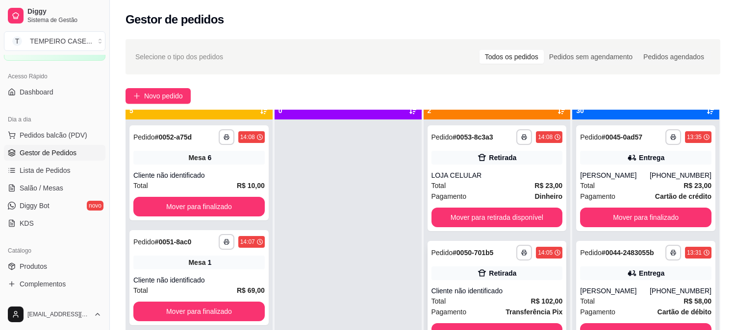
scroll to position [27, 0]
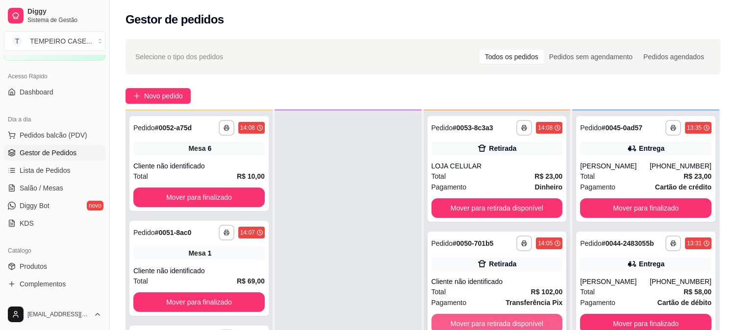
click at [529, 320] on button "Mover para retirada disponível" at bounding box center [496, 324] width 131 height 20
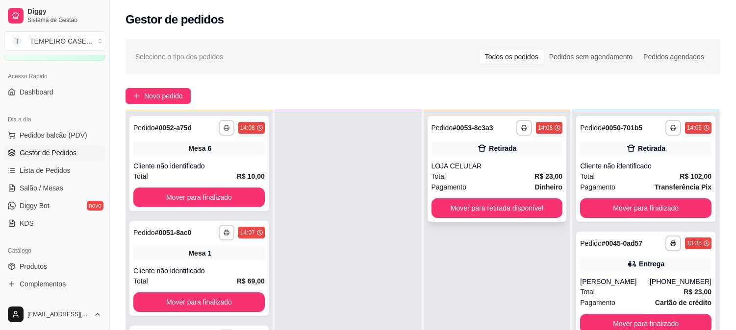
click at [515, 150] on div "Retirada" at bounding box center [496, 149] width 131 height 14
click at [40, 190] on span "Salão / Mesas" at bounding box center [42, 188] width 44 height 10
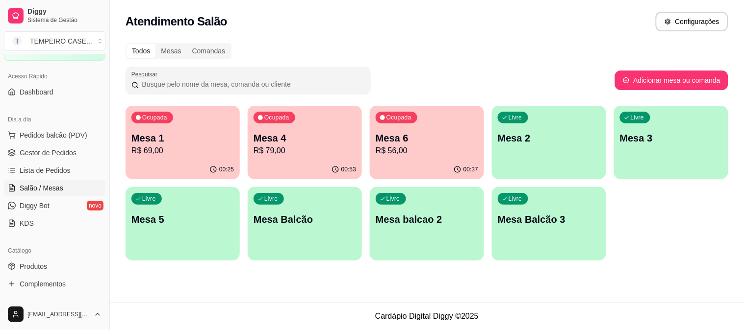
click at [176, 140] on p "Mesa 1" at bounding box center [182, 138] width 102 height 14
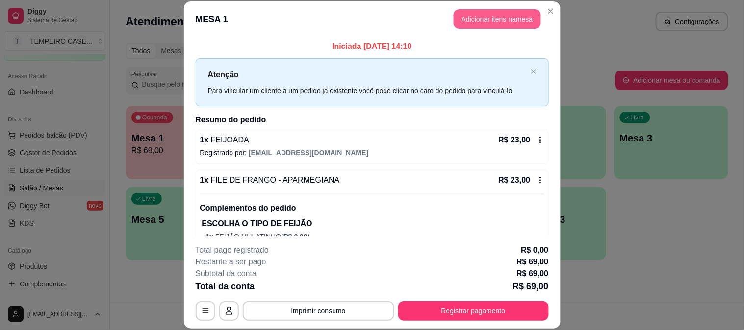
click at [467, 12] on button "Adicionar itens na mesa" at bounding box center [496, 19] width 87 height 20
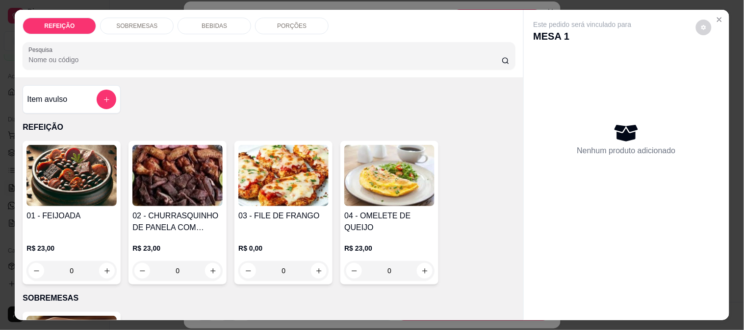
click at [67, 169] on img at bounding box center [71, 175] width 90 height 61
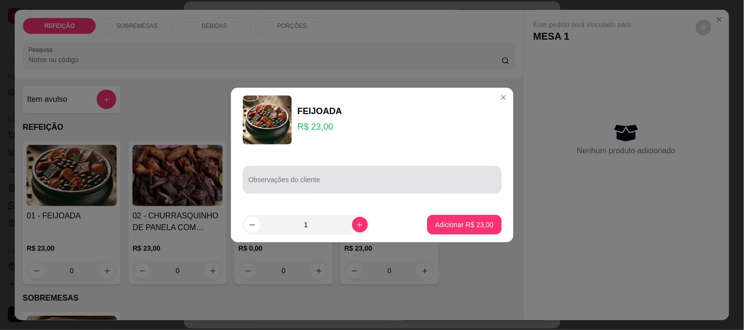
click at [359, 175] on div at bounding box center [372, 180] width 247 height 20
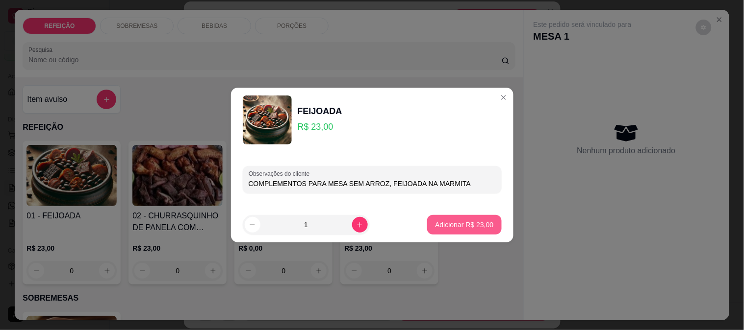
type input "COMPLEMENTOS PARA MESA SEM ARROZ, FEIJOADA NA MARMITA"
click at [440, 218] on button "Adicionar R$ 23,00" at bounding box center [464, 225] width 74 height 20
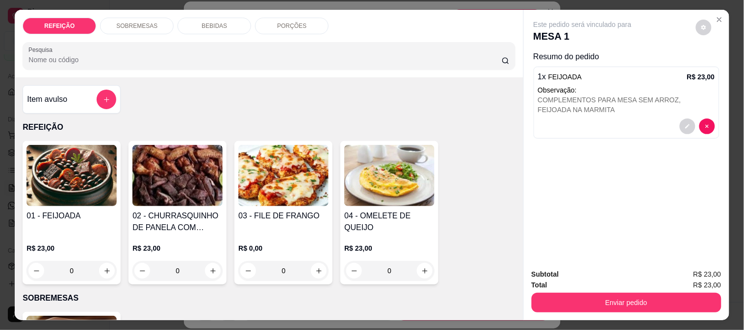
click at [620, 293] on button "Enviar pedido" at bounding box center [626, 303] width 190 height 20
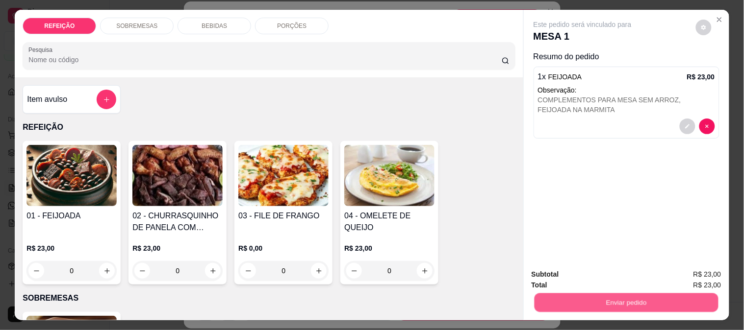
click at [631, 302] on button "Enviar pedido" at bounding box center [626, 302] width 184 height 19
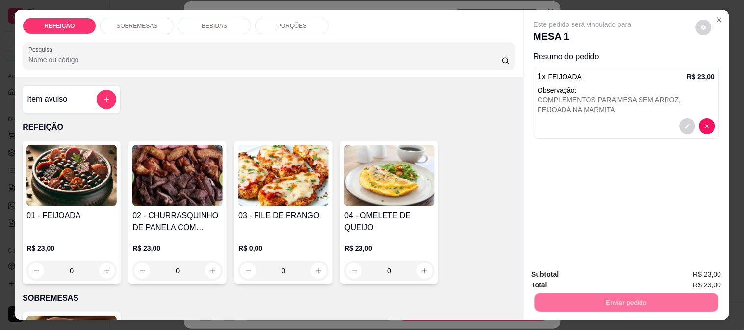
click at [681, 270] on button "Enviar pedido" at bounding box center [695, 275] width 55 height 19
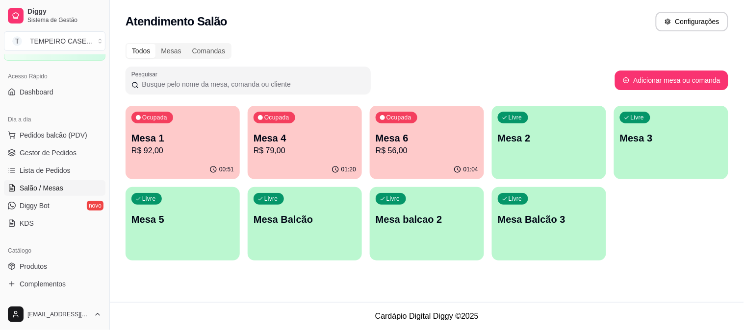
click at [184, 150] on p "R$ 92,00" at bounding box center [182, 151] width 102 height 12
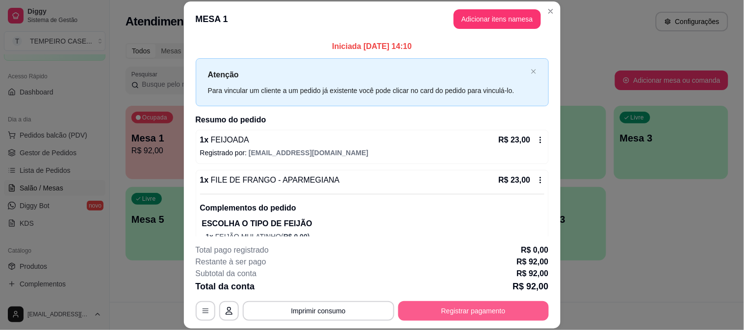
click at [448, 312] on button "Registrar pagamento" at bounding box center [473, 312] width 151 height 20
click at [326, 195] on div "Pix" at bounding box center [305, 196] width 69 height 57
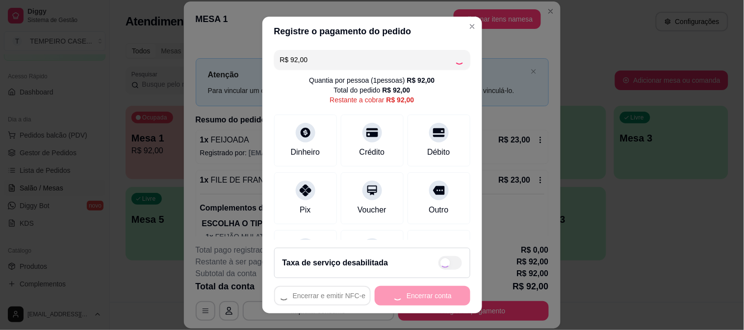
type input "R$ 0,00"
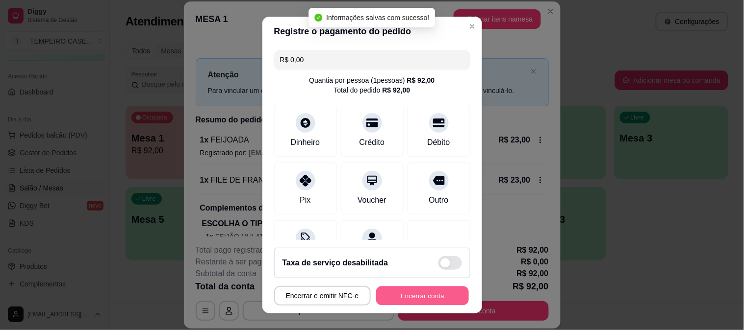
click at [414, 300] on button "Encerrar conta" at bounding box center [422, 296] width 93 height 19
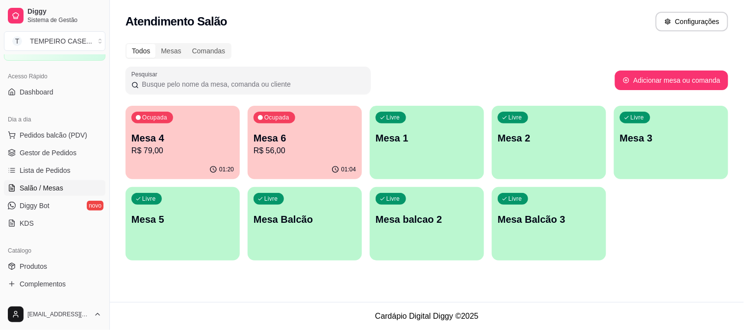
click at [268, 150] on p "R$ 56,00" at bounding box center [304, 151] width 102 height 12
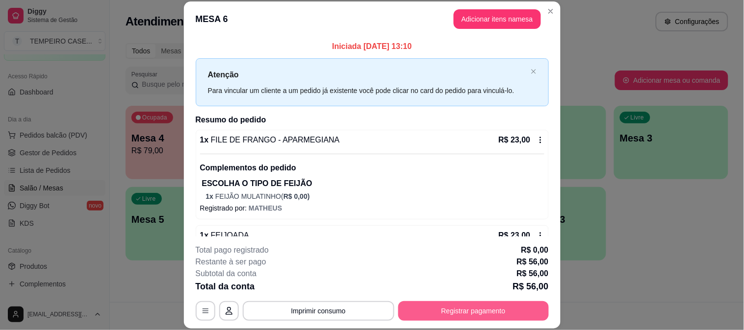
click at [470, 306] on button "Registrar pagamento" at bounding box center [473, 312] width 151 height 20
click at [300, 206] on div "Pix" at bounding box center [305, 209] width 12 height 13
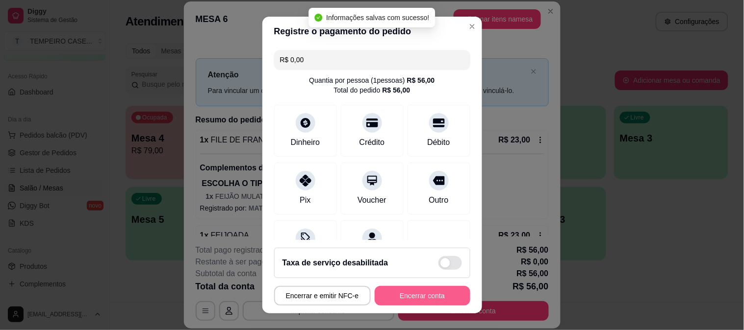
type input "R$ 0,00"
click at [415, 299] on button "Encerrar conta" at bounding box center [423, 296] width 96 height 20
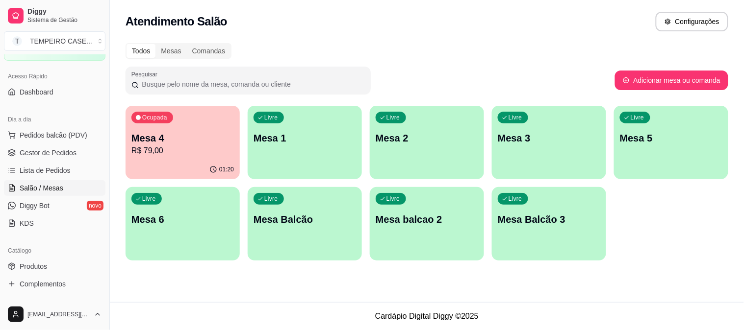
click at [154, 120] on p "Ocupada" at bounding box center [154, 118] width 25 height 8
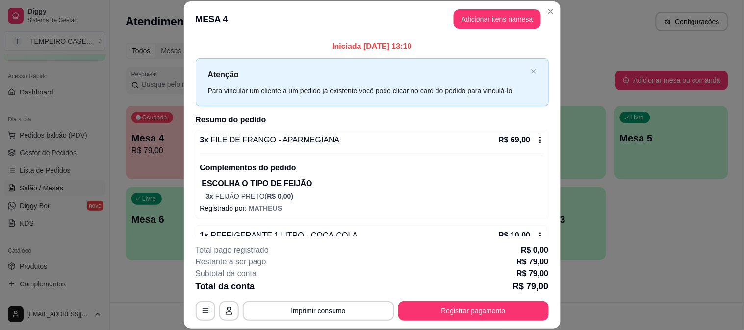
click at [458, 309] on button "Registrar pagamento" at bounding box center [473, 312] width 151 height 20
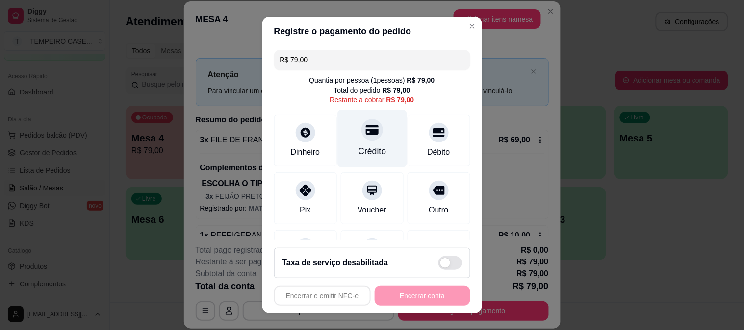
click at [370, 138] on div "Crédito" at bounding box center [371, 138] width 69 height 57
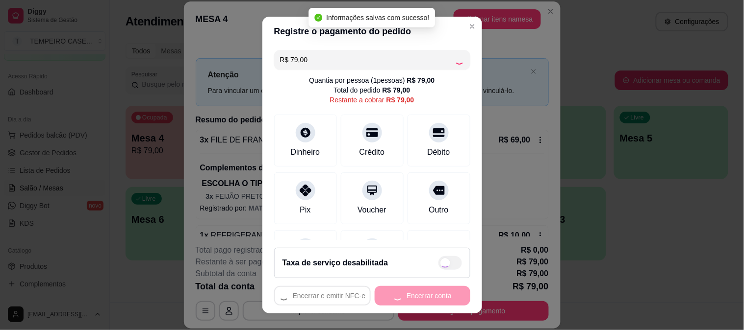
type input "R$ 0,00"
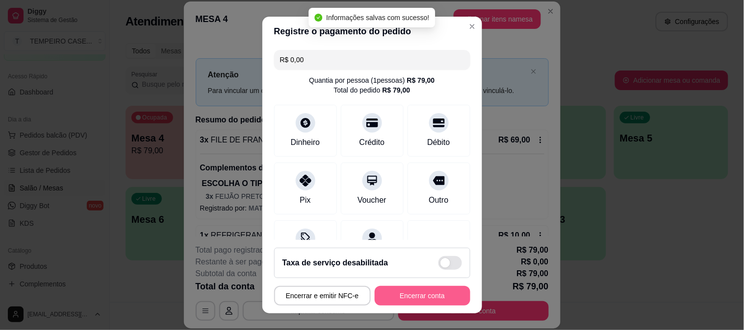
click at [426, 293] on button "Encerrar conta" at bounding box center [423, 296] width 96 height 20
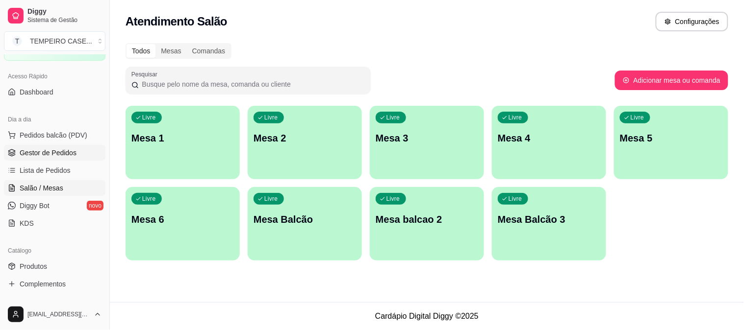
click at [50, 160] on link "Gestor de Pedidos" at bounding box center [54, 153] width 101 height 16
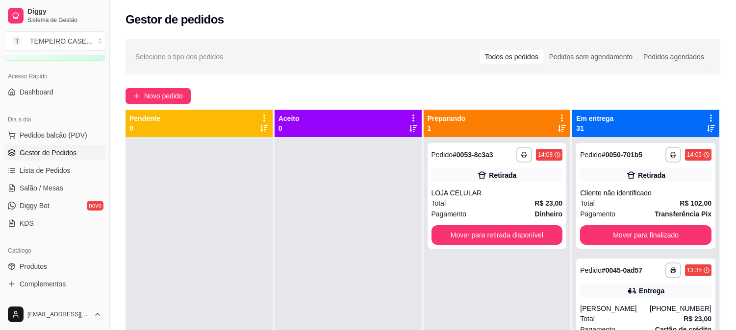
click at [479, 252] on div "**********" at bounding box center [497, 302] width 147 height 330
click at [484, 236] on button "Mover para retirada disponível" at bounding box center [496, 236] width 131 height 20
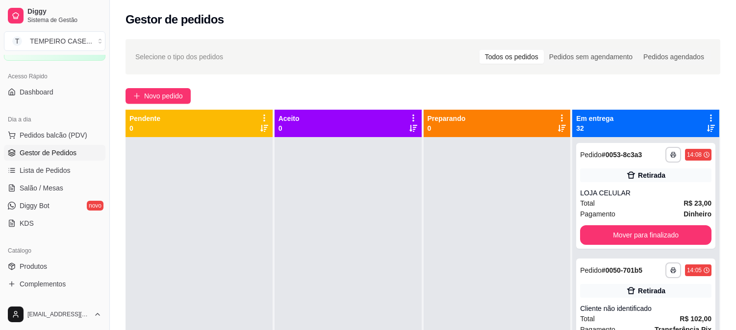
click at [695, 116] on div "Em entrega 32" at bounding box center [645, 124] width 139 height 20
click at [706, 115] on icon at bounding box center [710, 118] width 9 height 9
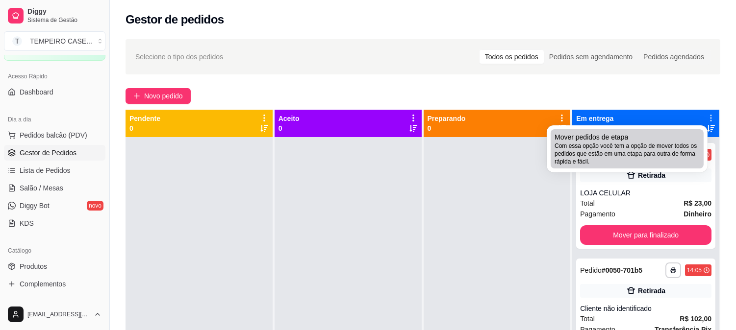
click at [658, 144] on span "Com essa opção você tem a opção de mover todos os pedidos que estão em uma etap…" at bounding box center [626, 154] width 145 height 24
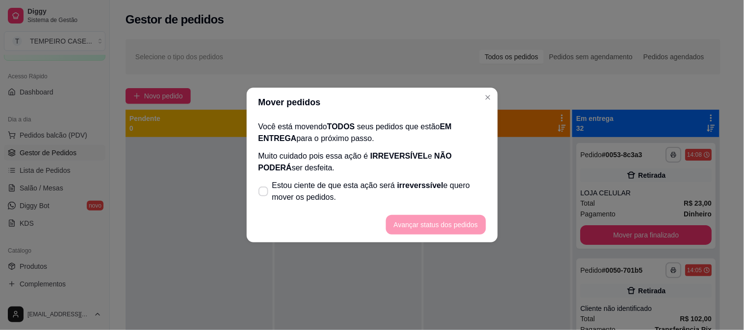
click at [322, 182] on span "Estou ciente de que esta ação será irreverssível e quero mover os pedidos." at bounding box center [379, 192] width 214 height 24
click at [264, 194] on input "Estou ciente de que esta ação será irreverssível e quero mover os pedidos." at bounding box center [261, 197] width 6 height 6
checkbox input "true"
click at [427, 229] on button "Avançar status dos pedidos" at bounding box center [436, 225] width 100 height 20
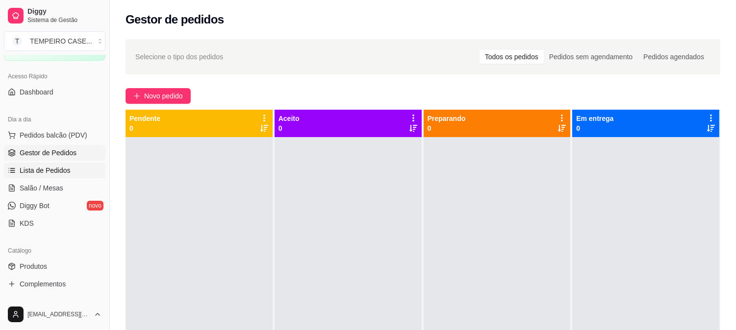
click at [56, 169] on span "Lista de Pedidos" at bounding box center [45, 171] width 51 height 10
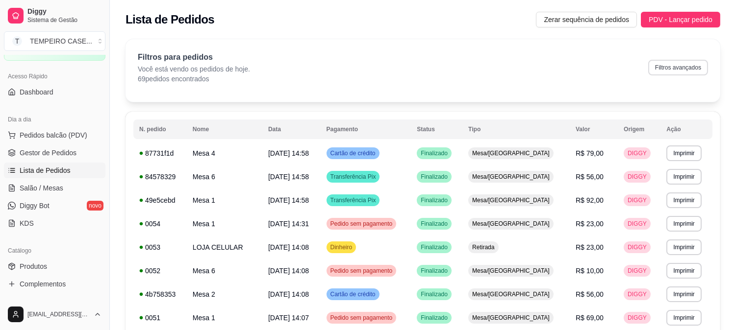
click at [672, 70] on button "Filtros avançados" at bounding box center [678, 68] width 60 height 16
select select "0"
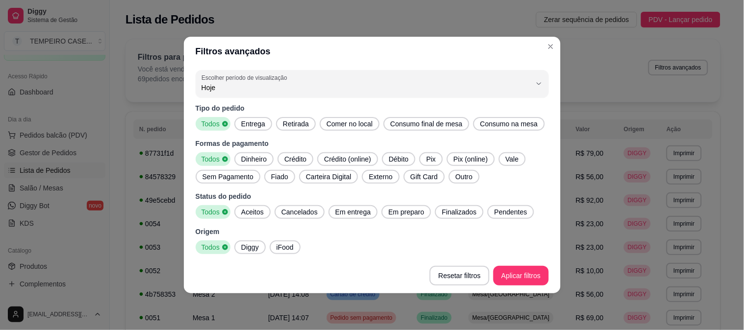
click at [254, 120] on span "Entrega" at bounding box center [253, 124] width 32 height 10
click at [253, 206] on div "Aceitos" at bounding box center [252, 212] width 36 height 14
click at [376, 209] on div "Todos Aceitos Cancelados Em entrega Em preparo Finalizados Pendentes" at bounding box center [372, 212] width 353 height 14
drag, startPoint x: 400, startPoint y: 207, endPoint x: 425, endPoint y: 213, distance: 25.8
click at [402, 207] on span "Em preparo" at bounding box center [406, 212] width 44 height 10
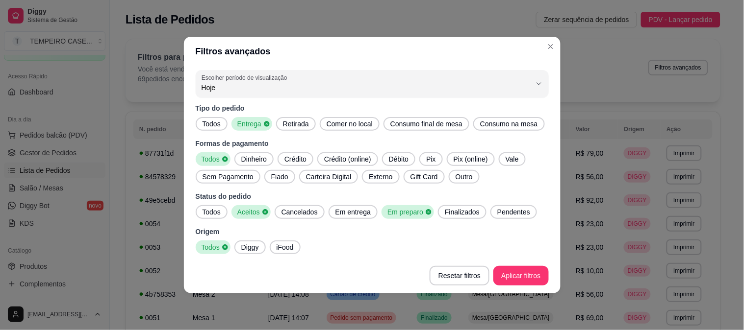
click at [463, 214] on span "Finalizados" at bounding box center [462, 212] width 43 height 10
click at [501, 214] on span "Pendentes" at bounding box center [516, 212] width 41 height 10
click at [353, 211] on span "Em entrega" at bounding box center [352, 212] width 43 height 10
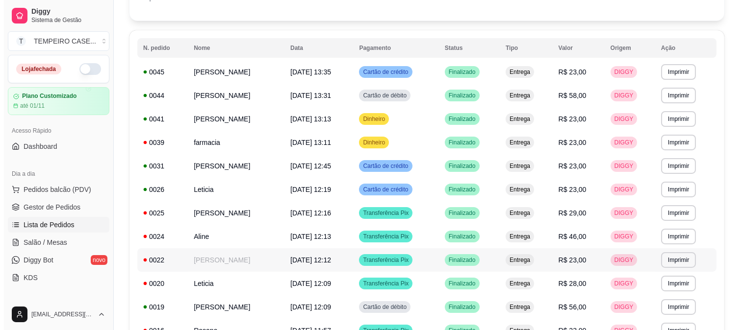
scroll to position [65, 0]
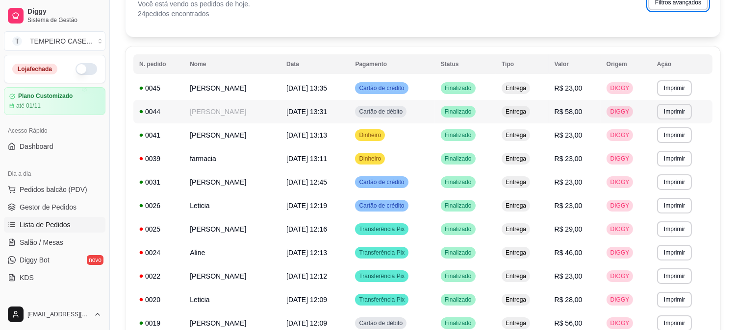
click at [226, 105] on td "[PERSON_NAME]" at bounding box center [232, 112] width 97 height 24
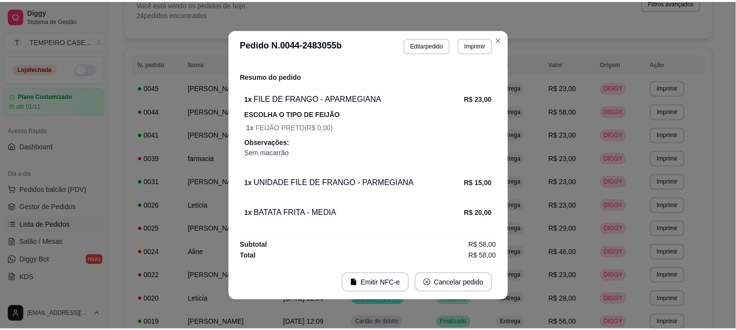
scroll to position [288, 0]
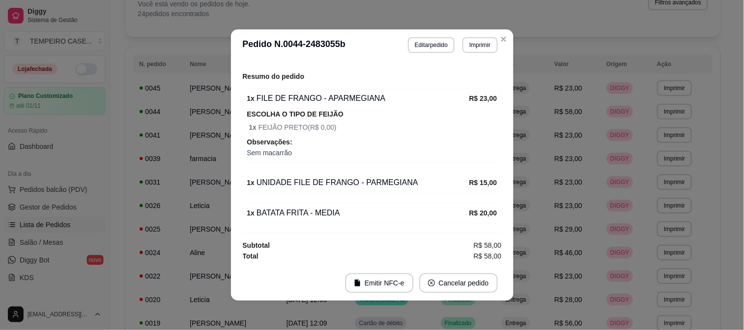
click at [236, 192] on div "Horário do pedido [DATE] 13:31 Status do pedido FINALIZADO Nome do cliente [PER…" at bounding box center [372, 163] width 282 height 205
